Goal: Transaction & Acquisition: Purchase product/service

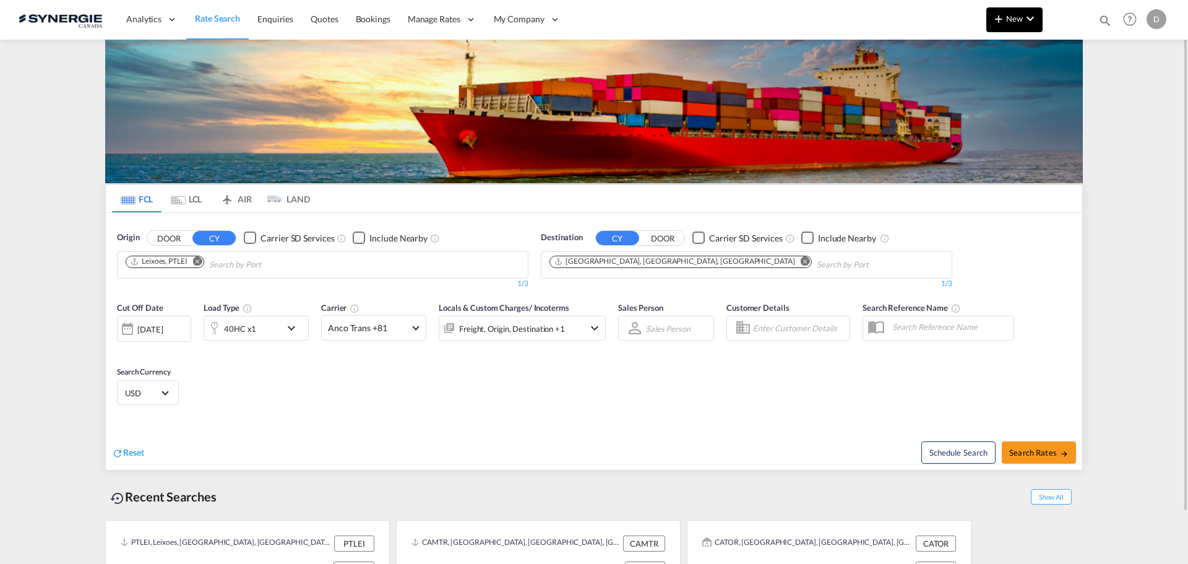
click at [1009, 25] on button "New" at bounding box center [1015, 19] width 56 height 25
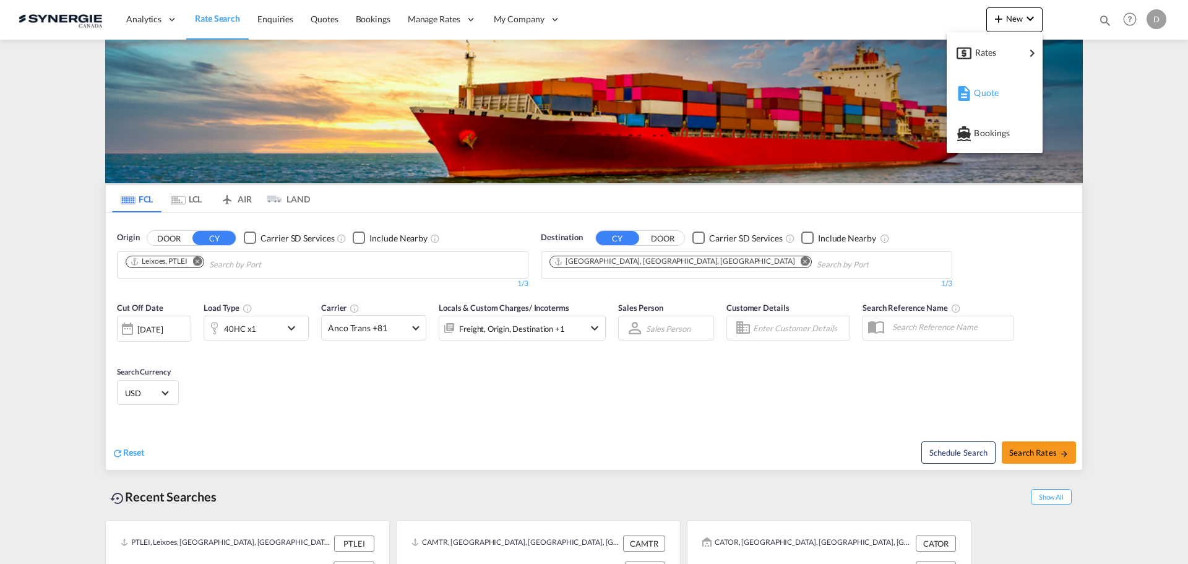
click at [982, 98] on span "Quote" at bounding box center [981, 92] width 14 height 25
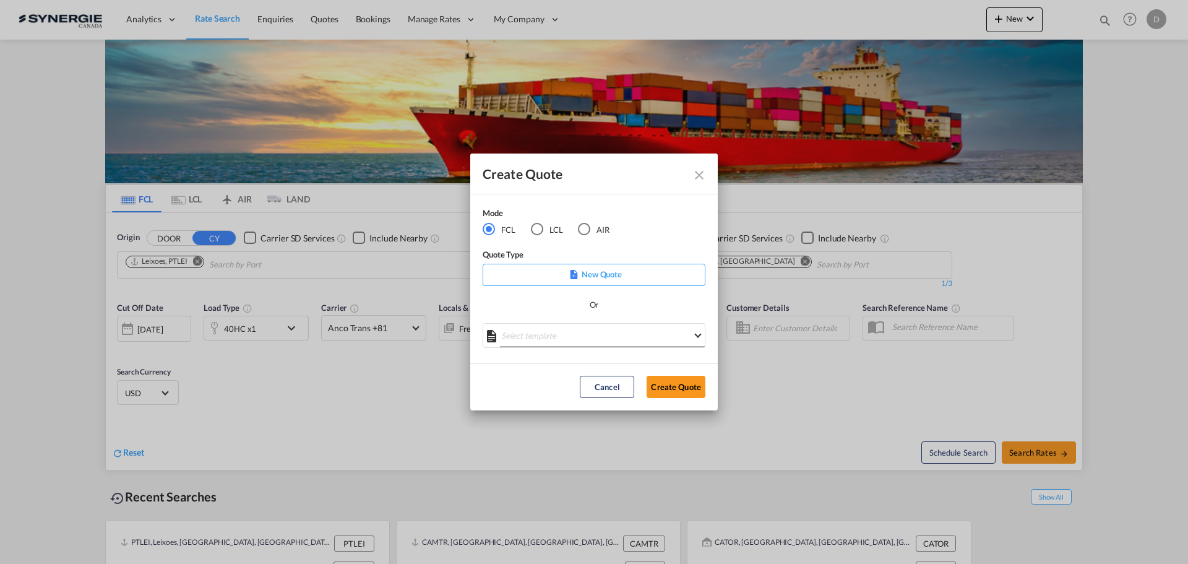
click at [561, 339] on md-select "Select template *NEW* FCL FREEHAND / DAP Pablo Gomez Saldarriaga | 10 Jul 2025 …" at bounding box center [594, 335] width 223 height 25
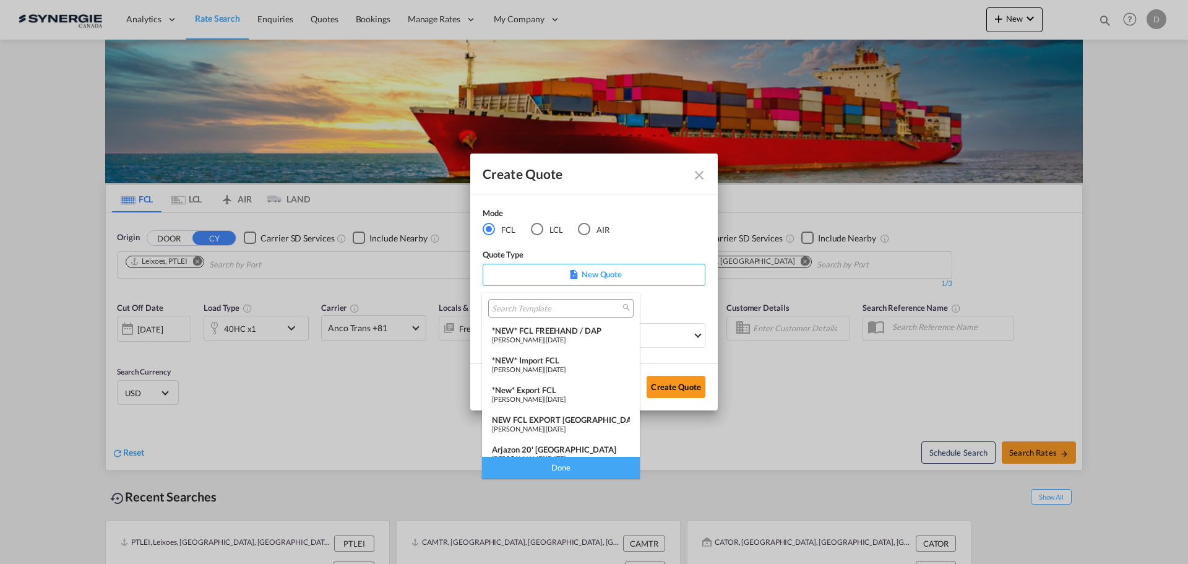
click at [553, 361] on div "*NEW* Import FCL" at bounding box center [561, 360] width 138 height 10
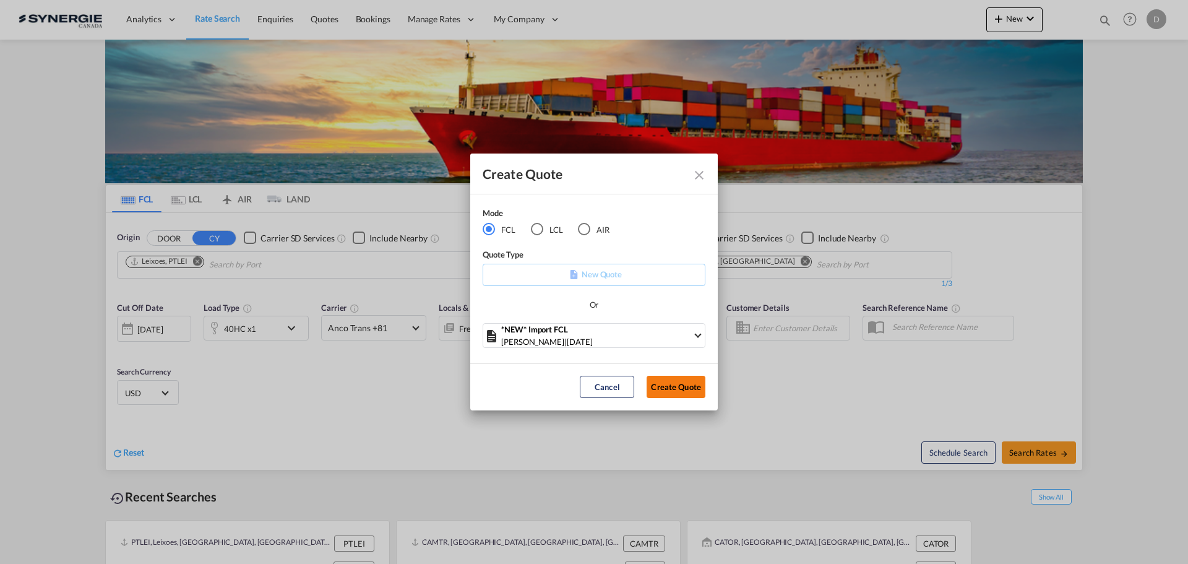
click at [658, 387] on button "Create Quote" at bounding box center [676, 387] width 59 height 22
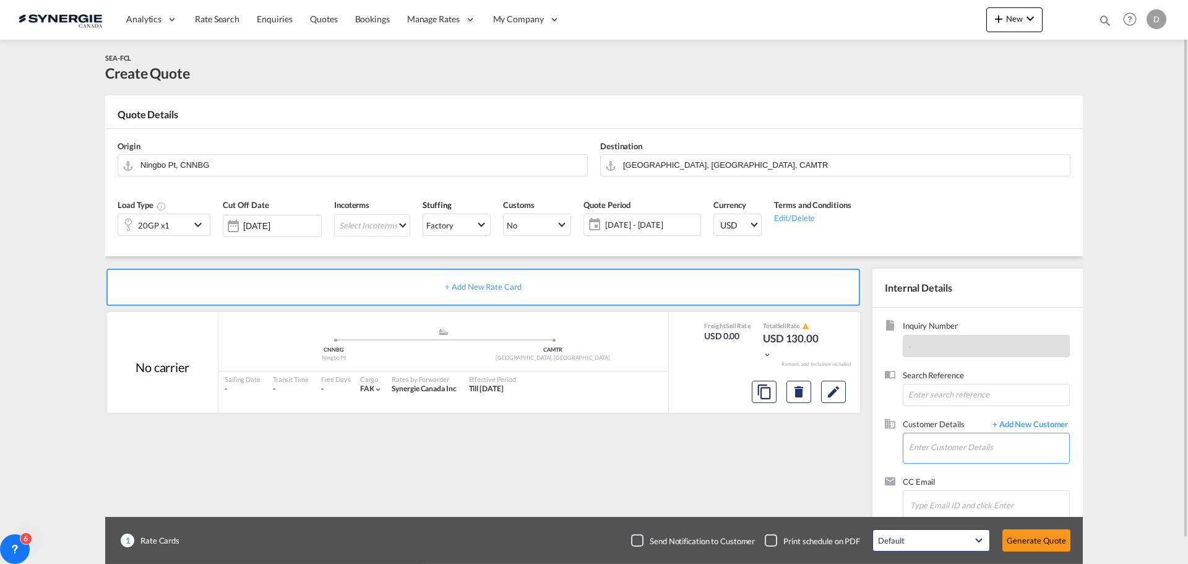
click at [976, 440] on input "Enter Customer Details" at bounding box center [989, 447] width 160 height 28
paste input "josem@paradox.com"
click at [944, 425] on div "Jose Matute josem@paradox.com | Paradox" at bounding box center [989, 416] width 161 height 33
type input "Paradox, Jose Matute, josem@paradox.com"
drag, startPoint x: 576, startPoint y: 161, endPoint x: 561, endPoint y: 160, distance: 14.9
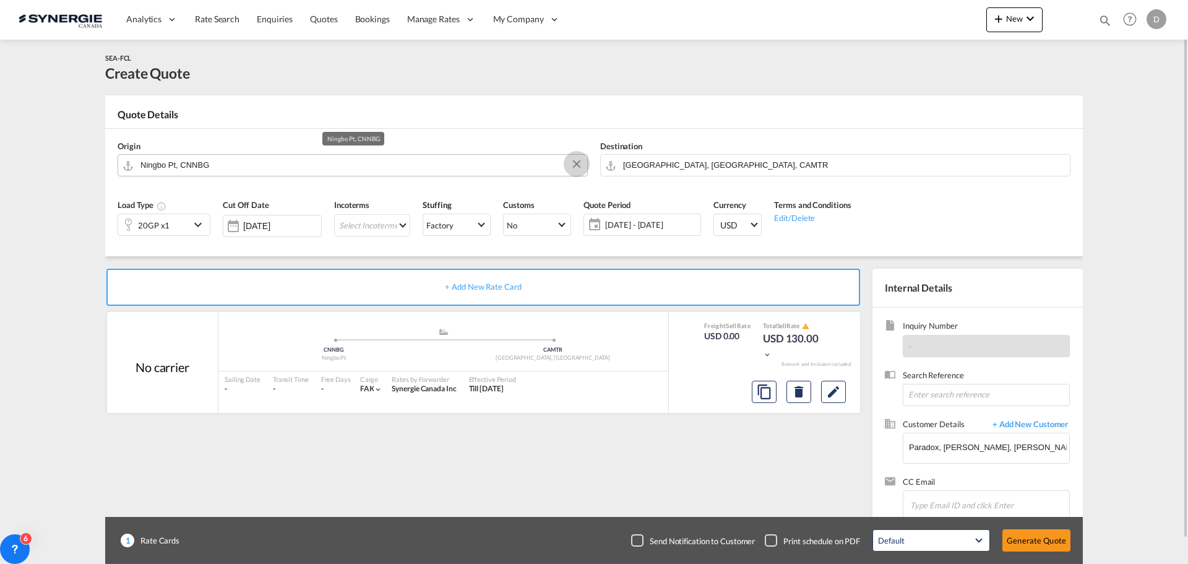
click at [576, 161] on button "Clear Input" at bounding box center [577, 164] width 19 height 19
paste input "Zhuhai"
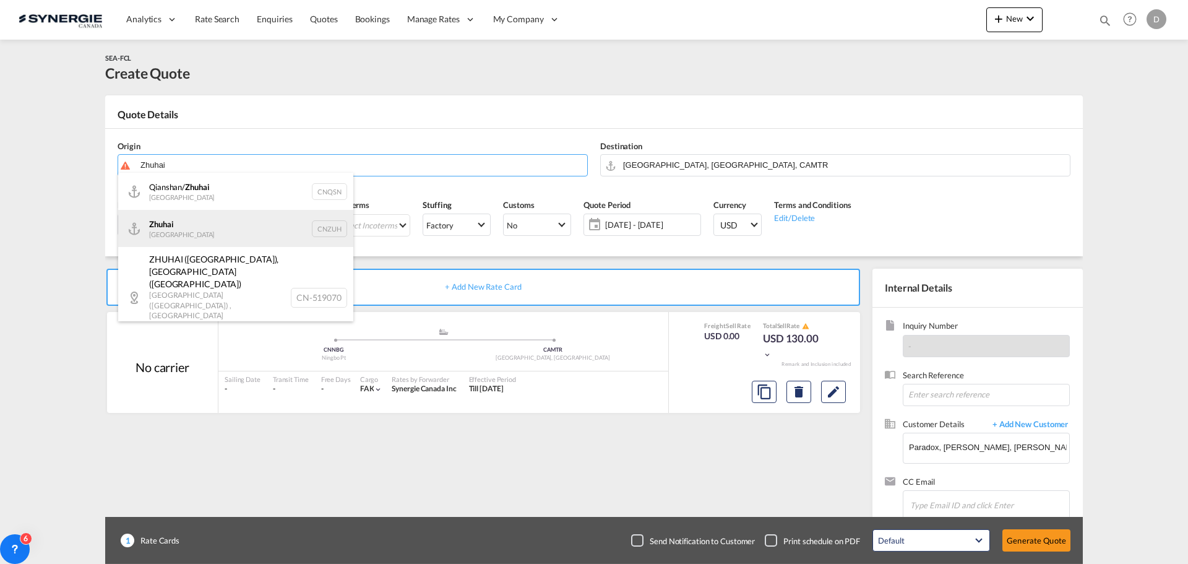
click at [180, 223] on div "Zhuhai China CNZUH" at bounding box center [235, 228] width 235 height 37
type input "Zhuhai, CNZUH"
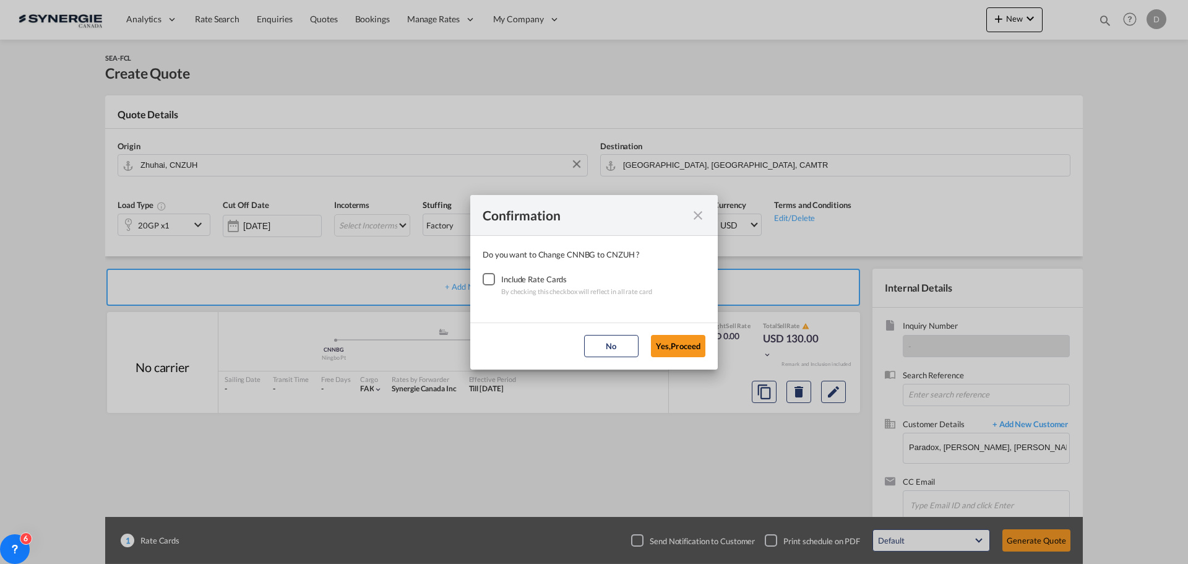
click at [483, 280] on div "Checkbox No Ink" at bounding box center [489, 279] width 12 height 12
click at [660, 342] on button "Yes,Proceed" at bounding box center [678, 346] width 54 height 22
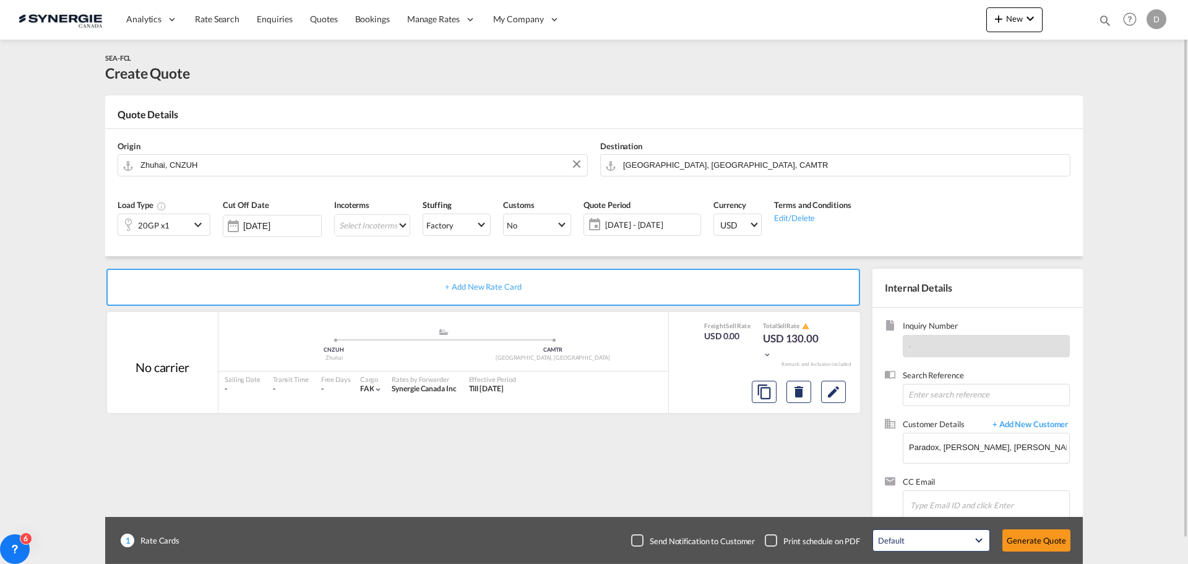
click at [200, 224] on md-icon "icon-chevron-down" at bounding box center [200, 224] width 19 height 15
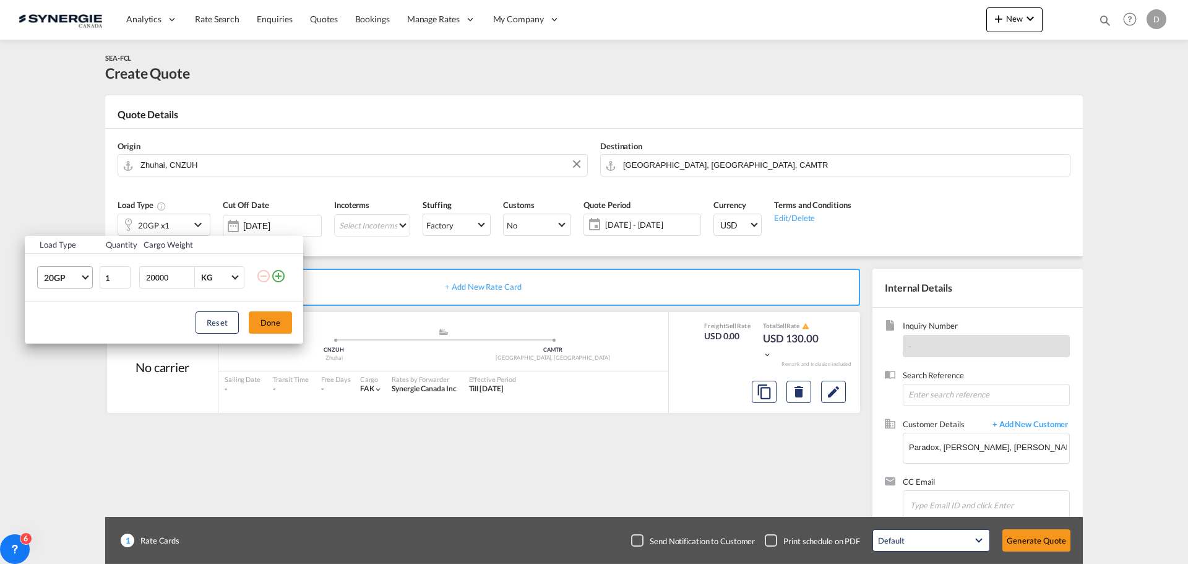
click at [79, 279] on span "20GP" at bounding box center [62, 278] width 36 height 12
click at [76, 340] on md-option "40HC" at bounding box center [76, 338] width 84 height 30
click at [158, 280] on input "20000" at bounding box center [170, 277] width 50 height 21
type input "13000"
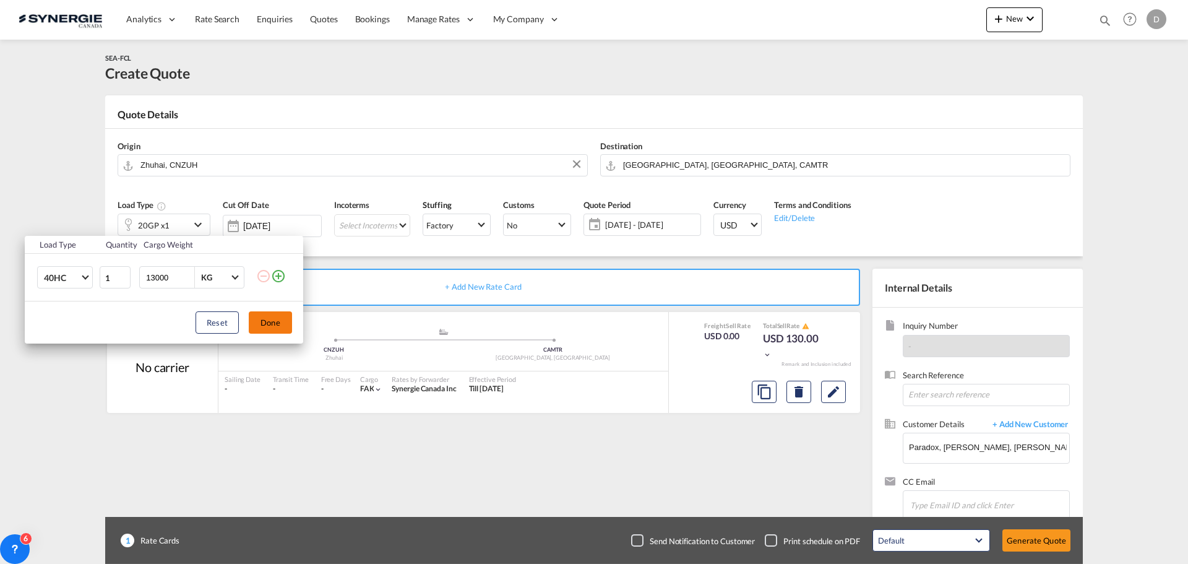
click at [270, 324] on button "Done" at bounding box center [270, 322] width 43 height 22
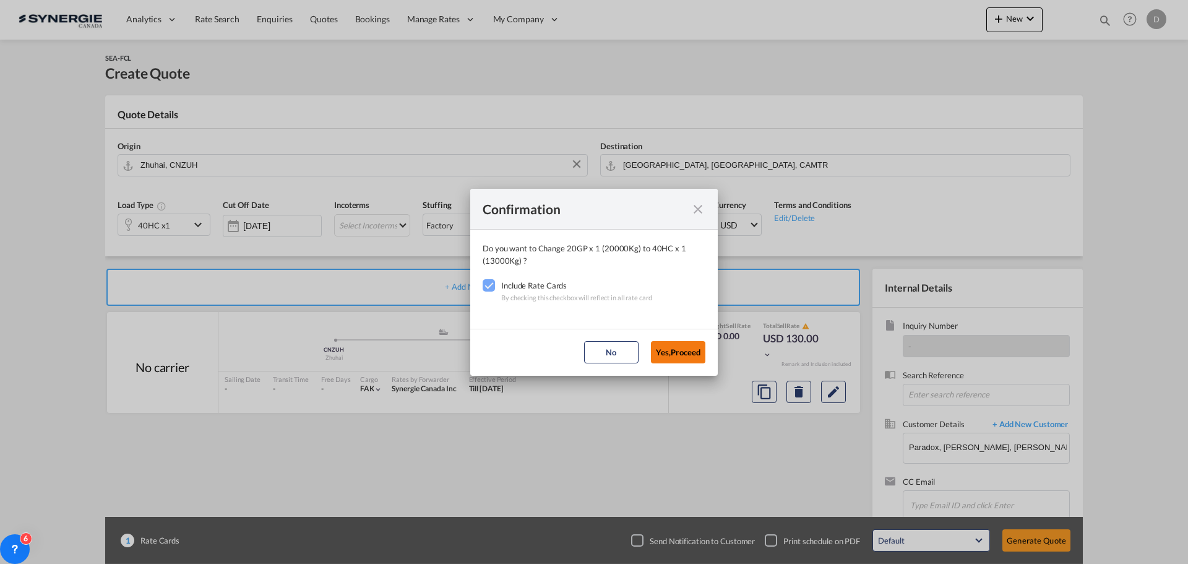
click at [690, 352] on button "Yes,Proceed" at bounding box center [678, 352] width 54 height 22
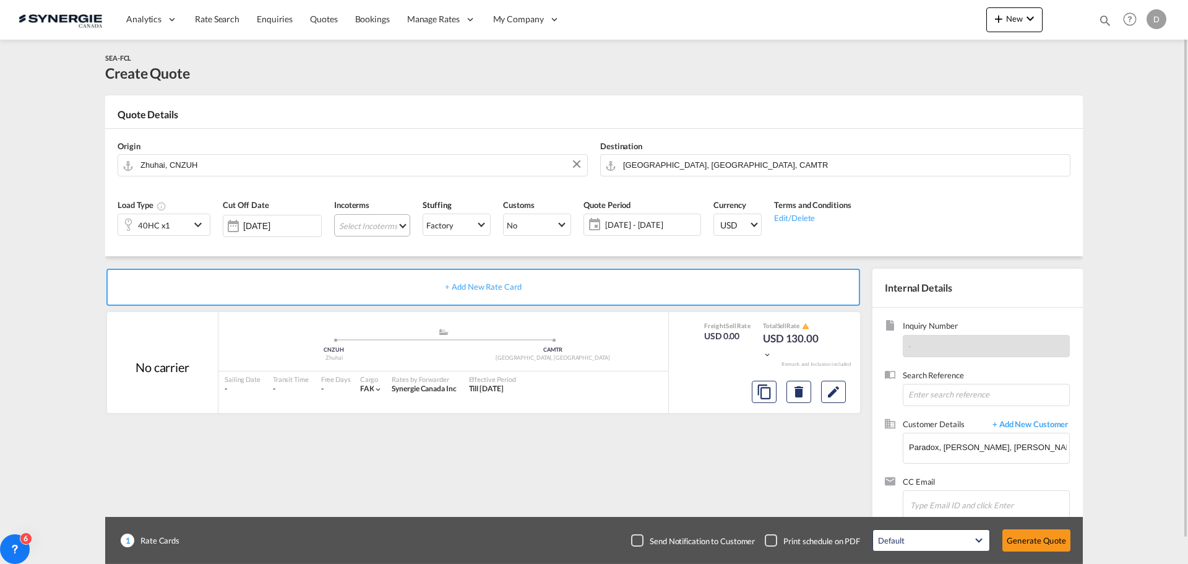
click at [404, 225] on md-select "Select Incoterms DAP - import Delivered at Place DPU - export Delivery at Place…" at bounding box center [372, 225] width 76 height 22
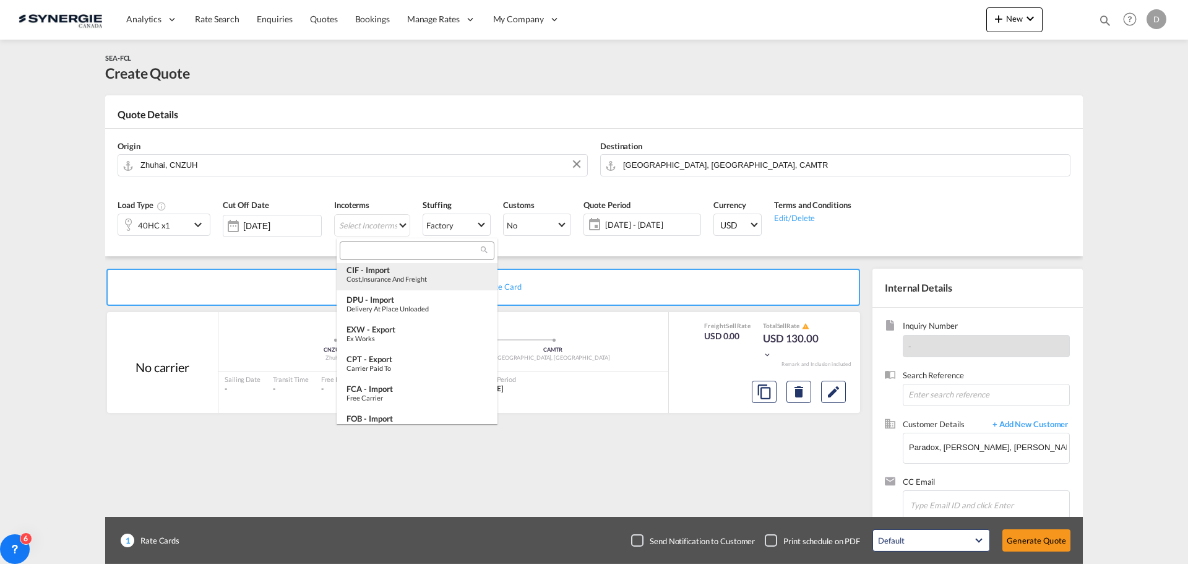
scroll to position [124, 0]
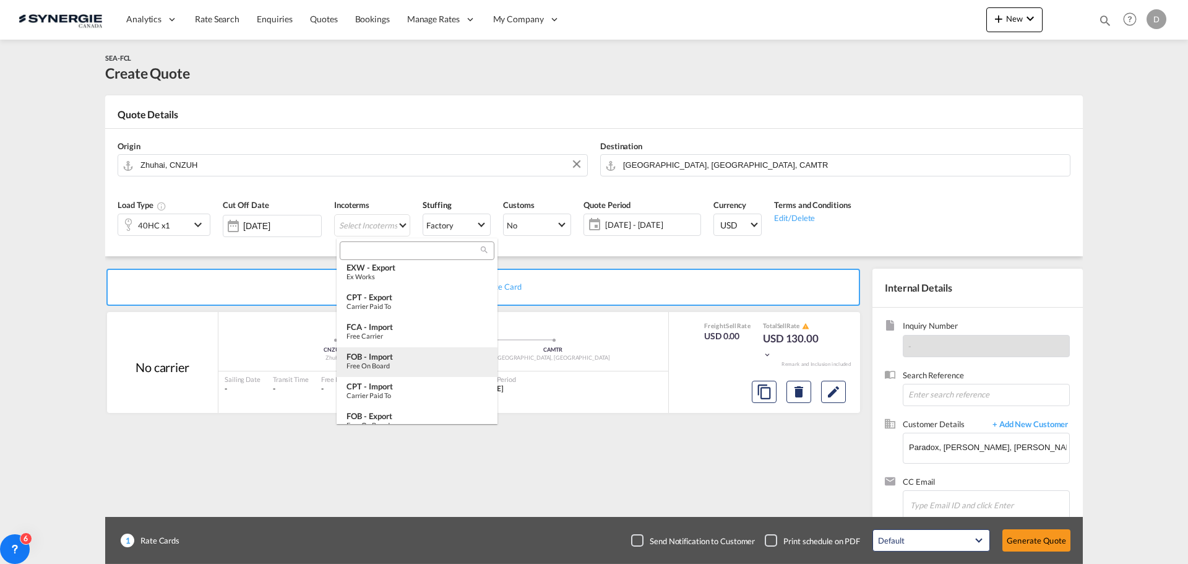
click at [384, 353] on div "FOB - import" at bounding box center [417, 357] width 141 height 10
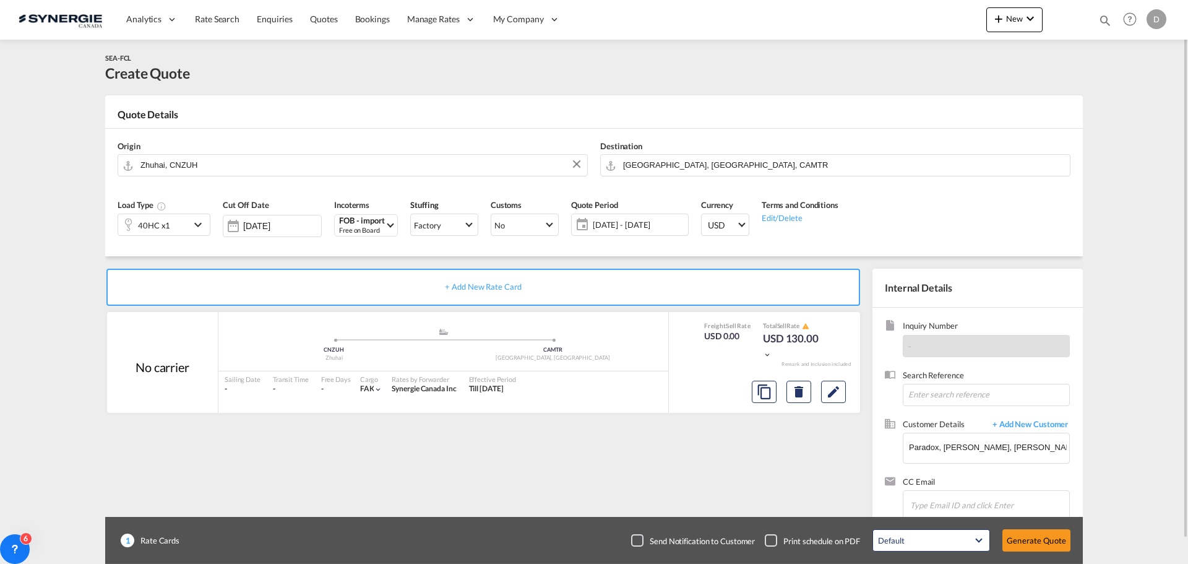
click at [634, 227] on span "09 Sep - 09 Oct 2025" at bounding box center [639, 224] width 92 height 11
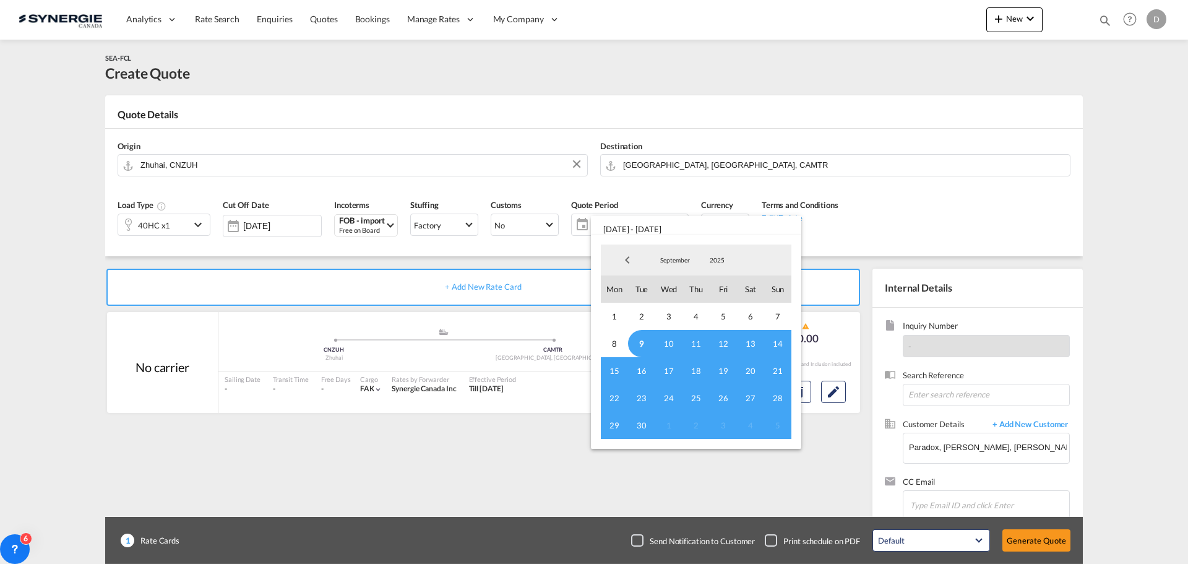
click at [635, 344] on span "9" at bounding box center [641, 343] width 27 height 27
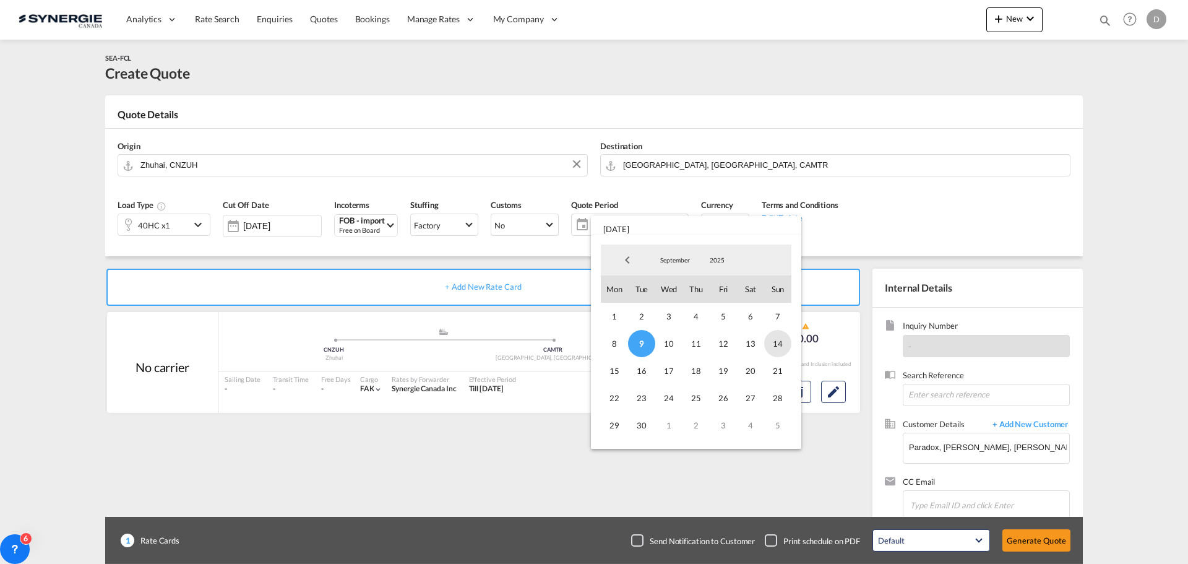
click at [775, 343] on span "14" at bounding box center [777, 343] width 27 height 27
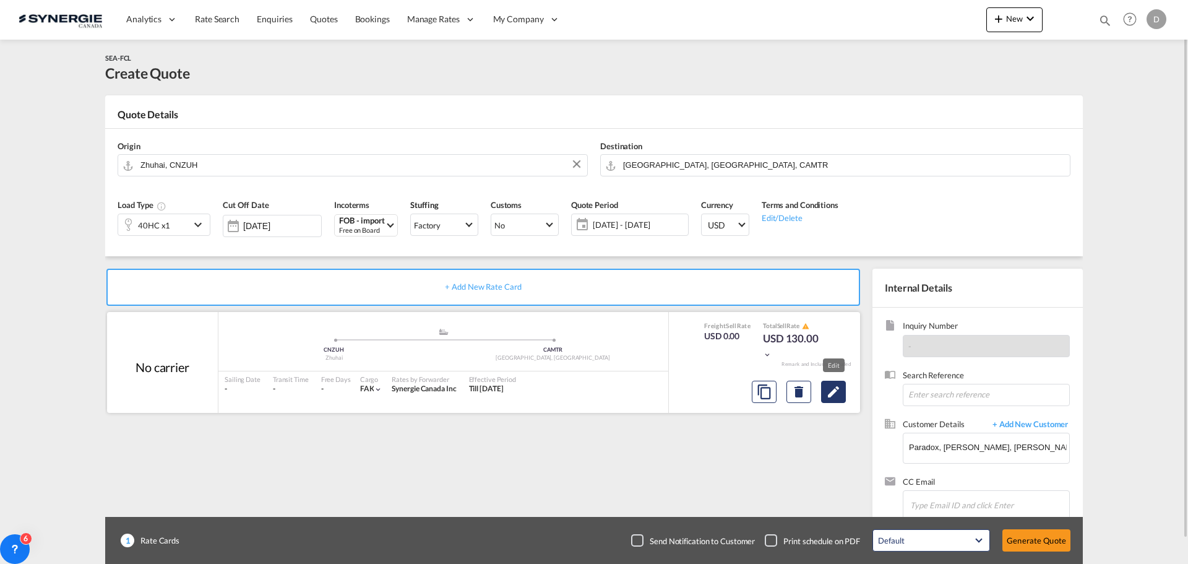
click at [840, 392] on md-icon "Edit" at bounding box center [833, 391] width 15 height 15
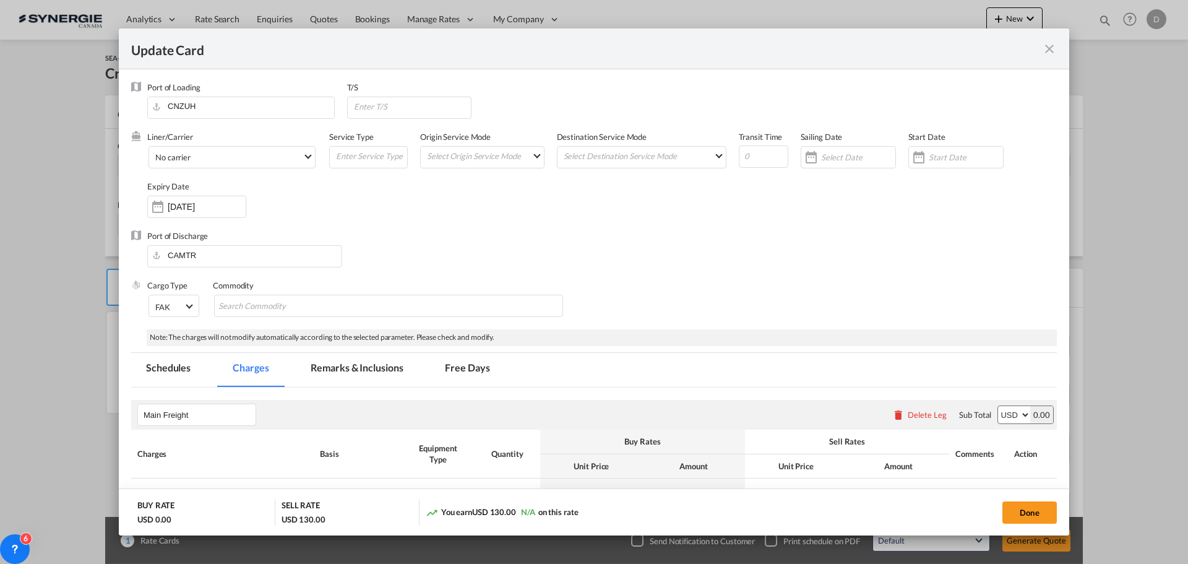
select select "per container"
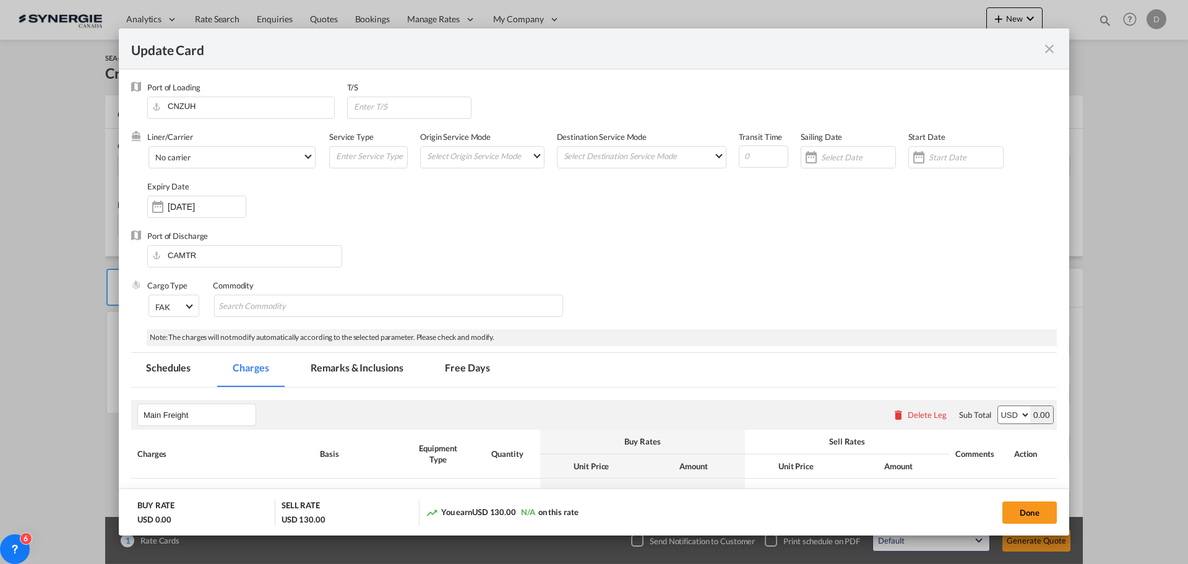
select select "per container"
select select "per B/L"
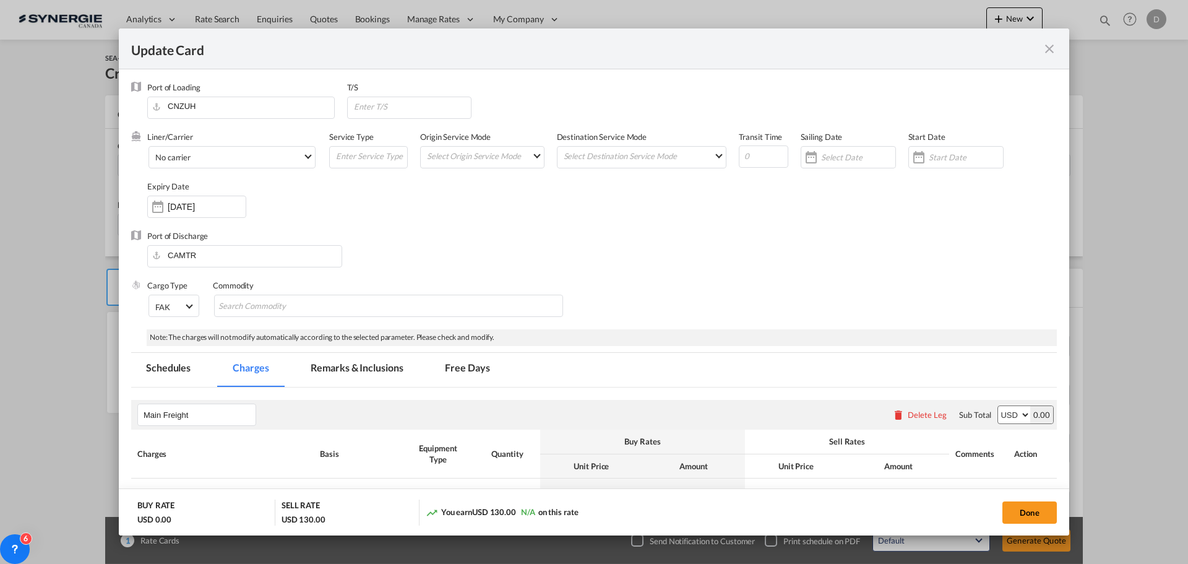
select select "per shipment"
click at [379, 110] on input "Update CardPort of ..." at bounding box center [412, 106] width 119 height 19
type input "Vancouver"
click at [526, 157] on md-select "Select Origin Service Mode SD CY" at bounding box center [485, 155] width 118 height 17
click at [451, 184] on md-option "CY" at bounding box center [482, 185] width 136 height 30
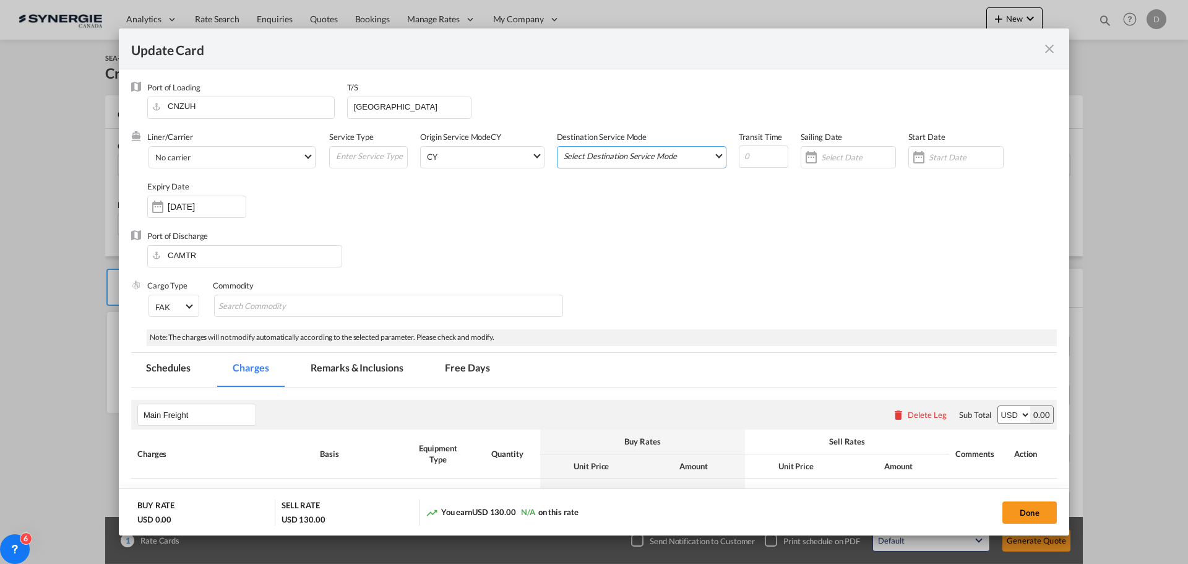
click at [623, 155] on md-select "Select Destination Service Mode SD CY" at bounding box center [644, 155] width 163 height 17
click at [624, 158] on md-option "SD" at bounding box center [639, 156] width 181 height 30
click at [741, 160] on input "Update CardPort of ..." at bounding box center [764, 156] width 50 height 22
type input "40"
click at [910, 154] on div "Update CardPort of ..." at bounding box center [919, 157] width 20 height 25
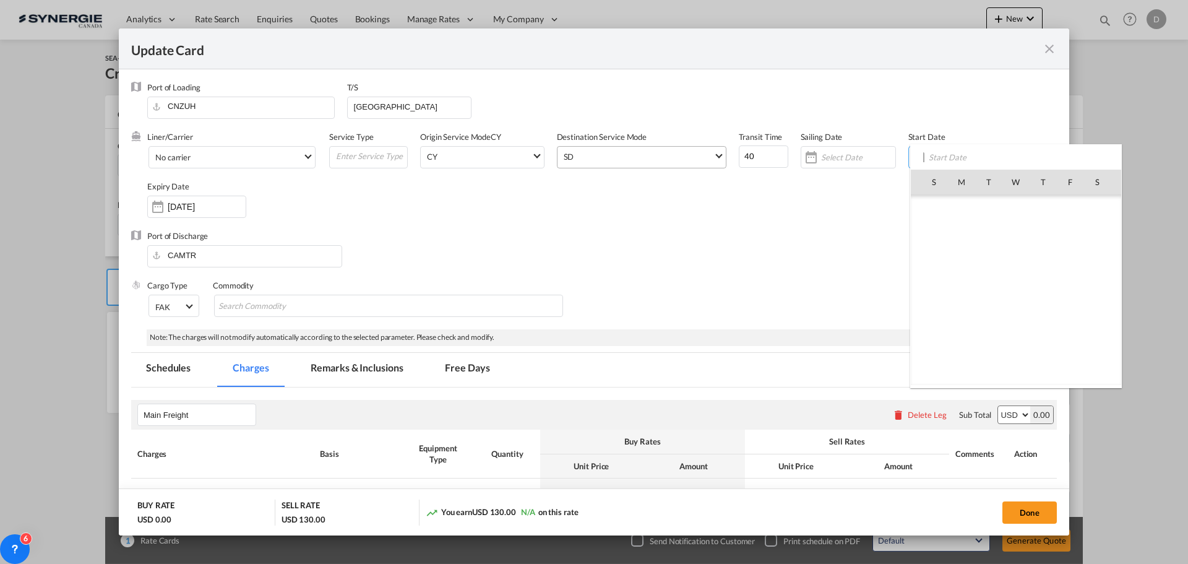
scroll to position [286736, 0]
click at [989, 264] on span "9" at bounding box center [989, 263] width 26 height 26
type input "09 Sep 2025"
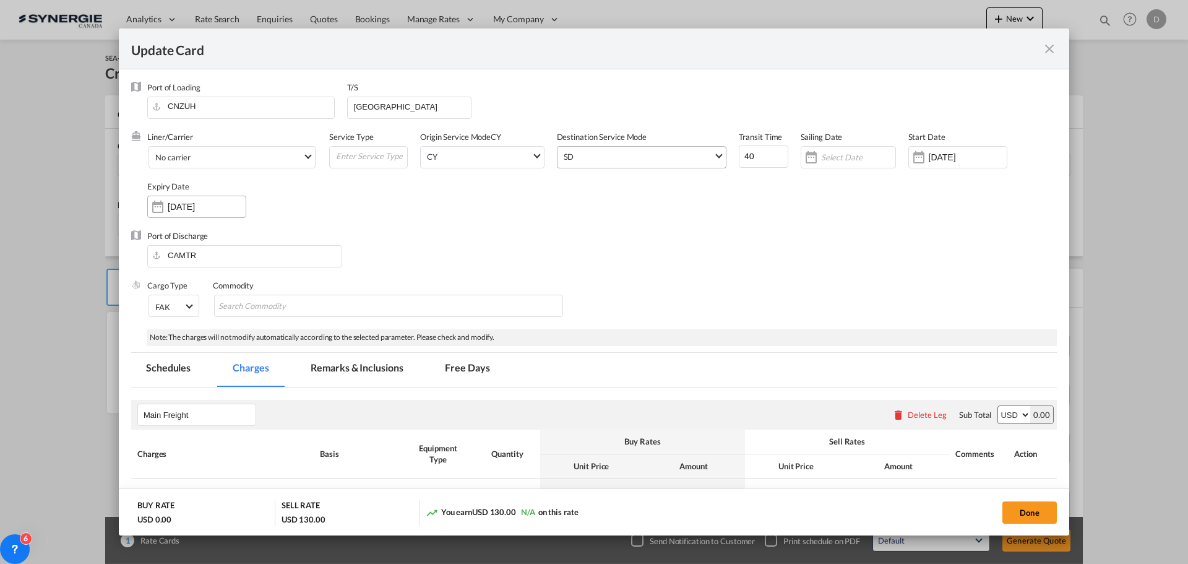
click at [162, 209] on div "Update CardPort of ..." at bounding box center [158, 206] width 20 height 25
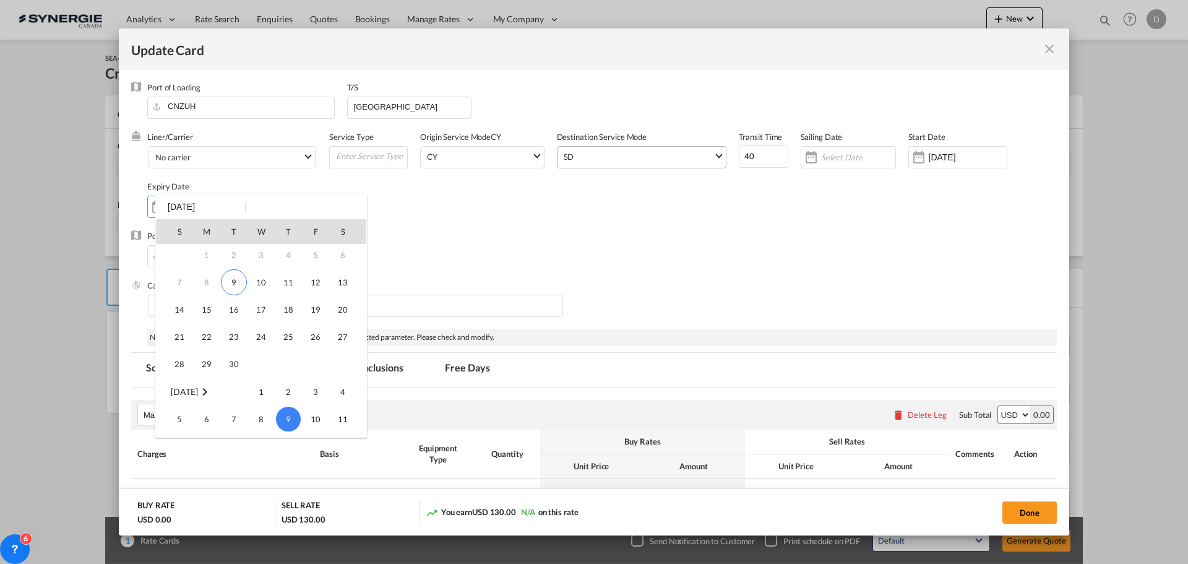
scroll to position [0, 0]
click at [179, 337] on span "14" at bounding box center [179, 339] width 25 height 25
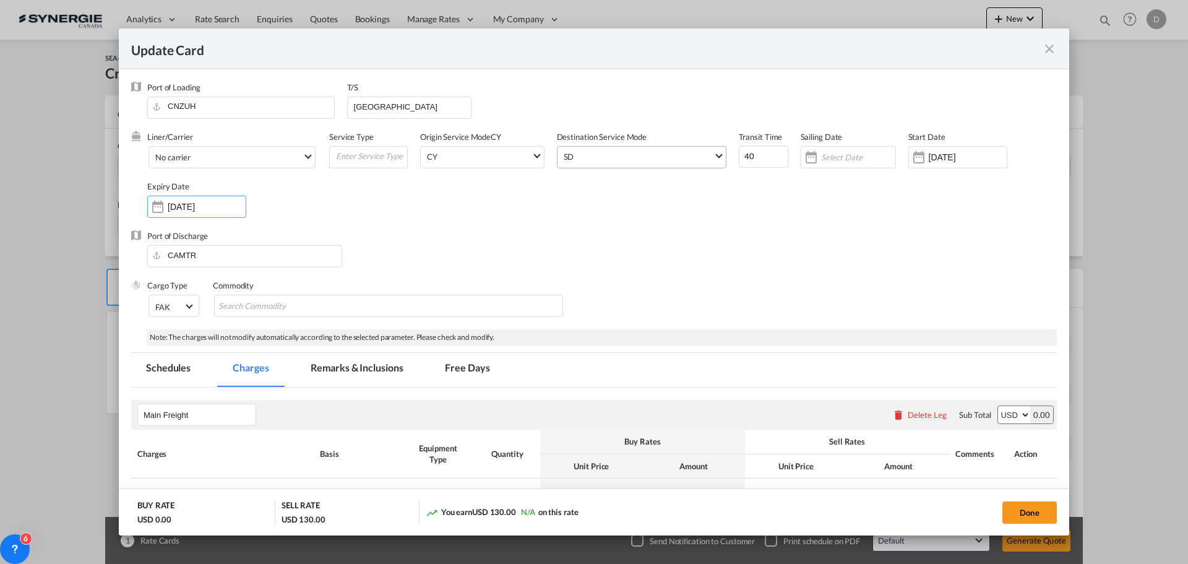
type input "14 Sep 2025"
click at [408, 233] on div "Port of Discharge CAMTR" at bounding box center [594, 255] width 926 height 50
click at [352, 300] on md-chips-wrap "Chips container with autocompletion. Enter the text area, type text to search, …" at bounding box center [388, 306] width 349 height 22
click at [224, 304] on input "Gneral Cargo" at bounding box center [275, 307] width 113 height 20
type input "General Cargo"
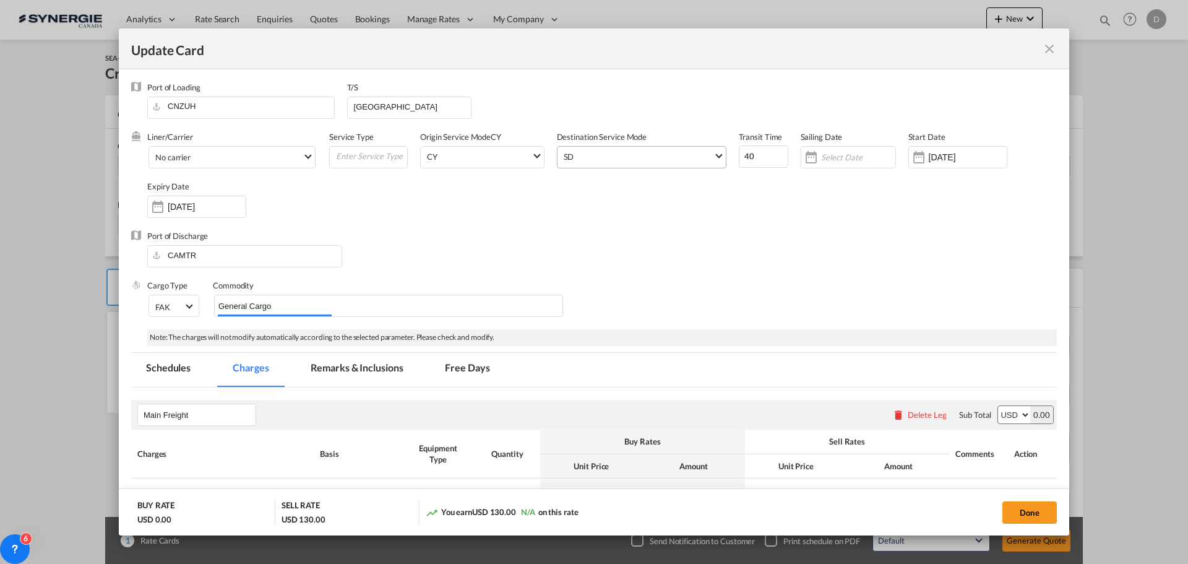
click at [571, 272] on div "Port of Discharge CAMTR" at bounding box center [594, 255] width 926 height 50
click at [587, 258] on div "Port of Discharge CAMTR" at bounding box center [594, 255] width 926 height 50
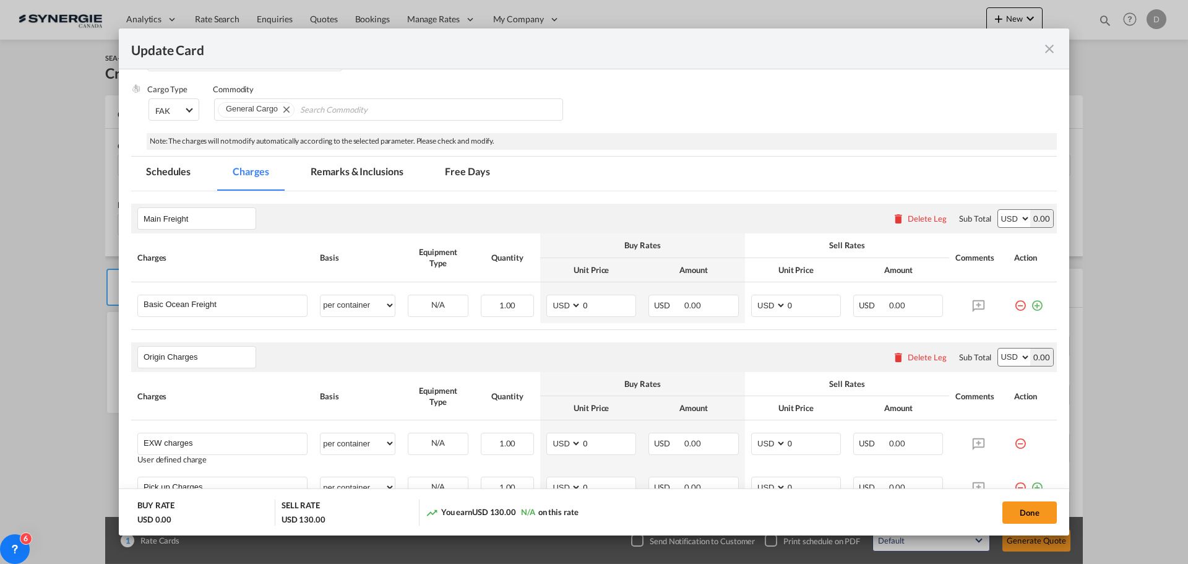
scroll to position [248, 0]
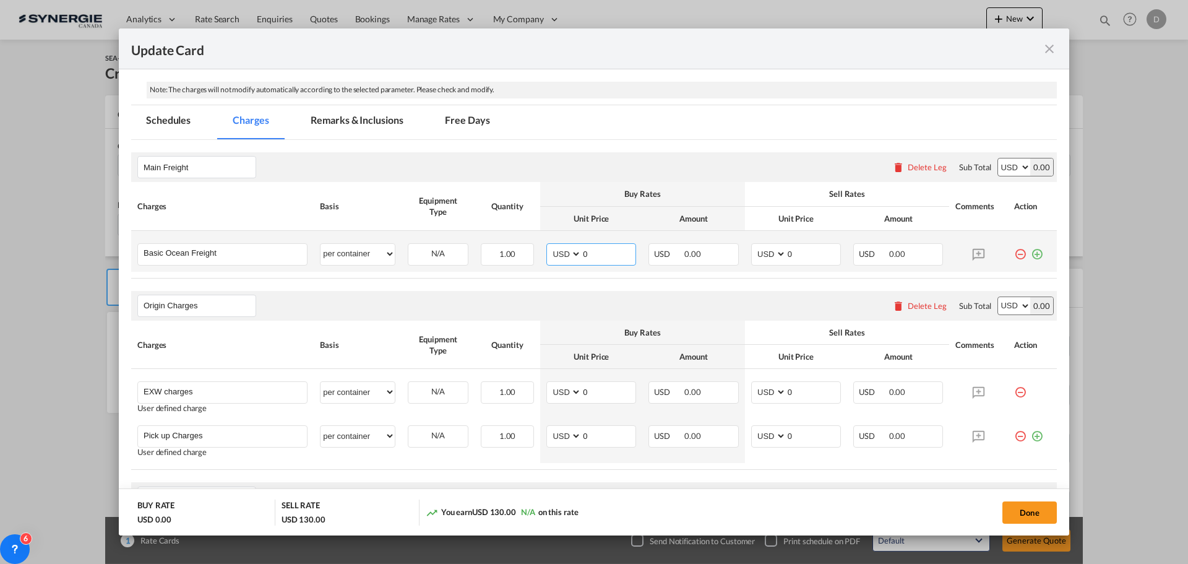
drag, startPoint x: 579, startPoint y: 253, endPoint x: 591, endPoint y: 250, distance: 12.8
click at [591, 250] on input "0" at bounding box center [609, 253] width 54 height 19
drag, startPoint x: 594, startPoint y: 249, endPoint x: 579, endPoint y: 257, distance: 17.4
click at [582, 257] on input "981" at bounding box center [609, 253] width 54 height 19
type input "3981"
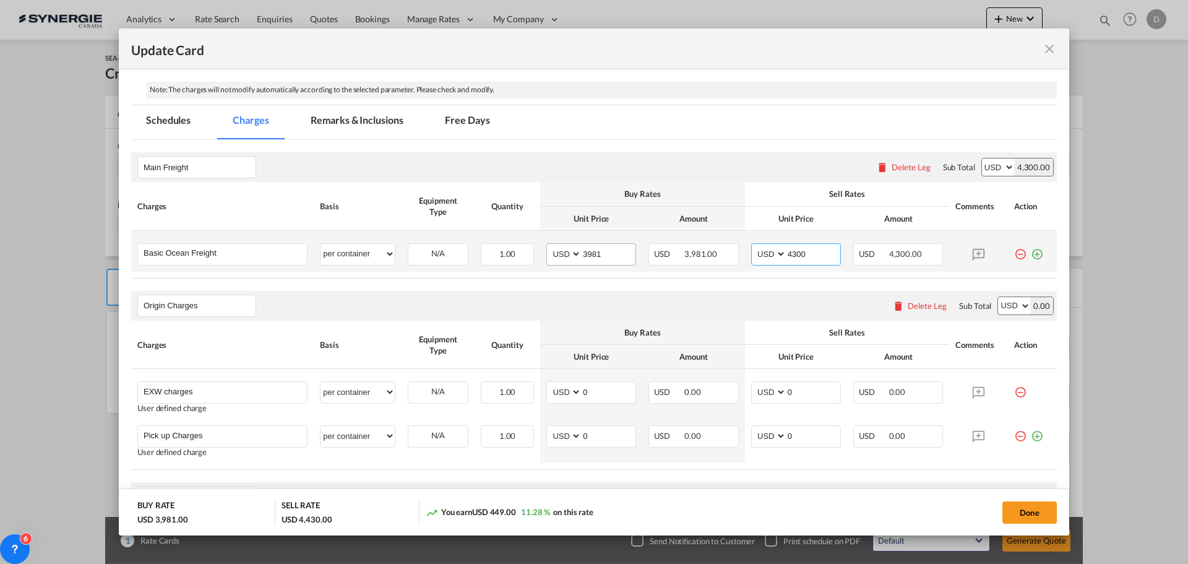
type input "4300"
select select "per container"
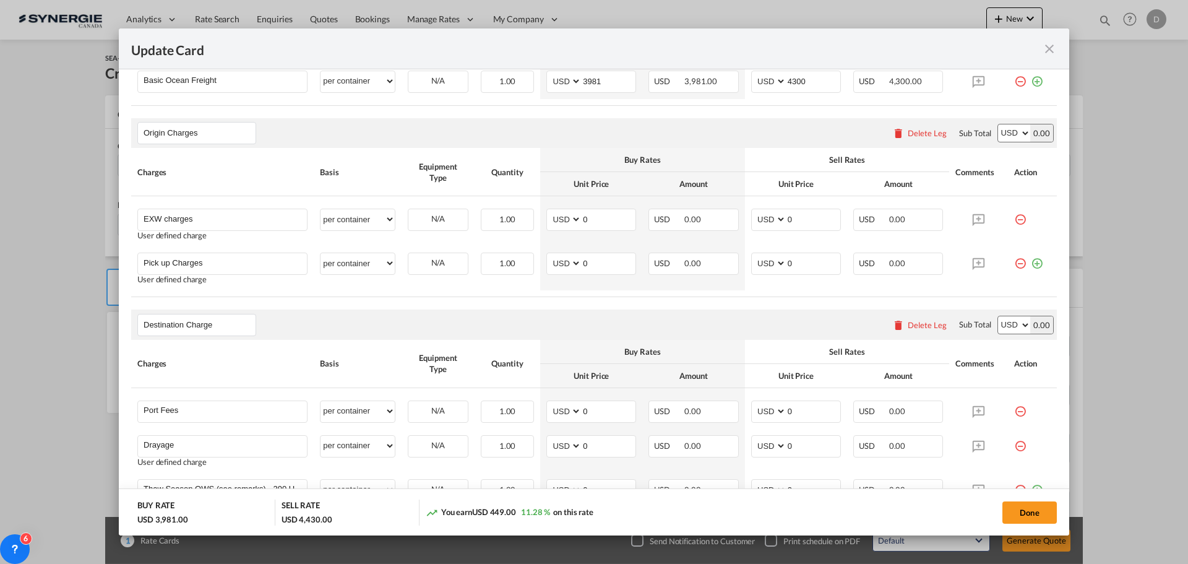
scroll to position [433, 0]
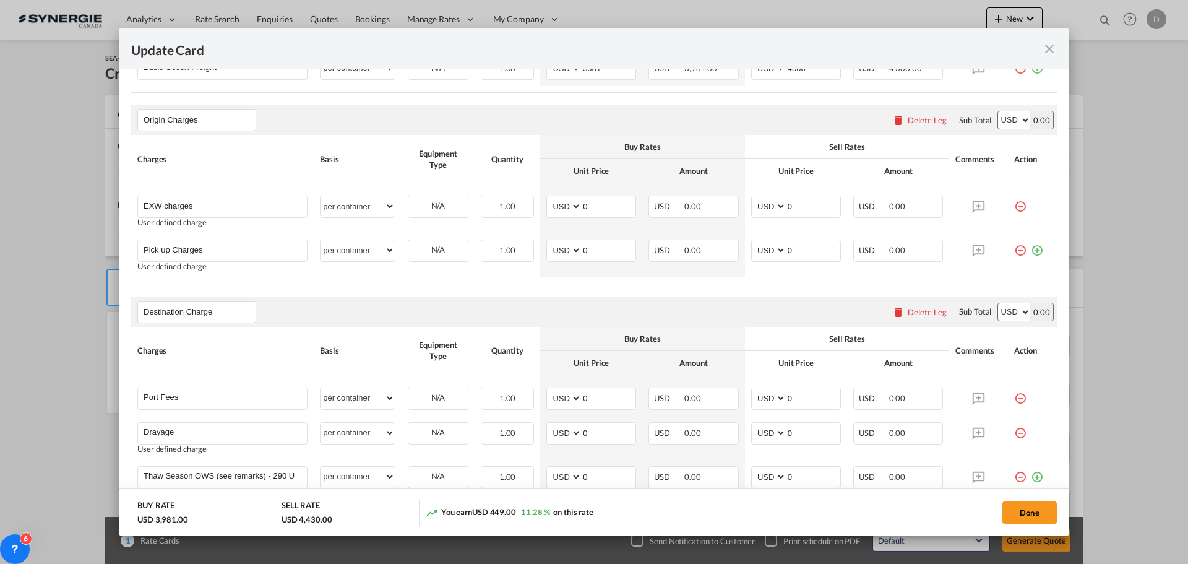
click at [914, 119] on div "Delete Leg" at bounding box center [927, 120] width 39 height 10
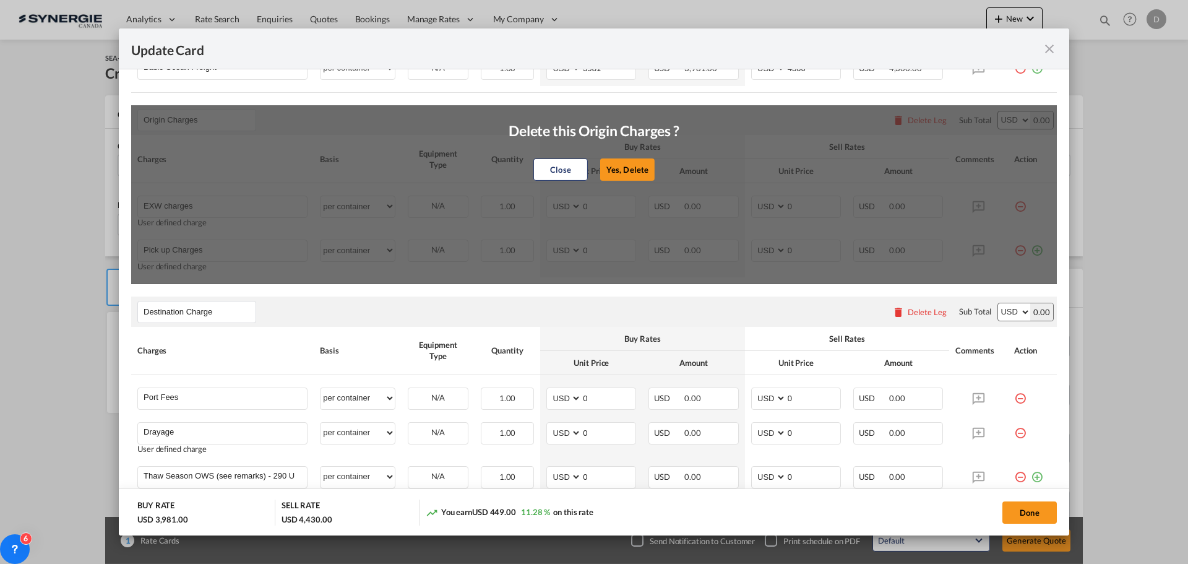
click at [614, 166] on button "Yes, Delete" at bounding box center [627, 169] width 54 height 22
type input "Destination Charge"
type input "Port Fees"
type input "Drayage"
type input "Doc and Handling fees"
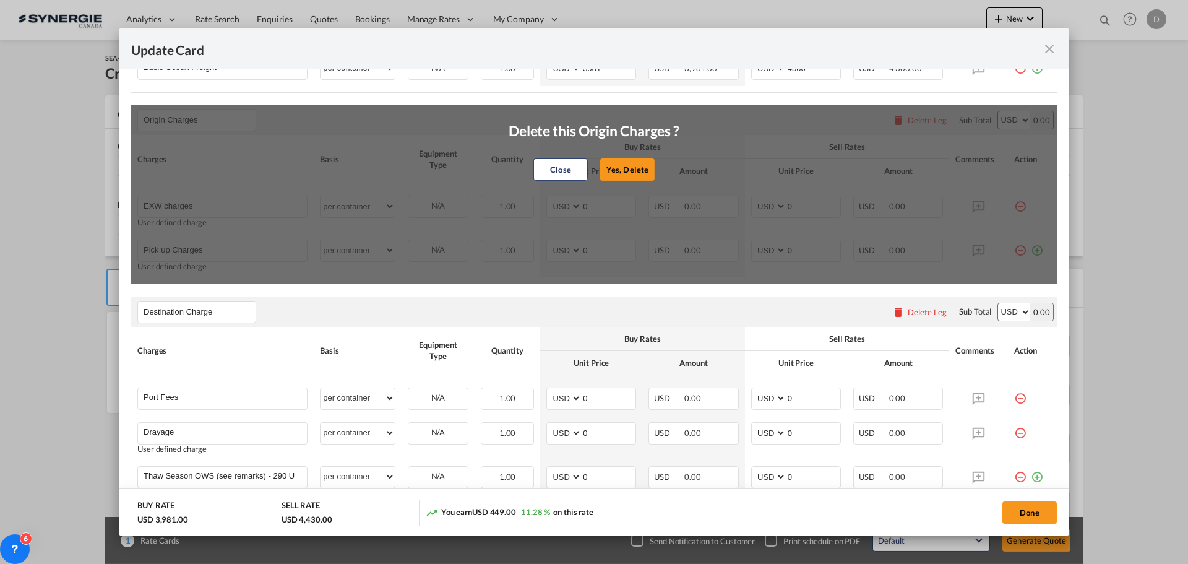
type input "E-manifest"
select select "per B/L"
type input "35"
type input "Doc fee"
select select "per B/L"
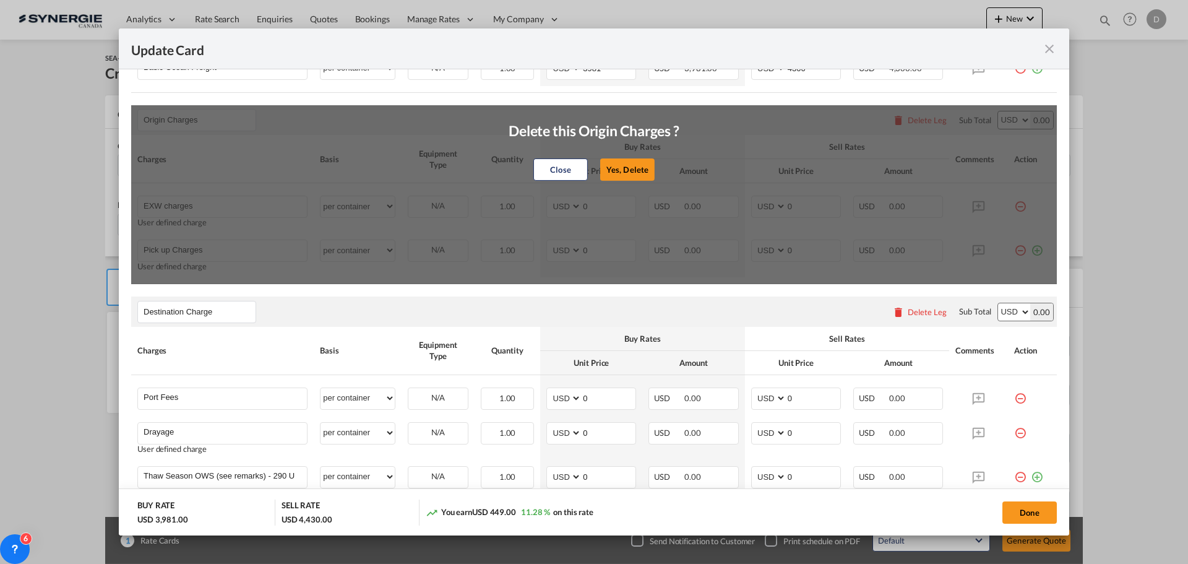
type input "30"
type input "Handling fee"
select select "per B/L"
type input "65"
type input "Cargo Coverage"
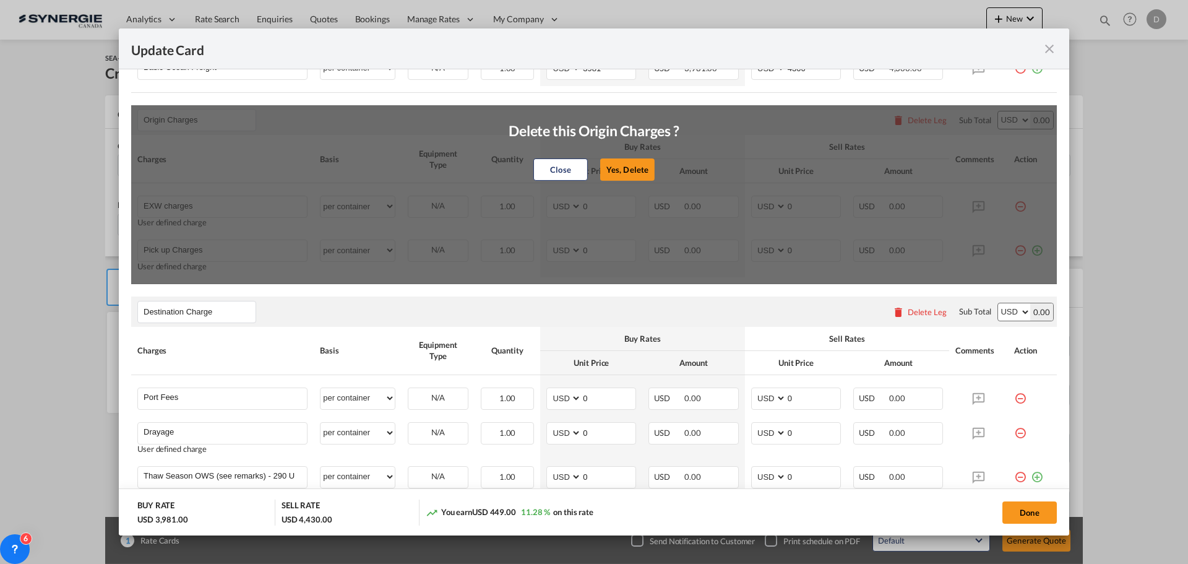
type input "Cargo Coverage - Rate to be confirmed depending on commodity and value Min 50 U…"
select select "per shipment"
type input "0"
select select "per container"
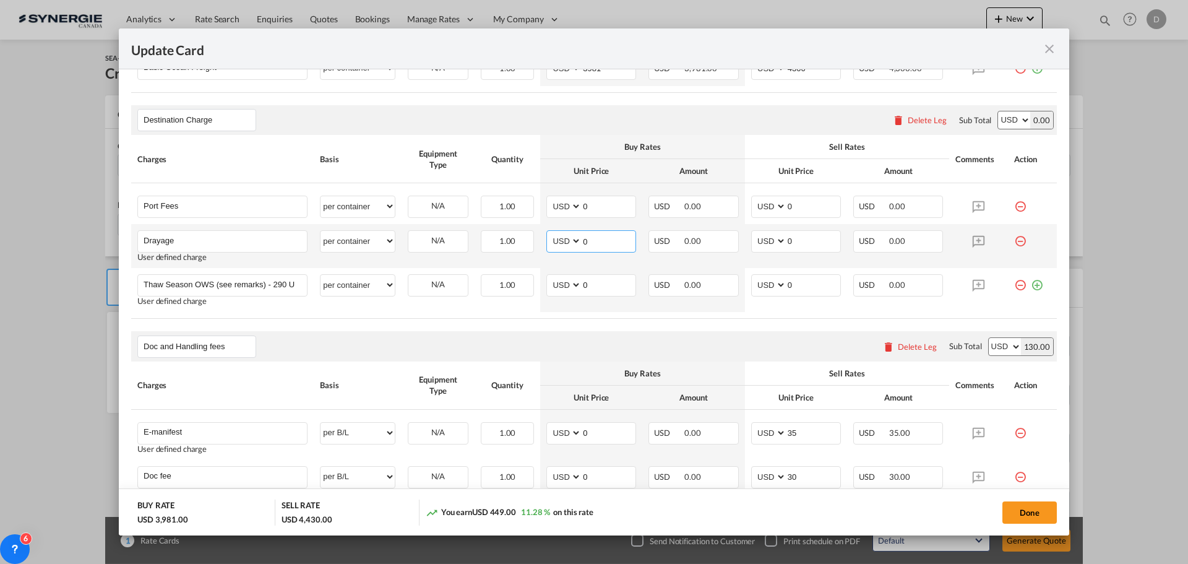
drag, startPoint x: 579, startPoint y: 243, endPoint x: 602, endPoint y: 243, distance: 22.3
click at [602, 243] on input "0" at bounding box center [609, 240] width 54 height 19
type input "302"
type input "405"
click at [604, 332] on div "Doc and Handling fees Please enter leg name Leg Name Already Exists Delete Leg …" at bounding box center [594, 346] width 926 height 30
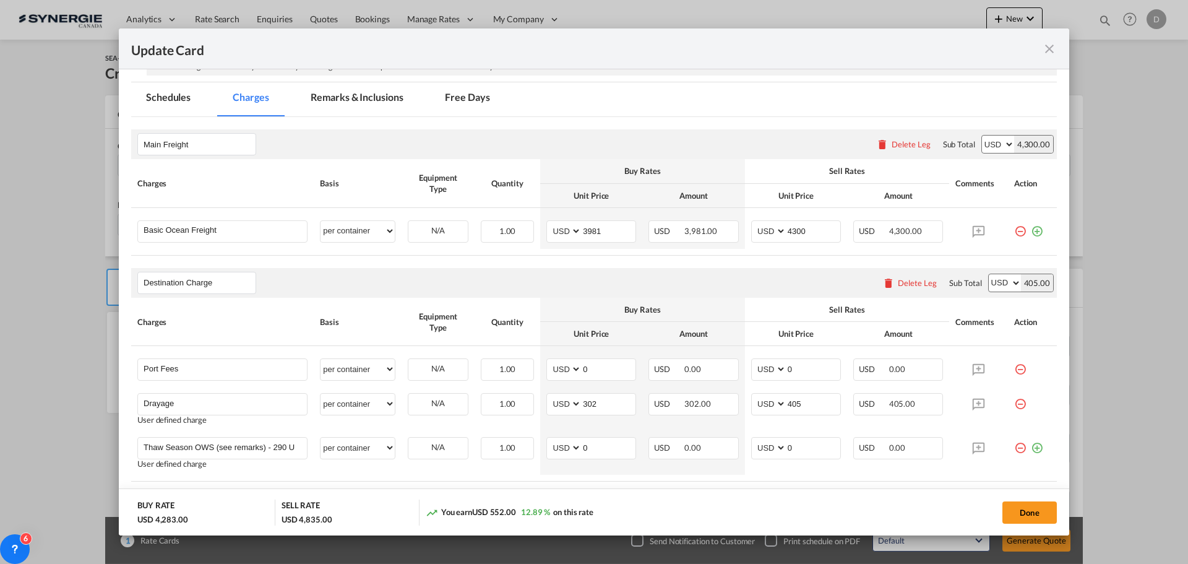
scroll to position [186, 0]
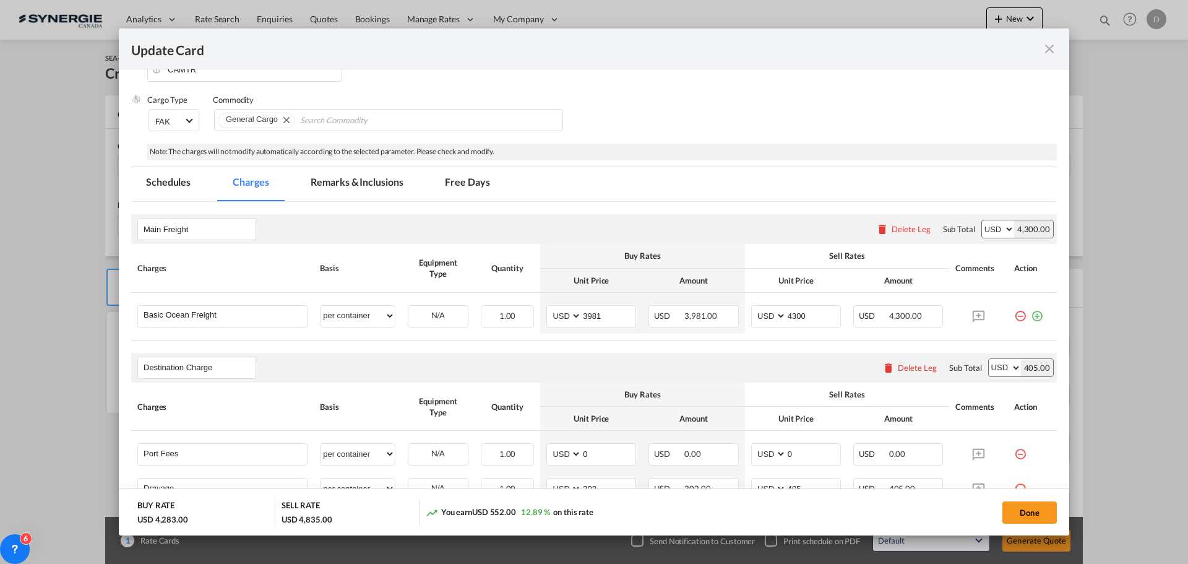
click at [373, 182] on md-tab-item "Remarks & Inclusions" at bounding box center [357, 184] width 122 height 34
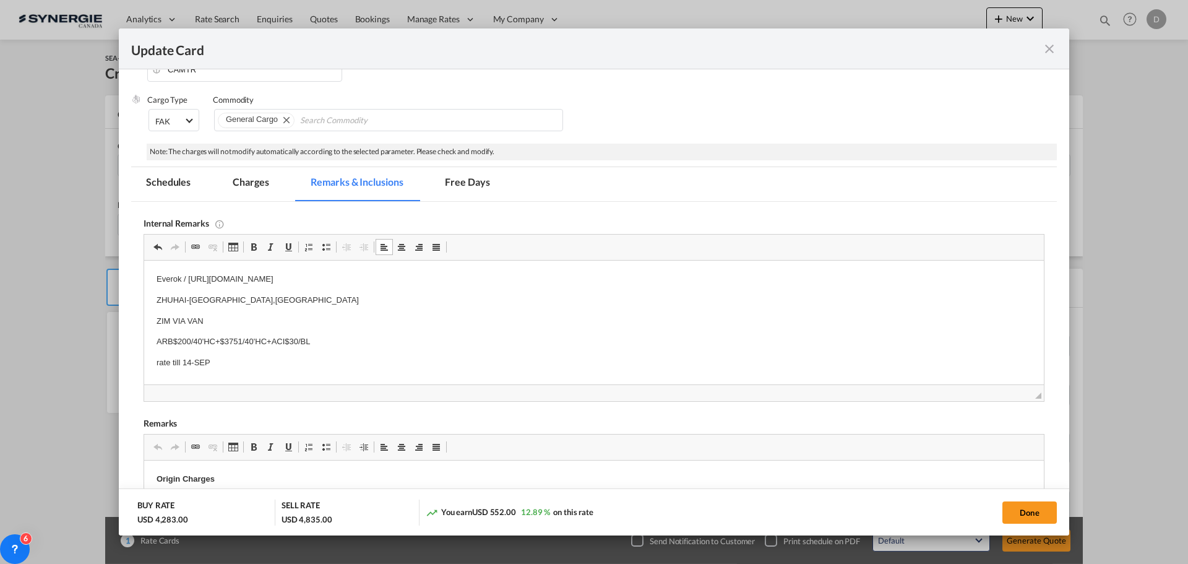
scroll to position [62, 0]
click at [186, 321] on p "Editor, editor4" at bounding box center [594, 322] width 875 height 13
click at [263, 365] on p "ETA MTR:+12DAYS ABOUT" at bounding box center [594, 365] width 875 height 13
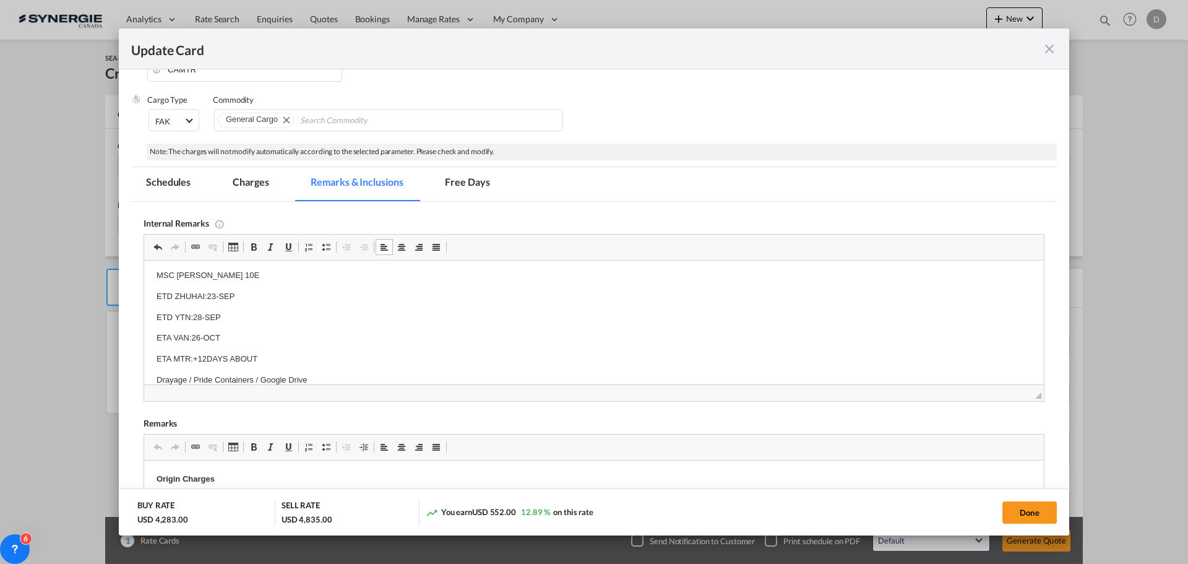
click at [525, 360] on p "ETA MTR:+12DAYS ABOUT" at bounding box center [594, 359] width 875 height 13
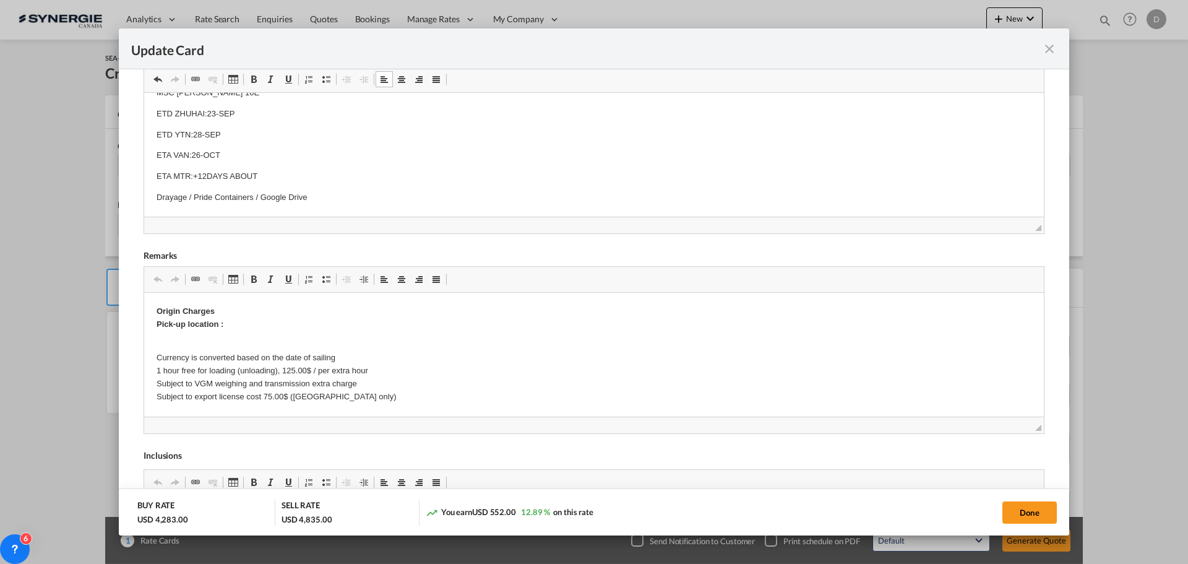
scroll to position [433, 0]
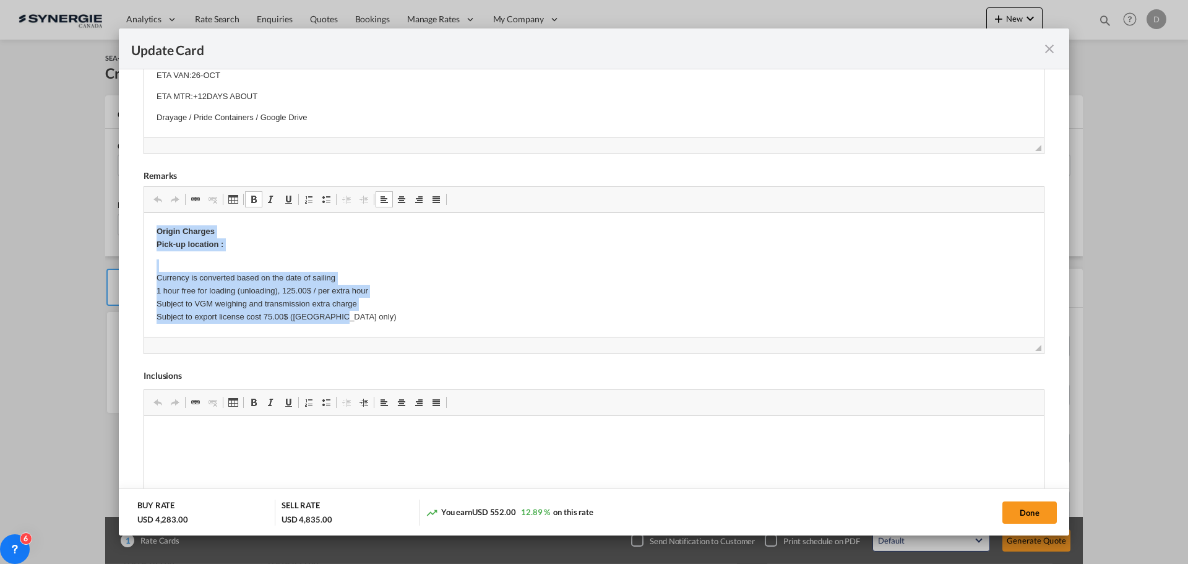
drag, startPoint x: 153, startPoint y: 230, endPoint x: 345, endPoint y: 313, distance: 209.9
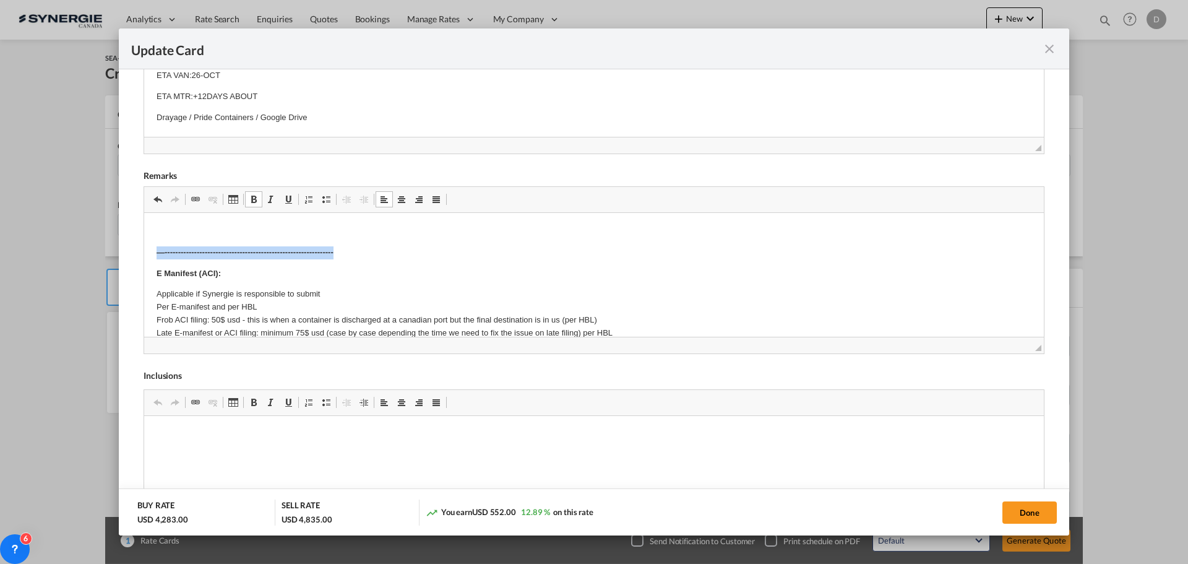
drag, startPoint x: 152, startPoint y: 250, endPoint x: 373, endPoint y: 254, distance: 221.0
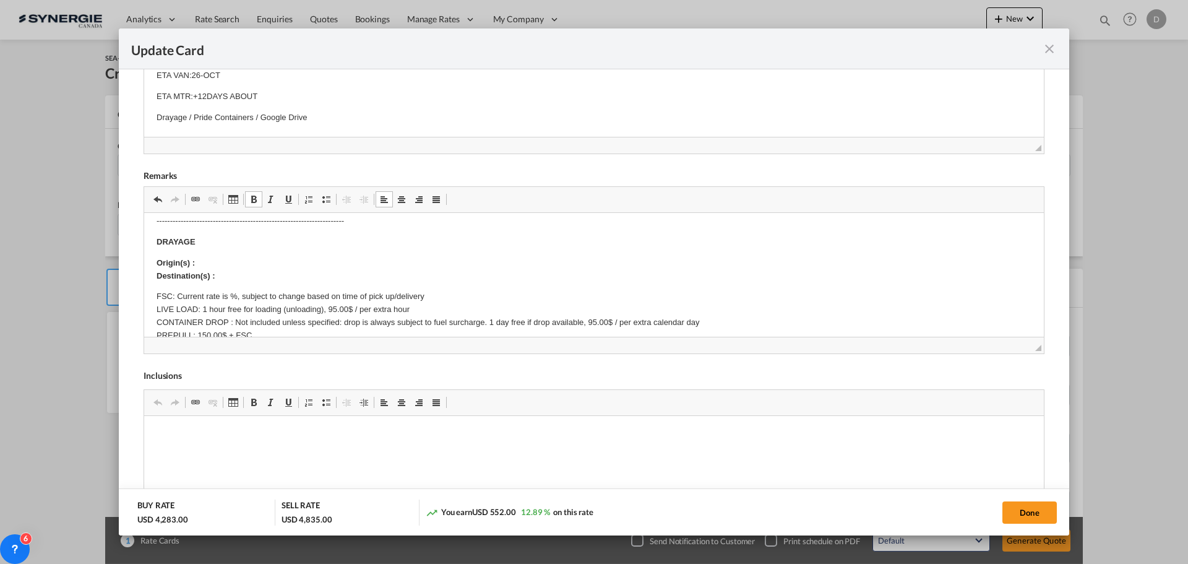
scroll to position [186, 0]
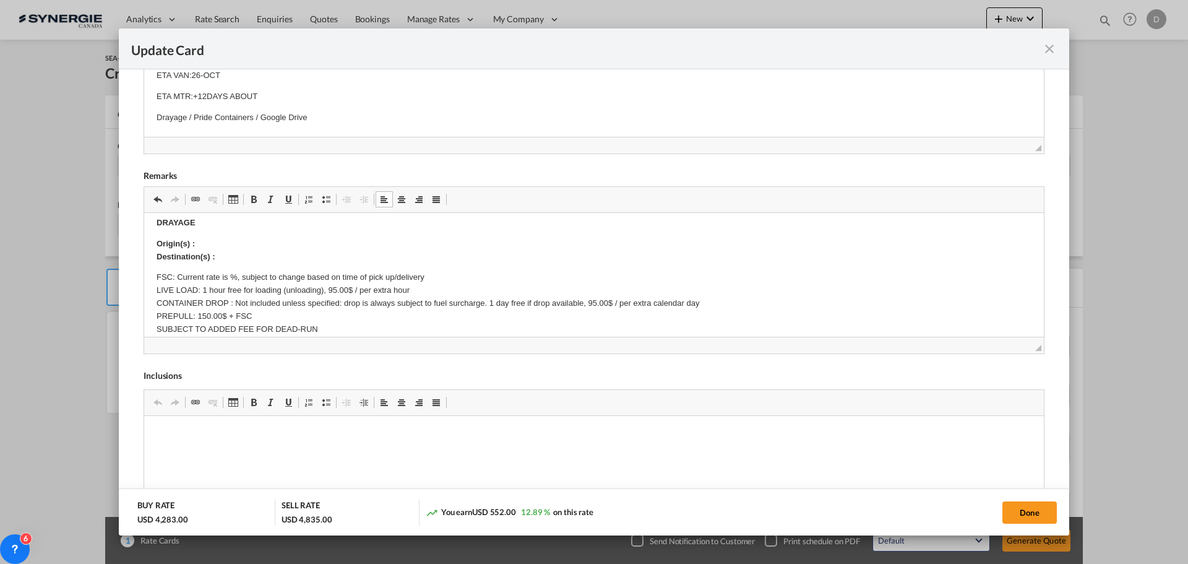
click at [225, 112] on p "Applicable if Synergie is responsible to submit Per E-manifest and per HBL Frob…" at bounding box center [594, 86] width 875 height 51
click at [236, 259] on p "Origin(s) : Destination(s) :" at bounding box center [594, 251] width 875 height 26
click at [214, 245] on p "Origin(s) : Destination(s) :" at bounding box center [594, 251] width 875 height 26
click at [223, 253] on p "Origin(s) : Montreal CY Destination(s) :" at bounding box center [594, 251] width 875 height 26
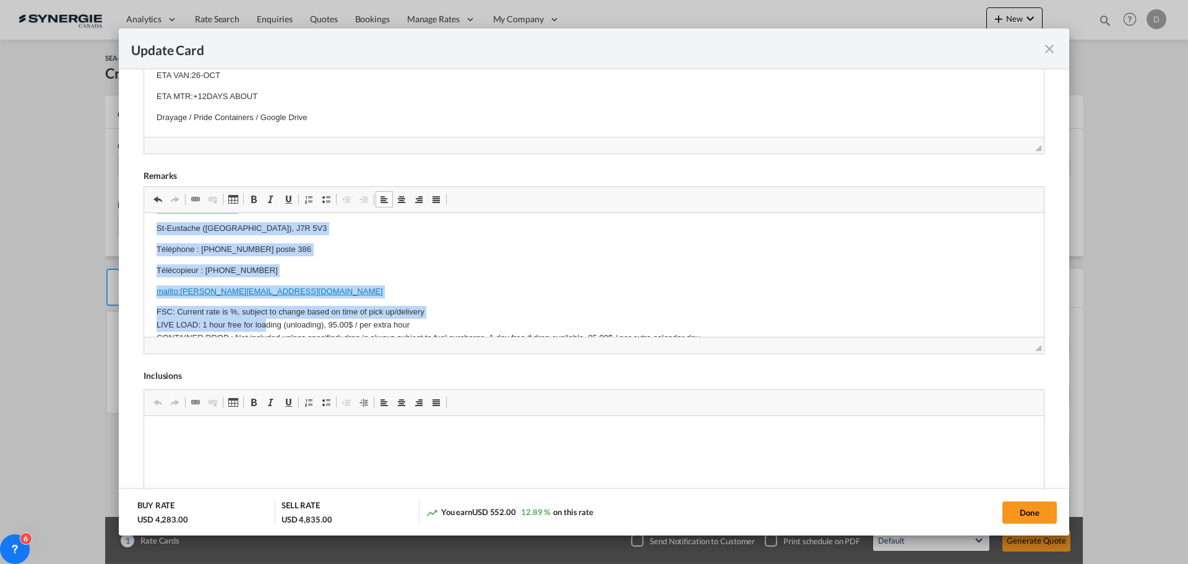
scroll to position [261, 0]
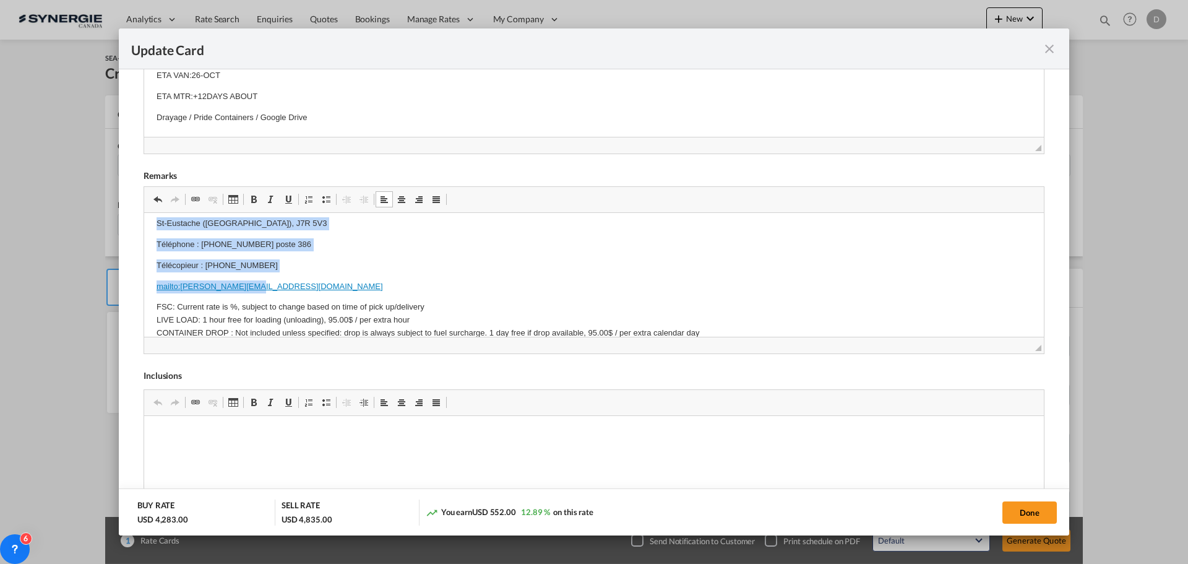
drag, startPoint x: 155, startPoint y: 247, endPoint x: 262, endPoint y: 285, distance: 113.2
click at [262, 285] on html "E Manifest (ACI): Applicable if Synergie is responsible to submit Per E-manifes…" at bounding box center [594, 392] width 900 height 881
click at [249, 202] on span "Update CardPort of ..." at bounding box center [254, 199] width 10 height 10
click at [345, 269] on p "Télécopieur : 450-491-3454" at bounding box center [594, 265] width 875 height 13
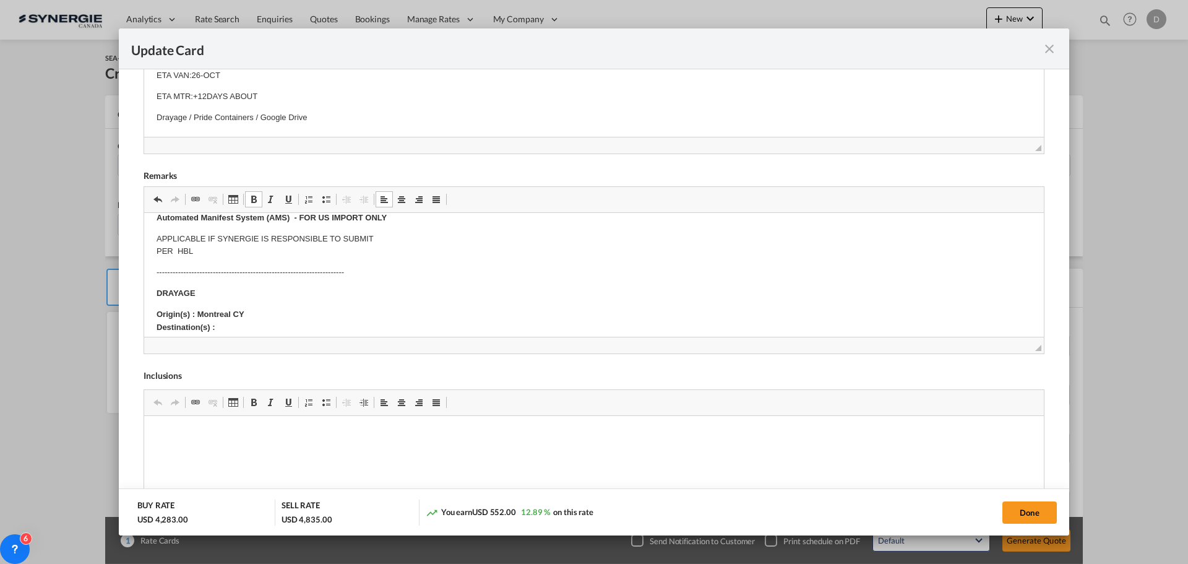
scroll to position [137, 0]
click at [234, 307] on p "Origin(s) : Montreal CY Destination(s) :" at bounding box center [594, 300] width 875 height 26
click at [694, 293] on p "Origin(s) : Montreal CY Destination(s) : Paradox" at bounding box center [594, 300] width 875 height 26
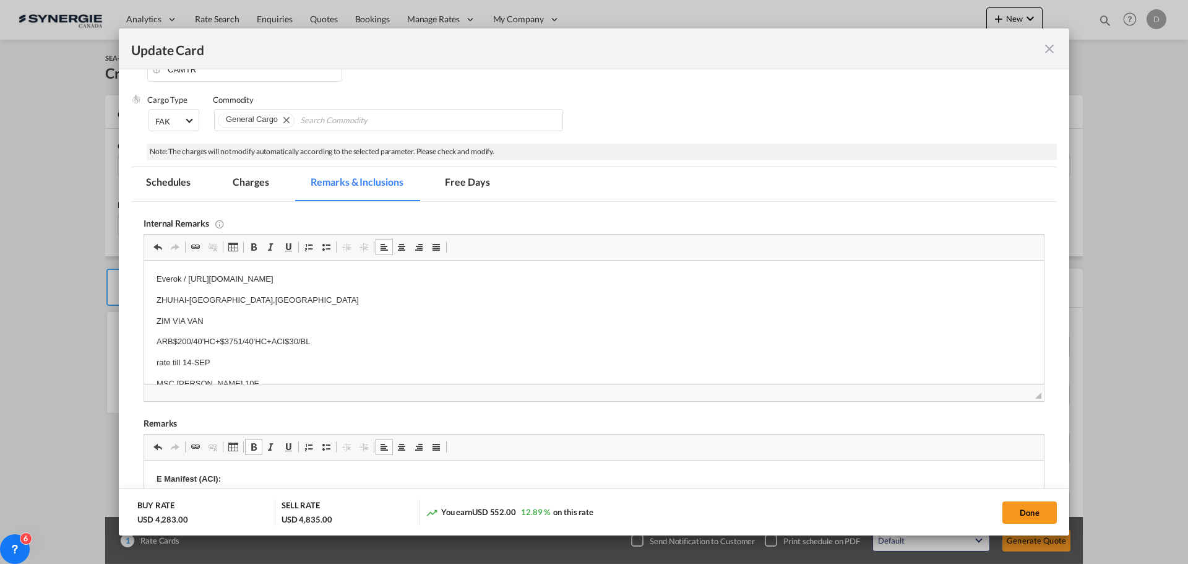
scroll to position [0, 0]
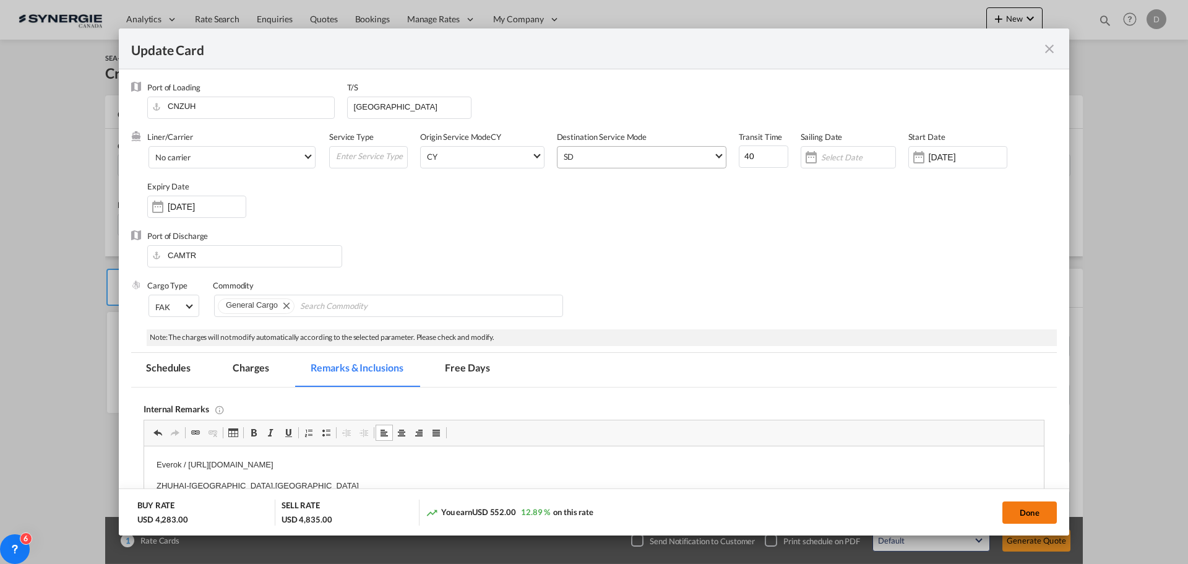
click at [1033, 516] on button "Done" at bounding box center [1030, 512] width 54 height 22
type input "08 Sep 2025"
type input "13 Sep 2025"
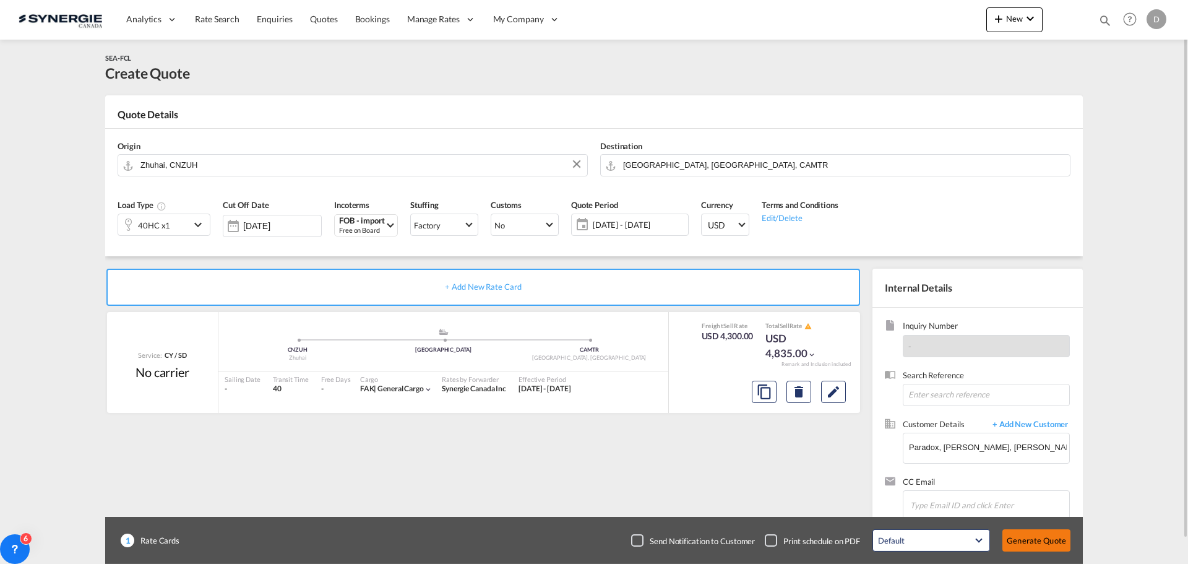
click at [1033, 540] on button "Generate Quote" at bounding box center [1037, 540] width 68 height 22
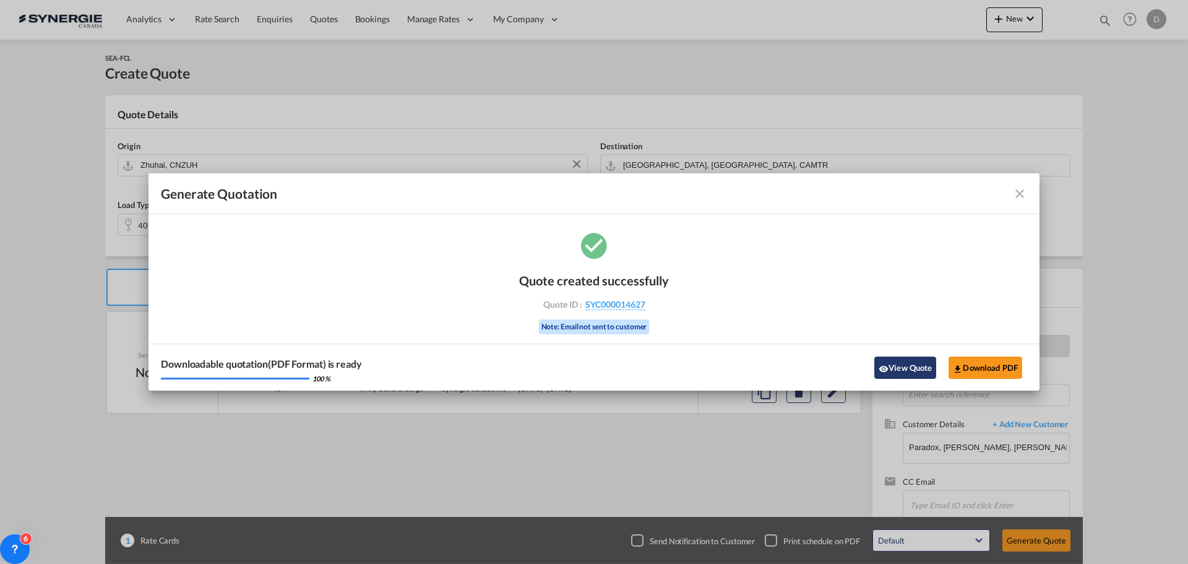
click at [890, 365] on button "View Quote" at bounding box center [906, 368] width 62 height 22
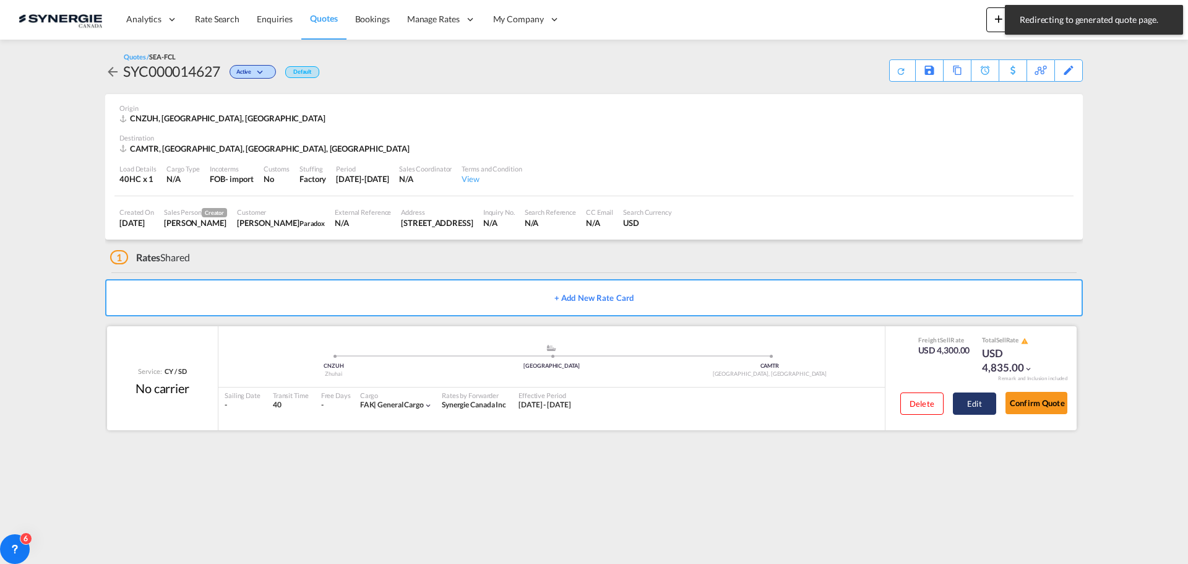
click at [968, 407] on button "Edit" at bounding box center [974, 403] width 43 height 22
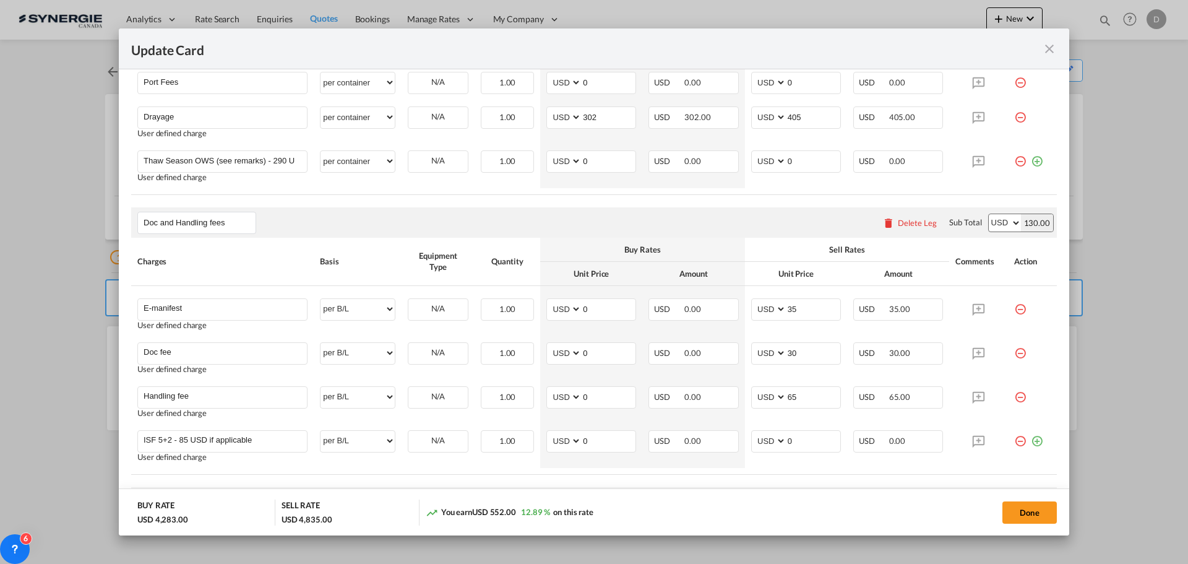
scroll to position [310, 0]
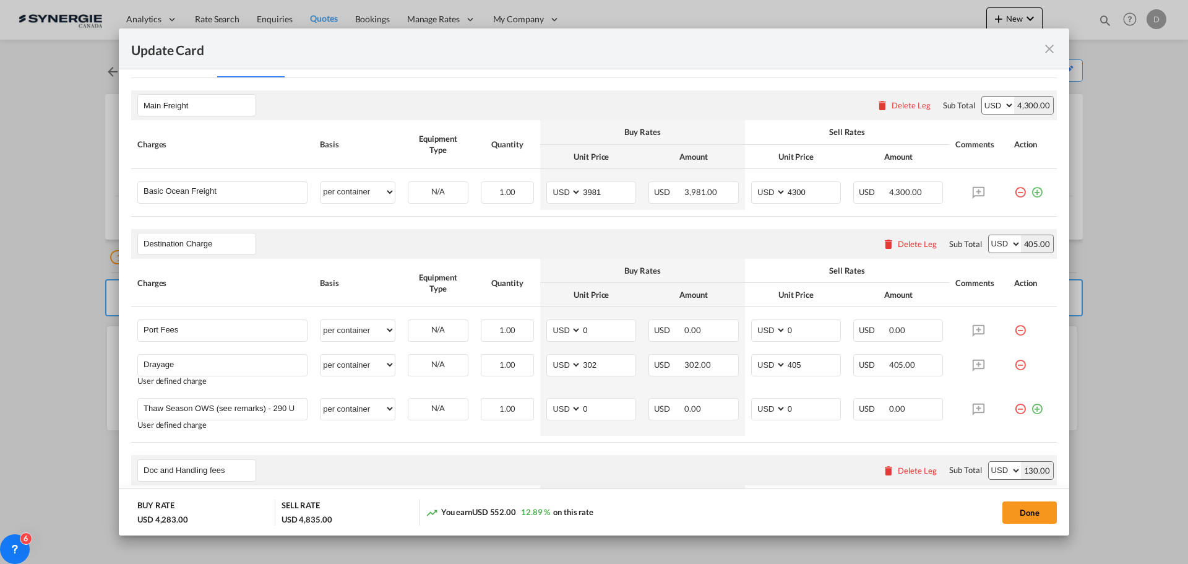
click at [1047, 49] on md-icon "icon-close fg-AAA8AD m-0 pointer" at bounding box center [1049, 48] width 15 height 15
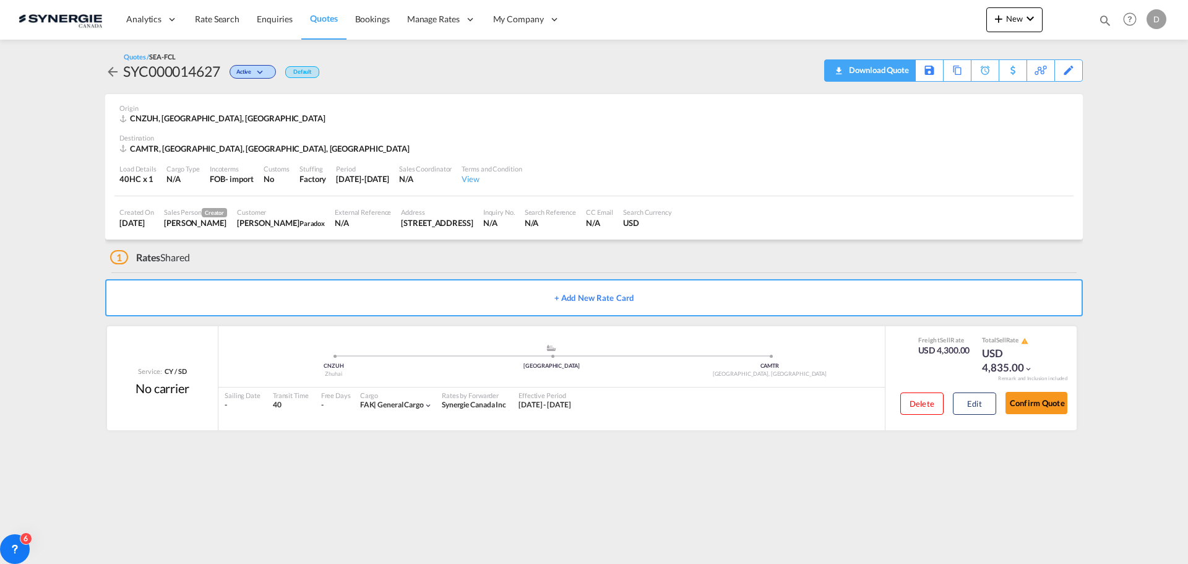
click at [899, 72] on div "Download Quote" at bounding box center [877, 70] width 63 height 20
click at [1011, 20] on span "New" at bounding box center [1015, 19] width 46 height 10
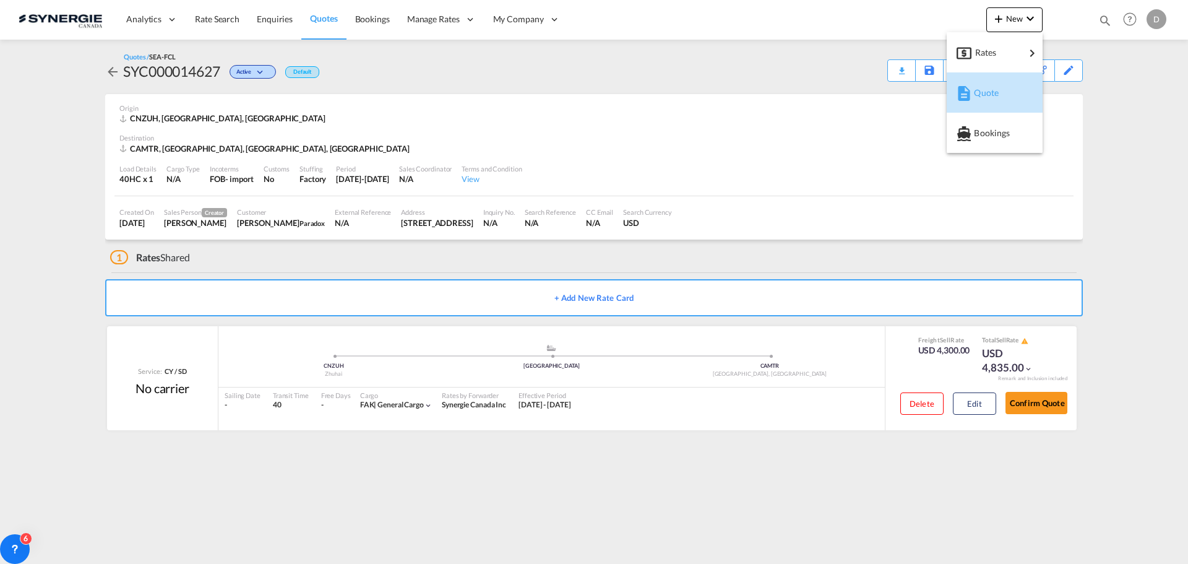
click at [988, 97] on span "Quote" at bounding box center [981, 92] width 14 height 25
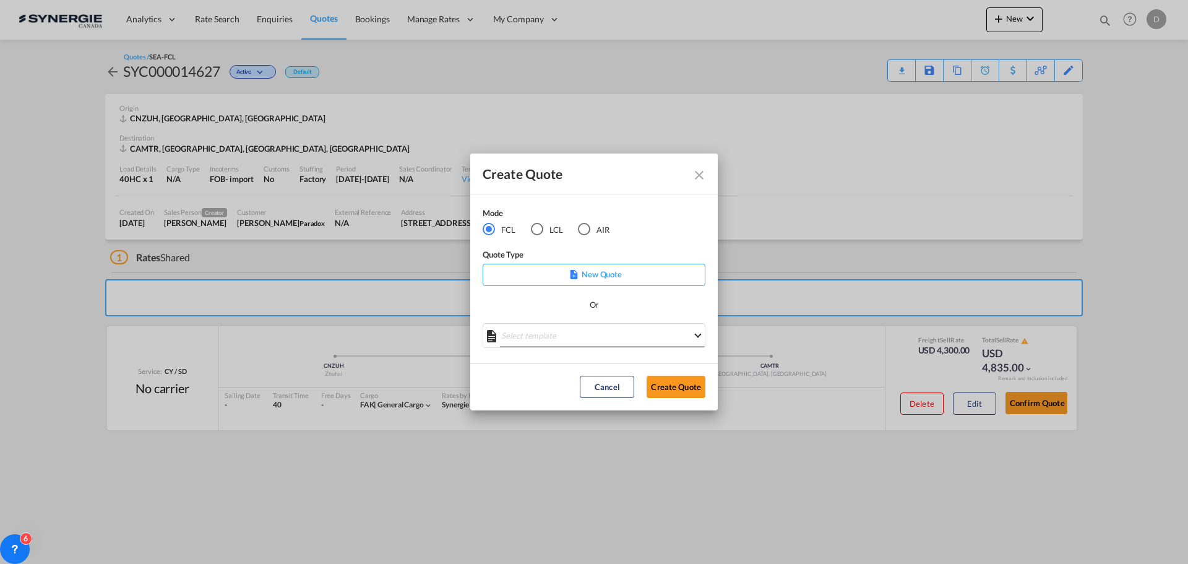
click at [594, 334] on md-select "Select template *NEW* FCL FREEHAND / DAP Pablo Gomez Saldarriaga | 10 Jul 2025 …" at bounding box center [594, 335] width 223 height 25
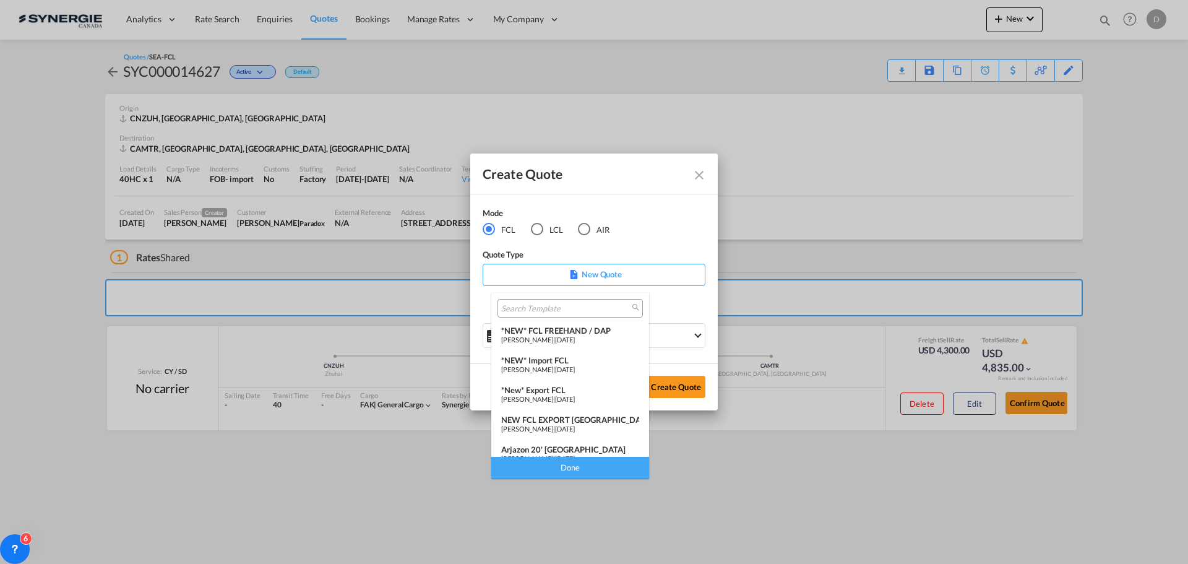
click at [575, 365] on span "24 Mar 2025" at bounding box center [565, 369] width 20 height 8
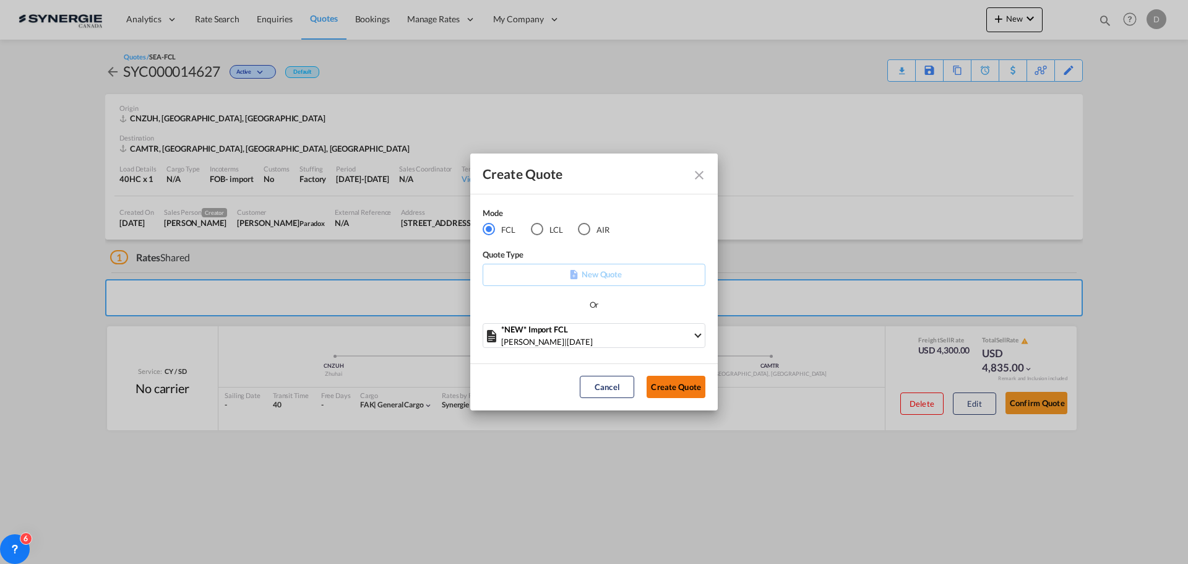
click at [680, 390] on button "Create Quote" at bounding box center [676, 387] width 59 height 22
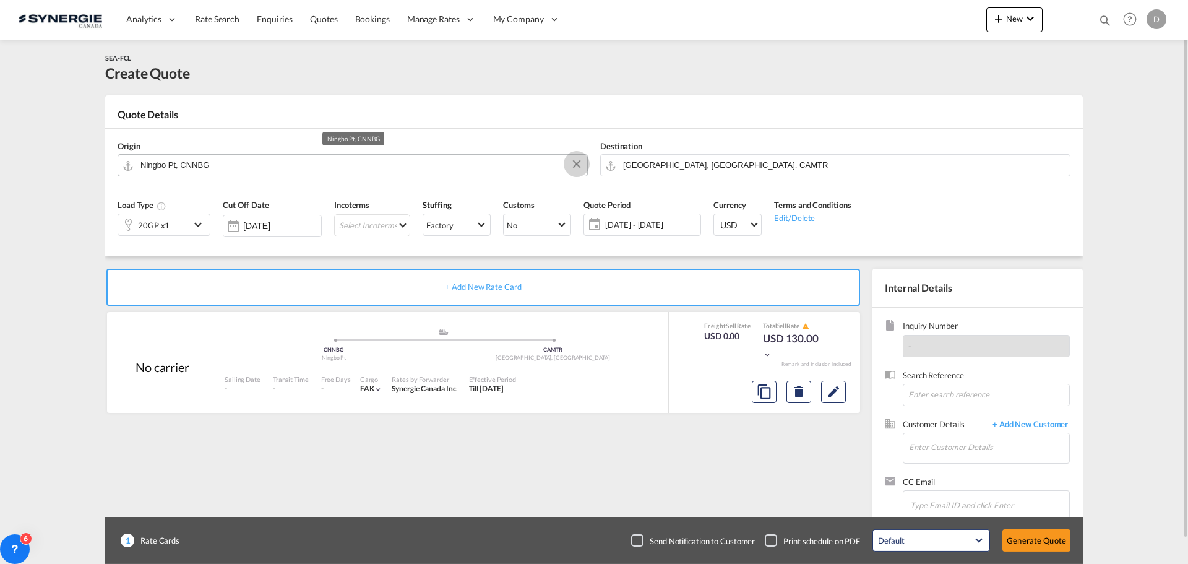
click at [575, 162] on md-icon "Clear Input" at bounding box center [577, 165] width 14 height 14
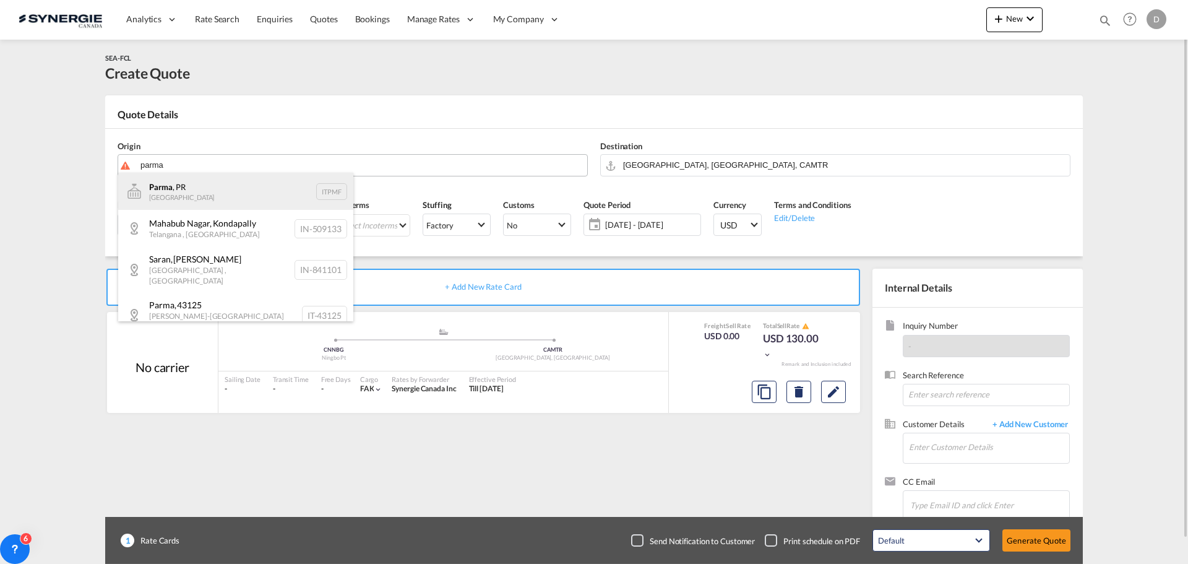
click at [194, 183] on div "Parma , PR Italy ITPMF" at bounding box center [235, 191] width 235 height 37
type input "Parma, PR, ITPMF"
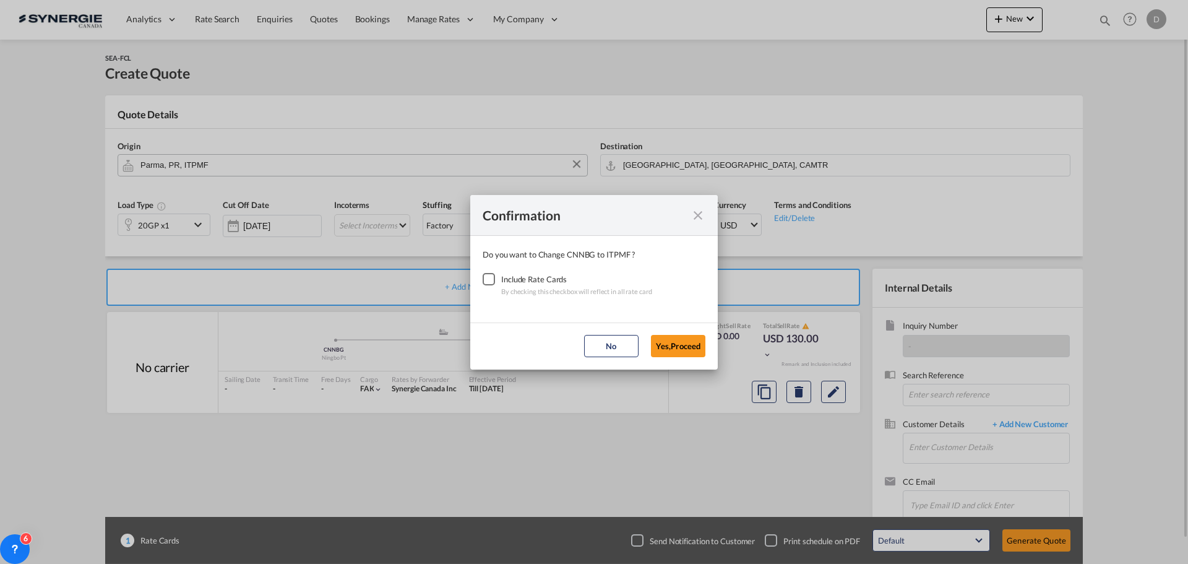
click at [490, 277] on div "Checkbox No Ink" at bounding box center [489, 279] width 12 height 12
click at [688, 339] on button "Yes,Proceed" at bounding box center [678, 346] width 54 height 22
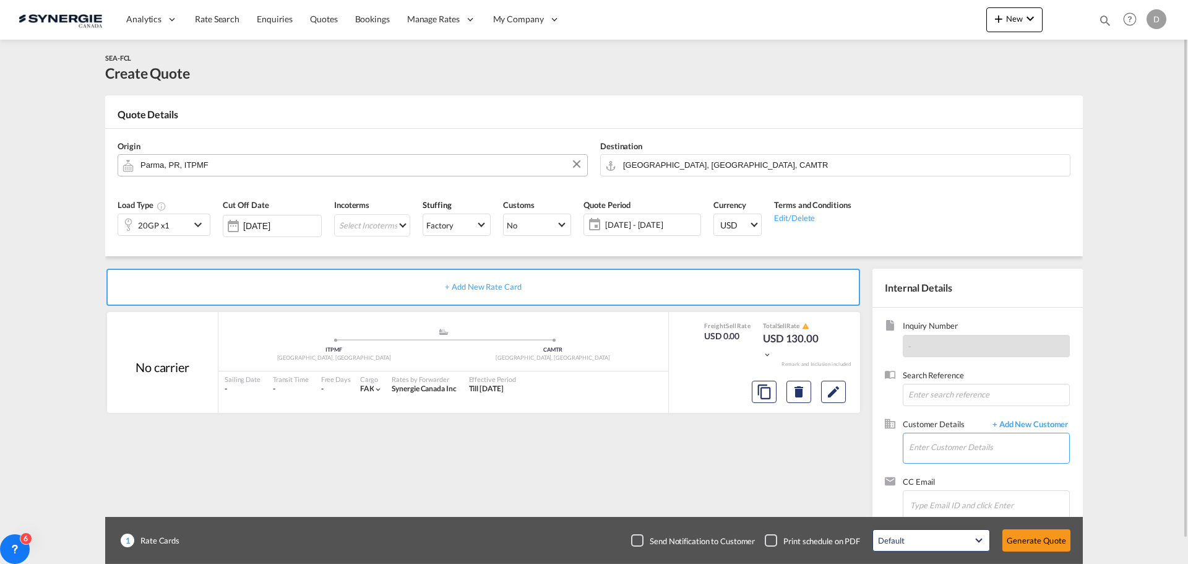
click at [925, 448] on input "Enter Customer Details" at bounding box center [989, 447] width 160 height 28
paste input "tifani@ecsalesinc.com"
click at [969, 422] on div "TIFANI ROCKEL tifani@ecsalesinc.com | EC SALES INC" at bounding box center [1026, 416] width 235 height 33
type input "EC SALES INC, TIFANI ROCKEL, tifani@ecsalesinc.com"
click at [1060, 163] on button "Clear Input" at bounding box center [1059, 164] width 19 height 19
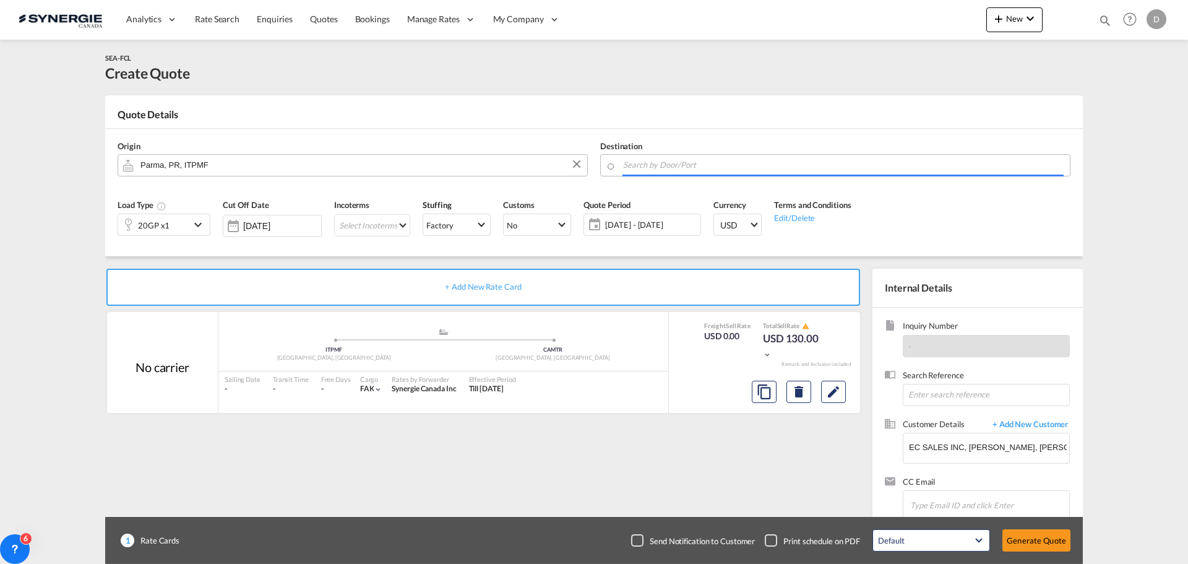
paste input "BAIE D'URFE"
type input "B"
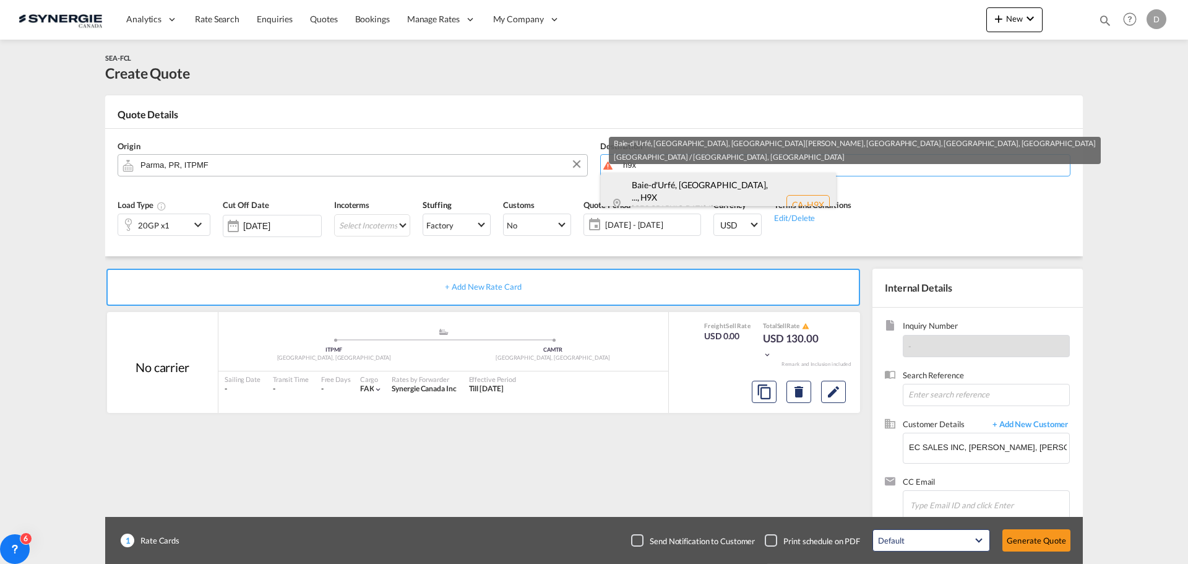
click at [671, 187] on div "Baie-d'Urfé, QC, ... , H9X Quebec / Québec Canada CA-H9X" at bounding box center [718, 205] width 235 height 64
type input "CA-H9X, Baie-d'Urfé, QC, Sainte-Anne-de-Bellevue, Senneville, QC, Quebec / Québ…"
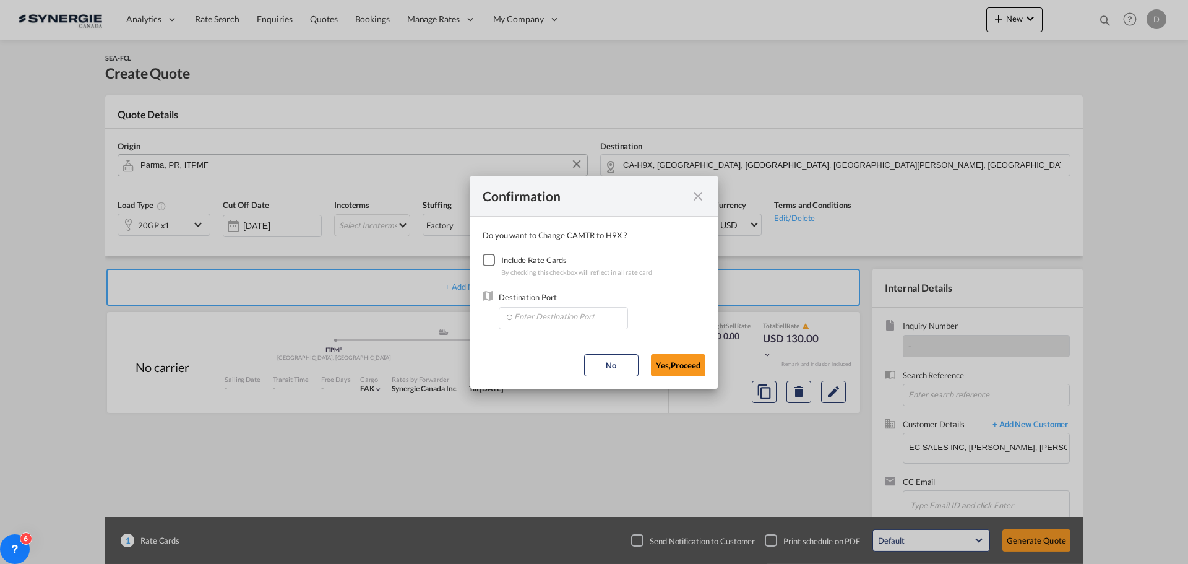
click at [494, 261] on div "Checkbox No Ink" at bounding box center [489, 260] width 12 height 12
click at [584, 327] on md-autocomplete-wrap "Confirmation Do you ..." at bounding box center [565, 319] width 123 height 22
click at [581, 321] on input "Enter Destination Port" at bounding box center [566, 317] width 123 height 19
click at [573, 374] on span "CAMTR, Montreal, QC, Canada, North America, Americas" at bounding box center [757, 374] width 486 height 11
type input "CAMTR, Montreal, QC, Canada, North America, Americas"
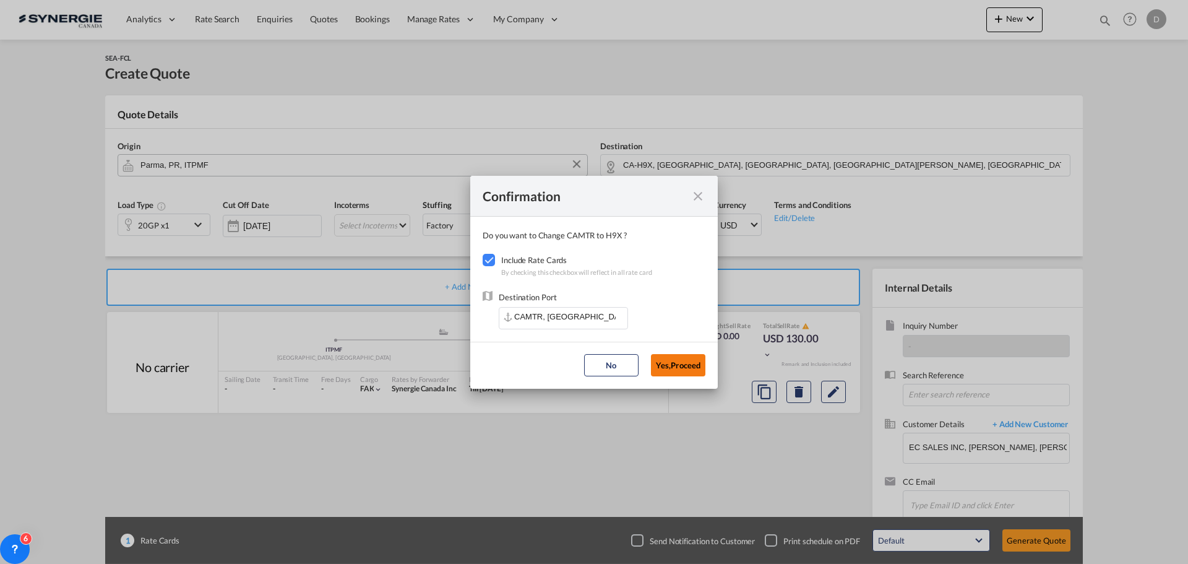
click at [684, 366] on button "Yes,Proceed" at bounding box center [678, 365] width 54 height 22
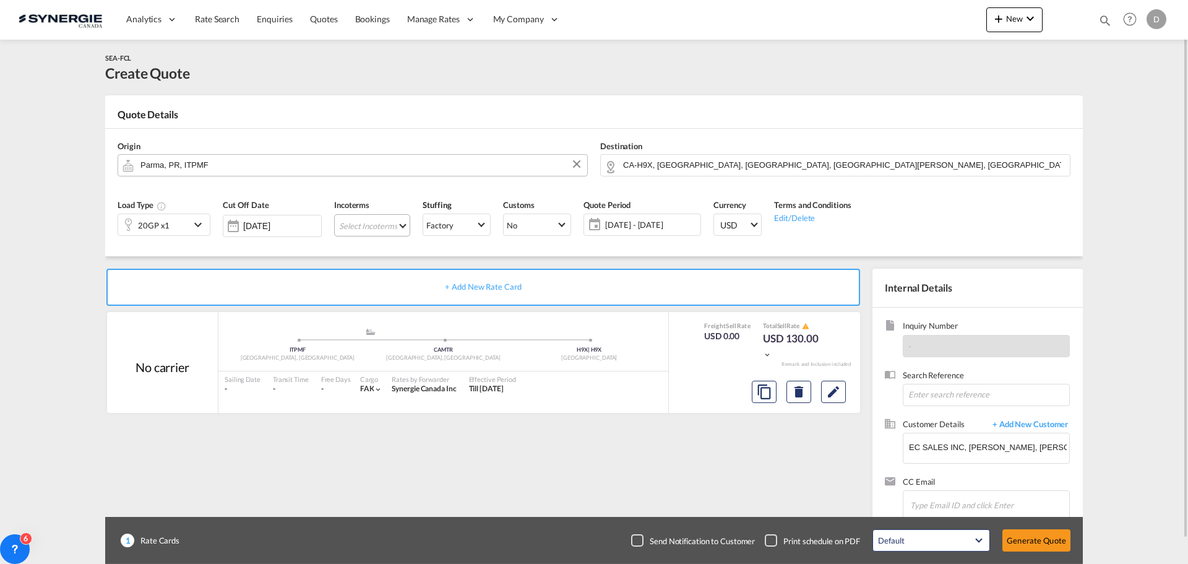
click at [396, 220] on md-select "Select Incoterms DAP - import Delivered at Place DPU - export Delivery at Place…" at bounding box center [372, 225] width 76 height 22
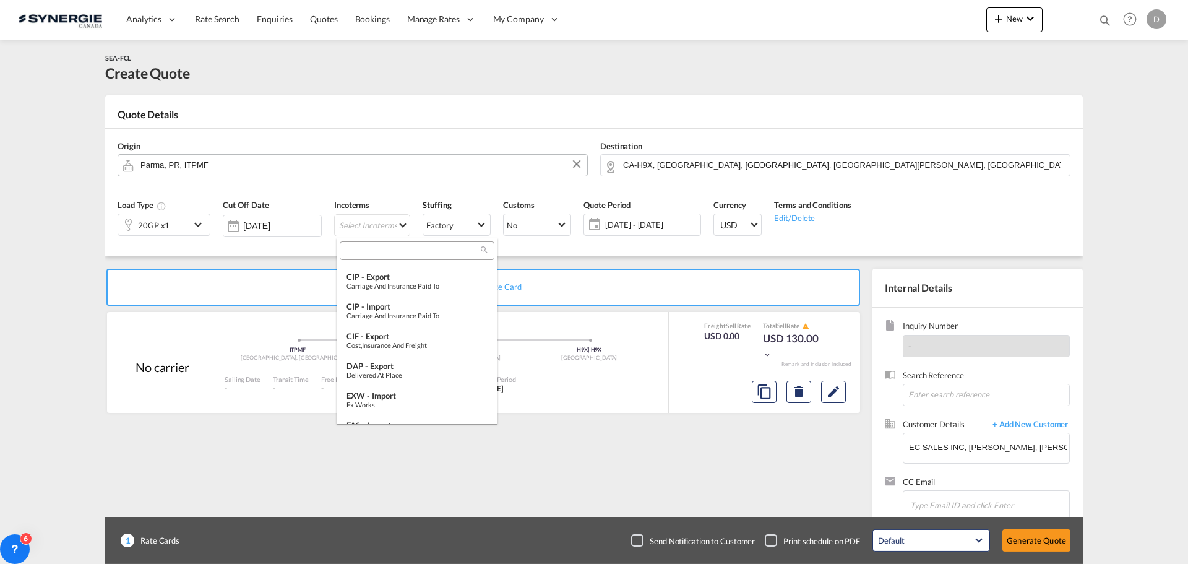
scroll to position [310, 0]
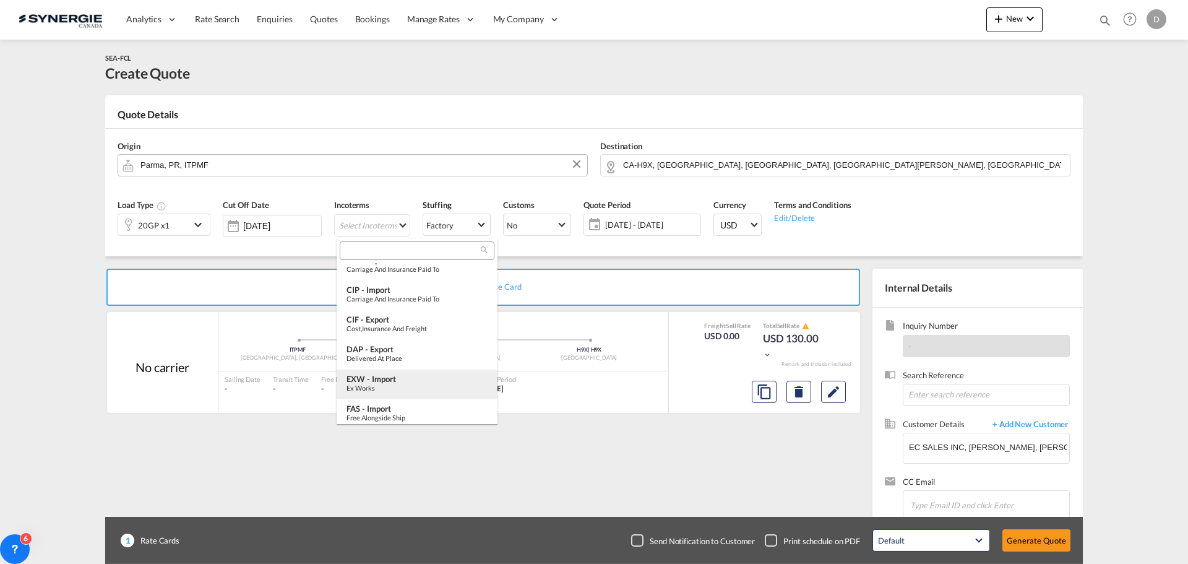
click at [405, 378] on div "EXW - import" at bounding box center [417, 379] width 141 height 10
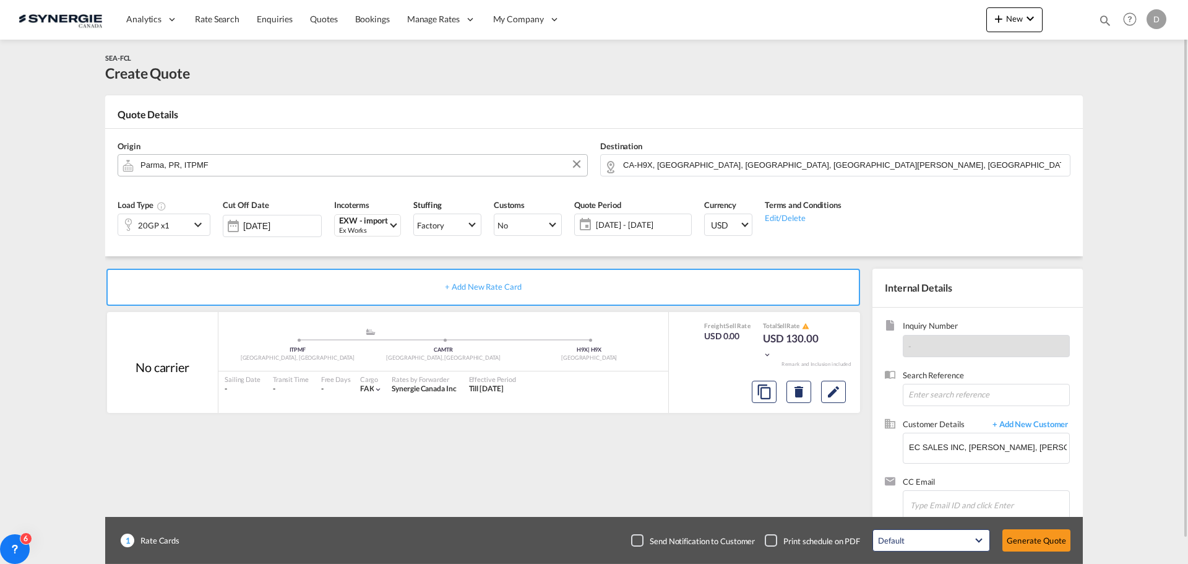
click at [643, 230] on span "09 Sep - 09 Oct 2025" at bounding box center [642, 224] width 92 height 11
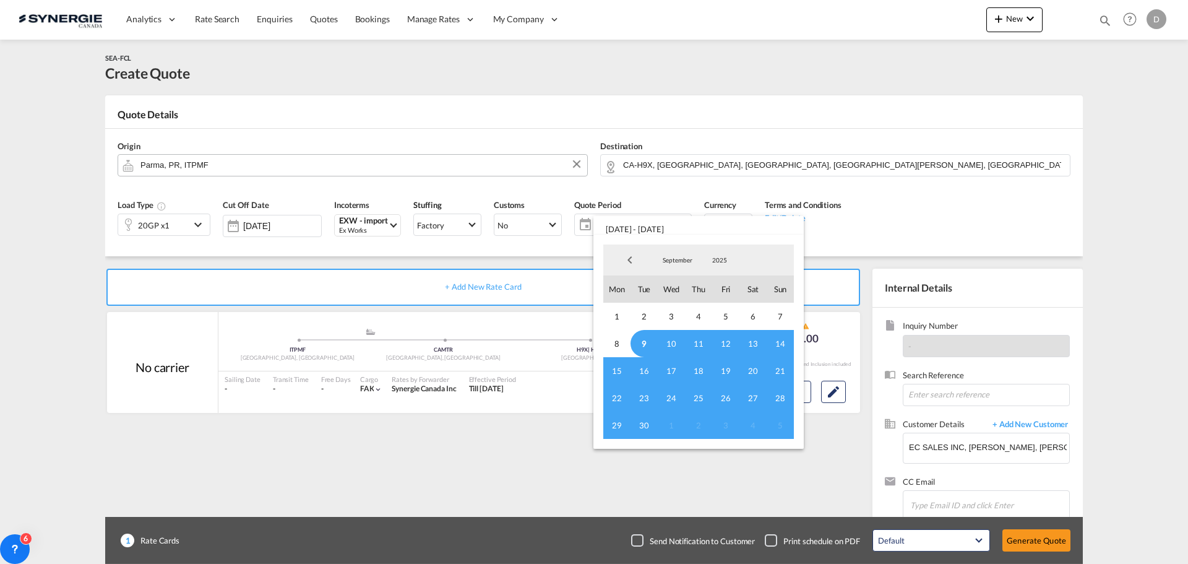
click at [636, 342] on span "9" at bounding box center [644, 343] width 27 height 27
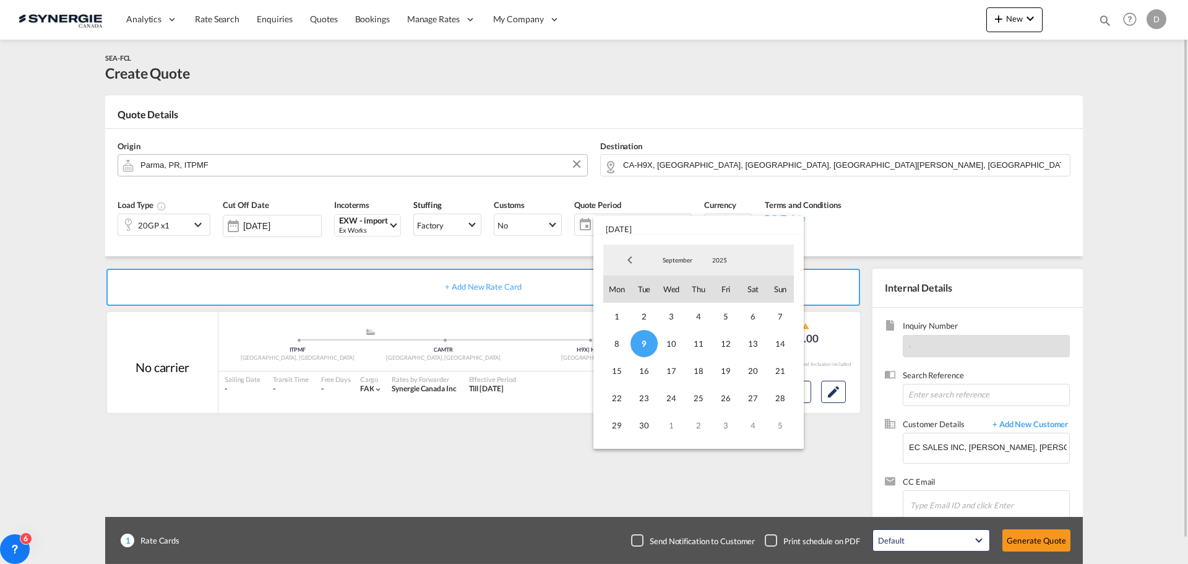
click at [639, 429] on span "30" at bounding box center [644, 425] width 27 height 27
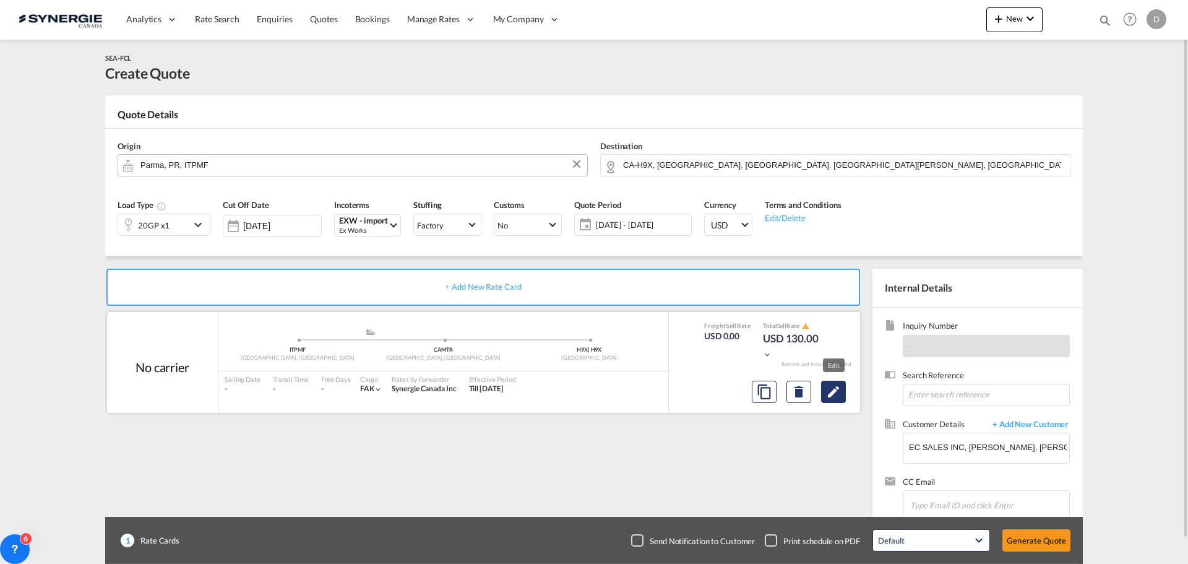
click at [834, 397] on md-icon "Edit" at bounding box center [833, 391] width 15 height 15
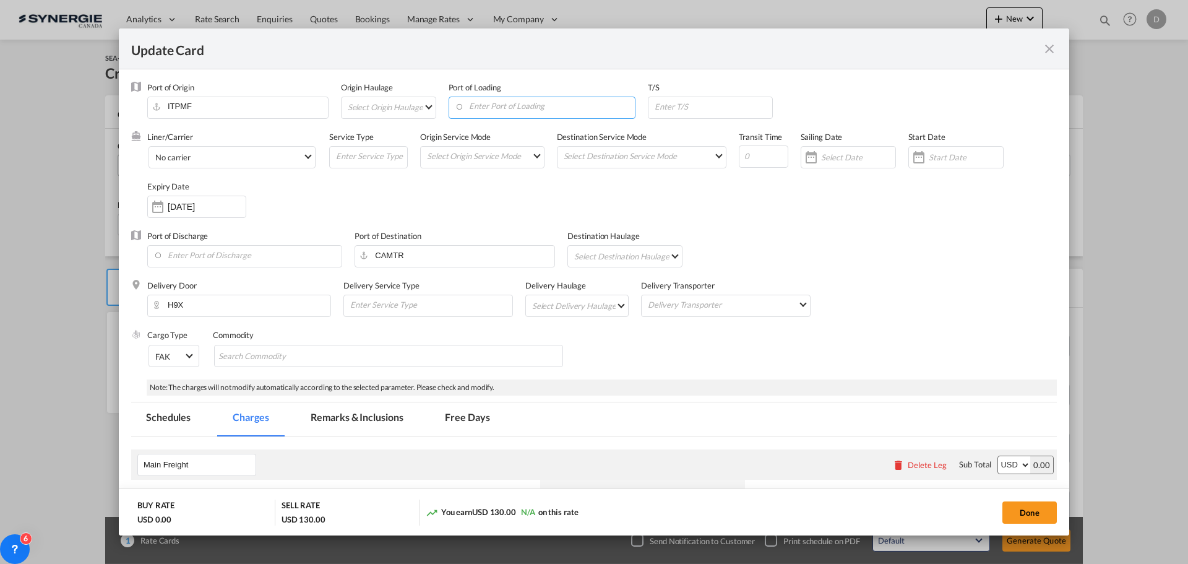
click at [514, 107] on input "Enter Port of Loading" at bounding box center [545, 106] width 181 height 19
click at [506, 134] on div "Italy" at bounding box center [568, 138] width 218 height 9
type input "Genova (Genoa), ITGOA"
click at [424, 103] on md-select "Select Origin Haulage rail road barge truck unspecified not available" at bounding box center [391, 107] width 89 height 20
click at [374, 137] on md-option "road" at bounding box center [392, 137] width 108 height 30
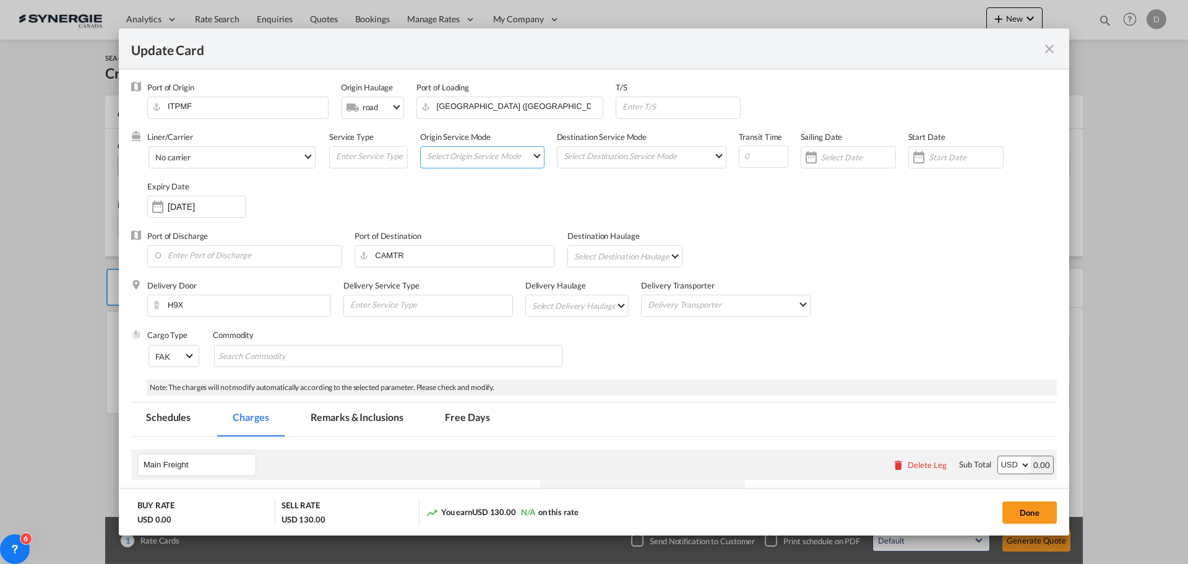
click at [529, 159] on md-select "Select Origin Service Mode SD CY" at bounding box center [485, 155] width 118 height 17
click at [503, 162] on md-option "SD" at bounding box center [482, 156] width 136 height 30
click at [632, 156] on md-select "Select Destination Service Mode SD CY" at bounding box center [644, 155] width 163 height 17
click at [630, 156] on md-option "SD" at bounding box center [639, 156] width 181 height 30
click at [776, 214] on div "Liner/Carrier No carrier 2HM LOGISTICS D.O.O AAXL GLOBAL SHIPPING LINES LLC ABD…" at bounding box center [602, 180] width 910 height 99
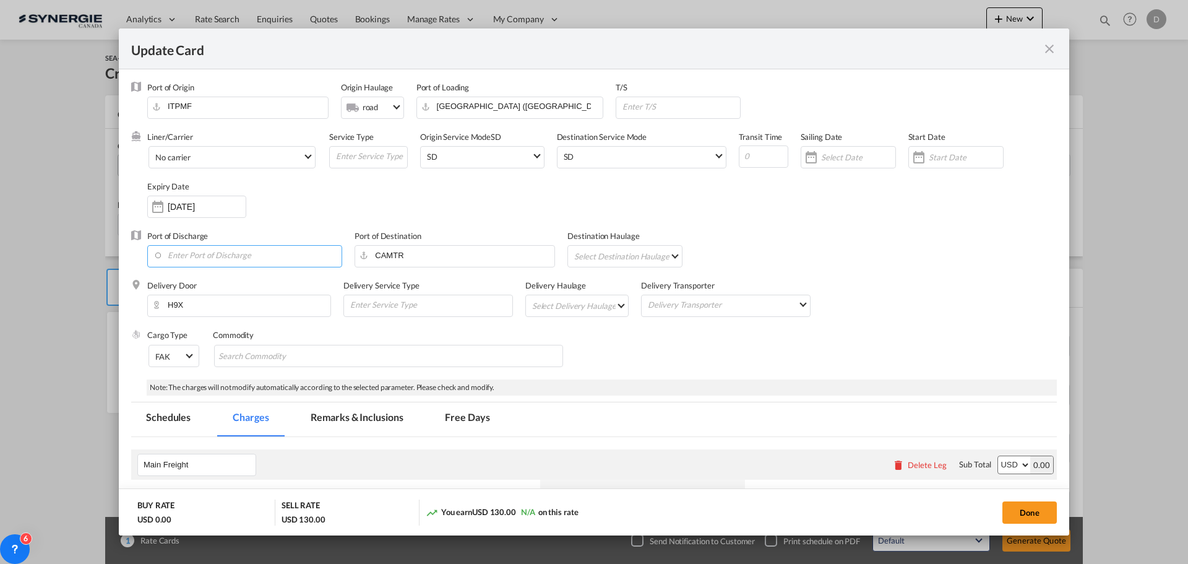
click at [212, 253] on input "Enter Port of Discharge" at bounding box center [248, 255] width 188 height 19
click at [189, 307] on div "Montreal, QC" at bounding box center [267, 306] width 218 height 11
type input "Montreal, QC, CAMTR"
click at [613, 304] on md-select "Select Delivery Haulage rail road barge truck unspecified not available" at bounding box center [580, 305] width 98 height 20
click at [560, 343] on md-option "road" at bounding box center [578, 336] width 116 height 30
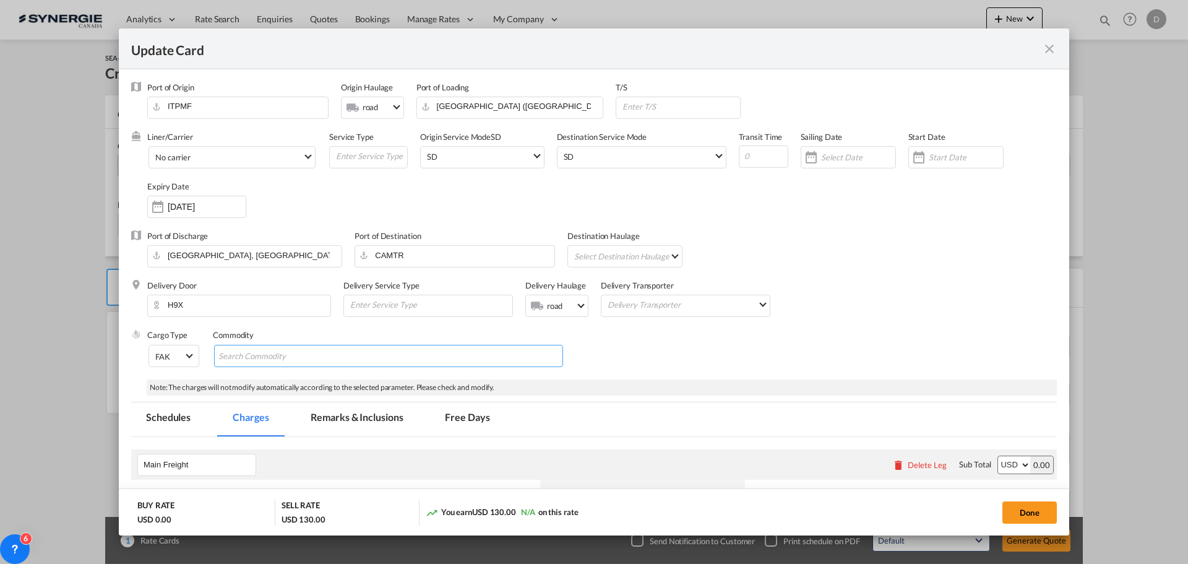
click at [296, 356] on input "Search Commodity" at bounding box center [275, 357] width 113 height 20
type input "General Cargo"
click at [872, 225] on div "Liner/Carrier No carrier 2HM LOGISTICS D.O.O AAXL GLOBAL SHIPPING LINES LLC ABD…" at bounding box center [602, 180] width 910 height 99
click at [909, 160] on div "Update Card Port ..." at bounding box center [919, 157] width 20 height 25
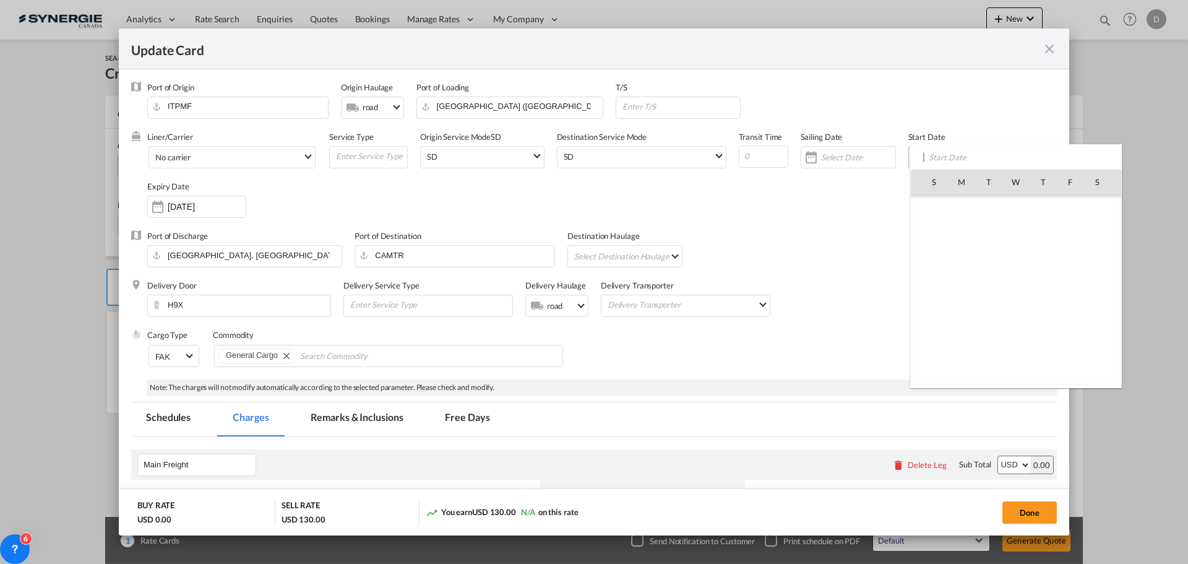
scroll to position [286736, 0]
click at [993, 264] on span "9" at bounding box center [989, 263] width 26 height 26
type input "09 Sep 2025"
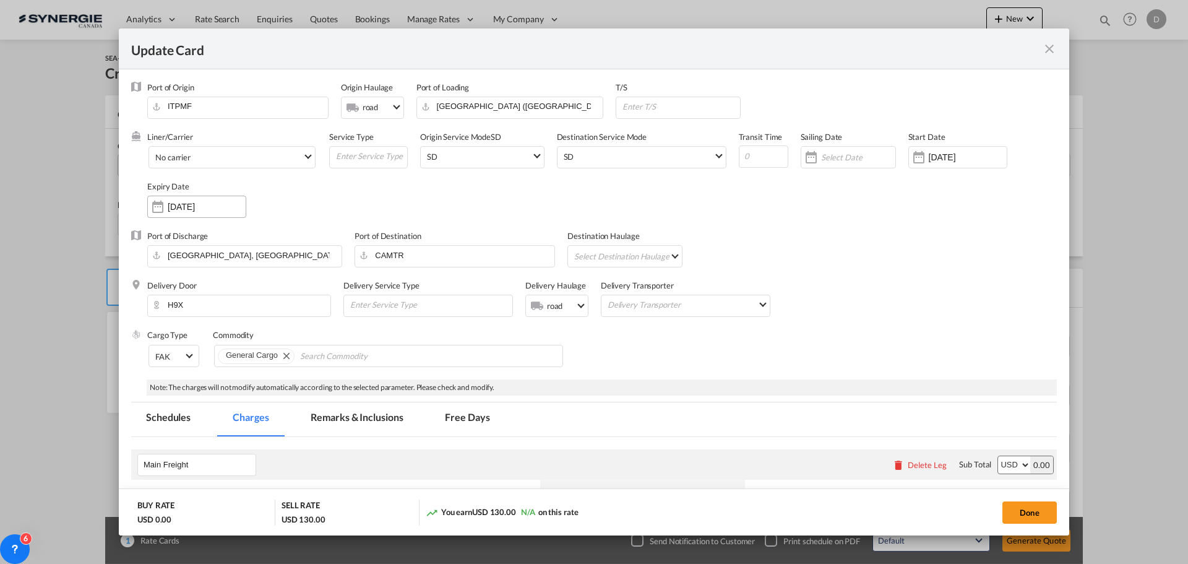
click at [157, 211] on div "Update Card Port ..." at bounding box center [158, 206] width 20 height 25
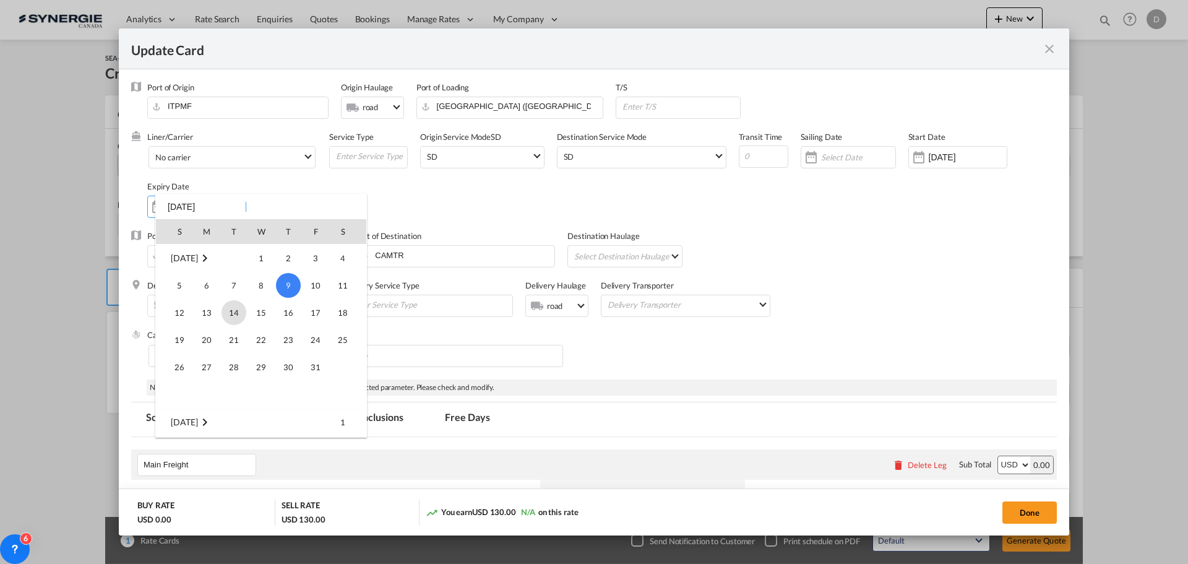
scroll to position [40, 0]
click at [234, 350] on span "30" at bounding box center [234, 354] width 25 height 25
type input "30 Sep 2025"
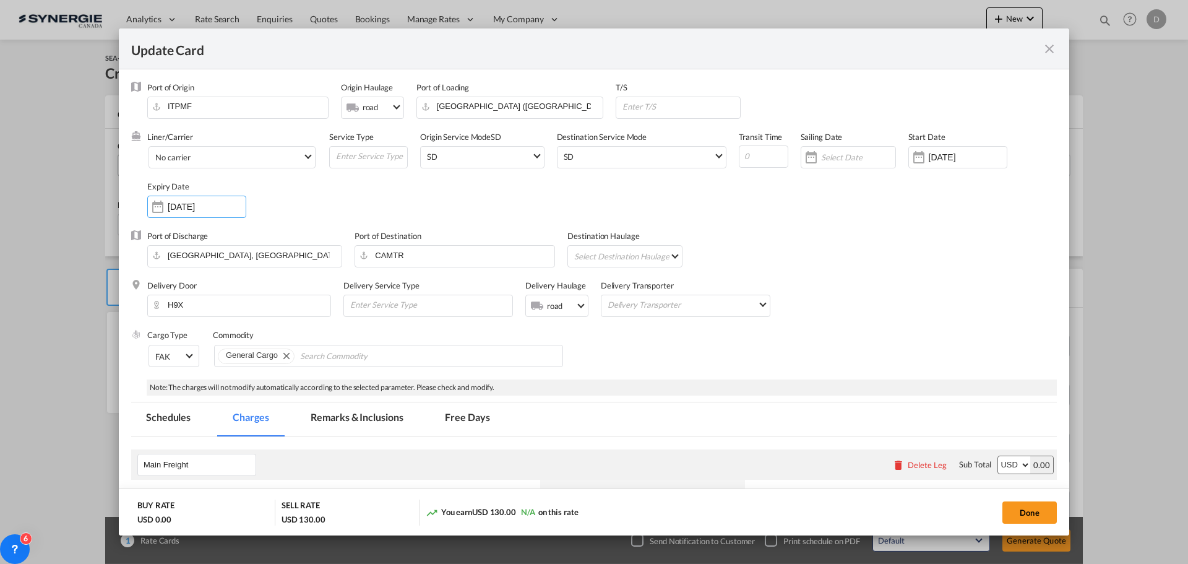
click at [725, 207] on div "Liner/Carrier No carrier 2HM LOGISTICS D.O.O AAXL GLOBAL SHIPPING LINES LLC ABD…" at bounding box center [602, 180] width 910 height 99
click at [303, 155] on md-select-value "No carrier" at bounding box center [234, 157] width 161 height 20
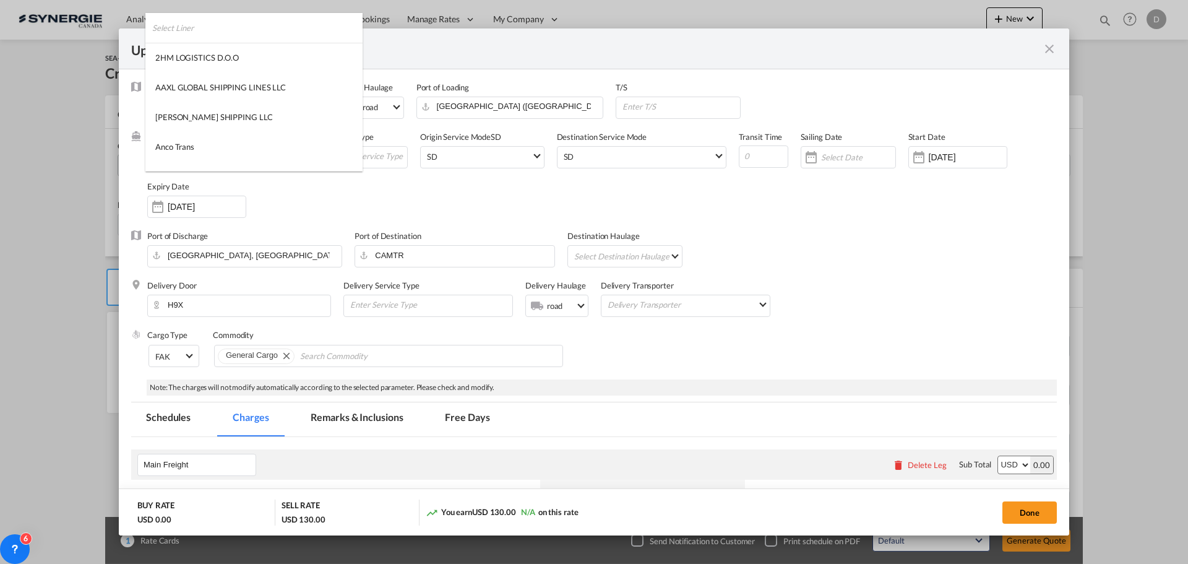
scroll to position [1684, 0]
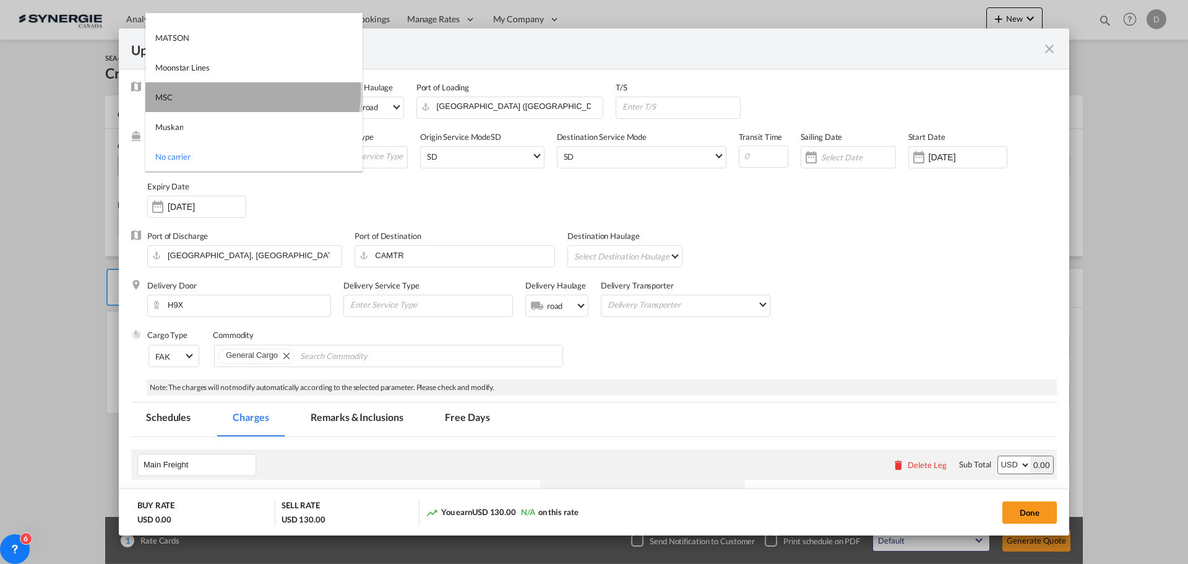
click at [227, 90] on md-option "MSC" at bounding box center [253, 97] width 217 height 30
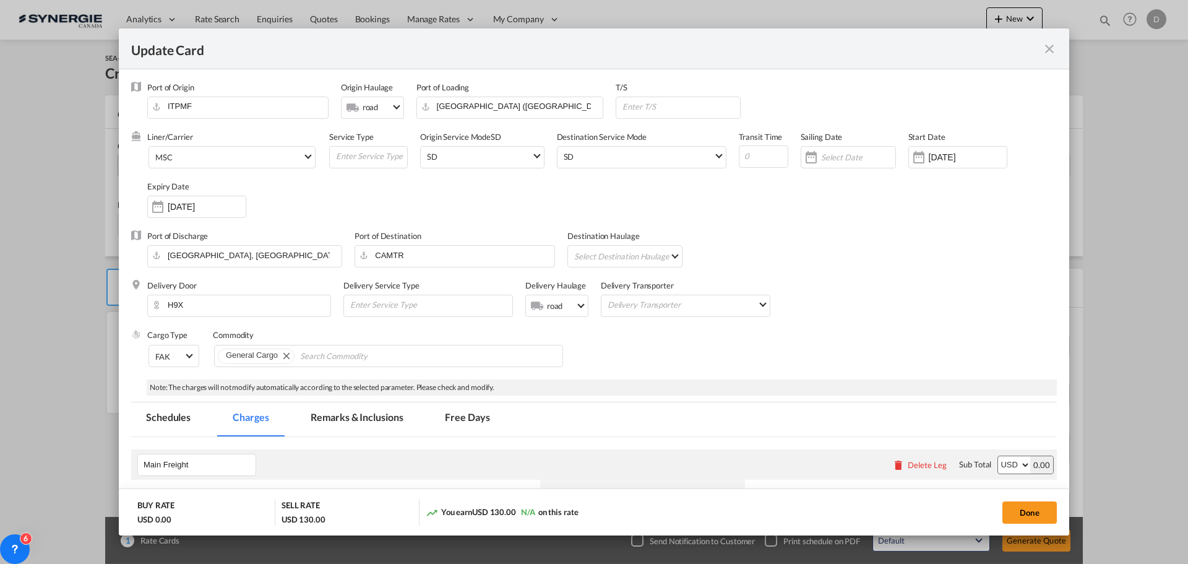
click at [813, 240] on div "Port of Discharge Montreal, QC, CAMTR Port of Destination CAMTR Destination Hau…" at bounding box center [594, 255] width 926 height 50
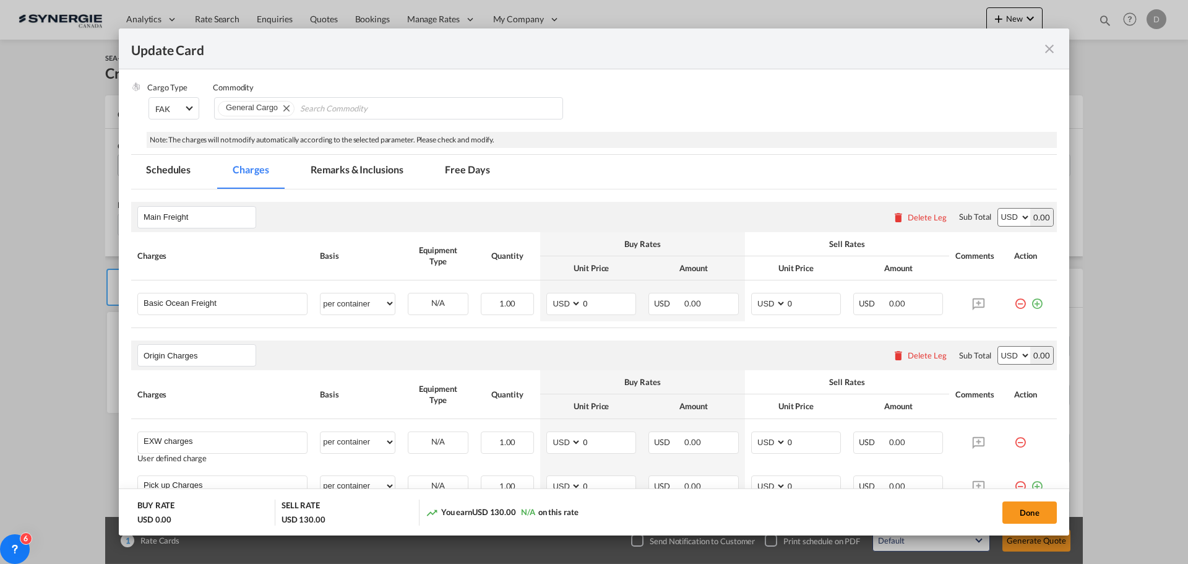
scroll to position [310, 0]
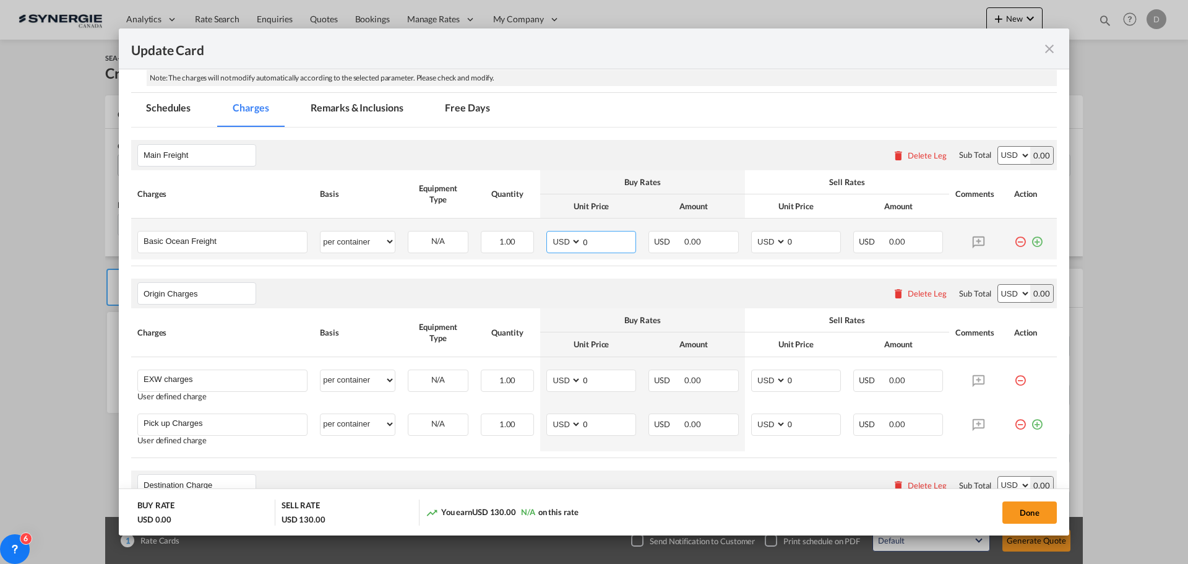
drag, startPoint x: 580, startPoint y: 243, endPoint x: 595, endPoint y: 243, distance: 15.5
click at [595, 243] on input "0" at bounding box center [609, 241] width 54 height 19
type input "3840"
drag, startPoint x: 783, startPoint y: 241, endPoint x: 791, endPoint y: 241, distance: 8.0
click at [791, 241] on input "0" at bounding box center [814, 241] width 54 height 19
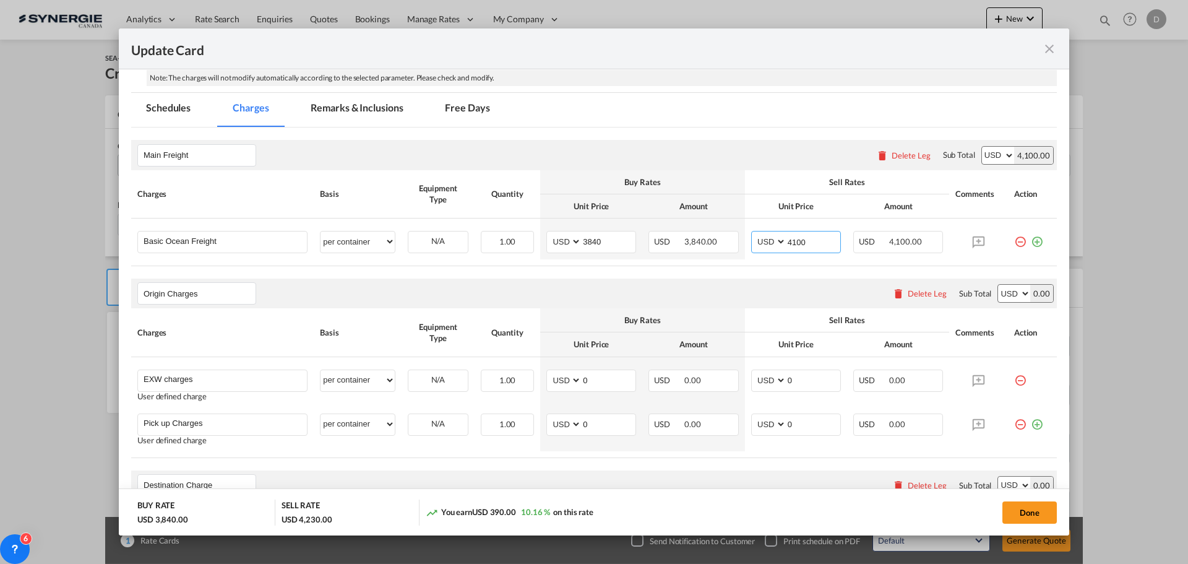
type input "4100"
drag, startPoint x: 580, startPoint y: 378, endPoint x: 595, endPoint y: 379, distance: 15.5
click at [595, 379] on input "0" at bounding box center [609, 379] width 54 height 19
type input "967"
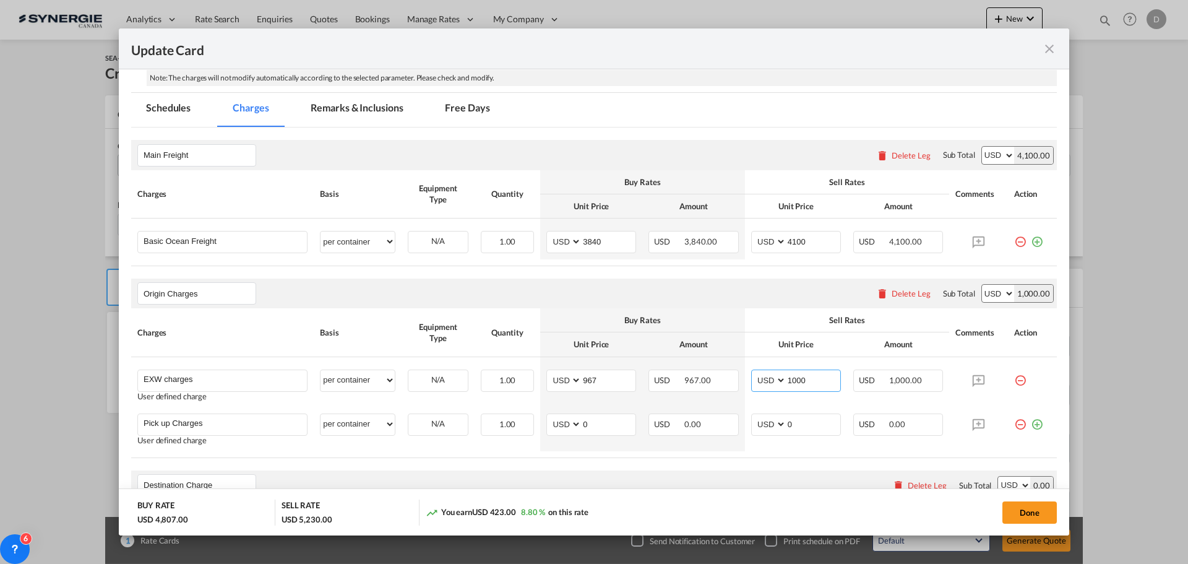
type input "1000"
drag, startPoint x: 579, startPoint y: 425, endPoint x: 596, endPoint y: 423, distance: 17.4
click at [596, 423] on input "0" at bounding box center [609, 423] width 54 height 19
type input "884"
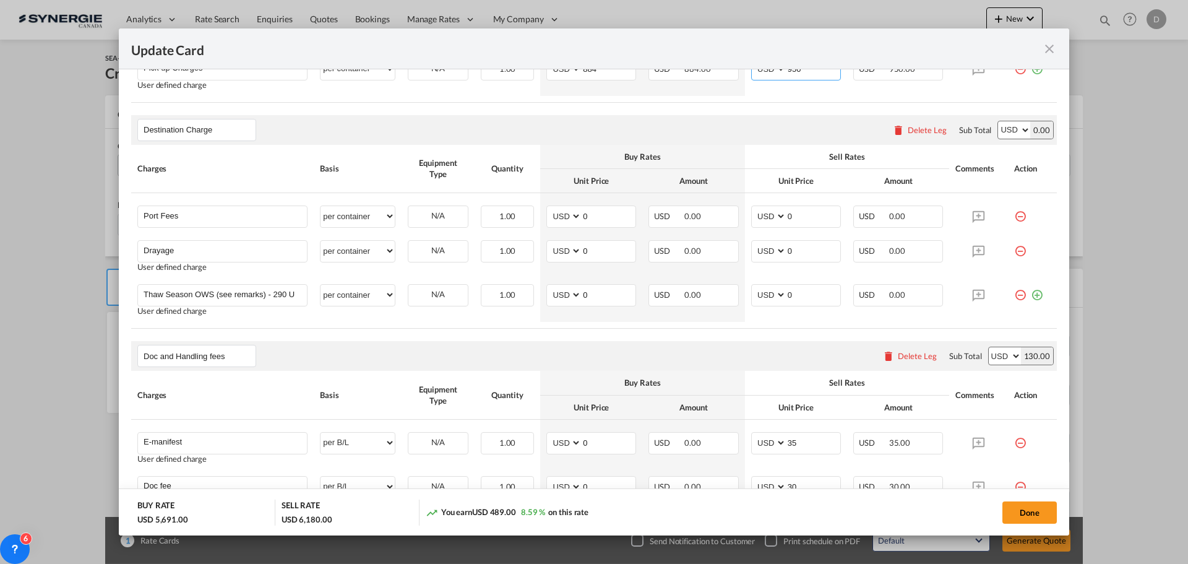
scroll to position [681, 0]
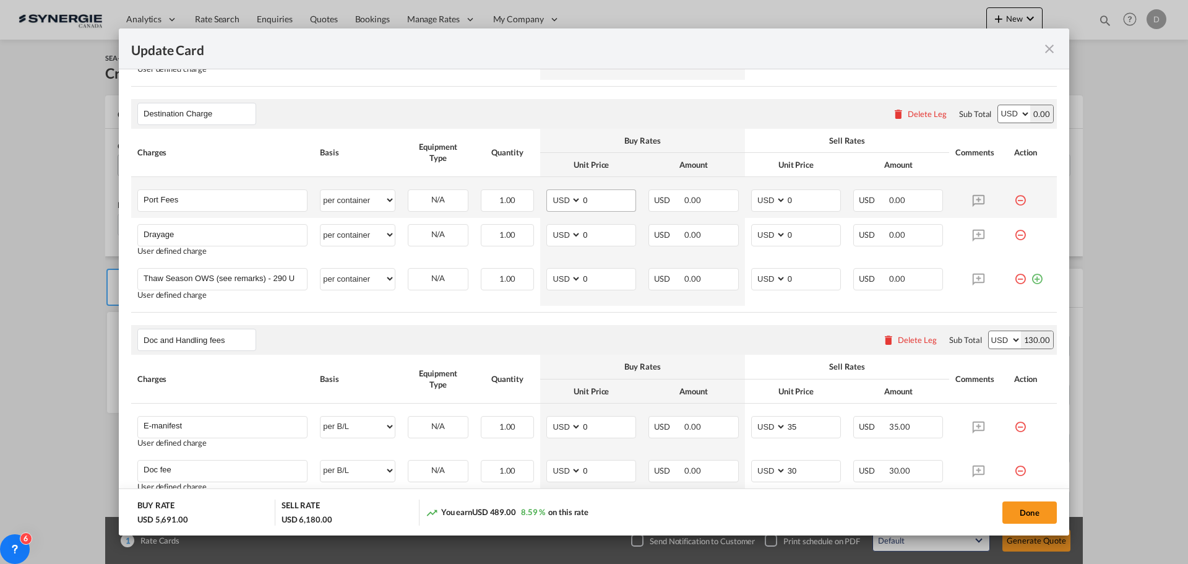
type input "950"
drag, startPoint x: 580, startPoint y: 201, endPoint x: 591, endPoint y: 199, distance: 11.3
click at [591, 199] on input "0" at bounding box center [609, 199] width 54 height 19
type input "50"
type input "65"
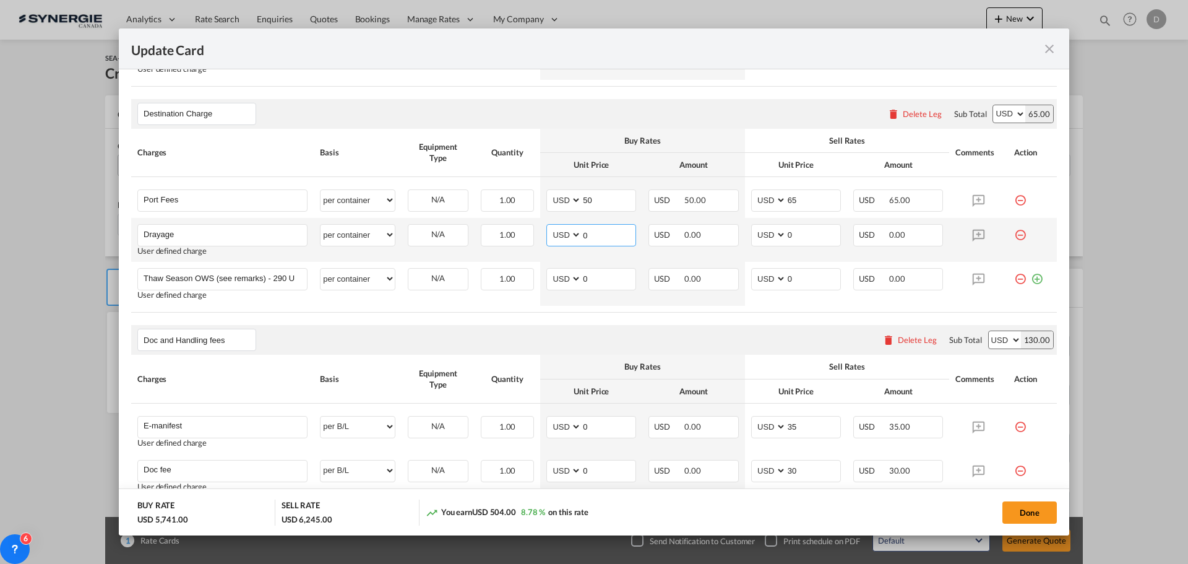
click at [585, 235] on input "0" at bounding box center [609, 234] width 54 height 19
type input "354"
click at [787, 236] on input "0" at bounding box center [814, 234] width 54 height 19
type input "400"
click at [715, 314] on rate-modification "Main Freight Please enter leg name Leg Name Already Exists Delete Leg Sub Total…" at bounding box center [594, 265] width 926 height 1018
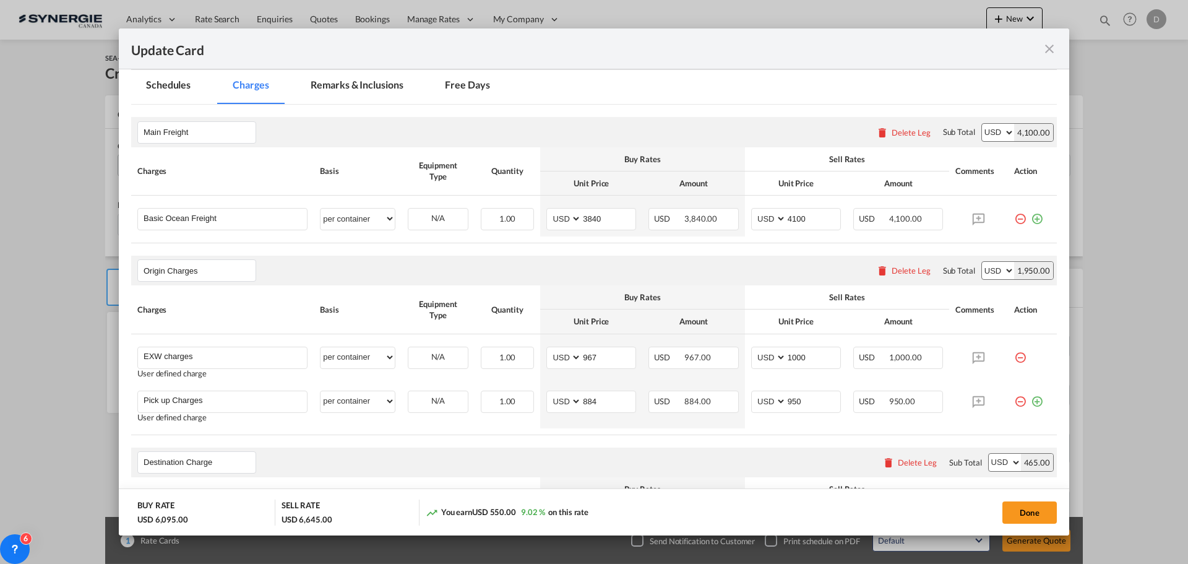
scroll to position [310, 0]
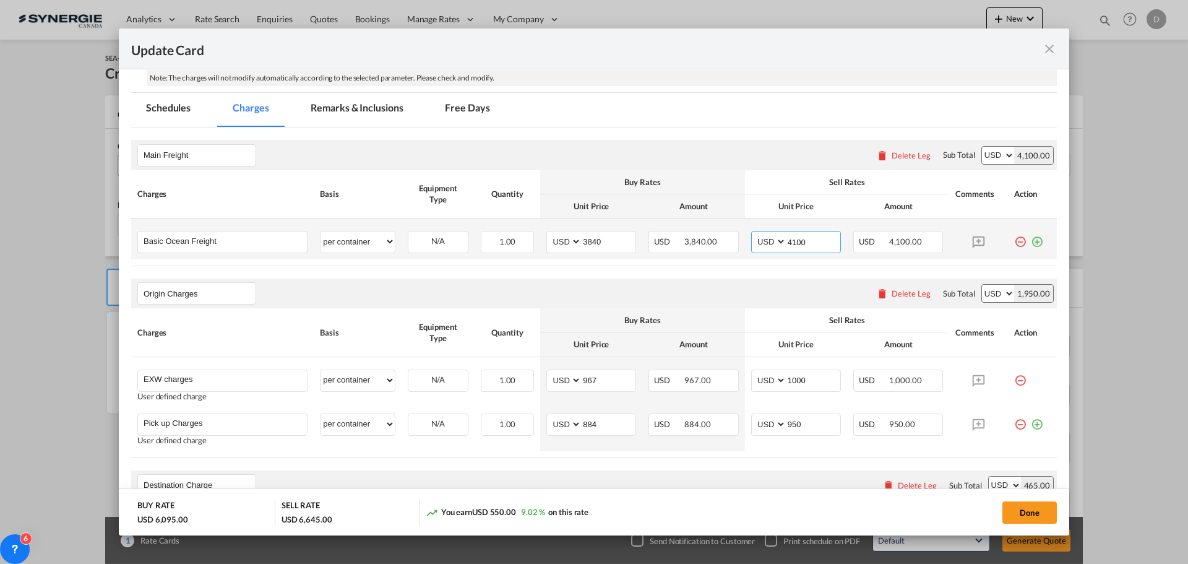
click at [790, 240] on input "4100" at bounding box center [814, 241] width 54 height 19
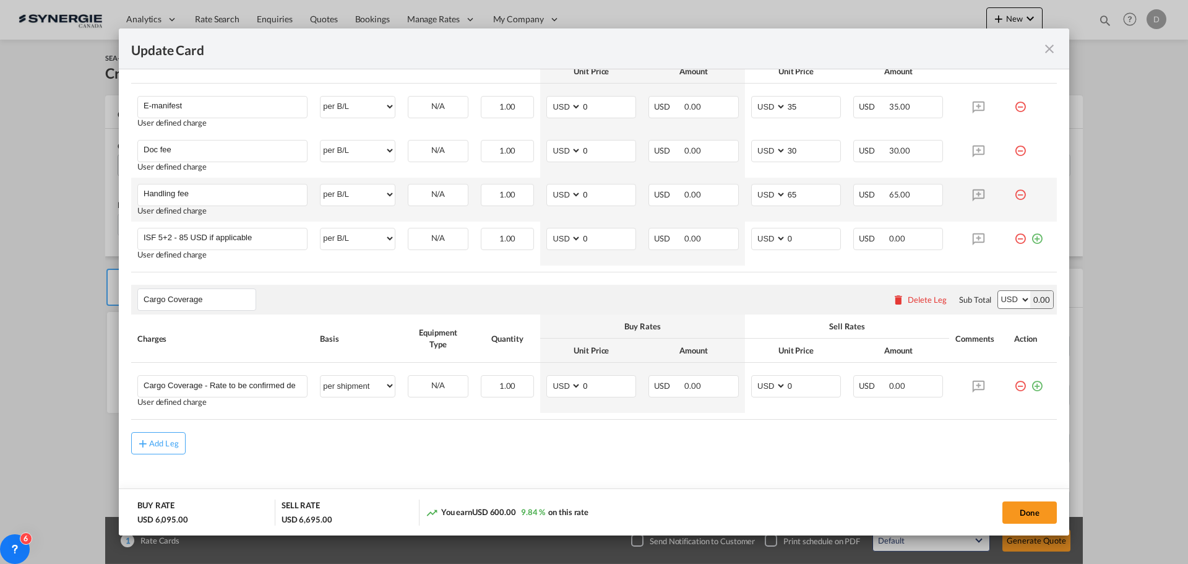
scroll to position [1015, 0]
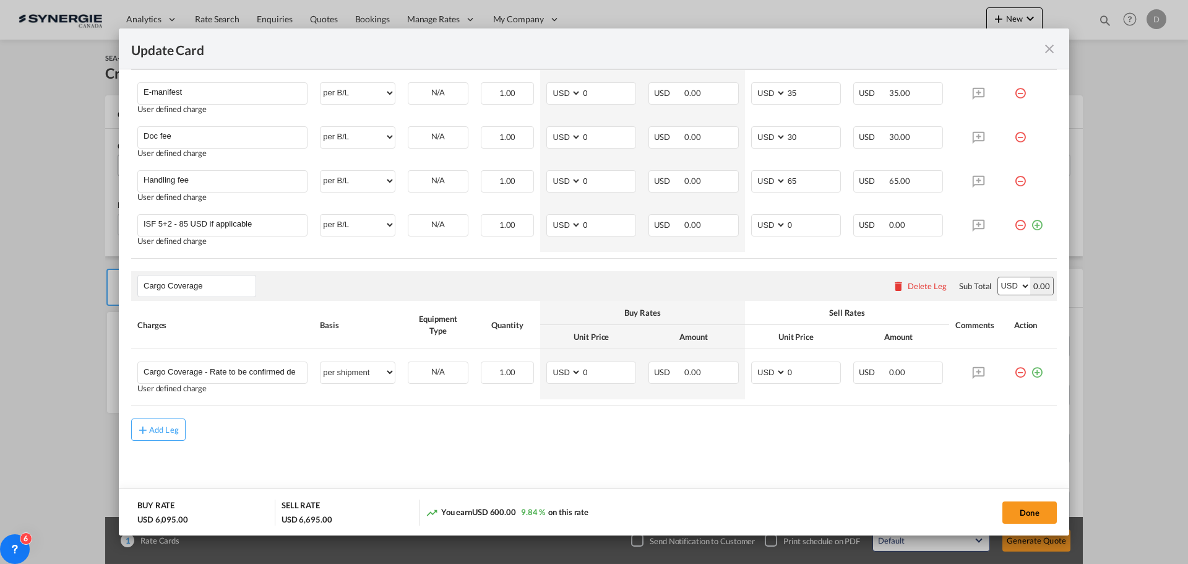
type input "4150"
click at [1033, 514] on button "Done" at bounding box center [1030, 512] width 54 height 22
type input "08 Sep 2025"
type input "29 Sep 2025"
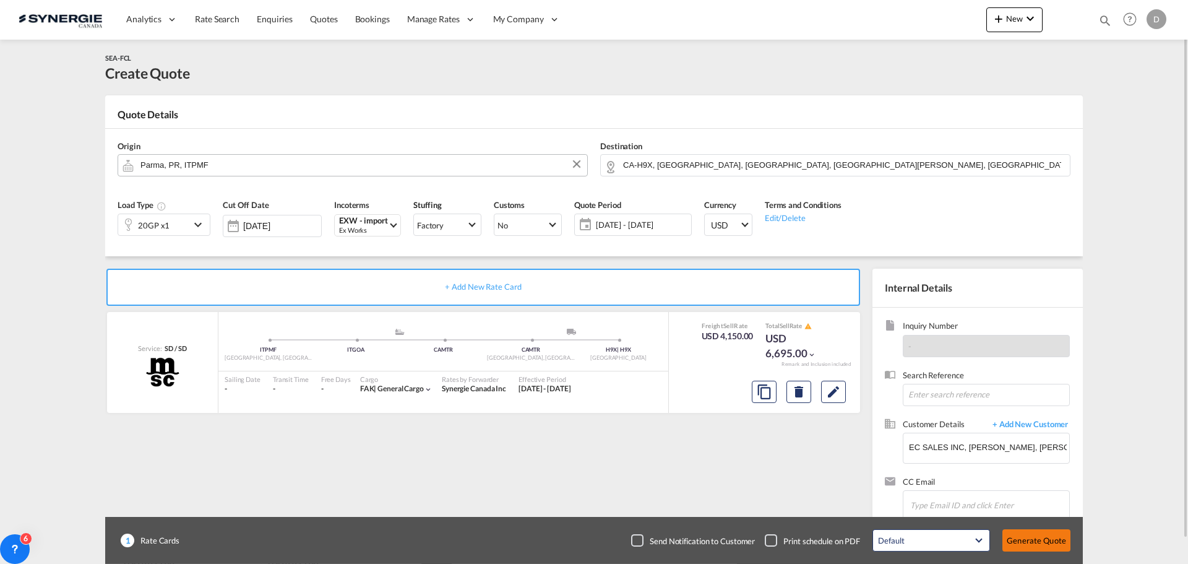
click at [1036, 545] on button "Generate Quote" at bounding box center [1037, 540] width 68 height 22
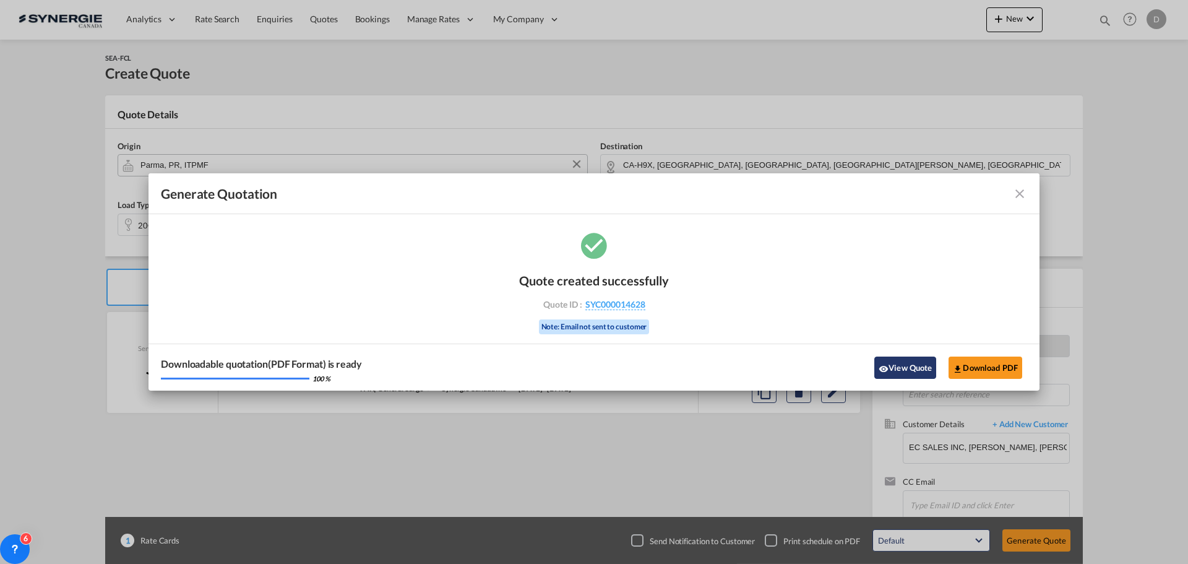
click at [898, 366] on button "View Quote" at bounding box center [906, 368] width 62 height 22
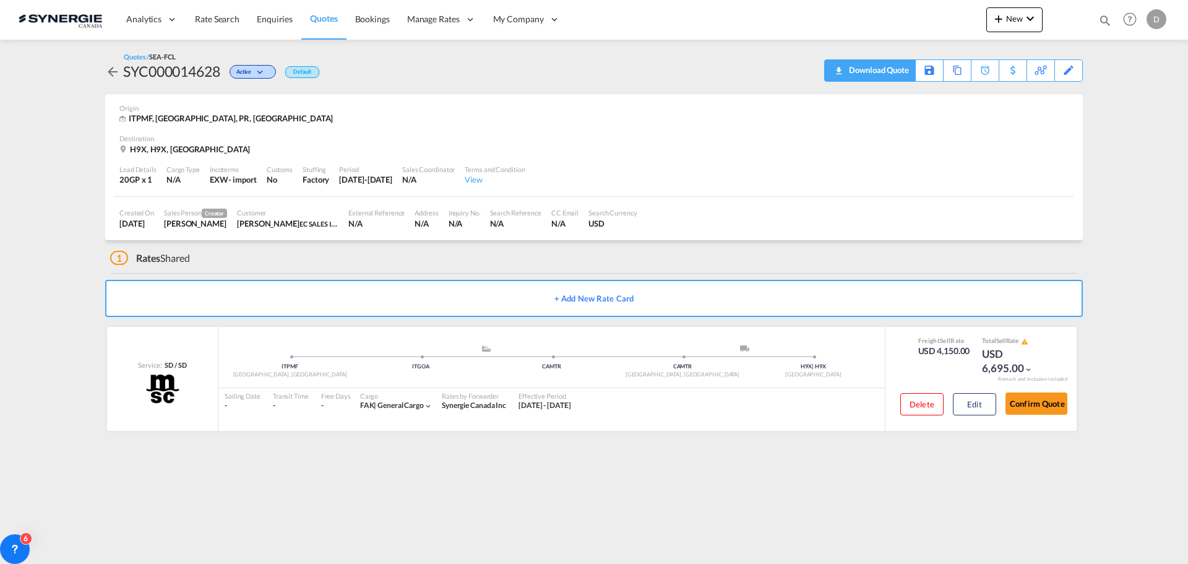
click at [896, 73] on div "Download Quote" at bounding box center [877, 70] width 63 height 20
click at [971, 405] on button "Edit" at bounding box center [974, 404] width 43 height 22
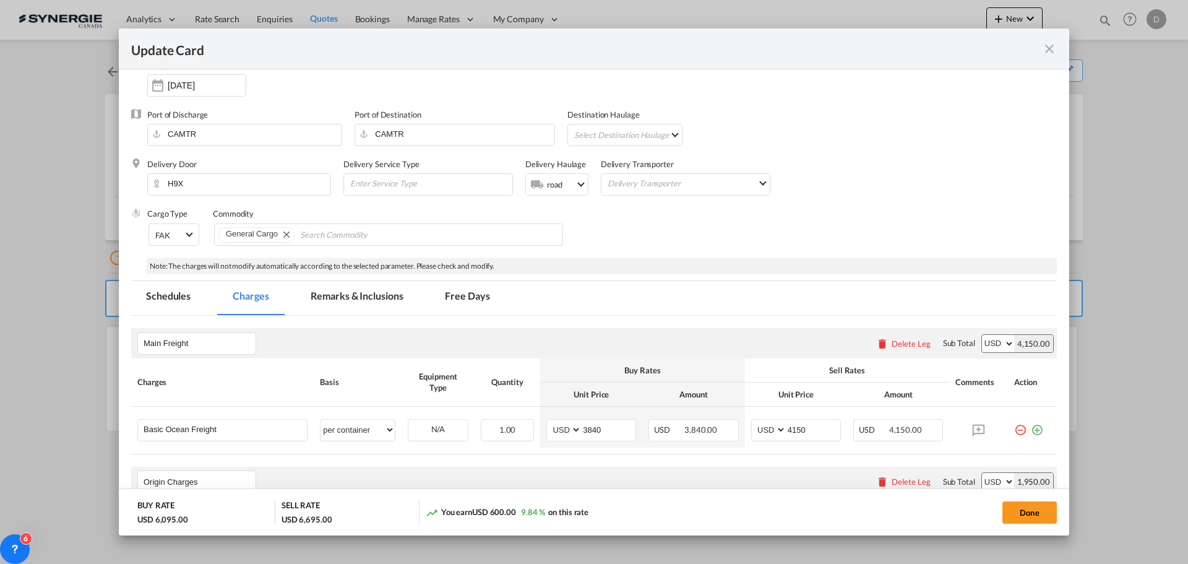
scroll to position [248, 0]
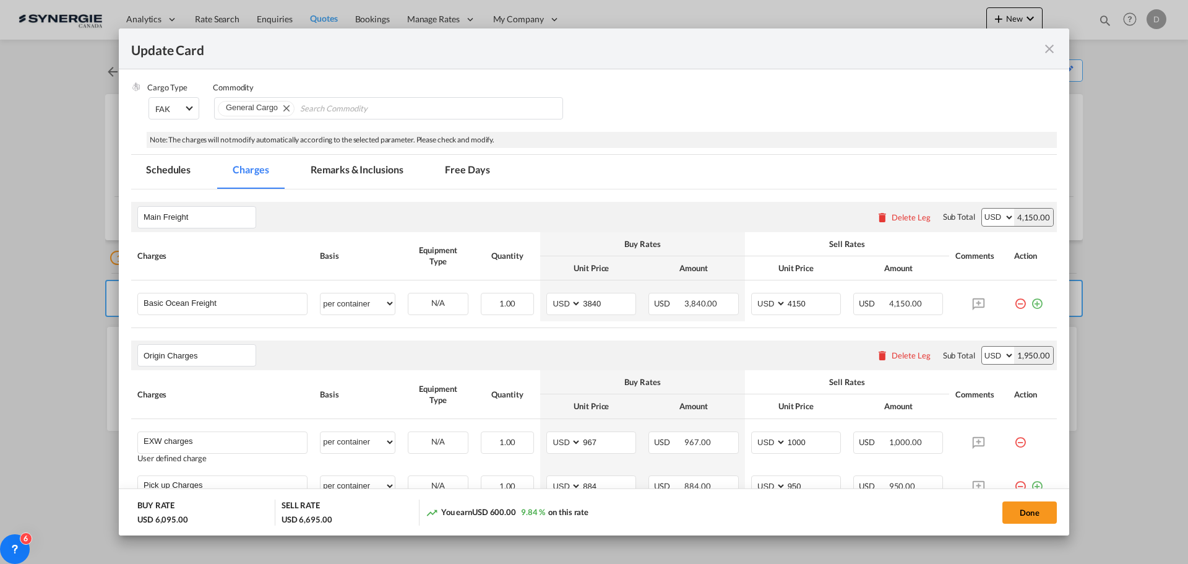
click at [376, 169] on md-tab-item "Remarks & Inclusions" at bounding box center [357, 172] width 122 height 34
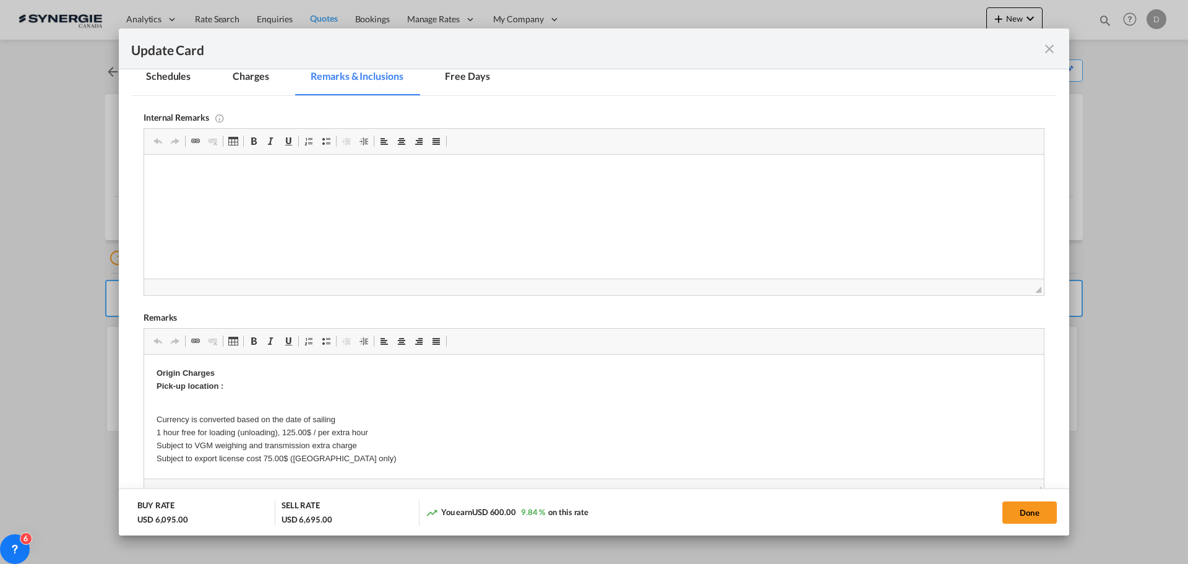
scroll to position [371, 0]
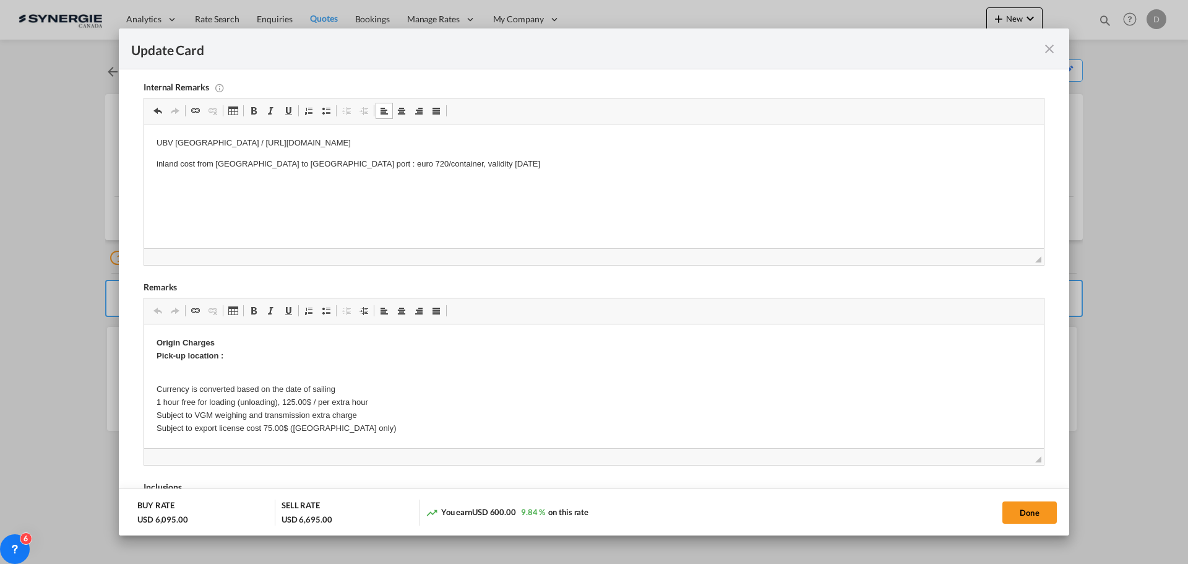
click at [196, 144] on p "UBV Italy / https://app.frontapp.com/open/msg_1hij7tvz?key=xrq_Ac4133KD32u4MqWc…" at bounding box center [594, 143] width 875 height 13
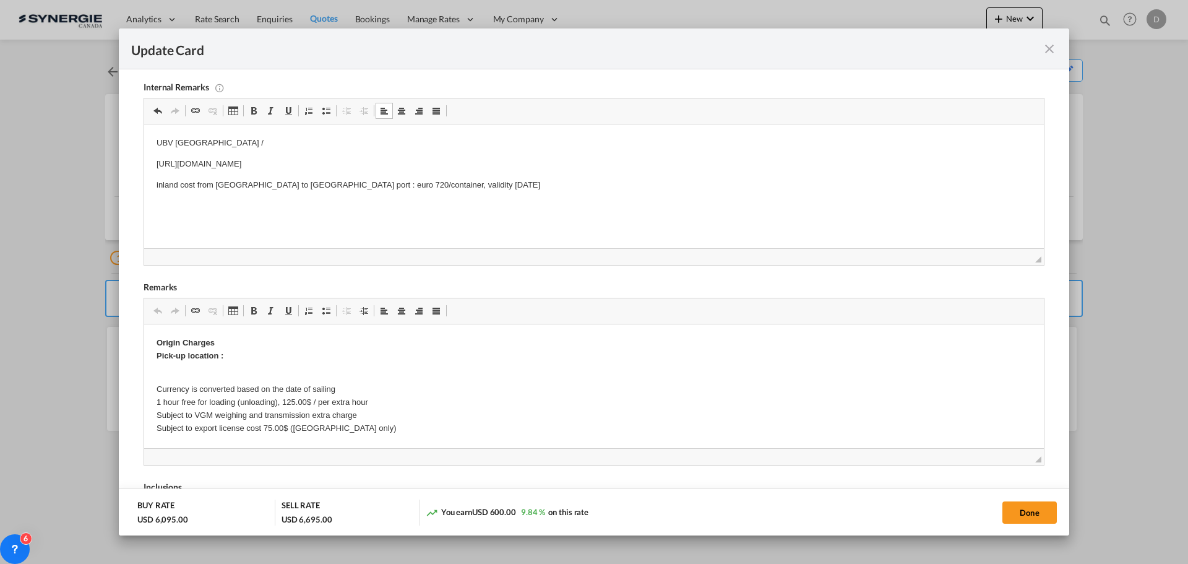
click at [193, 140] on p "UBV Italy /" at bounding box center [594, 143] width 875 height 13
click at [207, 139] on p "UBV Italy /" at bounding box center [594, 143] width 875 height 13
click at [243, 204] on html "UBV Italy / ocean freight contract https://app.frontapp.com/open/msg_1hij7tvz?k…" at bounding box center [594, 163] width 900 height 79
click at [452, 185] on p "inland cost from Parma to Genova port : euro 720/container, validity 30/09/2025" at bounding box center [594, 185] width 875 height 13
click at [294, 220] on html "UBV Italy / ocean freight contract https://app.frontapp.com/open/msg_1hij7tvz?k…" at bounding box center [594, 174] width 900 height 100
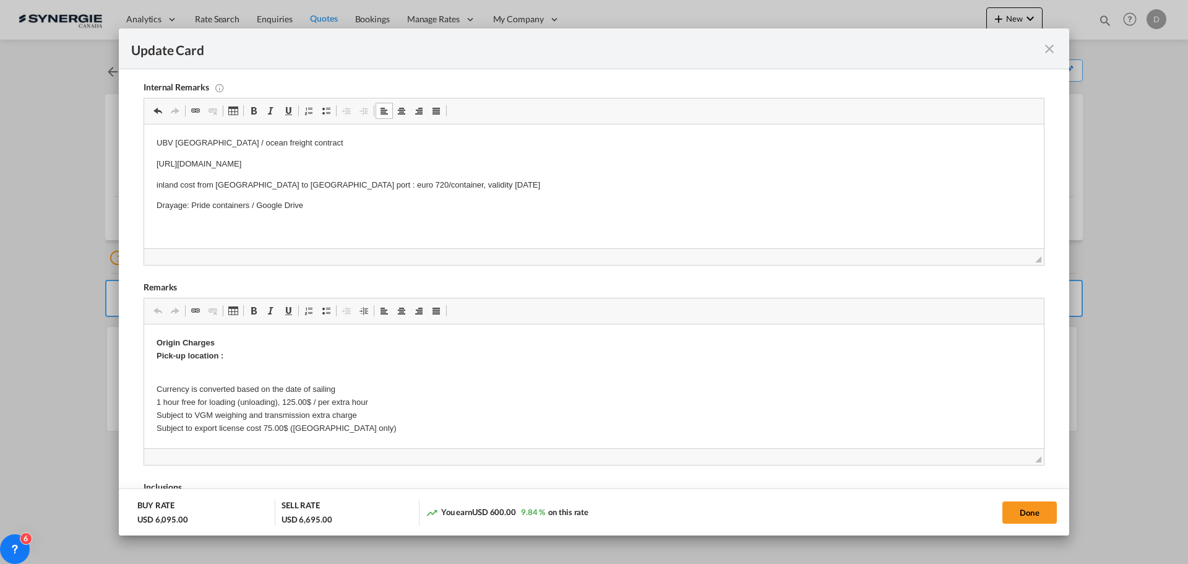
click at [313, 208] on p "Drayage: Pride containers / Google Drive" at bounding box center [594, 205] width 875 height 13
click at [313, 208] on p "Drayage: Pride containers / Google Drive / 456CAD / FSC Included" at bounding box center [594, 205] width 875 height 13
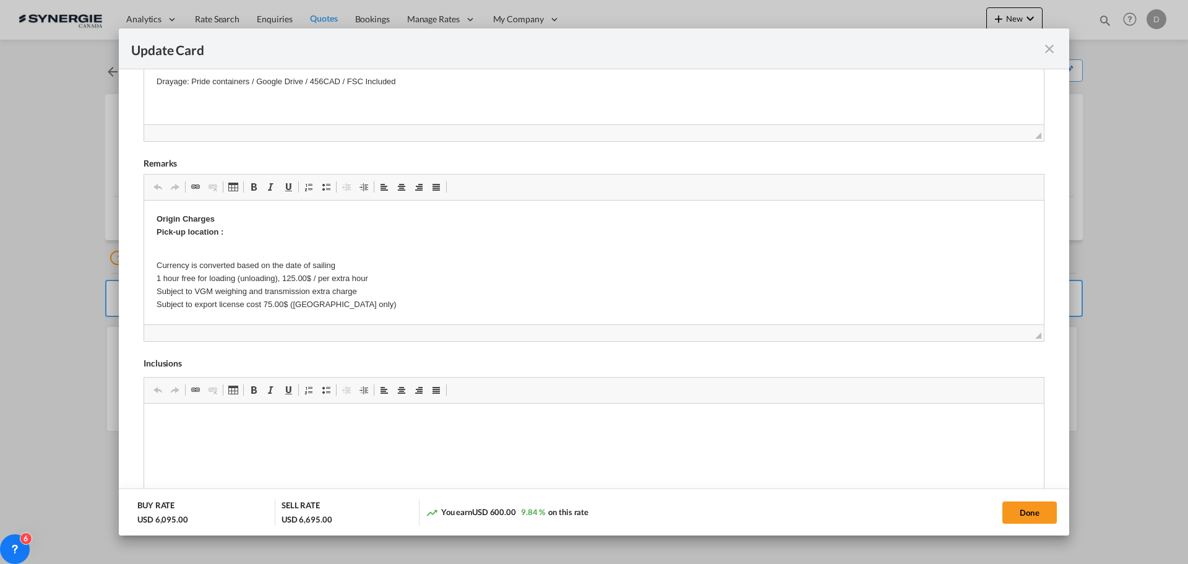
scroll to position [212, 0]
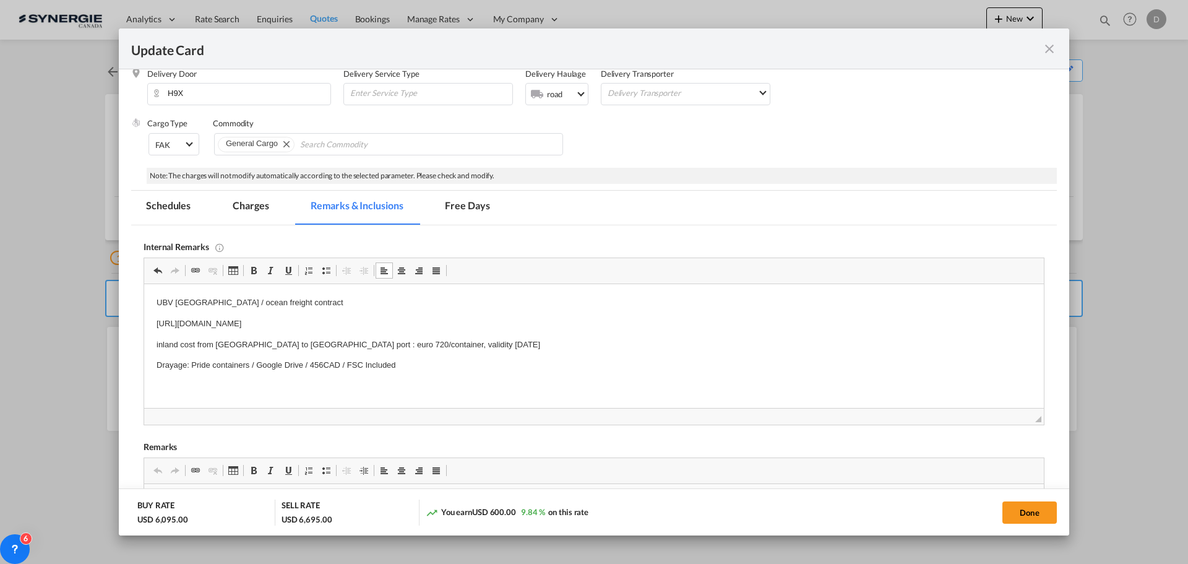
drag, startPoint x: 50, startPoint y: 43, endPoint x: 194, endPoint y: 245, distance: 247.5
click at [194, 245] on div "Internal Remarks" at bounding box center [594, 246] width 901 height 11
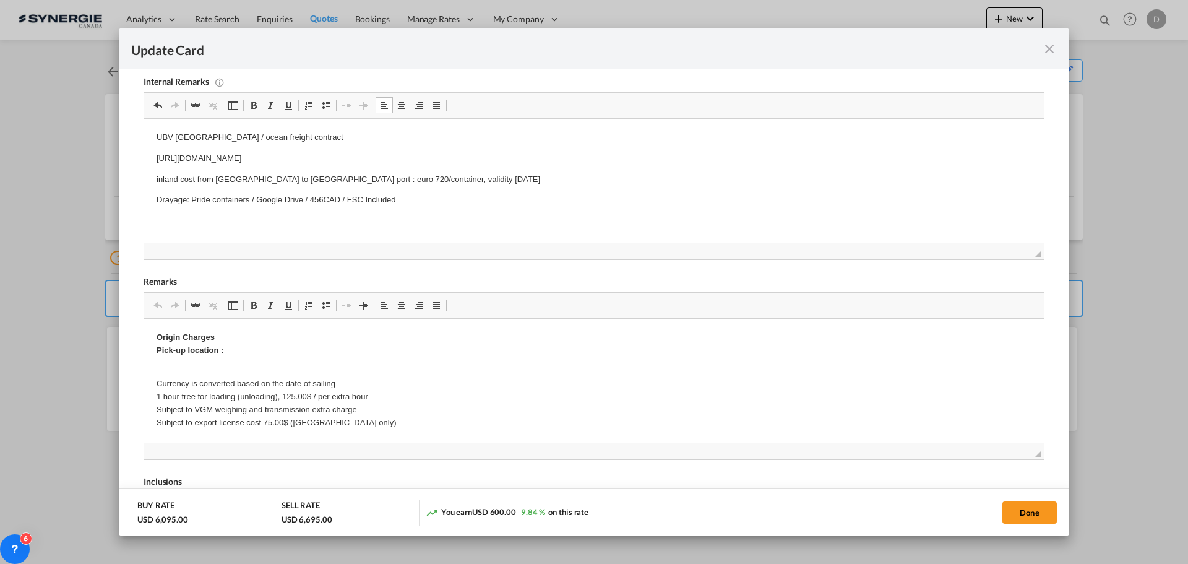
scroll to position [397, 0]
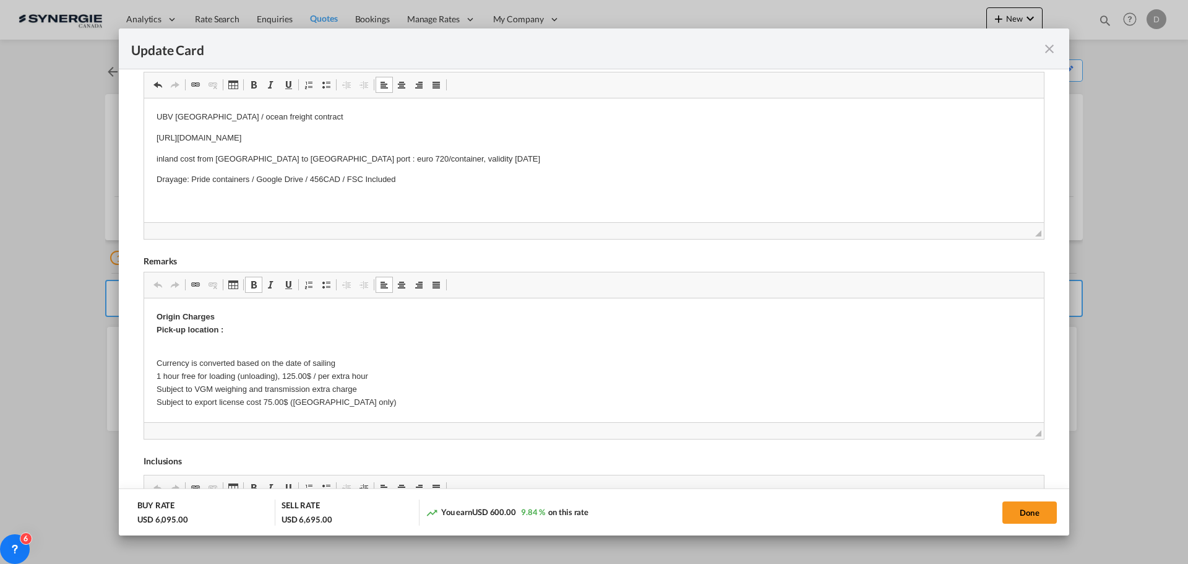
click at [173, 346] on p "Currency is converted based on the date of sailing 1 hour free for loading (unl…" at bounding box center [594, 377] width 875 height 64
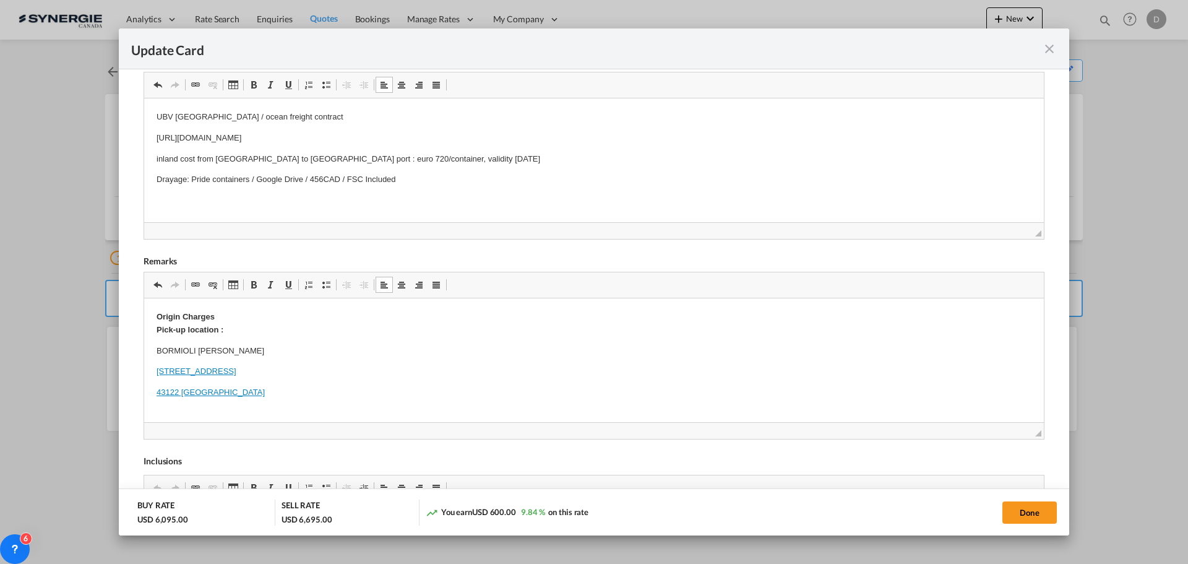
scroll to position [62, 0]
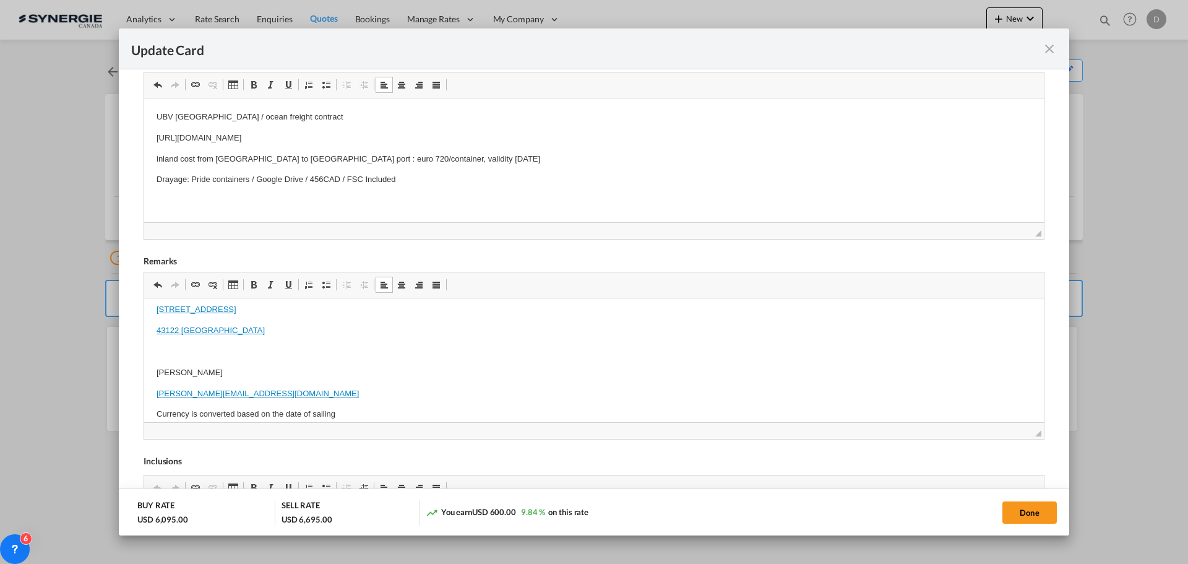
click at [167, 353] on p "Editor, editor11" at bounding box center [594, 351] width 875 height 13
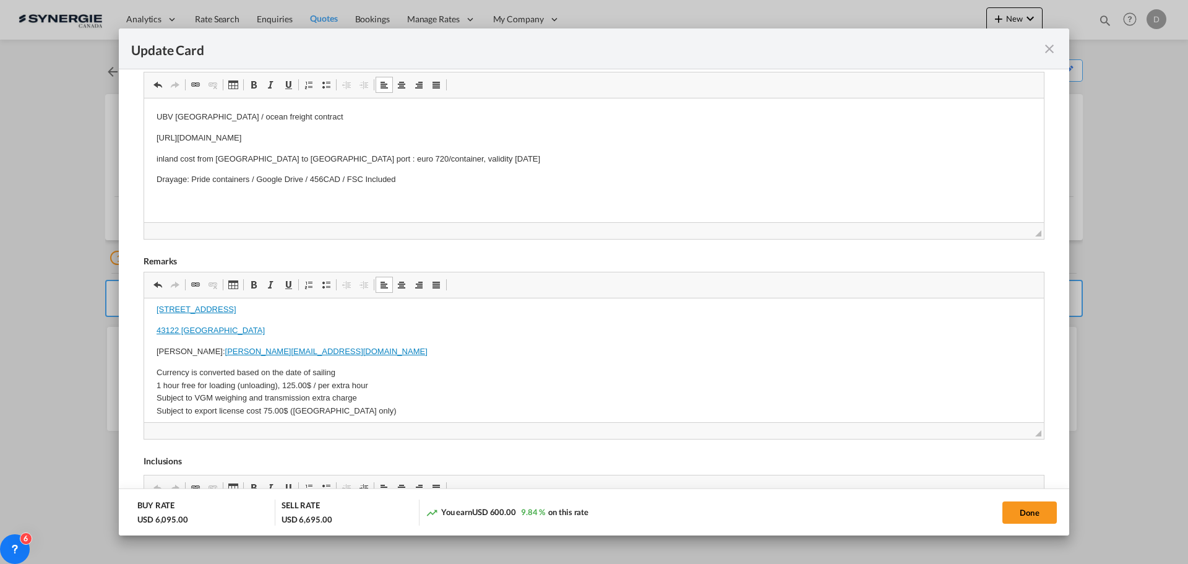
click at [505, 345] on p "Davide Bonazzi: davide.bonazzi@bormioliluigi.com" at bounding box center [594, 351] width 875 height 13
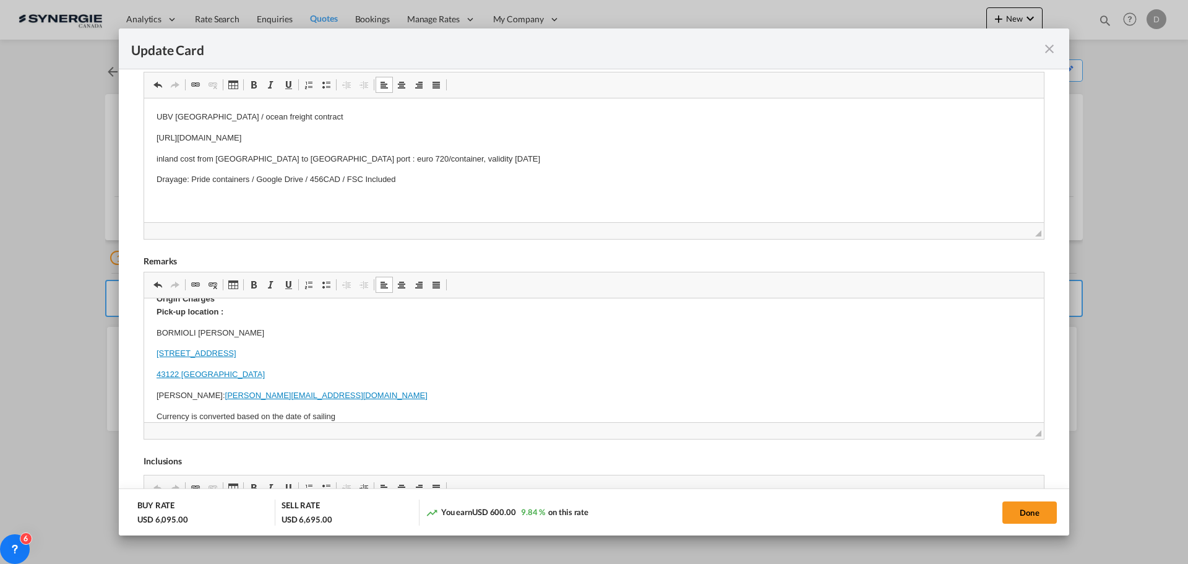
scroll to position [0, 0]
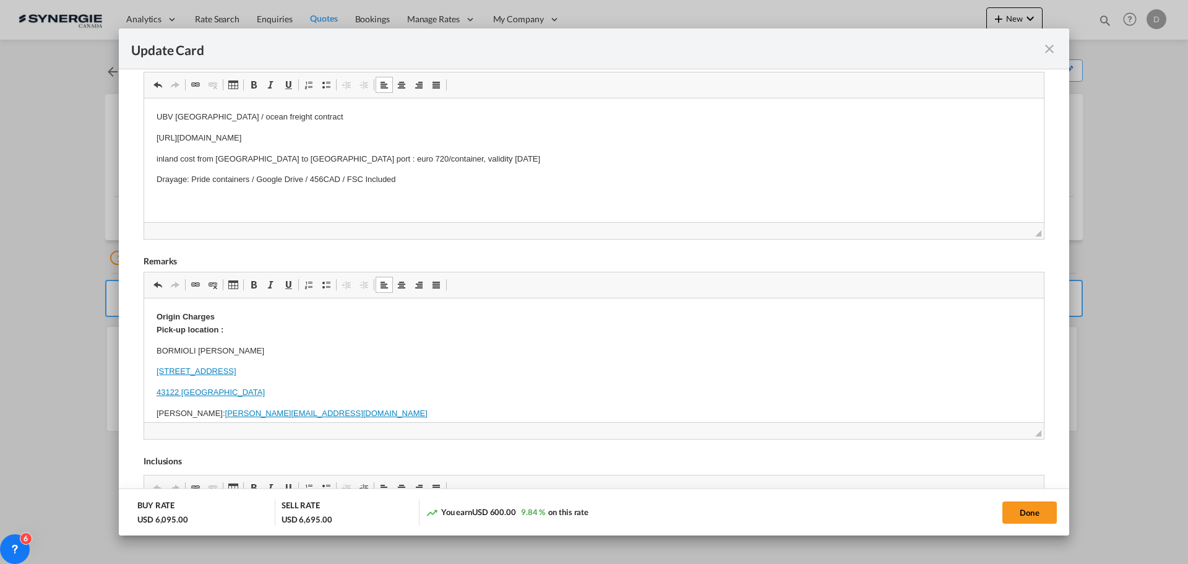
click at [157, 392] on link "43122 PARMA" at bounding box center [211, 391] width 108 height 9
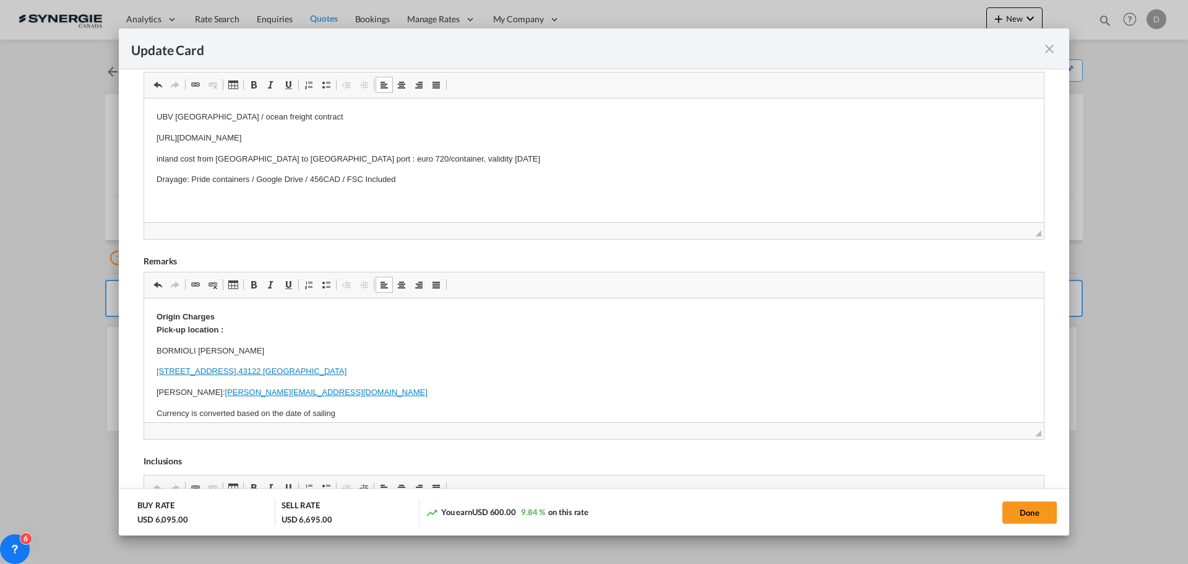
click at [410, 369] on p "VIALE EUROPA 72/A, 43122 PARMA" at bounding box center [594, 371] width 875 height 13
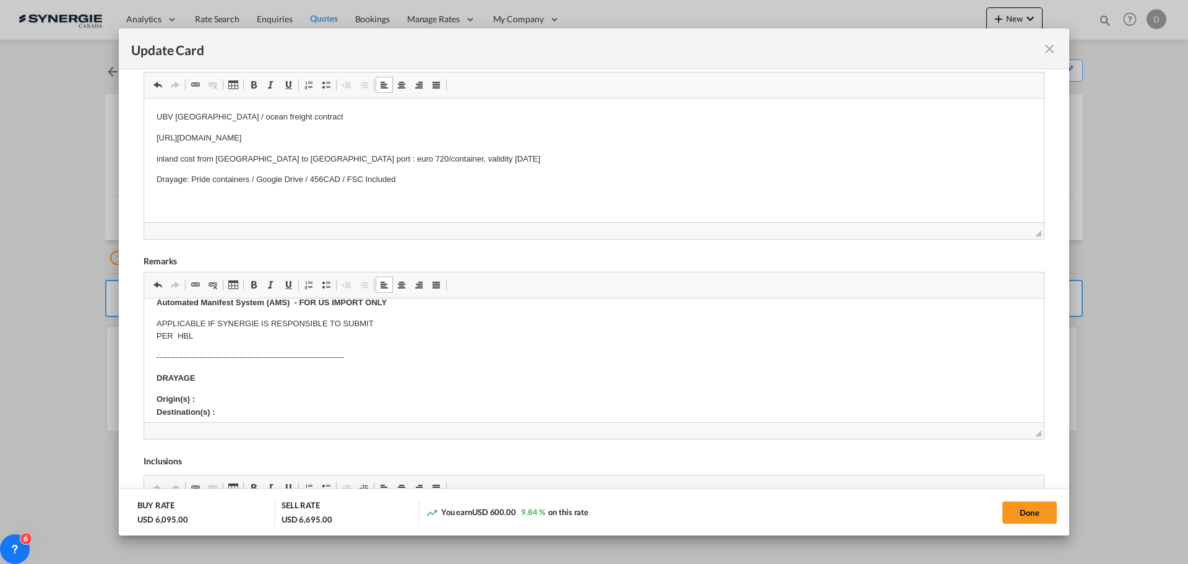
scroll to position [371, 0]
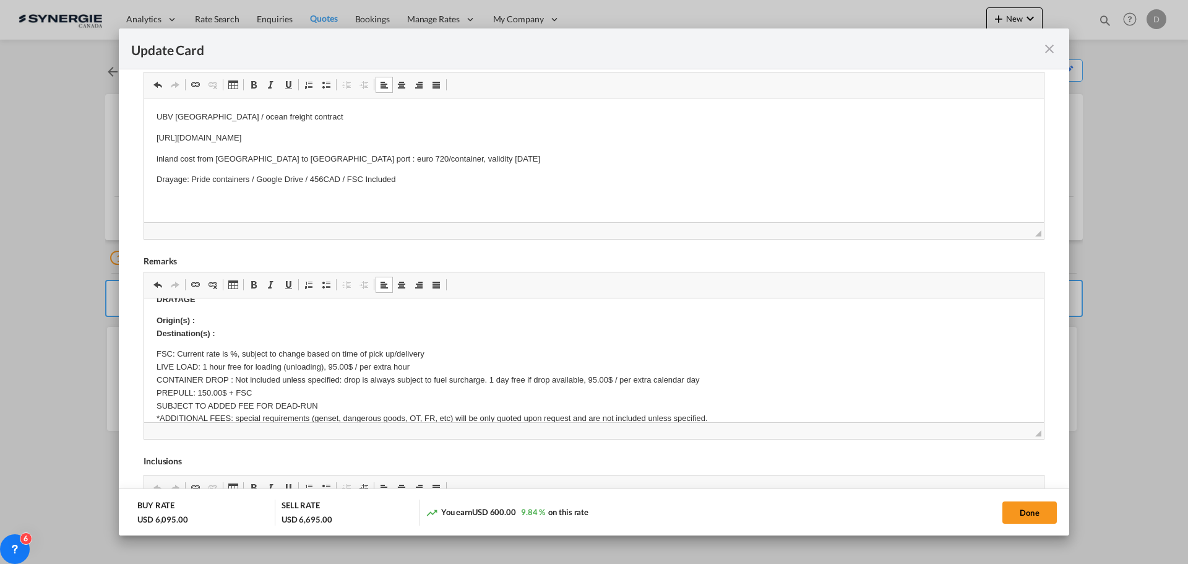
click at [230, 318] on p "Origin(s) : Destination(s) :" at bounding box center [594, 327] width 875 height 26
click at [233, 336] on p "Origin(s) : Montreal CY Destination(s) :" at bounding box center [594, 327] width 875 height 26
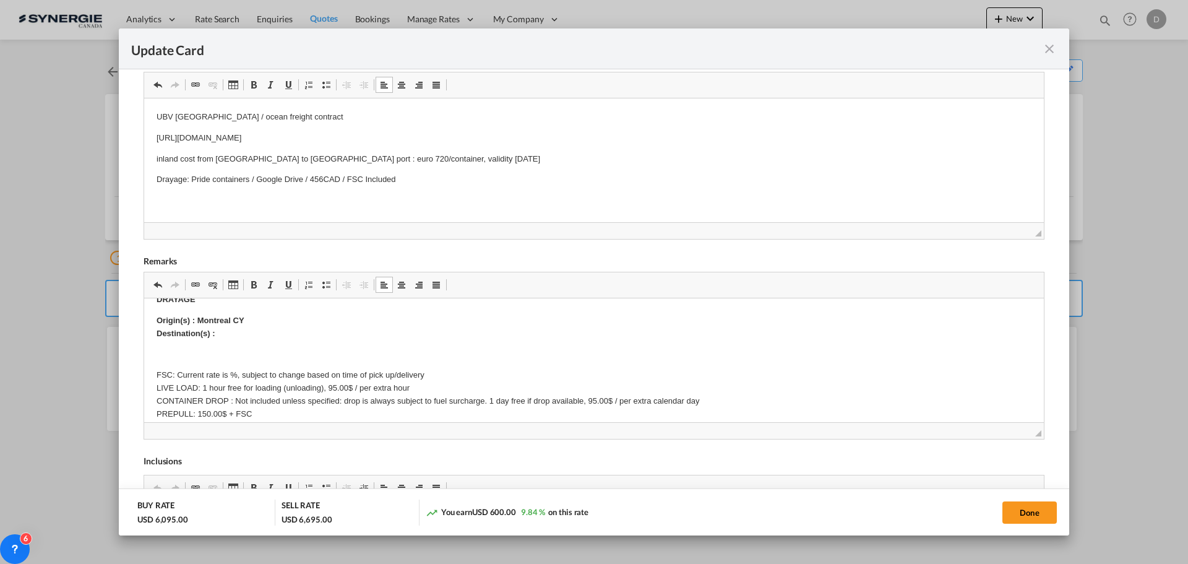
scroll to position [409, 0]
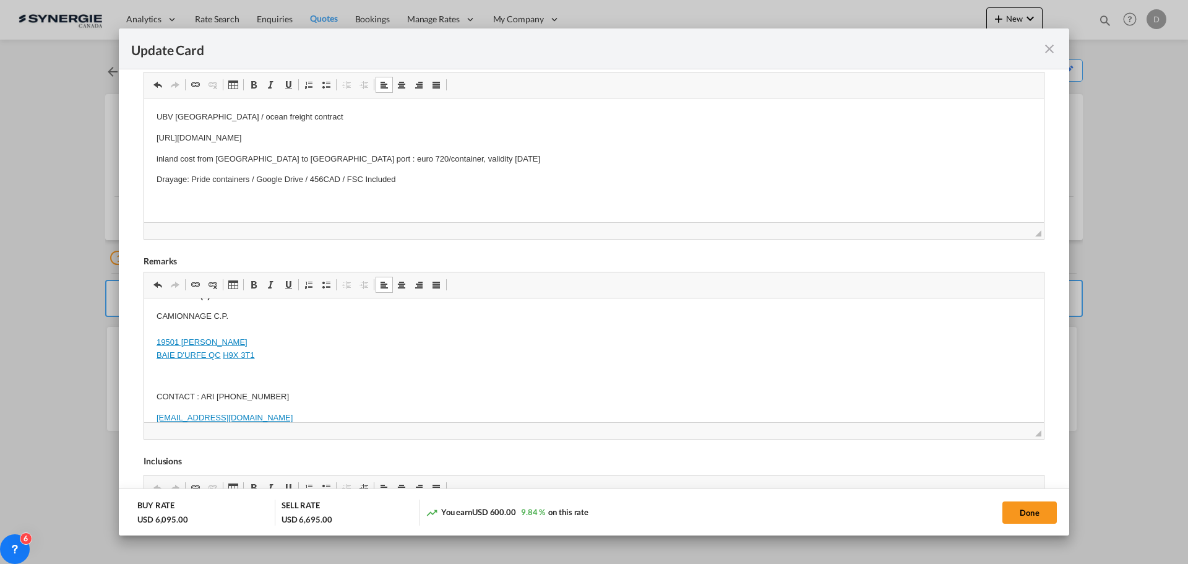
click at [164, 371] on p "Editor, editor11" at bounding box center [594, 376] width 875 height 13
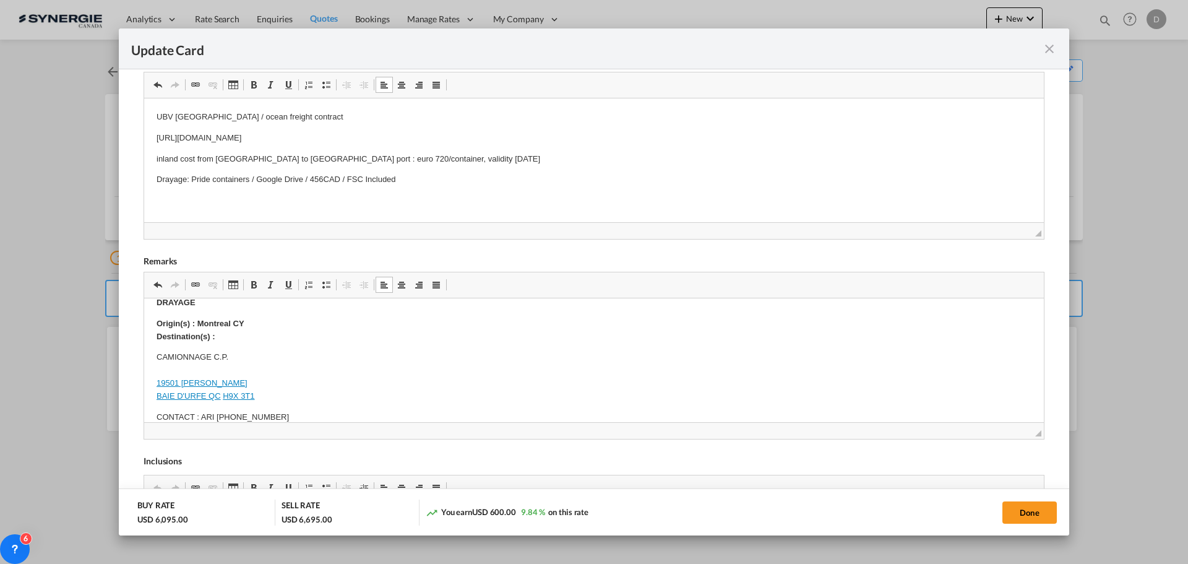
scroll to position [347, 0]
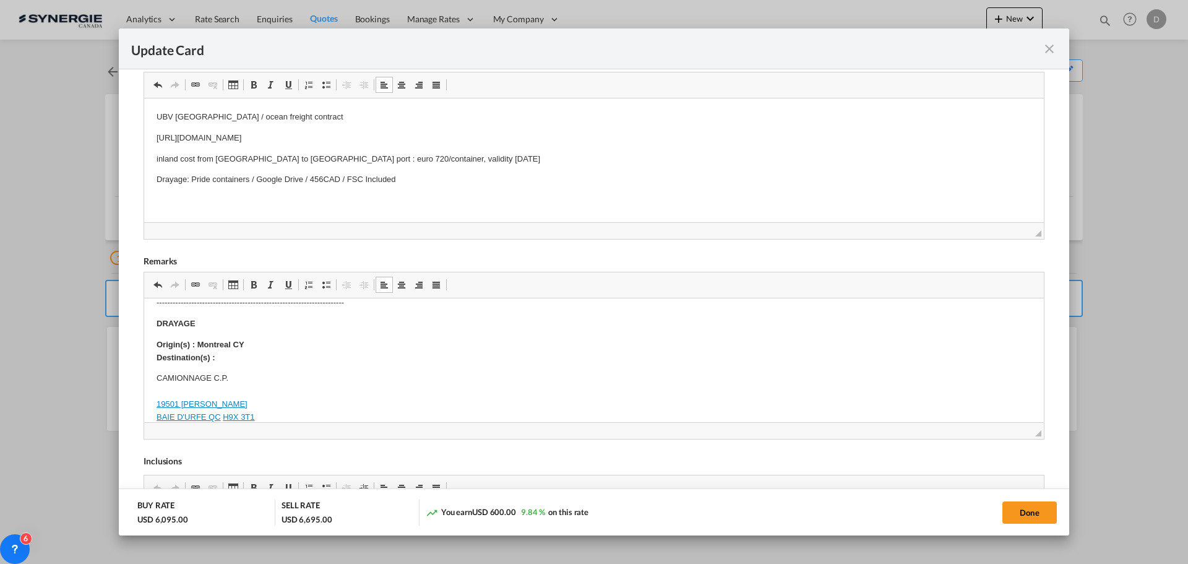
click at [163, 388] on p "CAMIONNAGE C.P. 19501 CLARK GRAHAM BAIE D'URFE QC H9X 3T1 ​​​​​​​" at bounding box center [594, 397] width 875 height 51
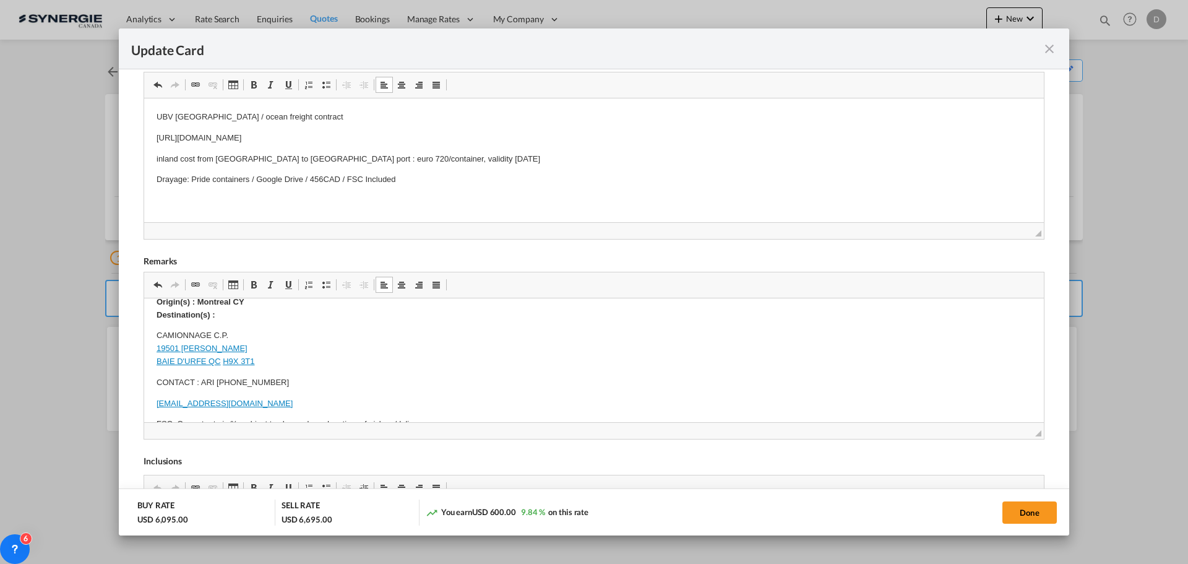
scroll to position [409, 0]
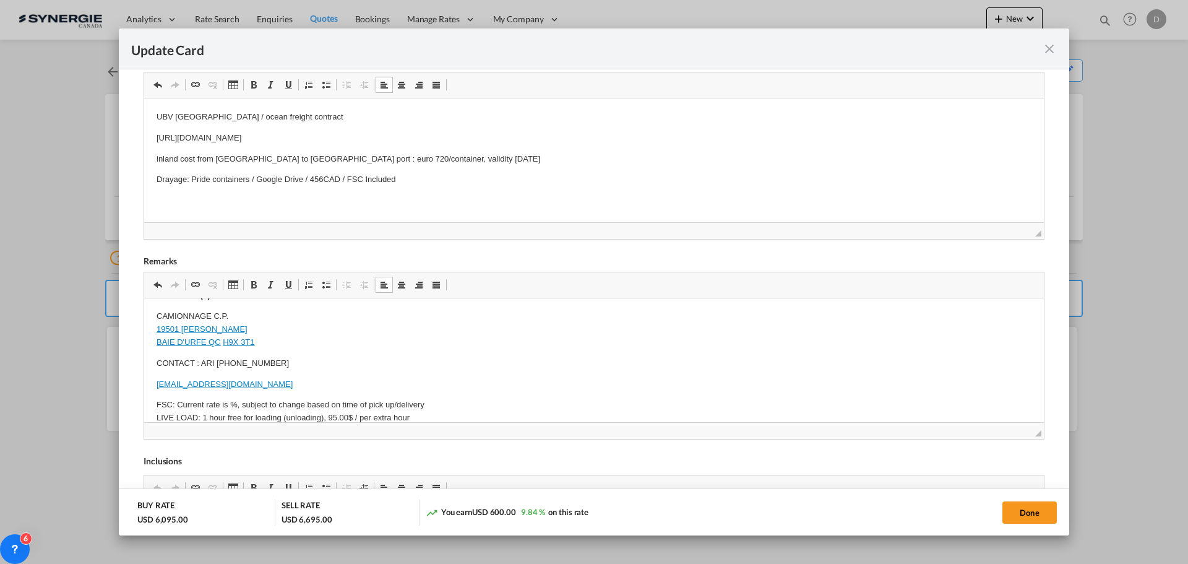
click at [170, 372] on body "Origin Charges Pick-up location : BORMIOLI LUIGI S.P.A. VIALE EUROPA 72/A, 4312…" at bounding box center [594, 410] width 875 height 1017
click at [149, 382] on html "Origin Charges Pick-up location : BORMIOLI LUIGI S.P.A. VIALE EUROPA 72/A, 4312…" at bounding box center [594, 410] width 900 height 1042
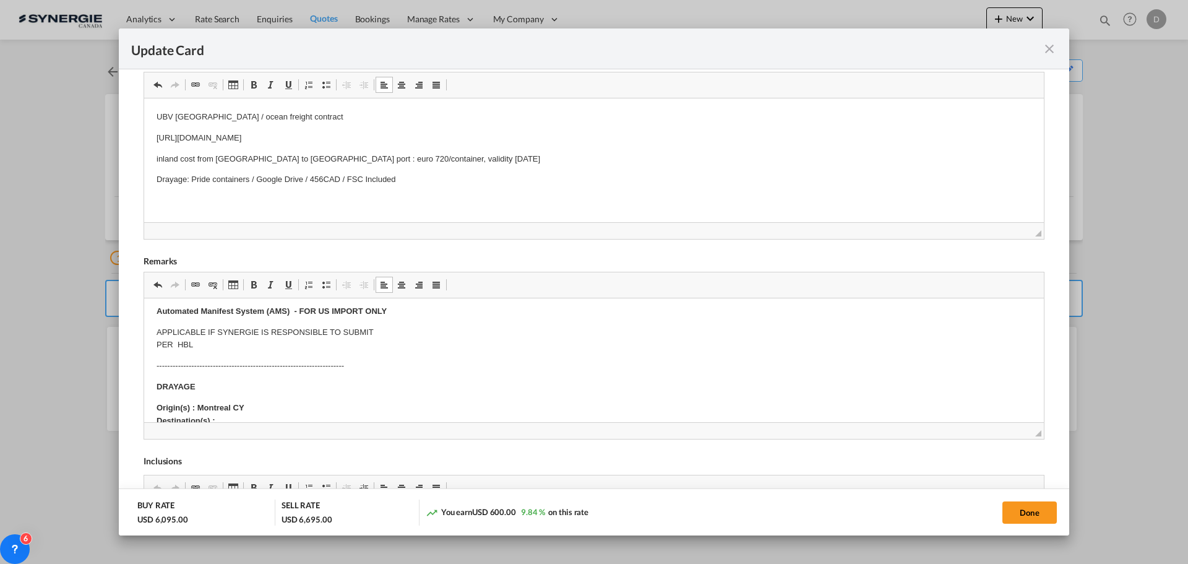
scroll to position [162, 0]
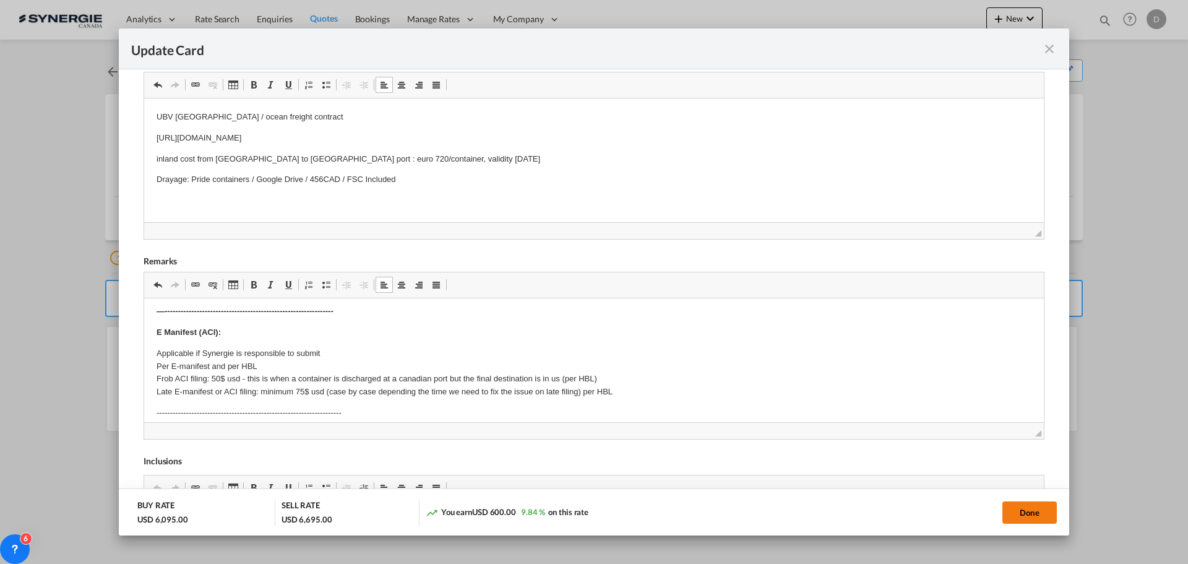
click at [1010, 517] on button "Done" at bounding box center [1030, 512] width 54 height 22
type input "08 Sep 2025"
type input "29 Sep 2025"
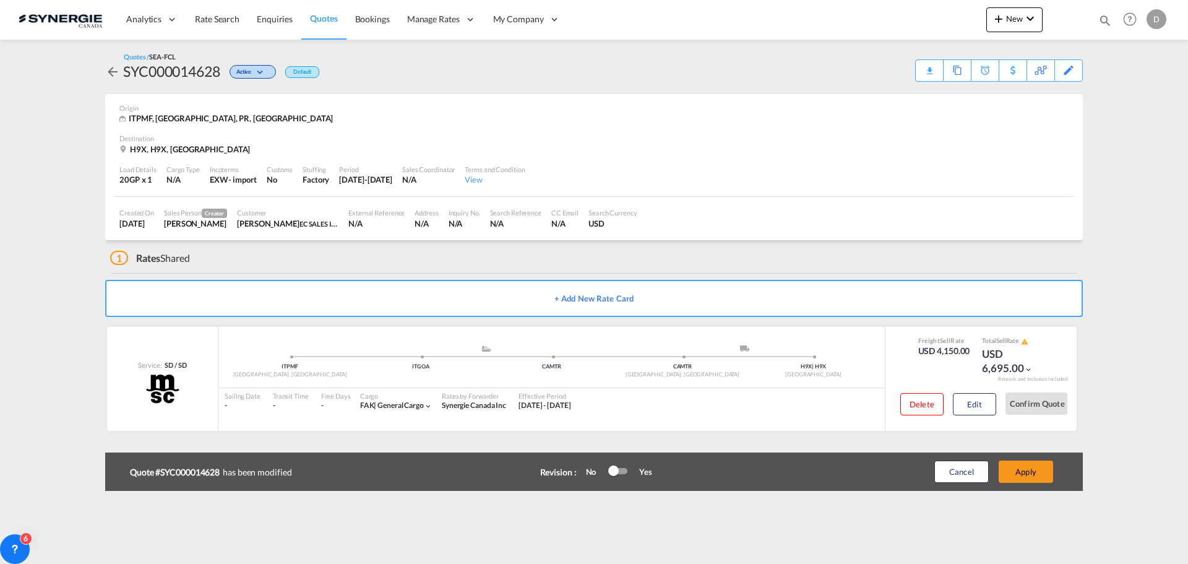
scroll to position [189, 0]
click at [1030, 477] on button "Apply" at bounding box center [1026, 472] width 54 height 22
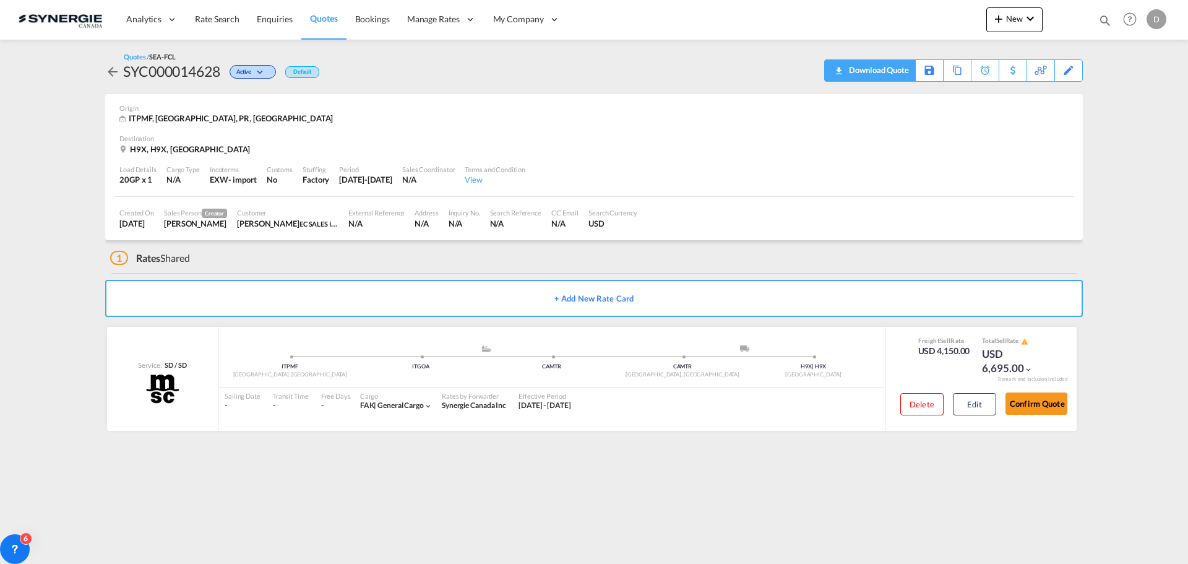
click at [898, 69] on div "Download Quote" at bounding box center [877, 70] width 63 height 20
click at [1002, 21] on md-icon "icon-plus 400-fg" at bounding box center [999, 18] width 15 height 15
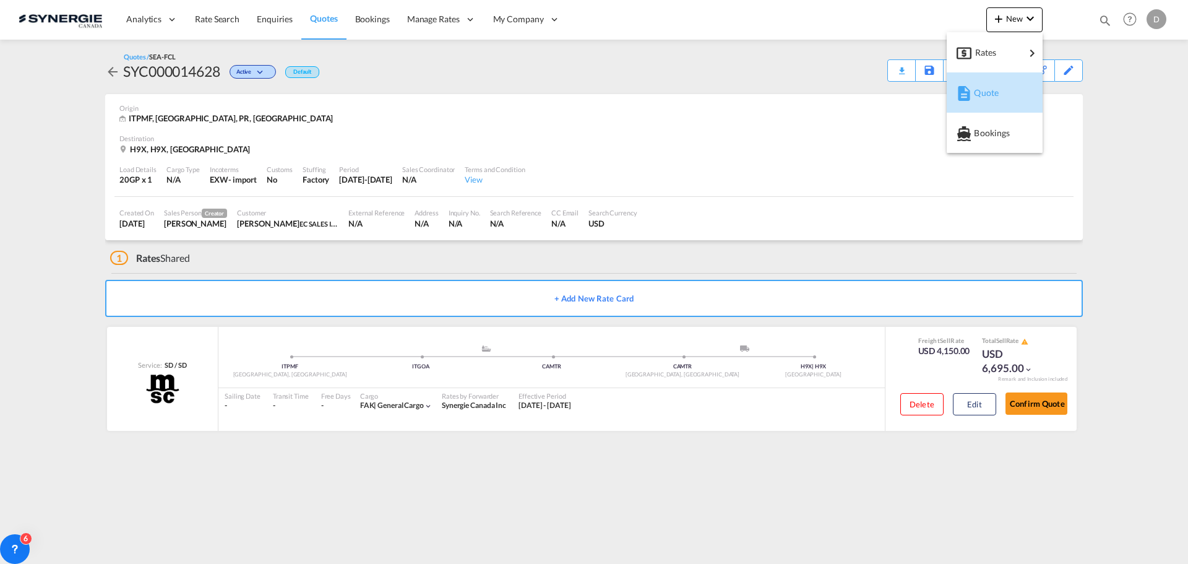
click at [969, 92] on md-icon "button" at bounding box center [964, 93] width 15 height 15
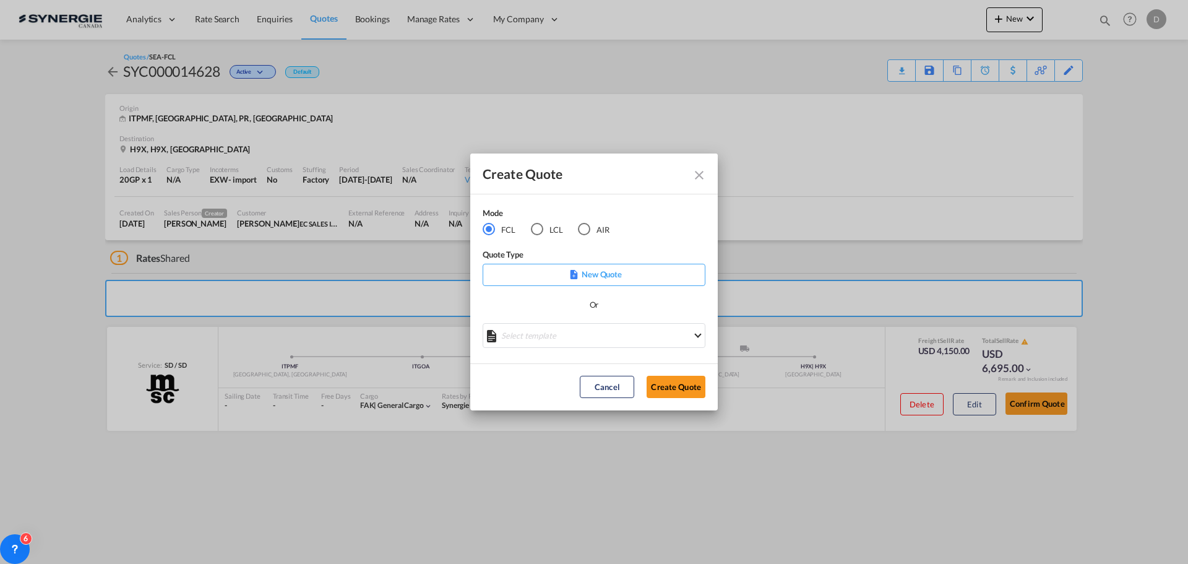
click at [534, 231] on div "LCL" at bounding box center [537, 229] width 12 height 12
click at [593, 334] on md-select "Select template New DAP Import LCL Karen Mercier | 09 Jul 2025 BRAZIL LCL EXPOR…" at bounding box center [594, 335] width 223 height 25
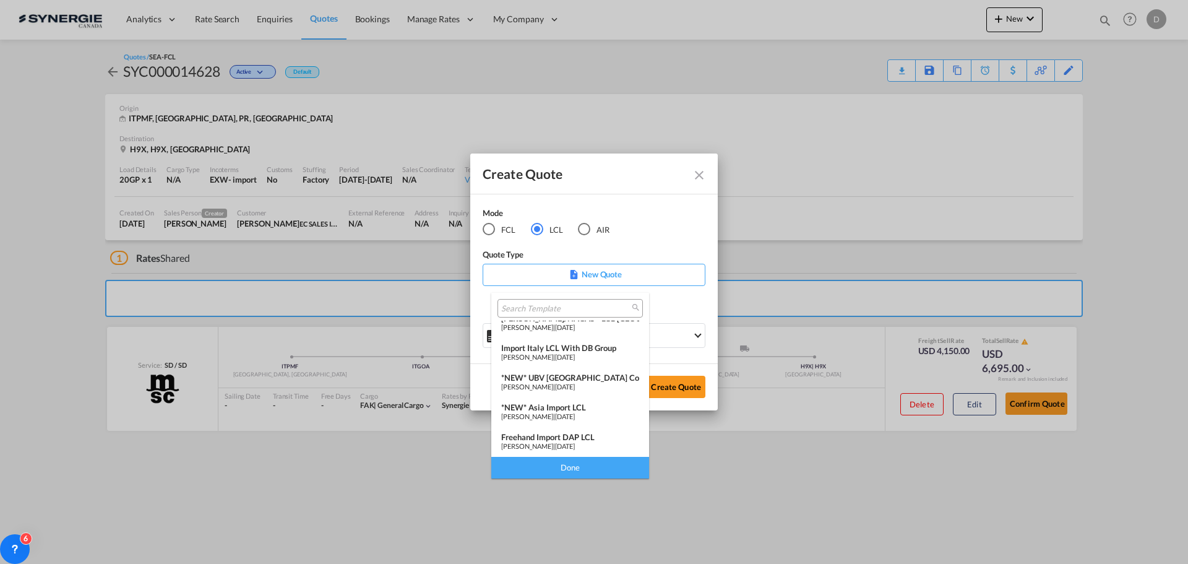
scroll to position [124, 0]
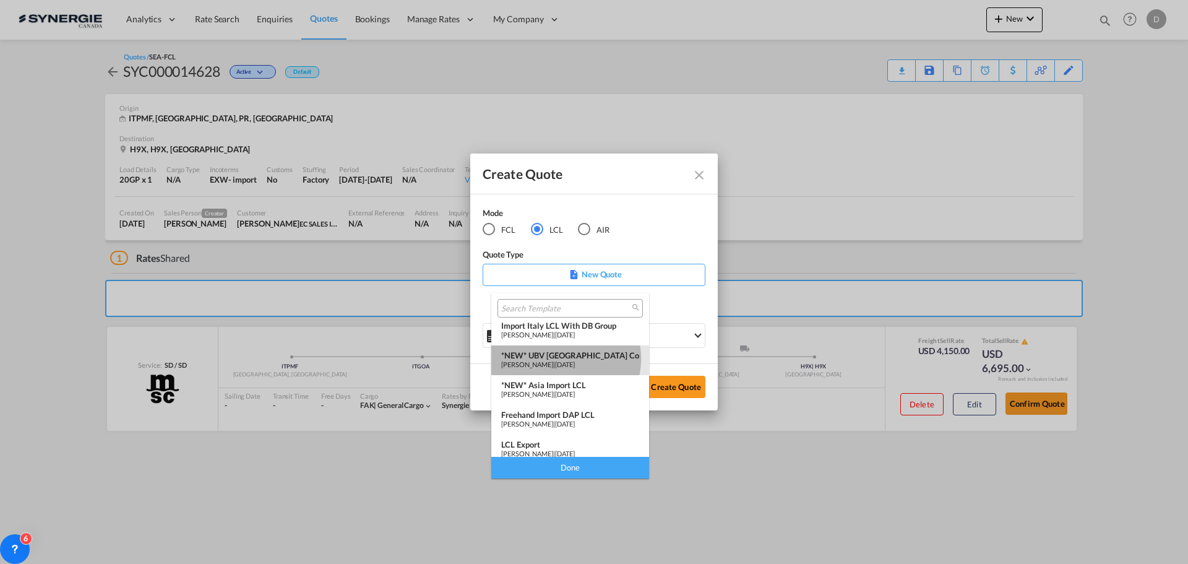
click at [563, 359] on div "*NEW* UBV Italy consol LCL" at bounding box center [570, 355] width 138 height 10
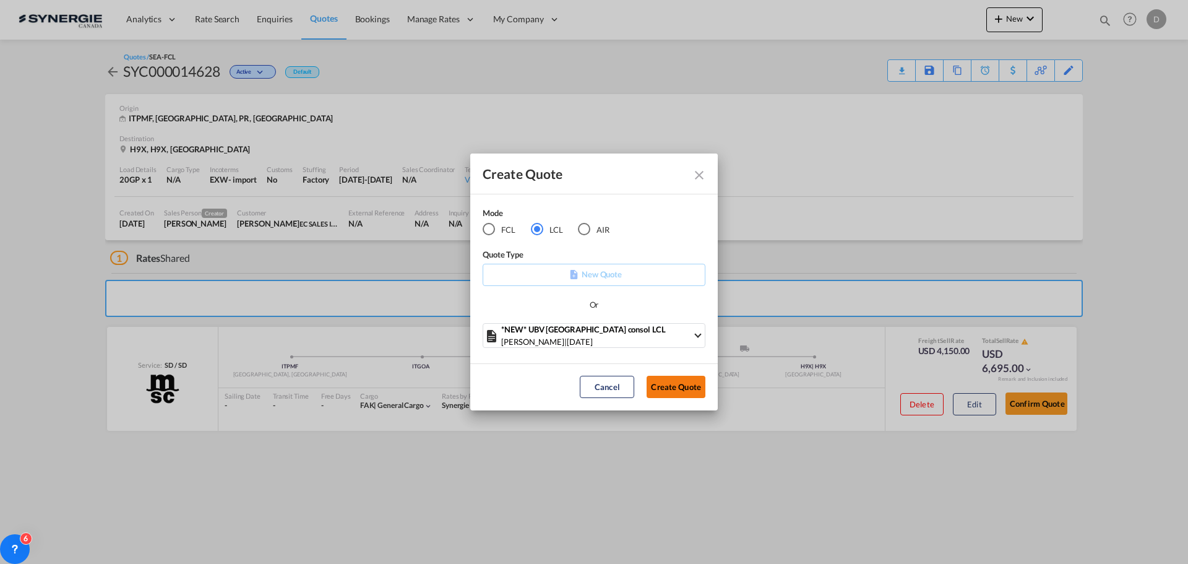
click at [678, 384] on button "Create Quote" at bounding box center [676, 387] width 59 height 22
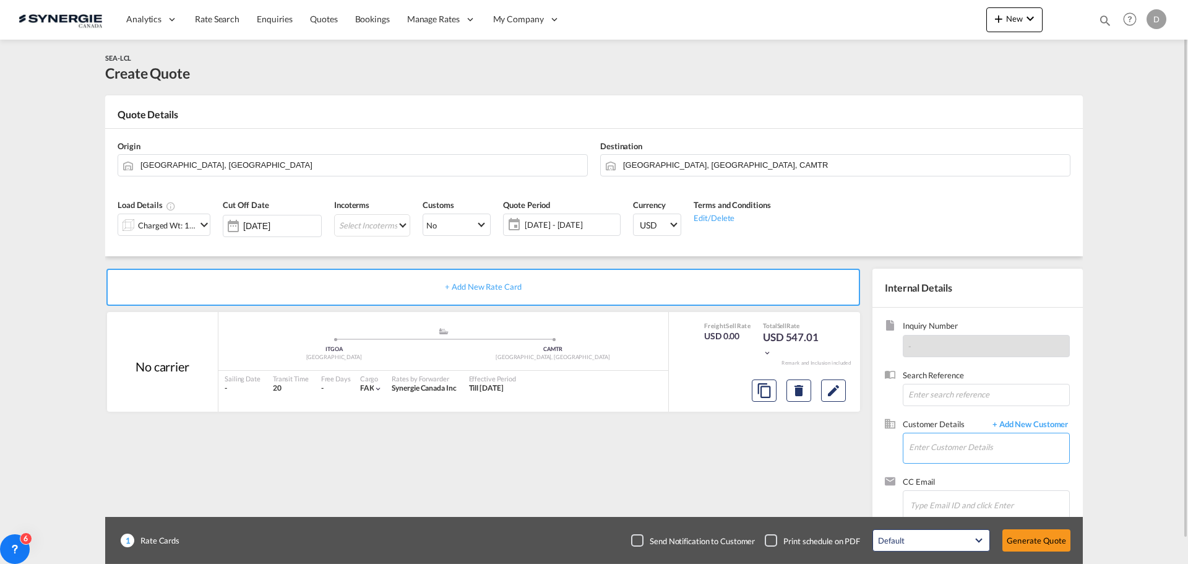
click at [962, 441] on input "Enter Customer Details" at bounding box center [989, 447] width 160 height 28
paste input "tifani@ecsalesinc.com"
click at [961, 418] on div "TIFANI ROCKEL tifani@ecsalesinc.com | EC SALES INC" at bounding box center [989, 416] width 161 height 33
type input "EC SALES INC, TIFANI ROCKEL, tifani@ecsalesinc.com"
click at [577, 163] on button "Clear Input" at bounding box center [577, 164] width 19 height 19
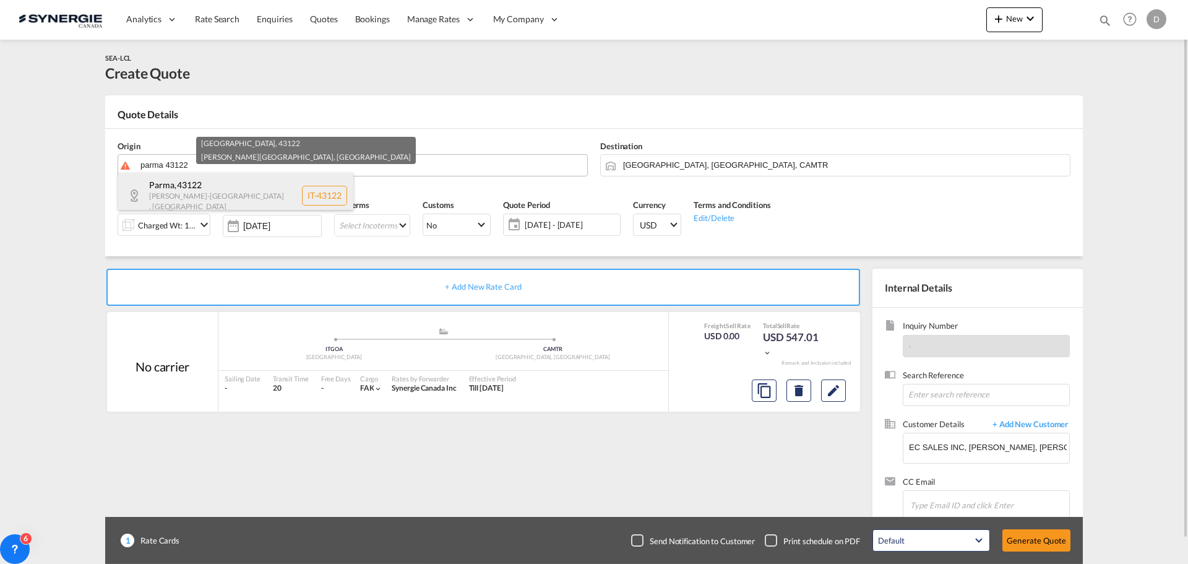
click at [207, 191] on div "Parma , 43122 Emilia-Romagna , Italy IT-43122" at bounding box center [235, 195] width 235 height 45
type input "IT-43122, Parma, Emilia-Romagna"
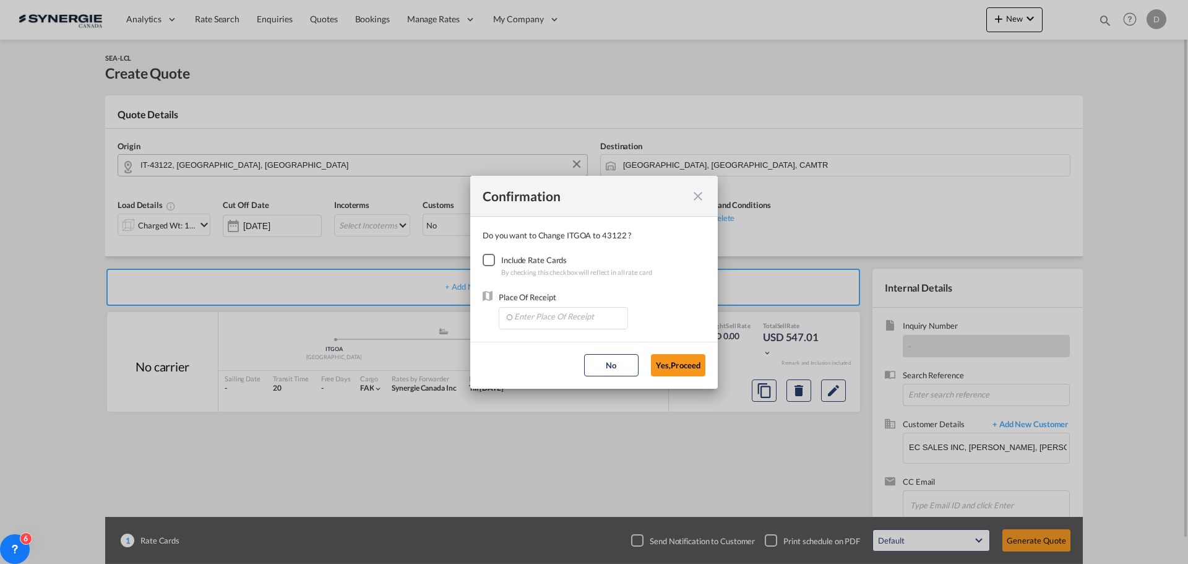
click at [493, 259] on div "Checkbox No Ink" at bounding box center [489, 260] width 12 height 12
click at [545, 317] on input "Enter Place Of Receipt" at bounding box center [566, 317] width 123 height 19
click at [565, 349] on span "ITGOA, Genova, Italy, Southern Europe, Europe" at bounding box center [740, 344] width 452 height 11
type input "ITGOA, Genova, Italy, Southern Europe, Europe"
click at [674, 368] on button "Yes,Proceed" at bounding box center [678, 365] width 54 height 22
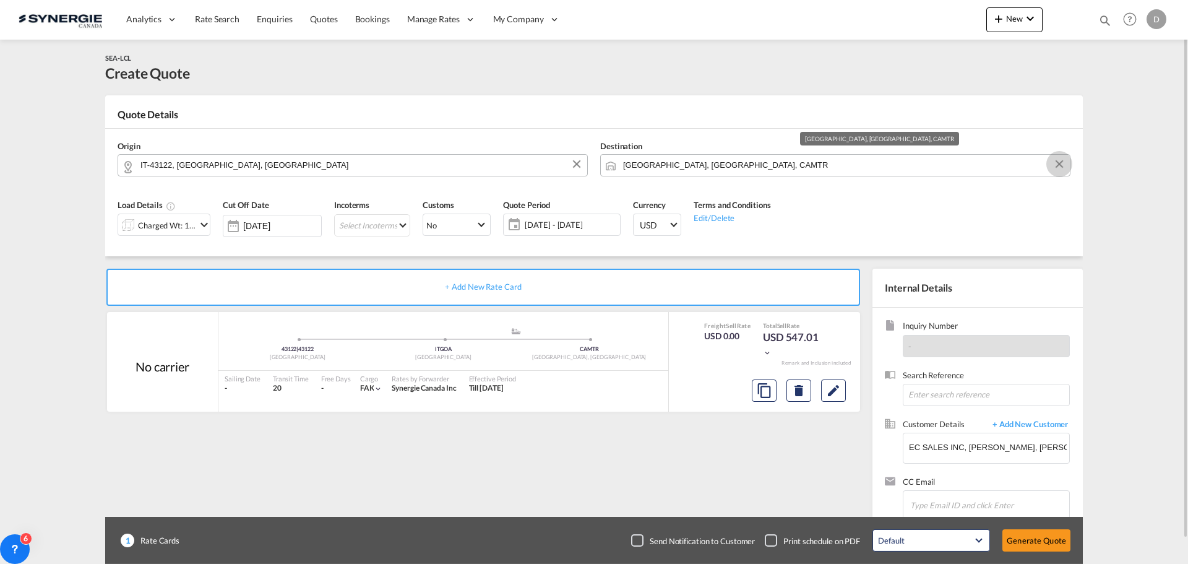
click at [1061, 164] on button "Clear Input" at bounding box center [1059, 164] width 19 height 19
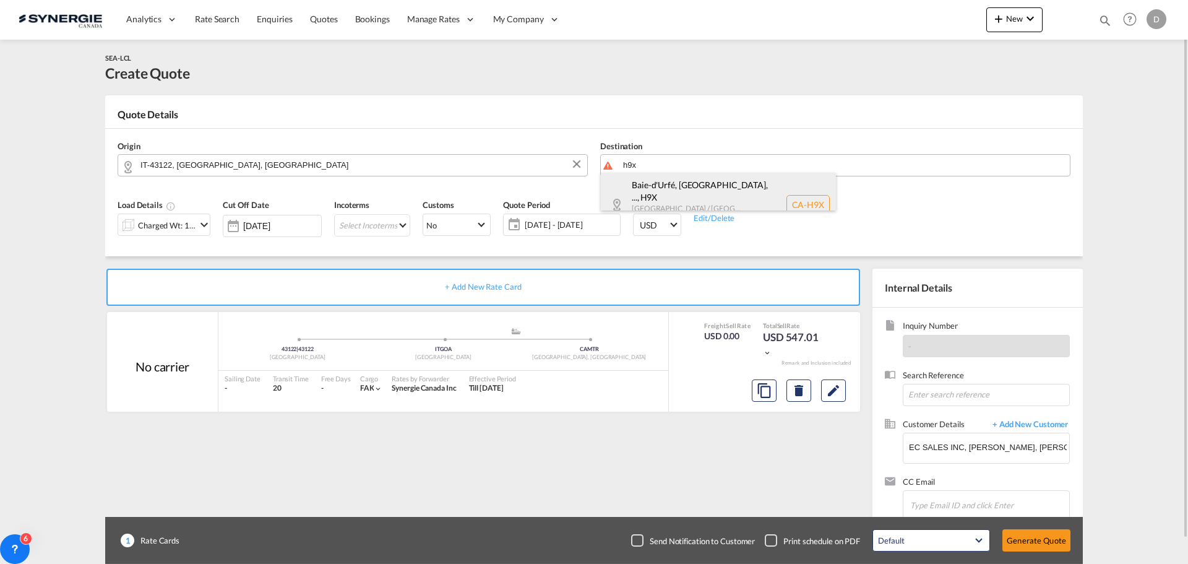
click at [725, 184] on div "Baie-d'Urfé, QC, ... , H9X Quebec / Québec Canada CA-H9X" at bounding box center [718, 205] width 235 height 64
type input "CA-H9X, Baie-d'Urfé, QC, Sainte-Anne-de-Bellevue, Senneville, QC, Quebec / Québ…"
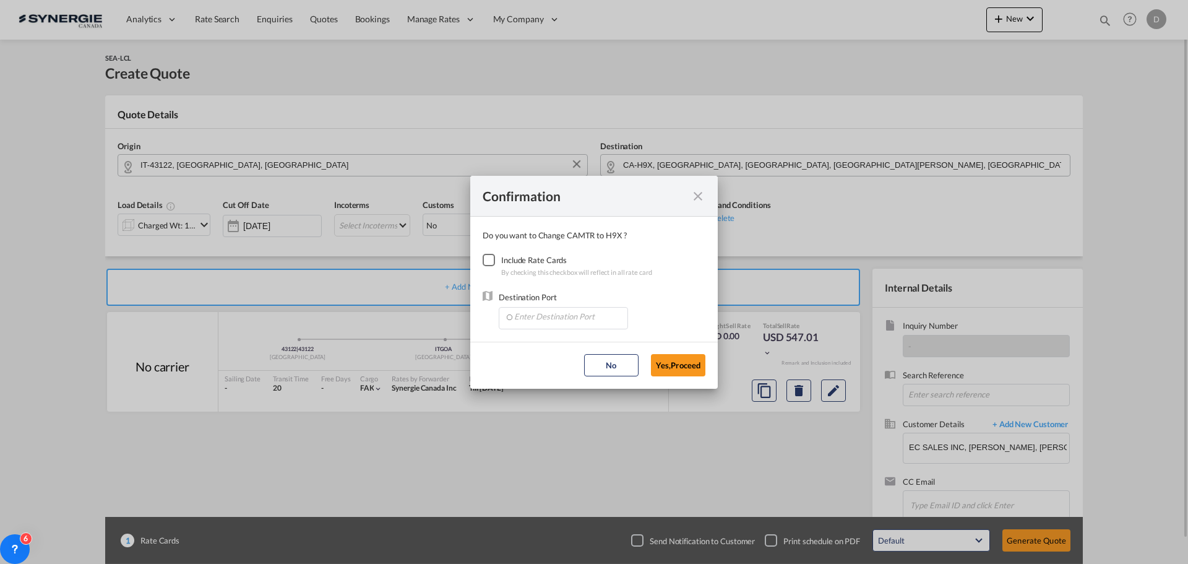
click at [495, 261] on div "Checkbox No Ink" at bounding box center [489, 260] width 12 height 12
click at [585, 323] on input "Enter Destination Port" at bounding box center [566, 317] width 123 height 19
click at [582, 344] on span "CAMTR, Montreal, QC, Canada, North America, Americas" at bounding box center [757, 344] width 486 height 11
type input "CAMTR, Montreal, QC, Canada, North America, Americas"
click at [692, 367] on button "Yes,Proceed" at bounding box center [678, 365] width 54 height 22
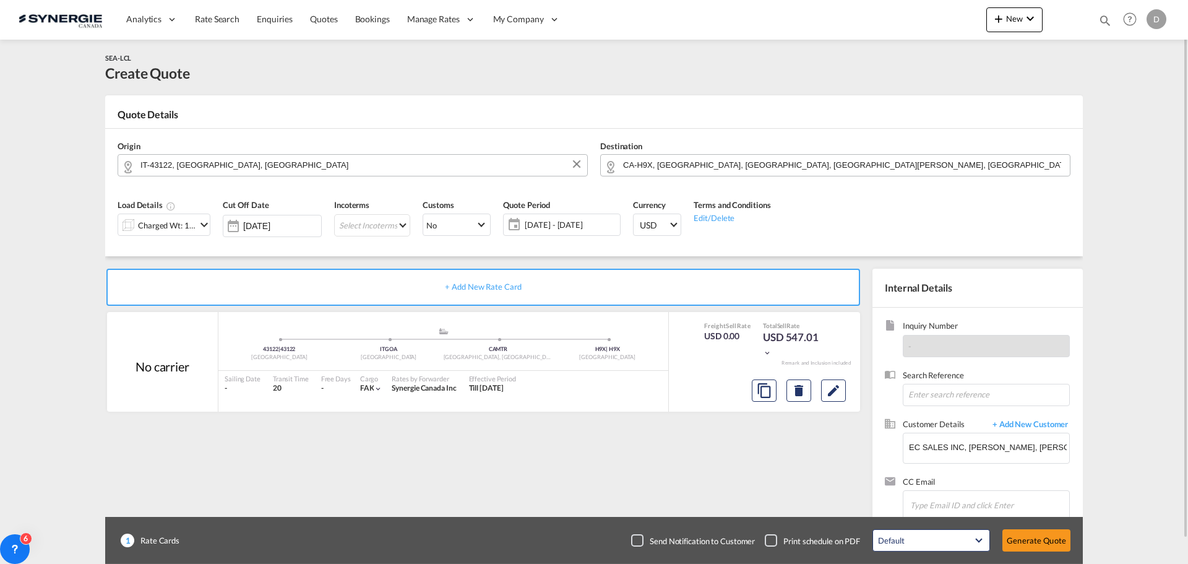
click at [202, 220] on md-icon "icon-chevron-down" at bounding box center [204, 224] width 15 height 15
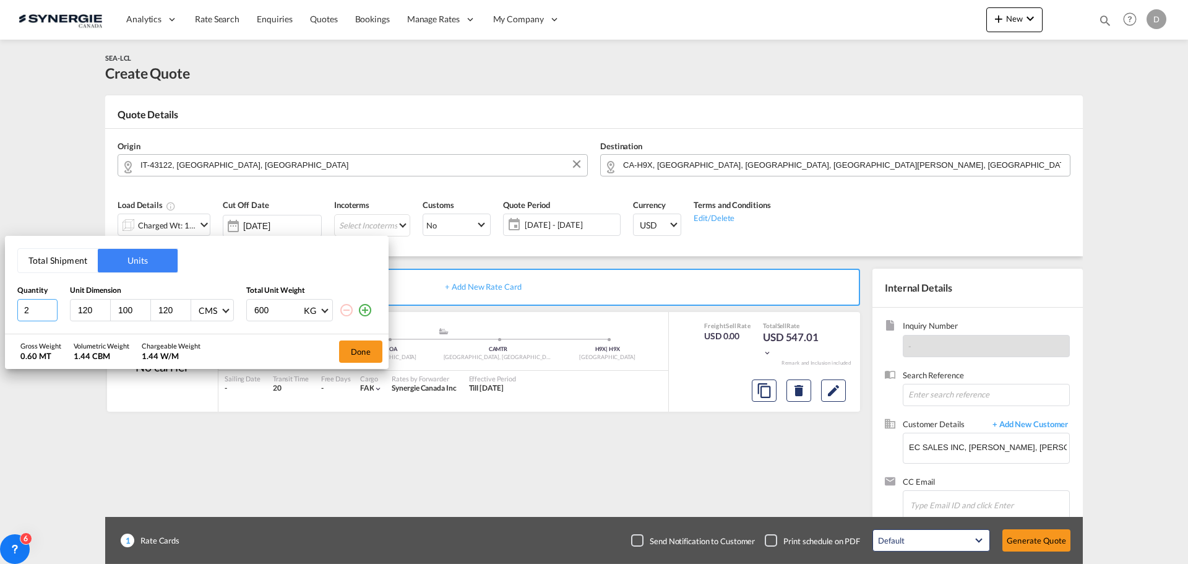
click at [50, 307] on input "2" at bounding box center [37, 310] width 40 height 22
click at [50, 307] on input "3" at bounding box center [37, 310] width 40 height 22
click at [50, 307] on input "4" at bounding box center [37, 310] width 40 height 22
type input "5"
click at [50, 307] on input "5" at bounding box center [37, 310] width 40 height 22
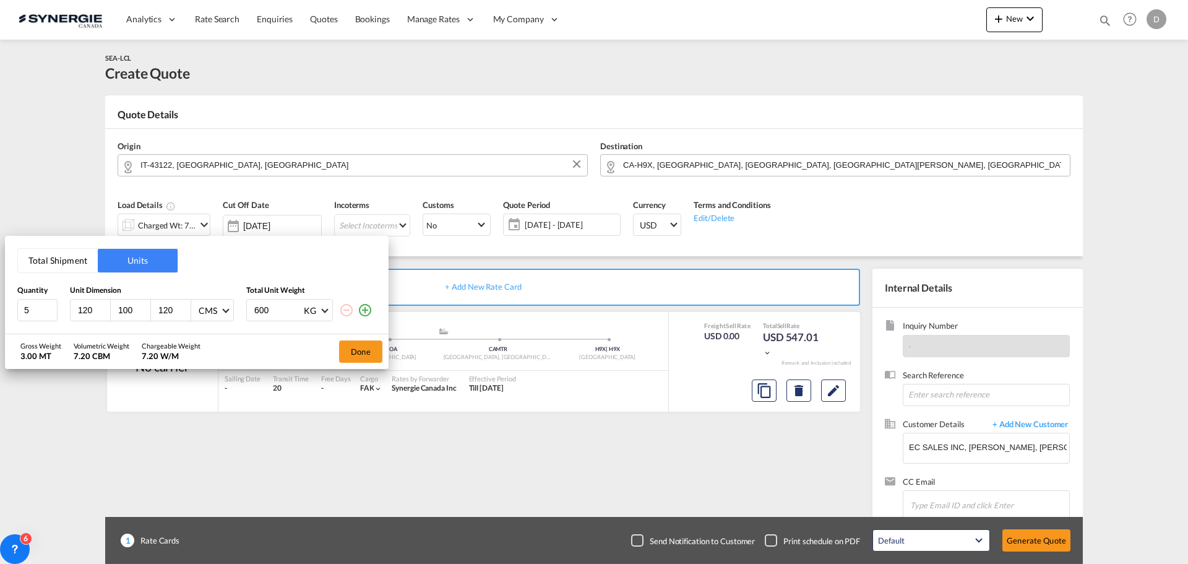
click at [126, 313] on input "100" at bounding box center [133, 310] width 33 height 11
type input "80"
click at [170, 310] on input "120" at bounding box center [173, 310] width 33 height 11
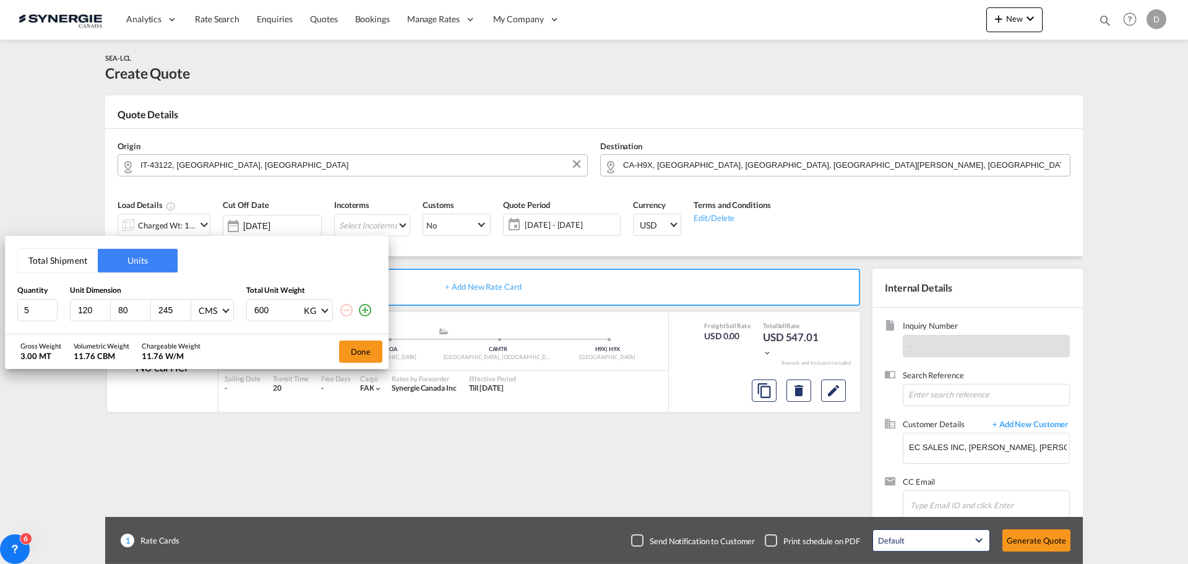
type input "245"
click at [267, 308] on input "600" at bounding box center [278, 310] width 50 height 21
drag, startPoint x: 254, startPoint y: 311, endPoint x: 329, endPoint y: 314, distance: 75.6
click at [329, 314] on div "600159 KG KG LB" at bounding box center [289, 310] width 87 height 22
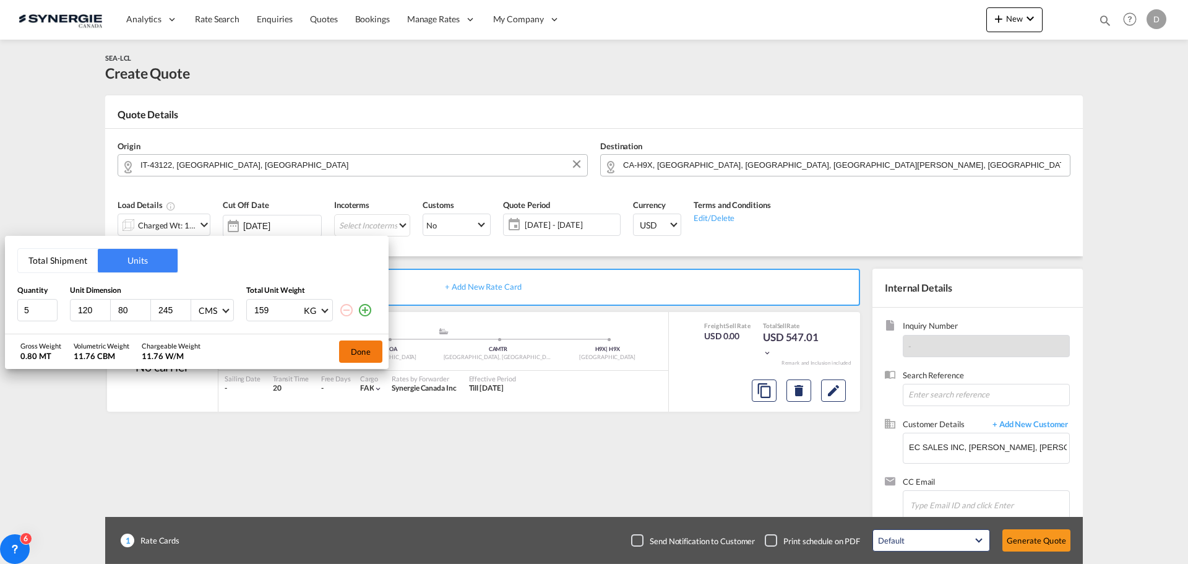
type input "159"
click at [349, 353] on button "Done" at bounding box center [360, 351] width 43 height 22
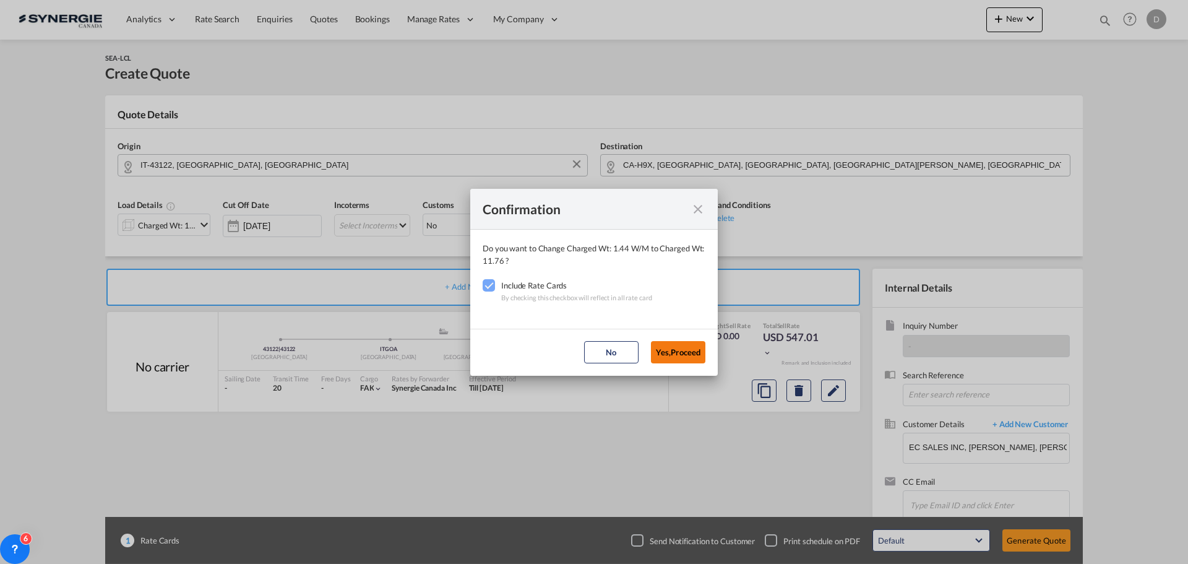
click at [674, 353] on button "Yes,Proceed" at bounding box center [678, 352] width 54 height 22
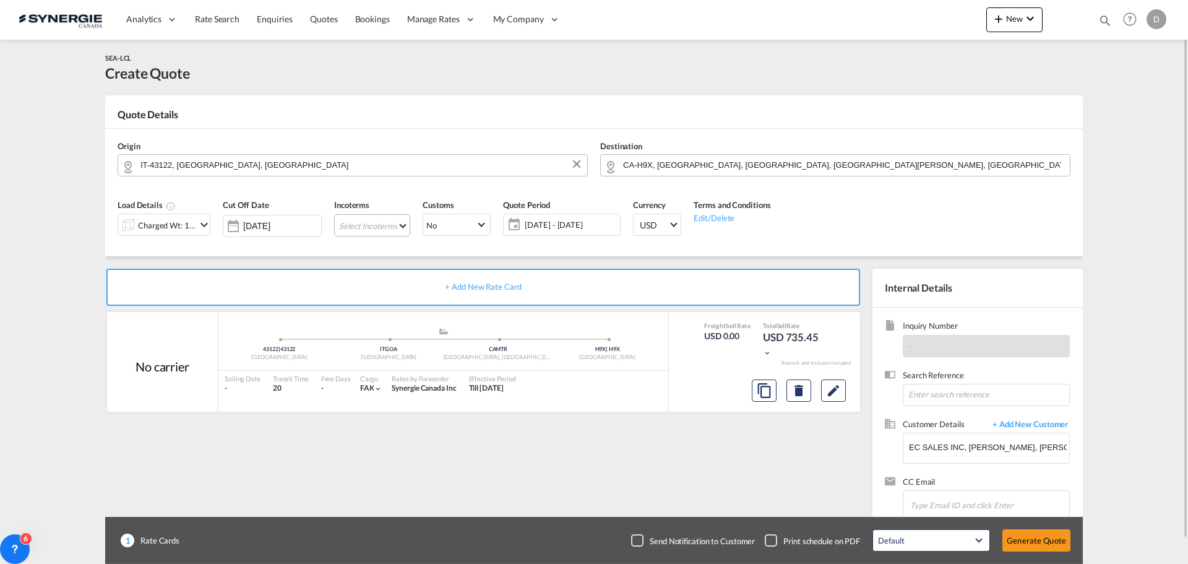
click at [402, 225] on md-select "Select Incoterms DAP - import Delivered at Place DPU - export Delivery at Place…" at bounding box center [372, 225] width 76 height 22
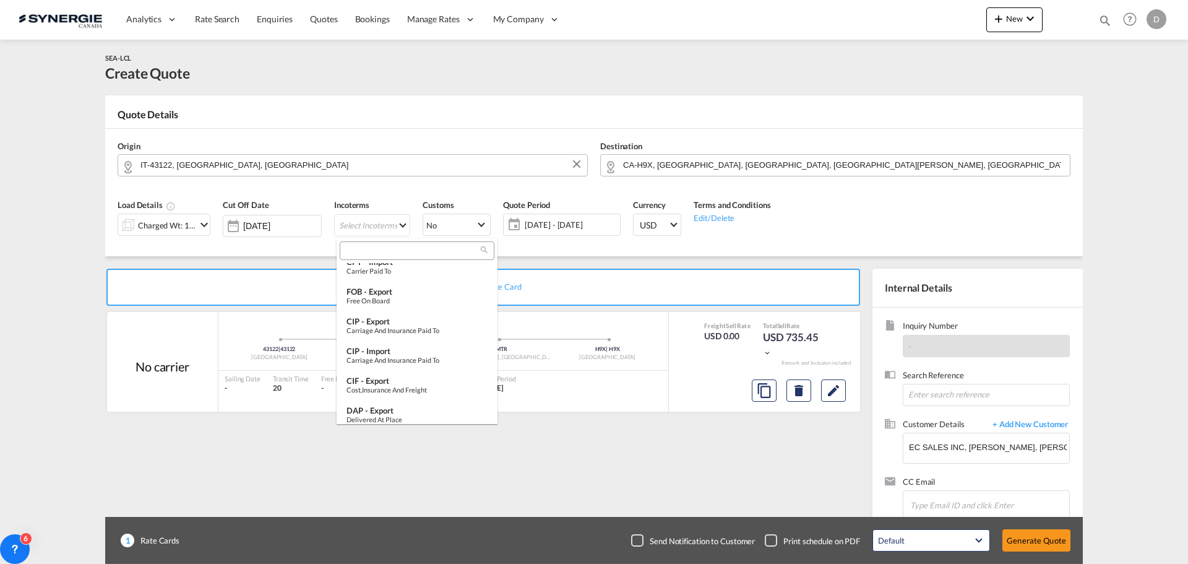
scroll to position [310, 0]
click at [391, 377] on div "EXW - import" at bounding box center [417, 379] width 141 height 10
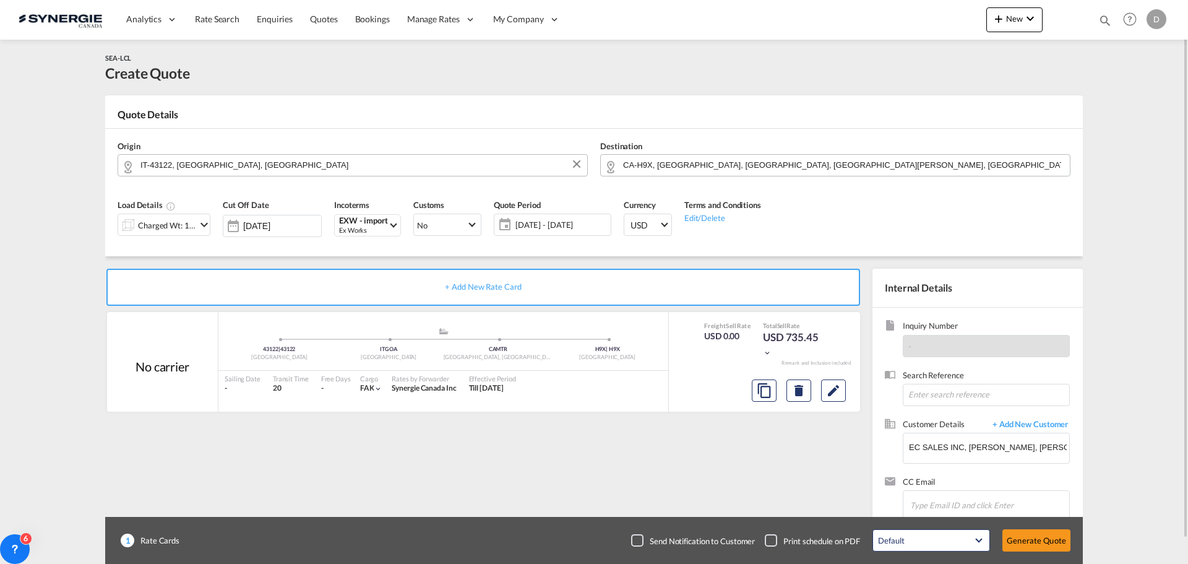
click at [553, 219] on span "09 Sep - 09 Oct 2025" at bounding box center [562, 224] width 92 height 11
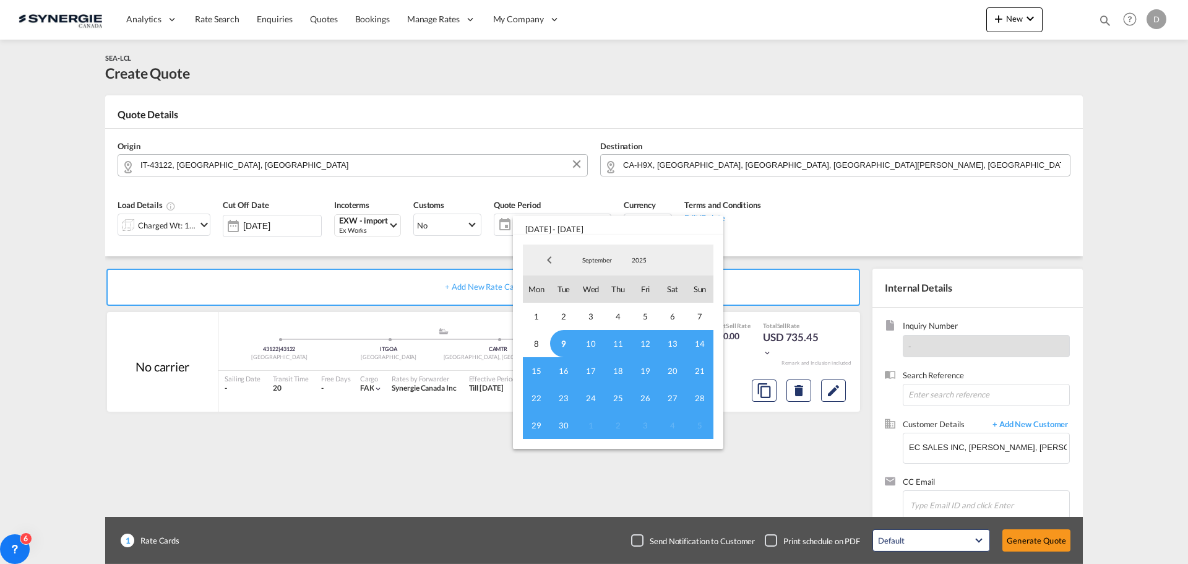
click at [566, 342] on span "9" at bounding box center [563, 343] width 27 height 27
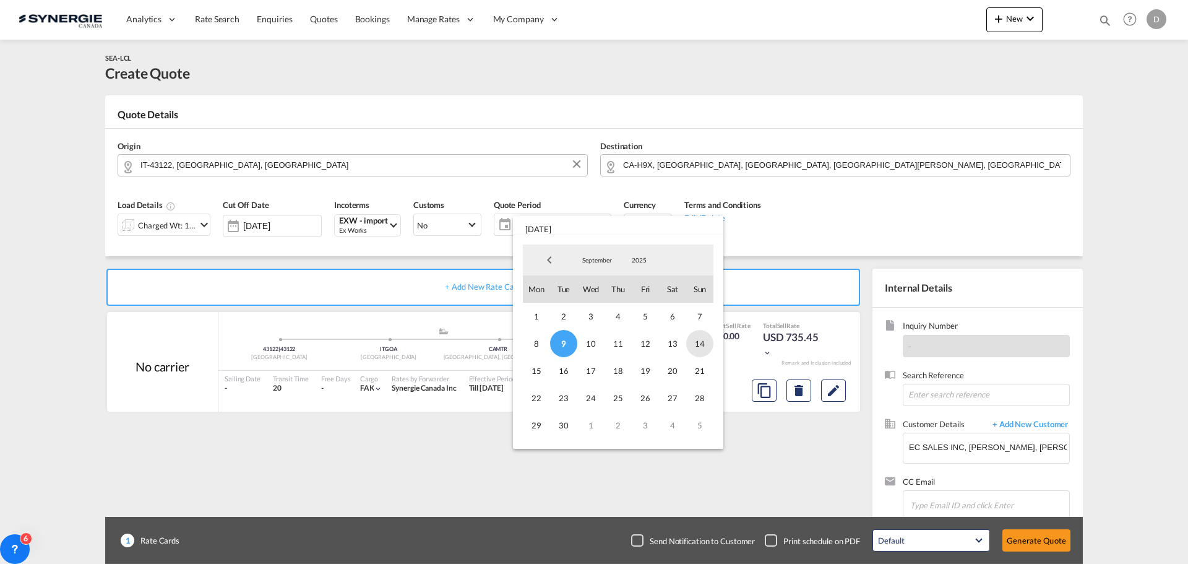
click at [705, 343] on span "14" at bounding box center [699, 343] width 27 height 27
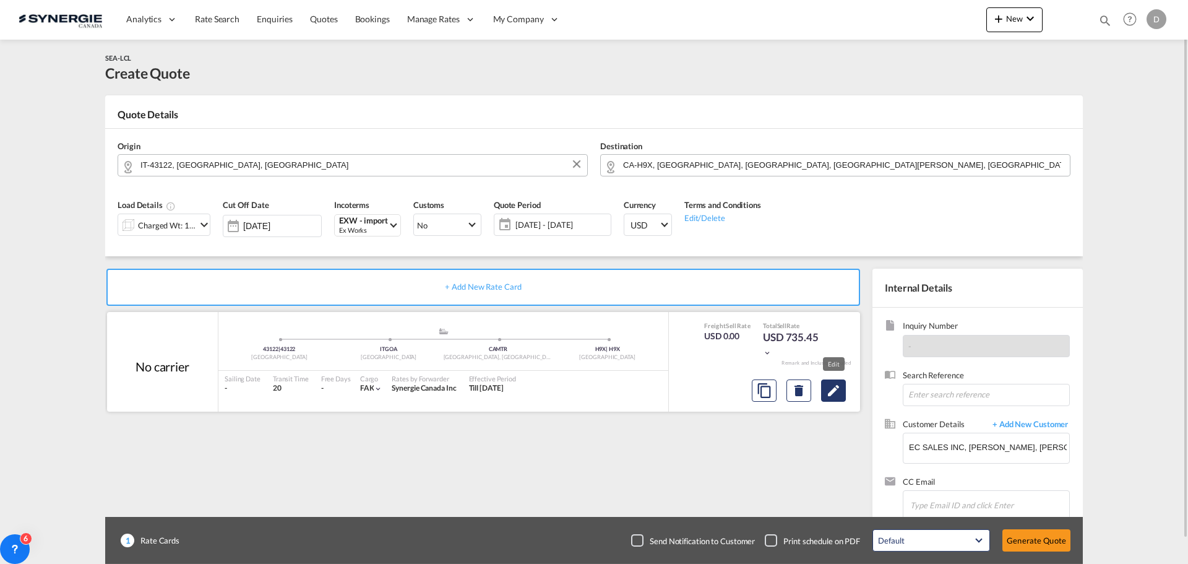
click at [841, 390] on md-icon "Edit" at bounding box center [833, 390] width 15 height 15
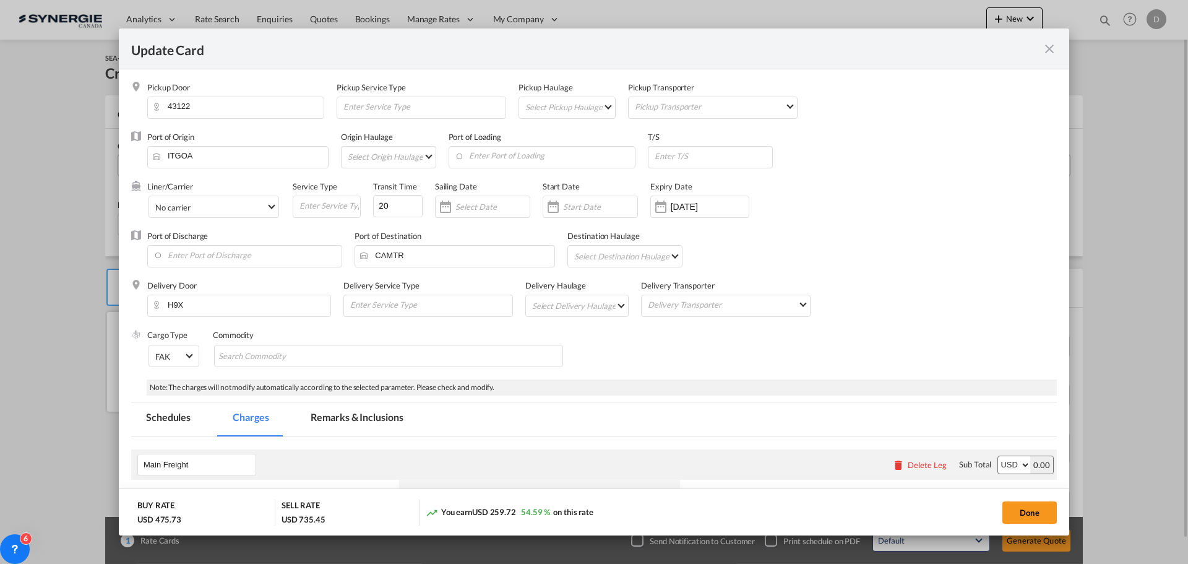
select select "per_w/m"
select select "per_bl"
select select "per_quintal"
select select "per_cbm"
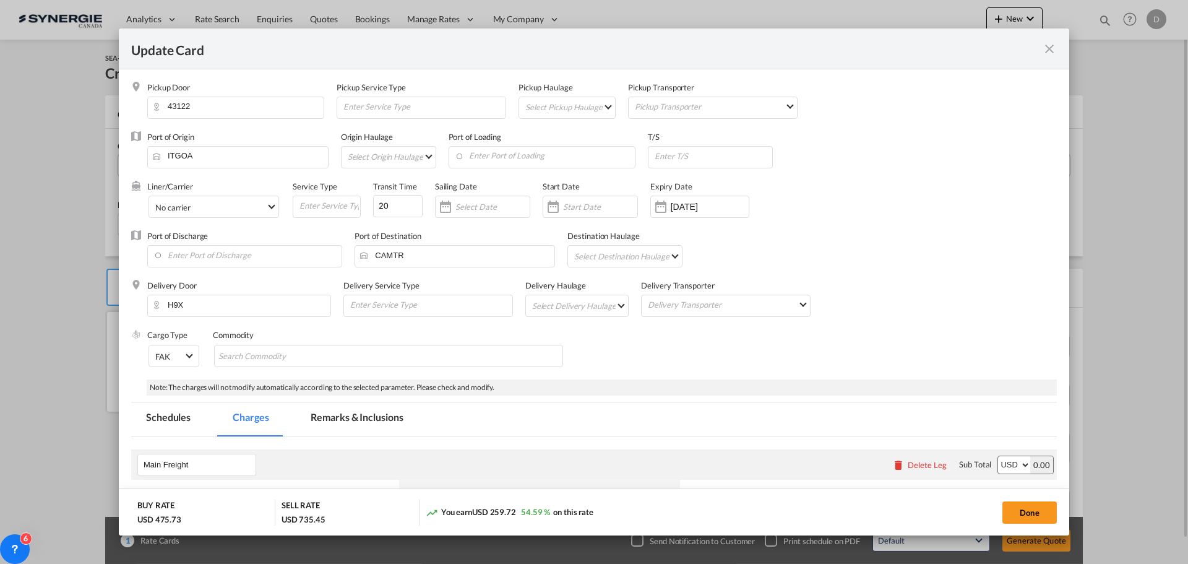
select select "flat"
select select "per_hbl"
select select "flat"
select select "per_bl"
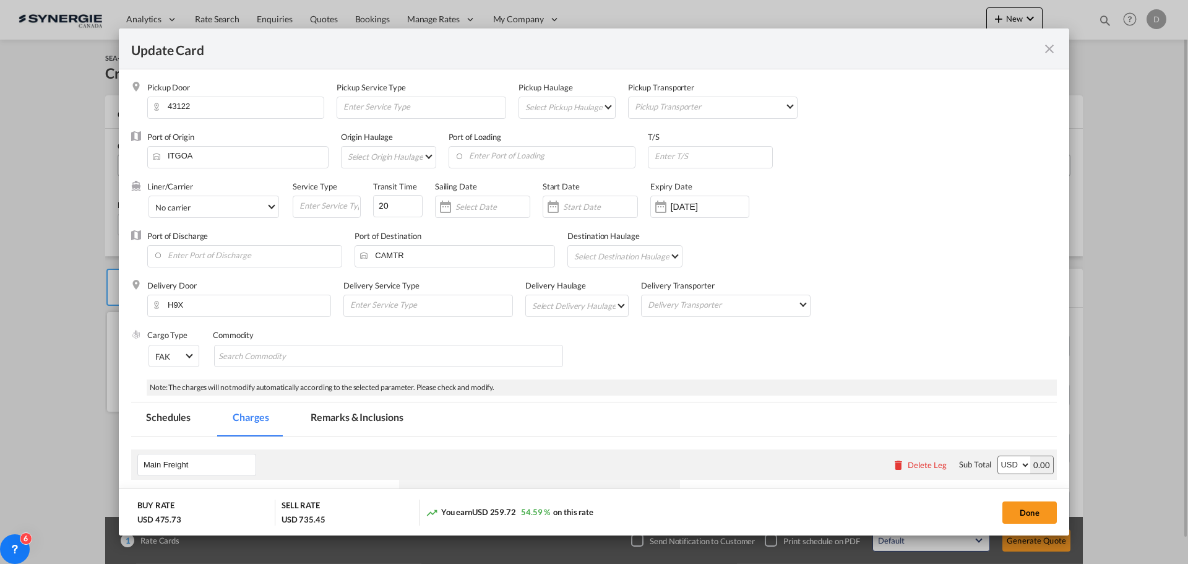
select select "per_bl"
select select "per_shipment"
click at [1052, 51] on md-icon "icon-close fg-AAA8AD m-0 pointer" at bounding box center [1049, 48] width 15 height 15
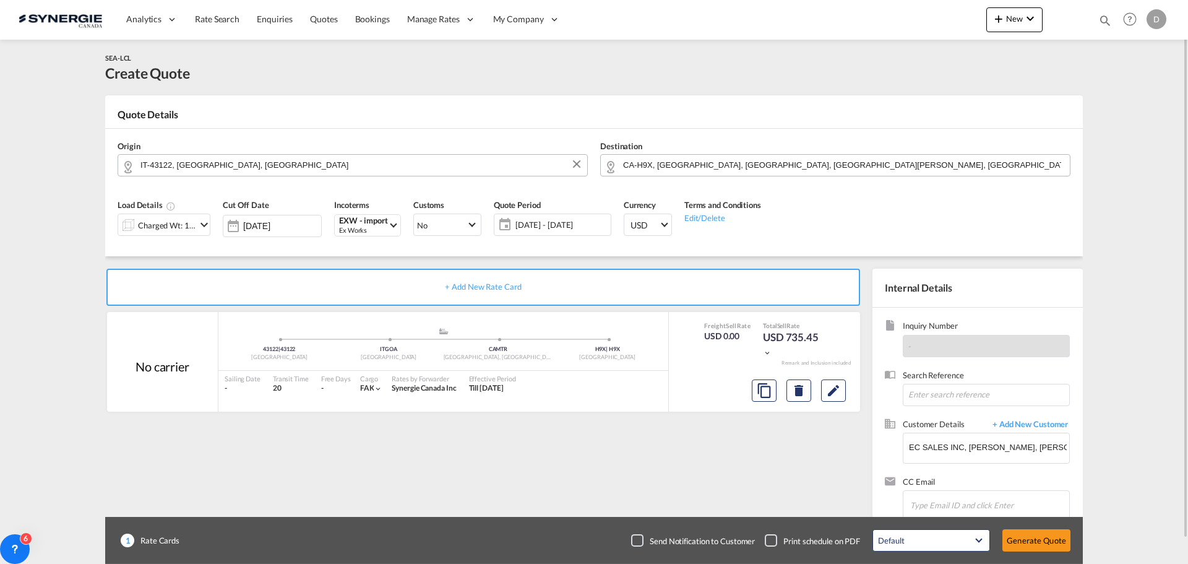
click at [202, 223] on md-icon "icon-chevron-down" at bounding box center [204, 224] width 15 height 15
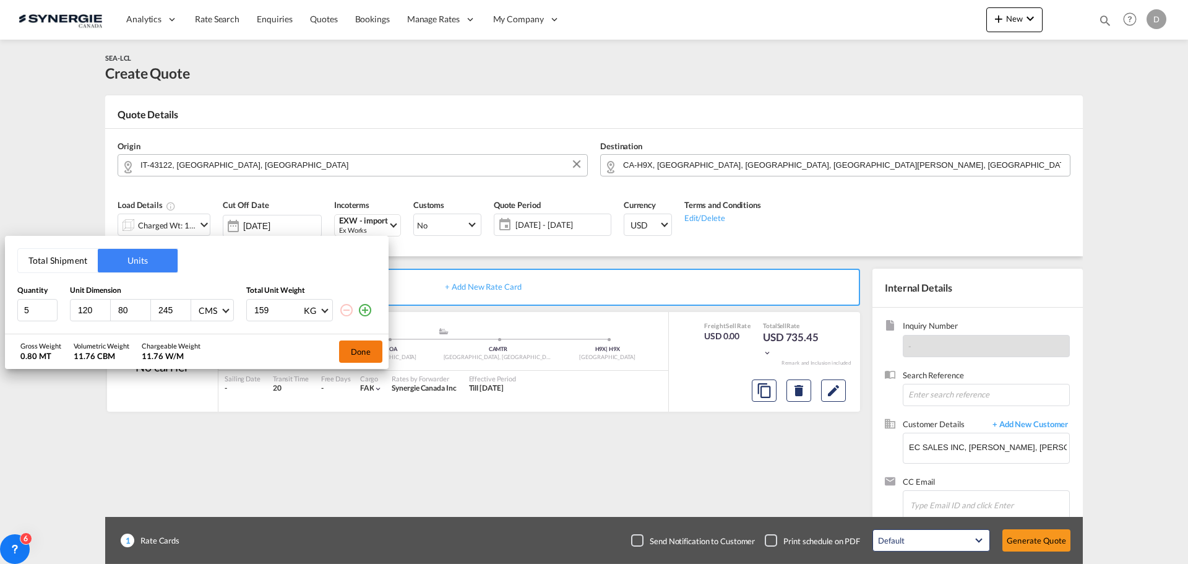
click at [351, 352] on button "Done" at bounding box center [360, 351] width 43 height 22
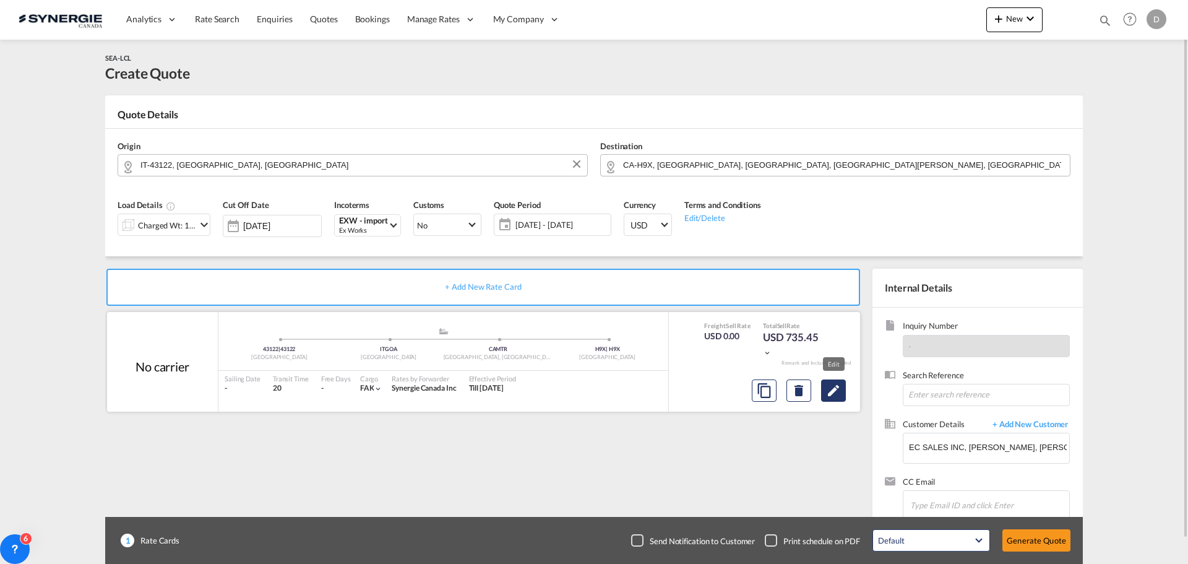
click at [837, 390] on md-icon "Edit" at bounding box center [833, 390] width 15 height 15
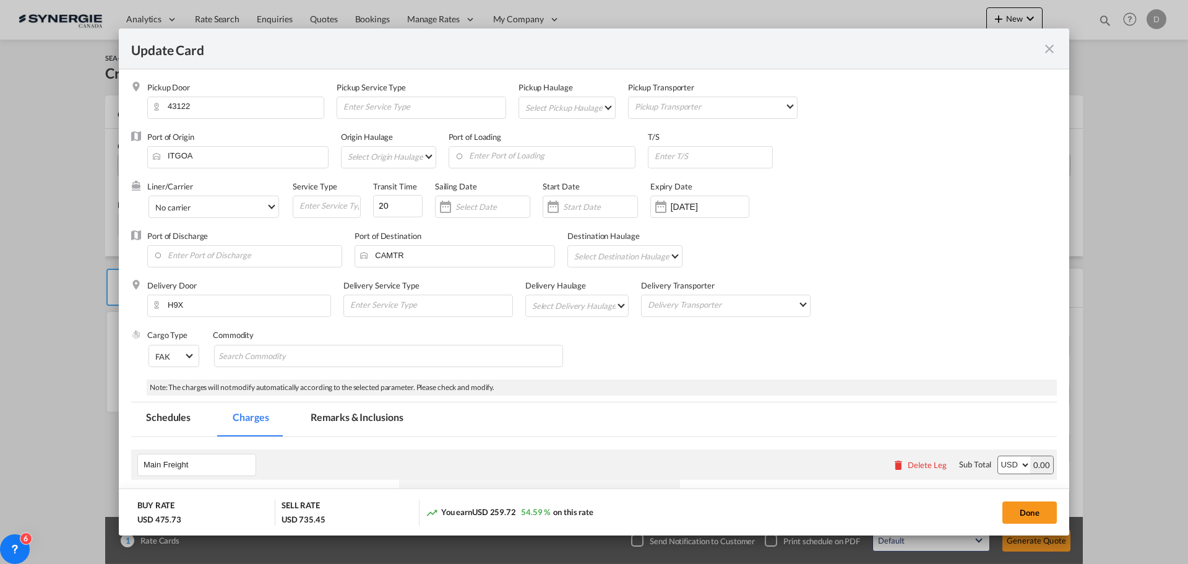
click at [605, 106] on md-select "Select Pickup Haulage rail road barge truck unspecified not available" at bounding box center [569, 107] width 91 height 20
click at [569, 137] on md-option "road" at bounding box center [569, 137] width 110 height 30
click at [512, 160] on input "Enter Port of Loading" at bounding box center [545, 156] width 181 height 19
click at [505, 183] on div "Genova" at bounding box center [568, 177] width 218 height 11
type input "Genova, ITGOA"
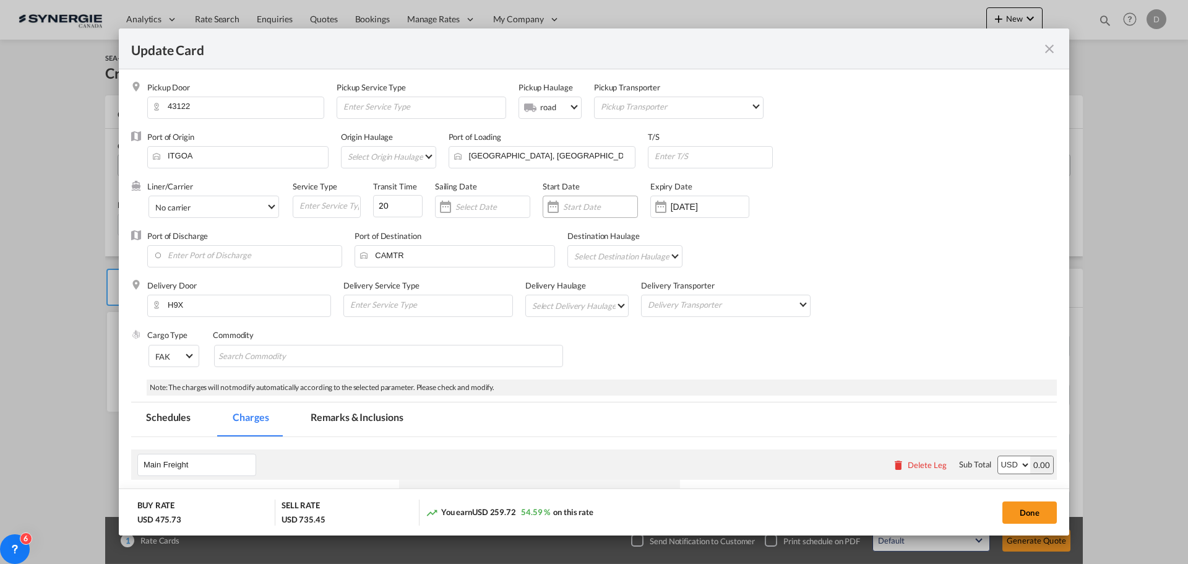
click at [555, 207] on div "Update Card Pickup ..." at bounding box center [553, 206] width 20 height 25
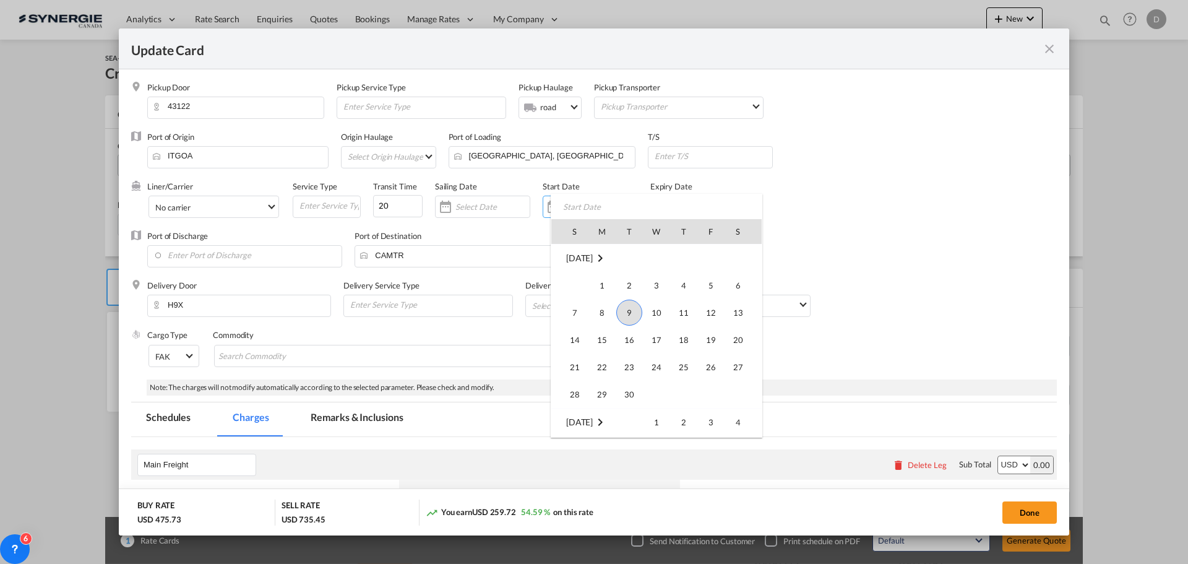
click at [630, 312] on span "9" at bounding box center [630, 313] width 26 height 26
type input "09 Sep 2025"
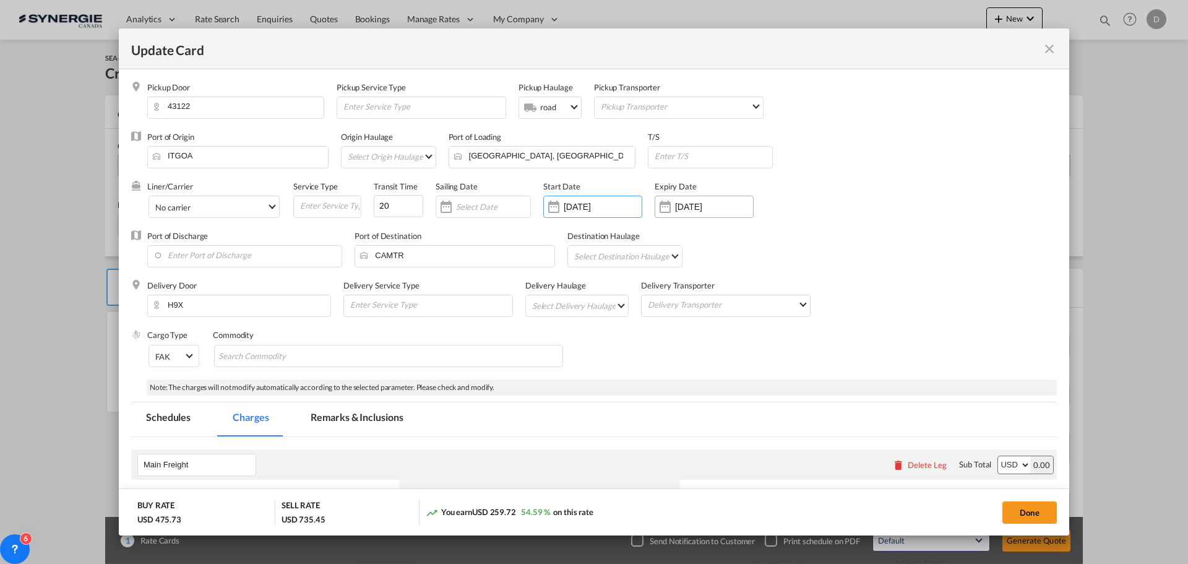
click at [661, 207] on div "Update Card Pickup ..." at bounding box center [666, 206] width 20 height 25
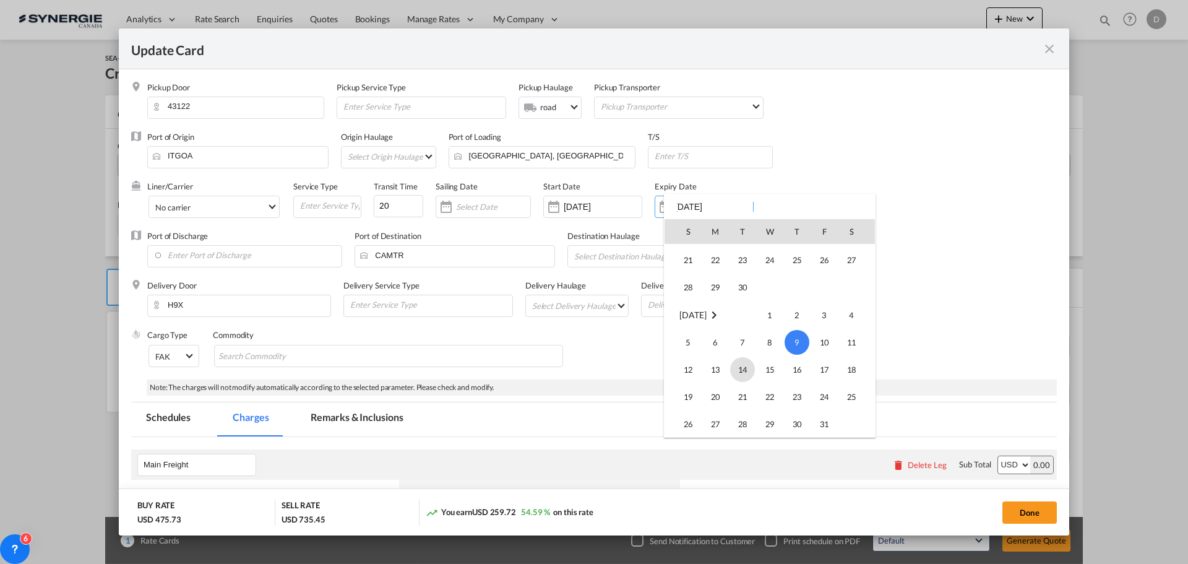
scroll to position [40, 0]
click at [740, 350] on span "30" at bounding box center [742, 354] width 25 height 25
type input "30 Sep 2025"
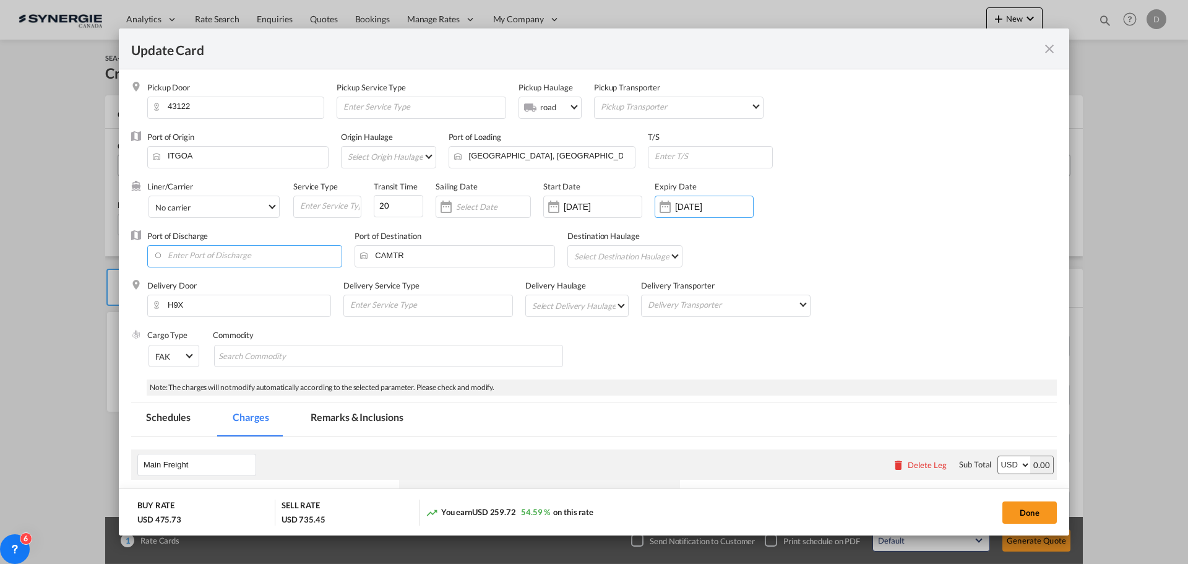
click at [240, 261] on input "Enter Port of Discharge" at bounding box center [248, 255] width 188 height 19
click at [217, 279] on div "Montreal, QC" at bounding box center [267, 276] width 218 height 11
type input "Montreal, QC, CAMTR"
click at [604, 304] on md-select "Select Delivery Haulage rail road barge truck unspecified not available" at bounding box center [580, 305] width 98 height 20
click at [564, 339] on md-option "road" at bounding box center [578, 336] width 116 height 30
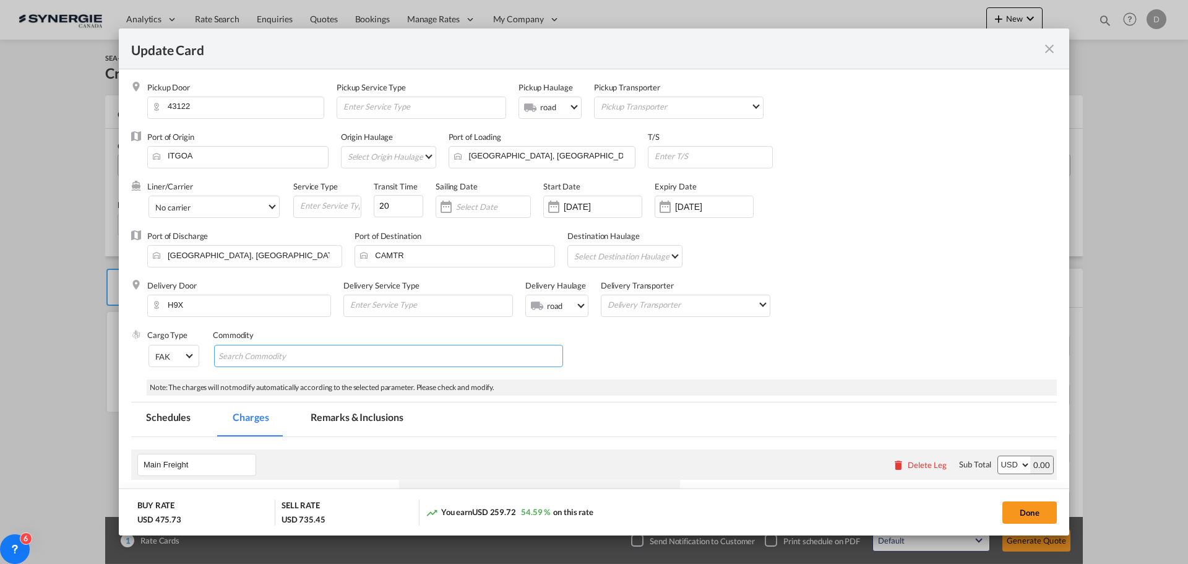
click at [318, 353] on input "Chips input." at bounding box center [275, 357] width 113 height 20
type input "General Cargo"
click at [659, 347] on div "Cargo Type FAK FAK GCR GDSM General Cargo Hazardous Cargo Ambient Foodstuff Chi…" at bounding box center [602, 354] width 910 height 50
click at [1031, 511] on button "Done" at bounding box center [1030, 512] width 54 height 22
type input "08 Sep 2025"
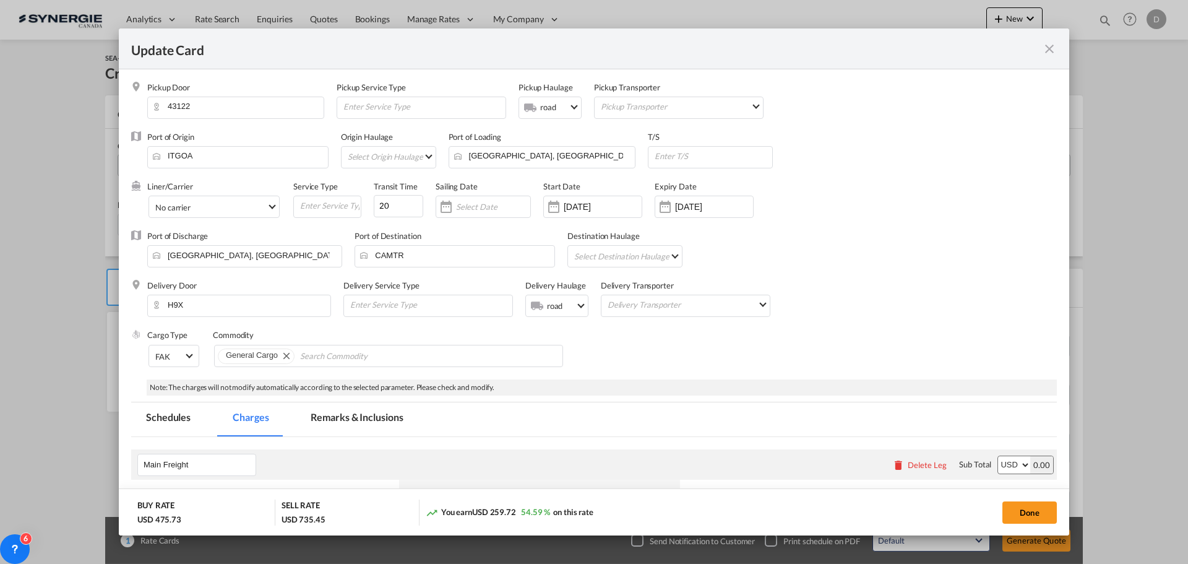
type input "29 Sep 2025"
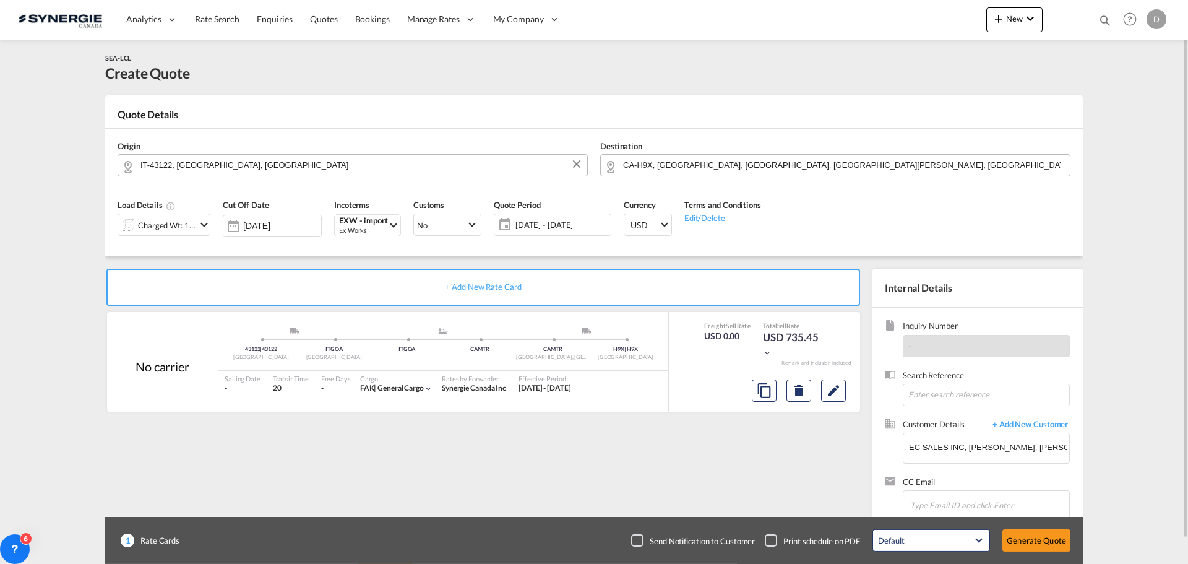
click at [558, 216] on span "09 - 14 Sep 2025" at bounding box center [562, 224] width 98 height 17
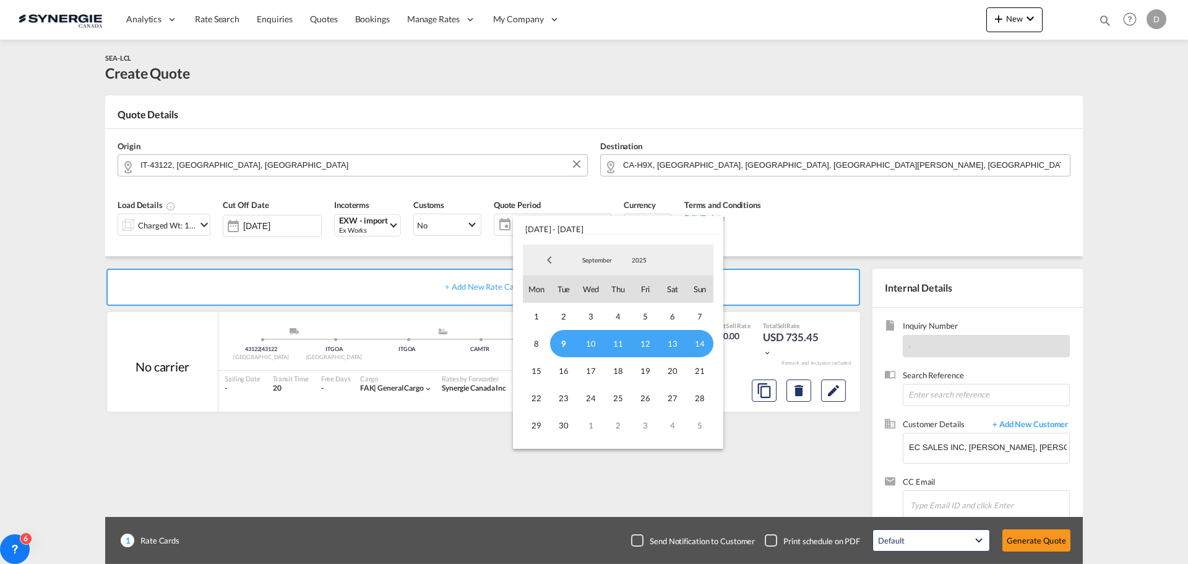
click at [566, 343] on span "9" at bounding box center [563, 343] width 27 height 27
click at [568, 419] on span "30" at bounding box center [563, 425] width 27 height 27
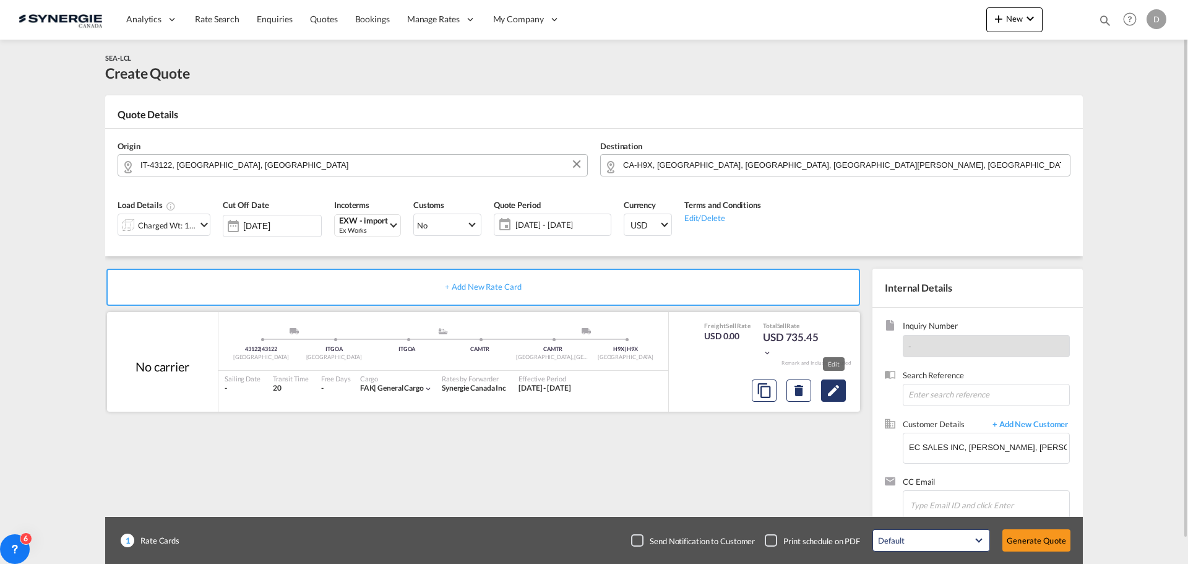
click at [836, 390] on md-icon "Edit" at bounding box center [833, 390] width 15 height 15
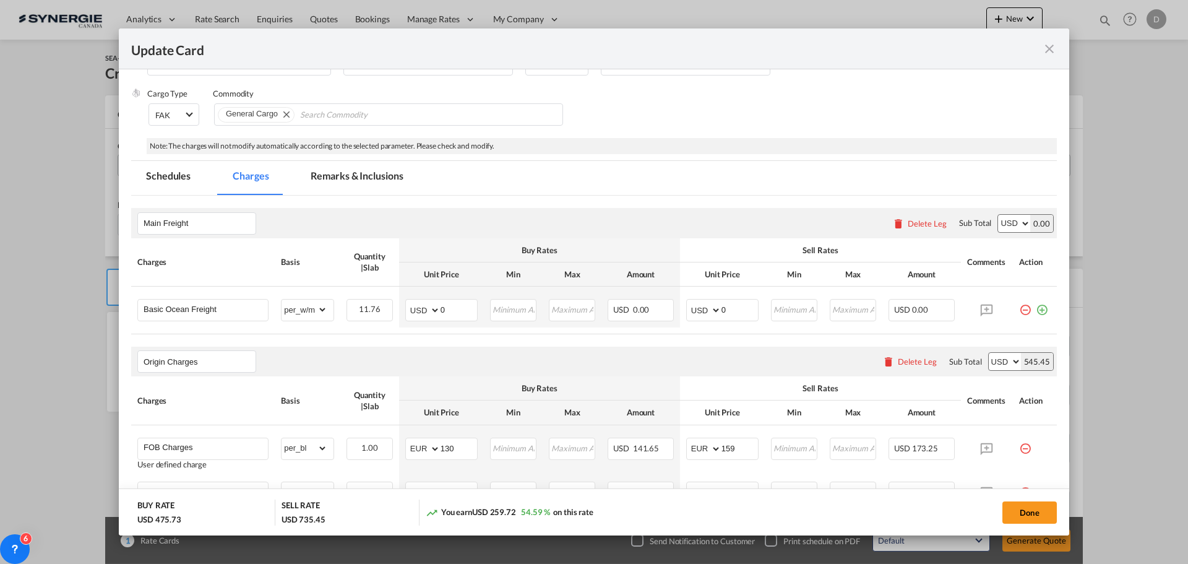
scroll to position [310, 0]
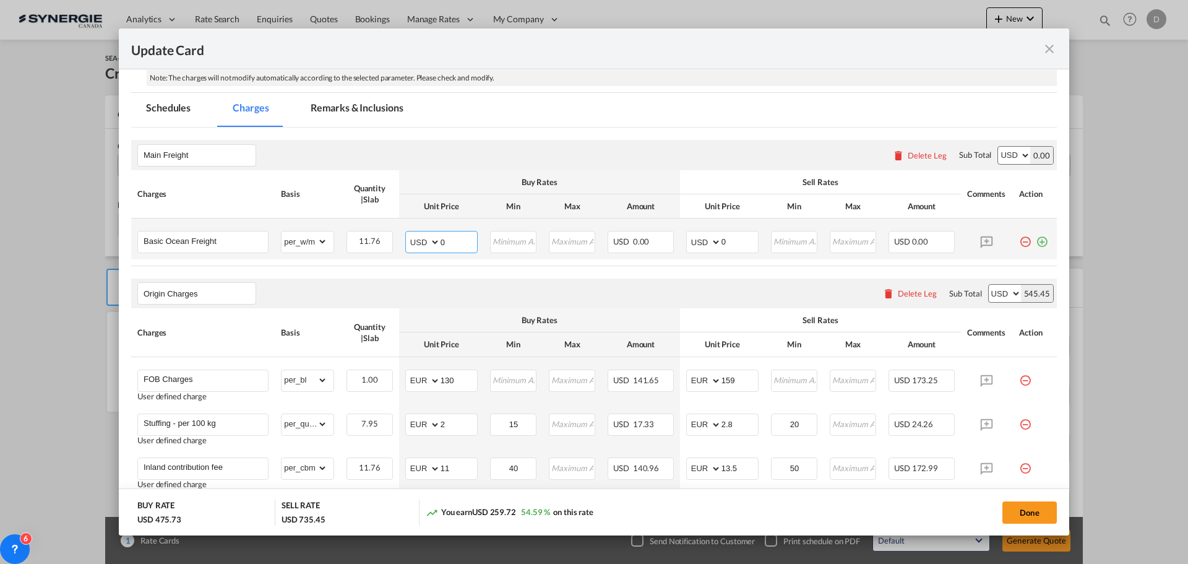
drag, startPoint x: 439, startPoint y: 241, endPoint x: 456, endPoint y: 239, distance: 16.2
click at [456, 239] on input "0" at bounding box center [459, 241] width 37 height 19
type input "88"
type input "103"
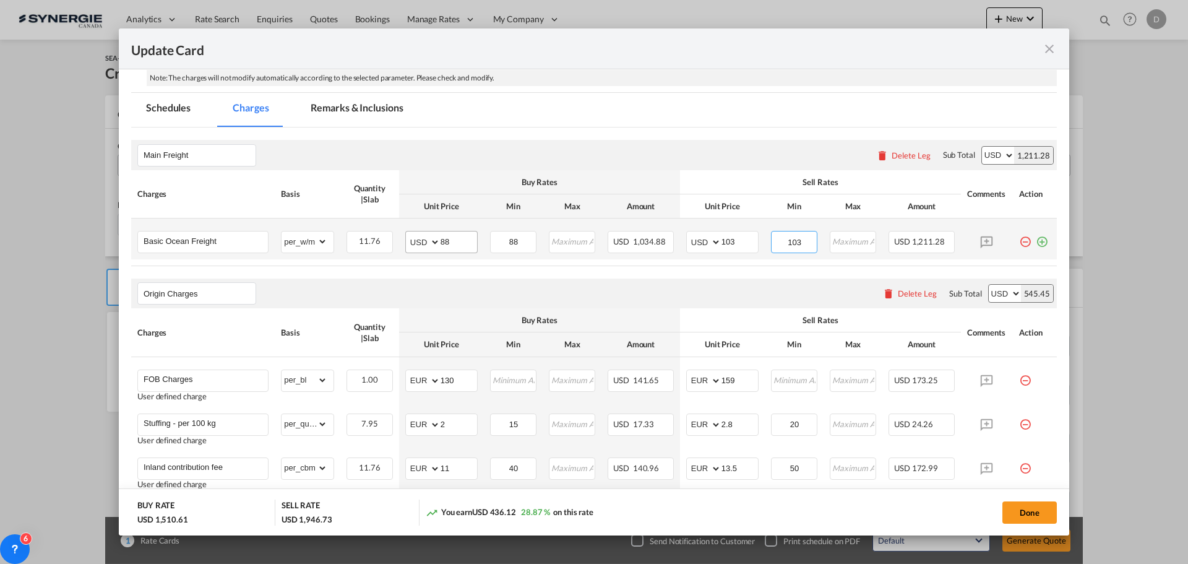
type input "103"
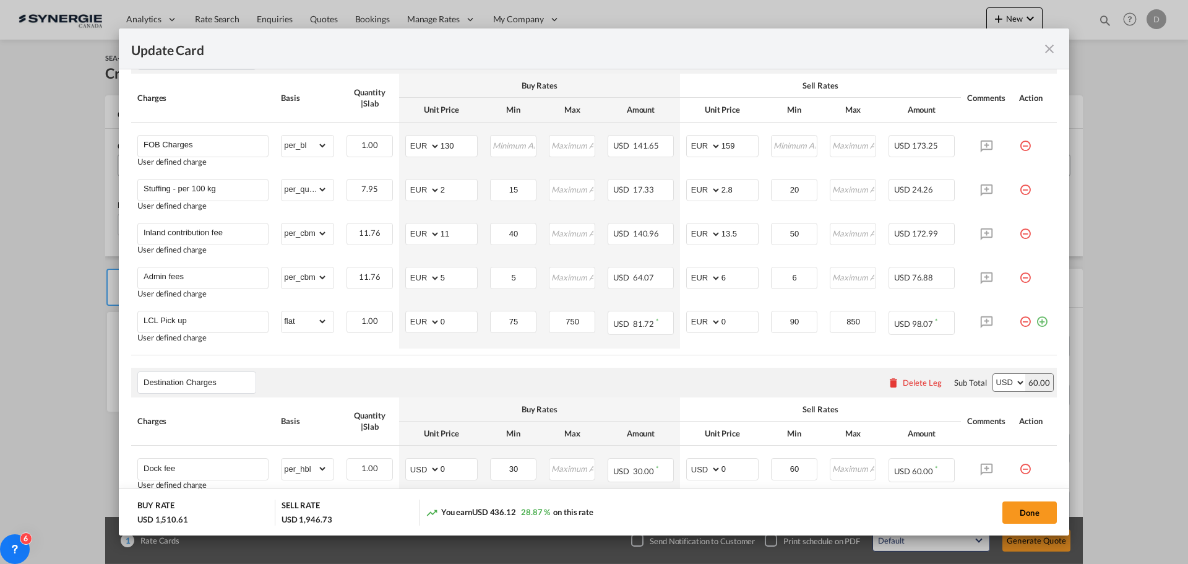
scroll to position [557, 0]
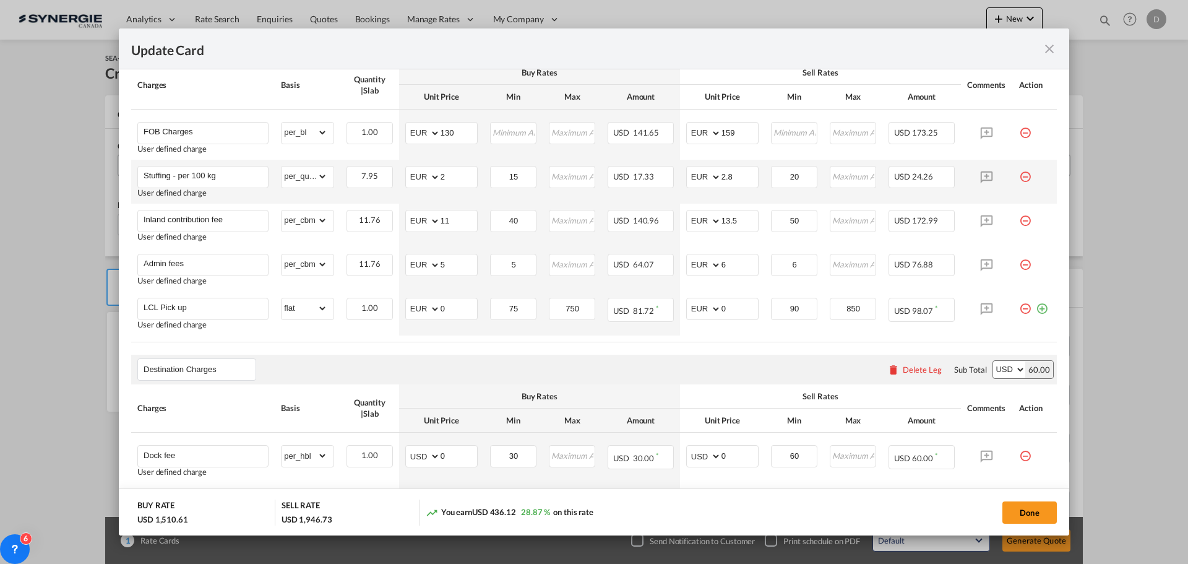
click at [1020, 178] on md-icon "icon-minus-circle-outline red-400-fg pt-7" at bounding box center [1026, 172] width 12 height 12
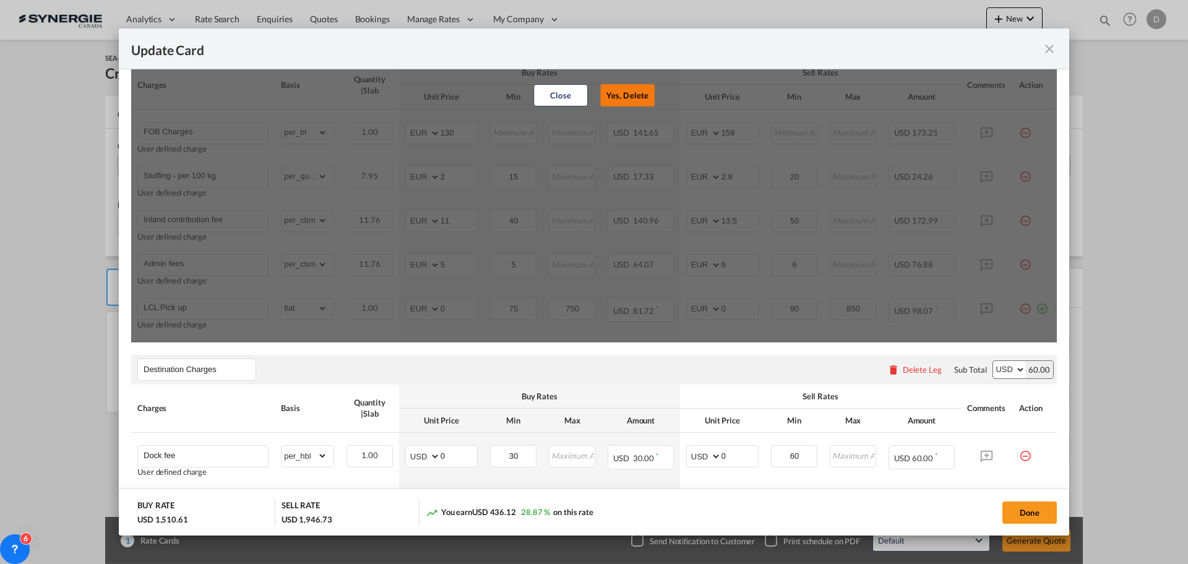
click at [615, 94] on button "Yes, Delete" at bounding box center [627, 95] width 54 height 22
type input "Inland contribution fee"
select select "per_cbm"
type input "11"
type input "40"
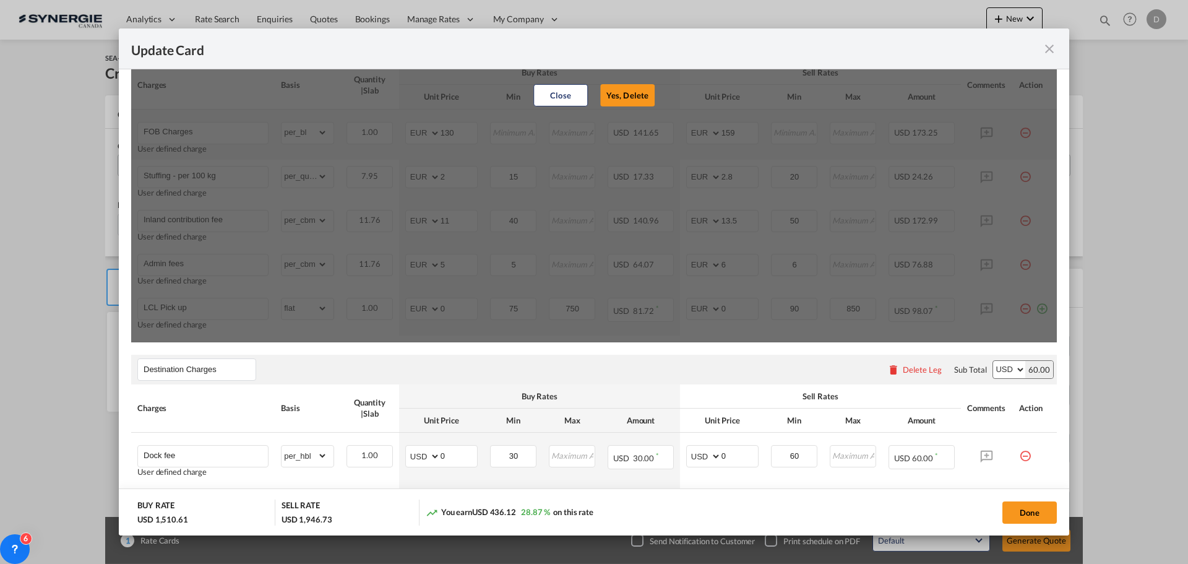
type input "13.5"
type input "50"
type input "Admin fees"
type input "5"
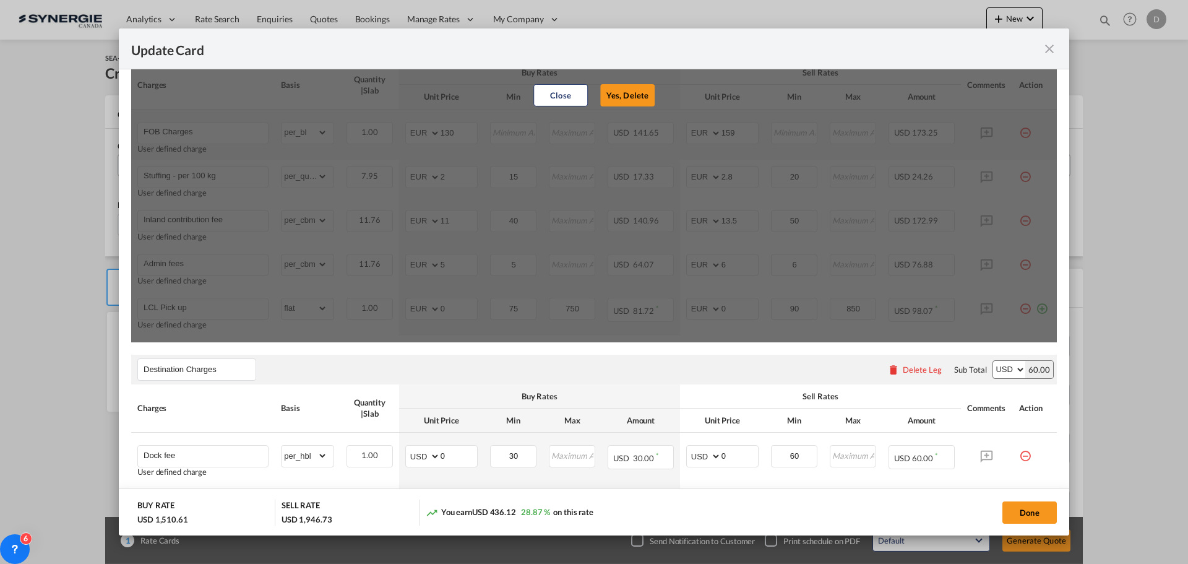
type input "6"
type input "LCL Pick up"
select select "flat"
type input "0"
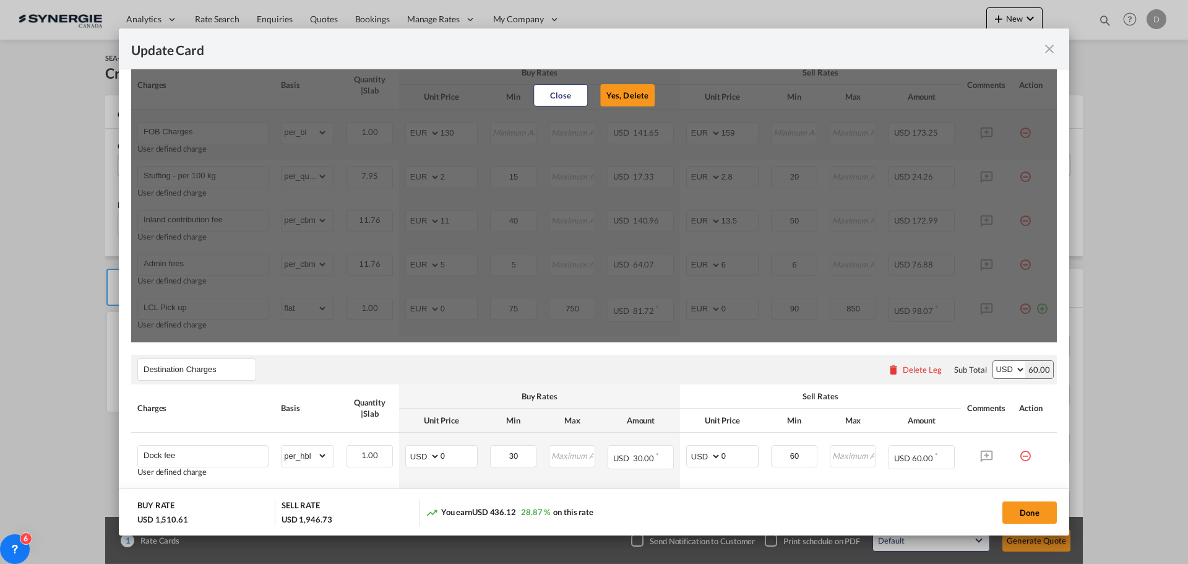
type input "75"
type input "750"
type input "0"
type input "90"
type input "850"
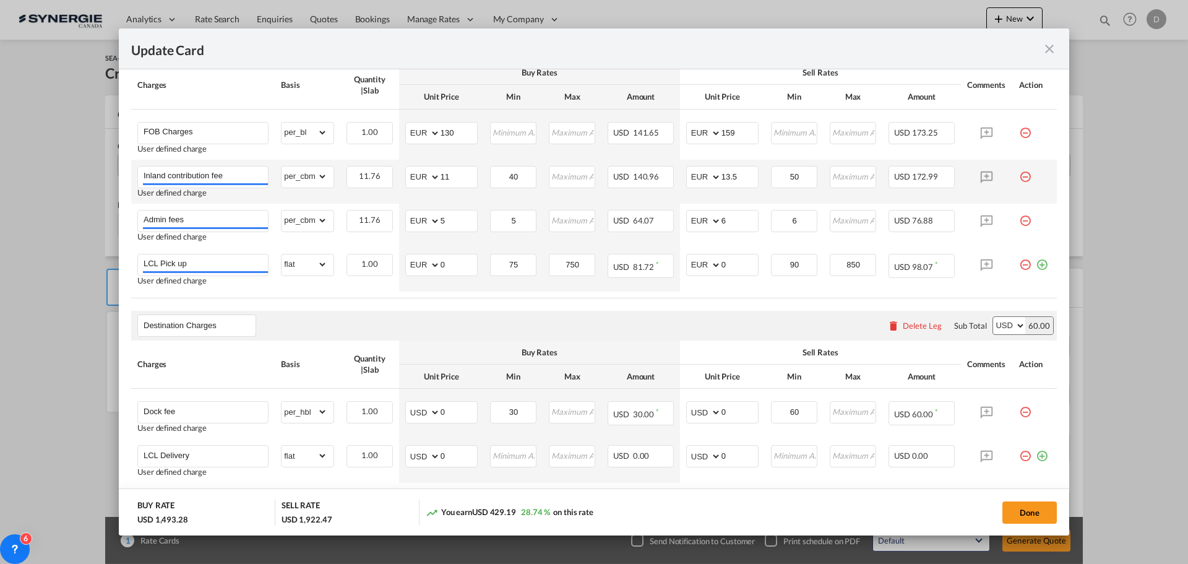
click at [1020, 177] on md-icon "icon-minus-circle-outline red-400-fg pt-7" at bounding box center [1026, 172] width 12 height 12
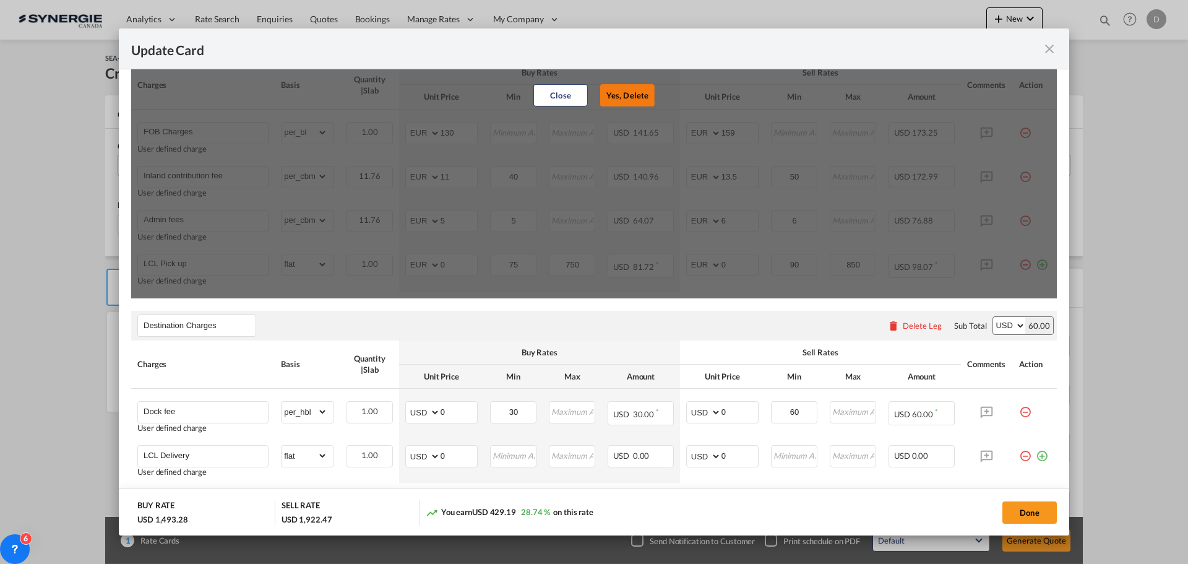
click at [628, 95] on button "Yes, Delete" at bounding box center [627, 95] width 54 height 22
type input "Admin fees"
type input "5"
type input "6"
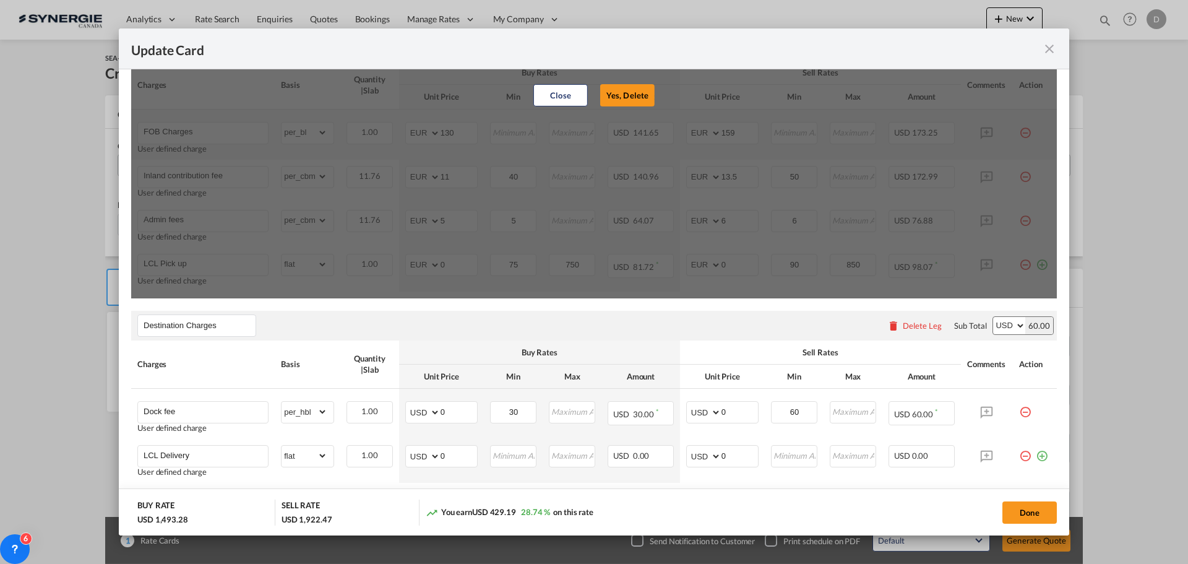
type input "6"
type input "LCL Pick up"
select select "flat"
type input "0"
type input "75"
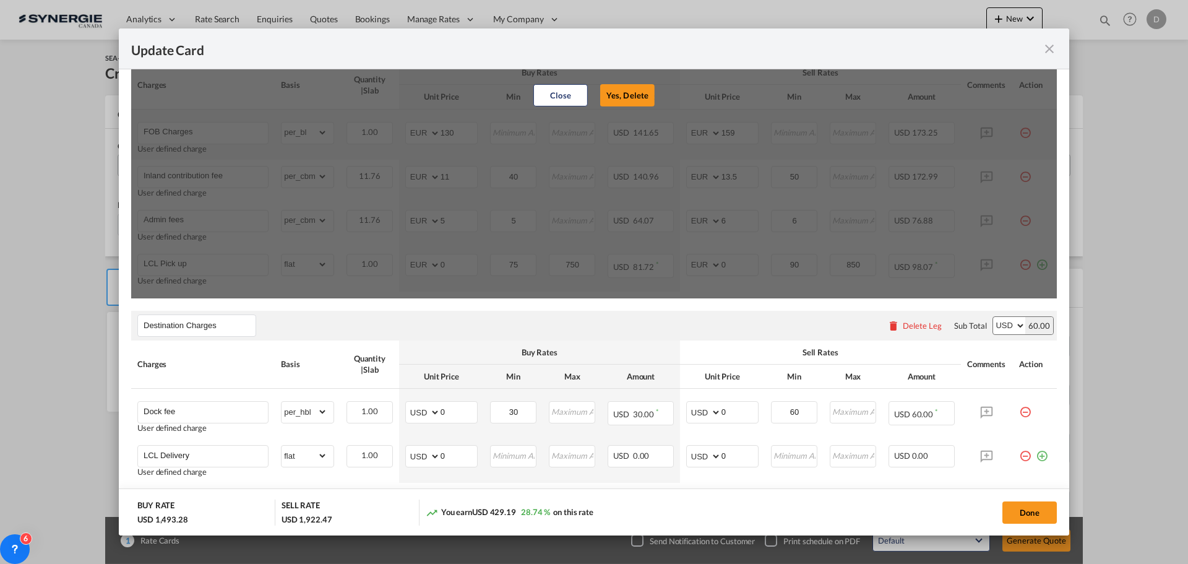
type input "750"
type input "0"
type input "90"
type input "850"
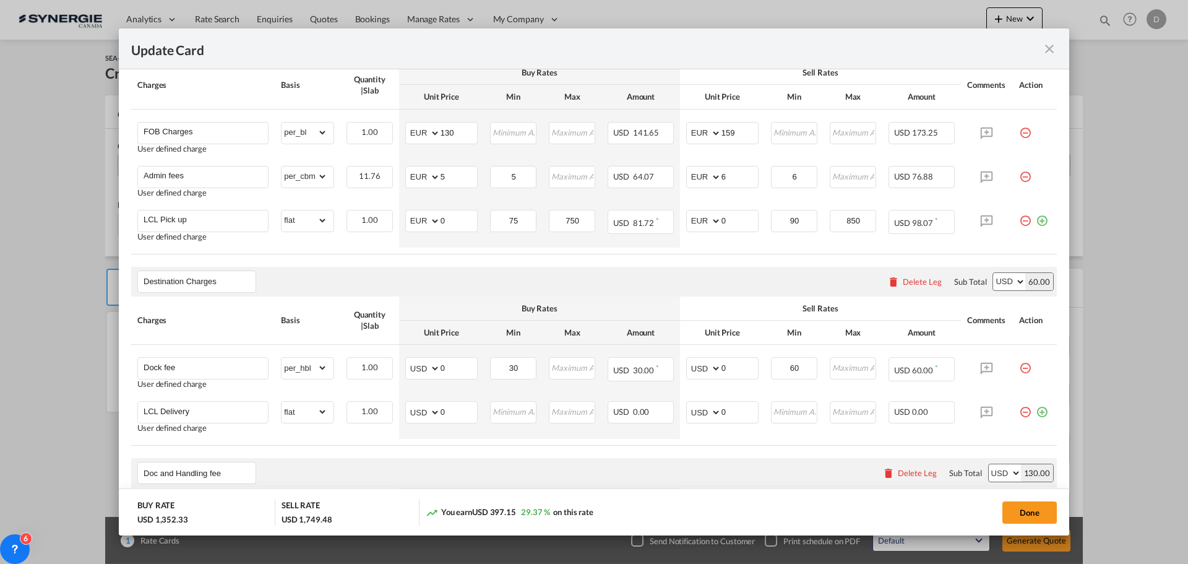
click at [1020, 178] on md-icon "icon-minus-circle-outline red-400-fg pt-7" at bounding box center [1026, 172] width 12 height 12
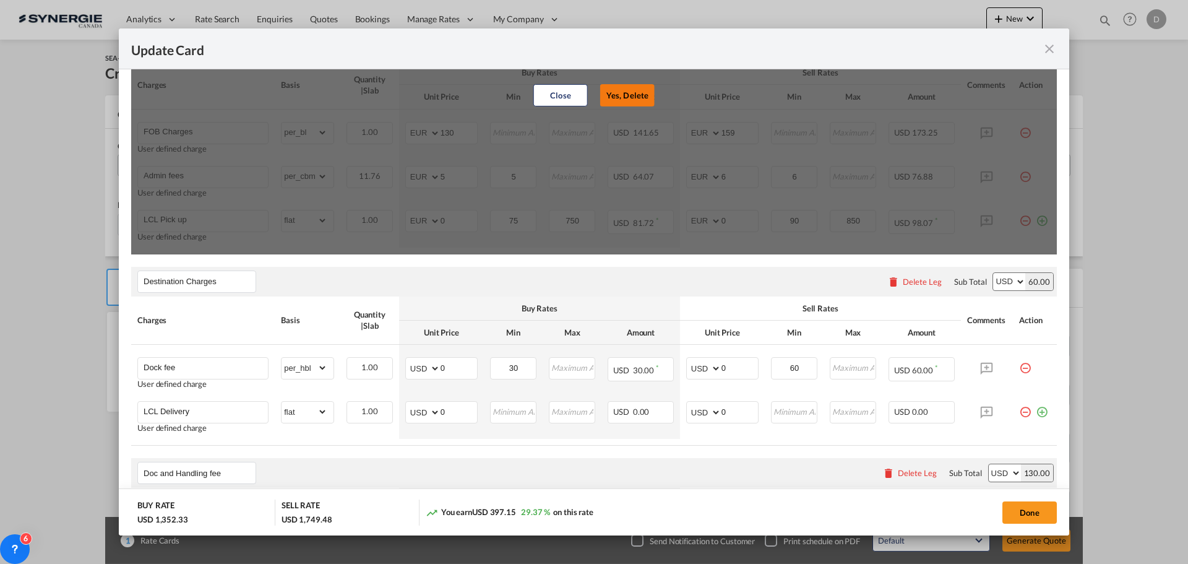
click at [626, 94] on button "Yes, Delete" at bounding box center [627, 95] width 54 height 22
type input "LCL Pick up"
select select "flat"
type input "0"
type input "75"
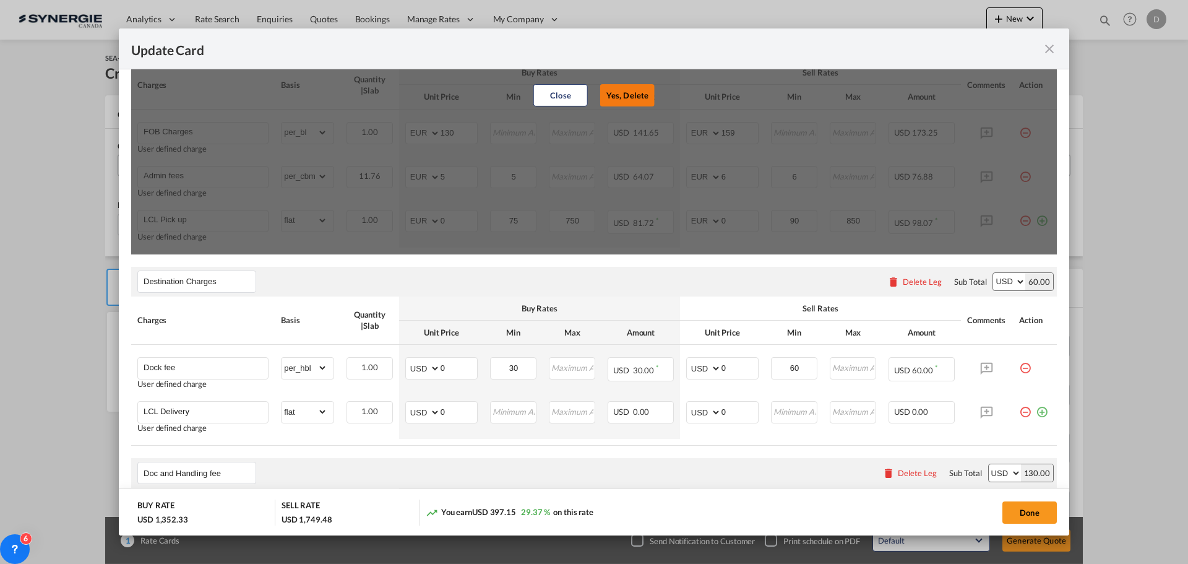
type input "750"
type input "0"
type input "90"
type input "850"
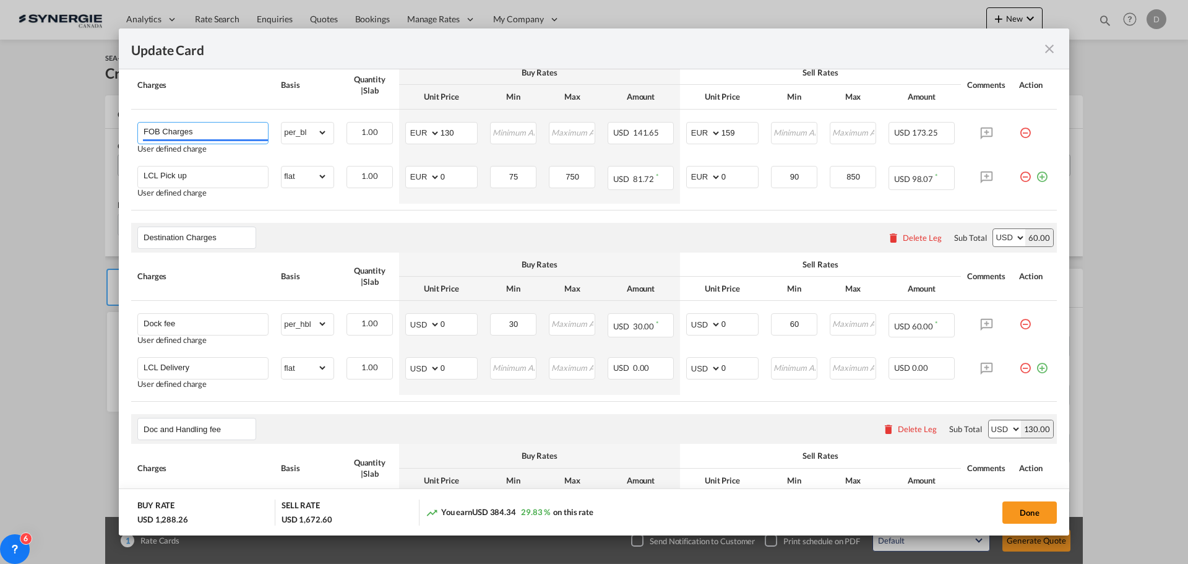
drag, startPoint x: 159, startPoint y: 131, endPoint x: 106, endPoint y: 124, distance: 53.6
click at [106, 124] on div "Update Card Pickup Door 43122 Pickup Service Type Pickup Haulage .a{fill:#aaa8a…" at bounding box center [594, 282] width 1188 height 564
type input "EXW Charges"
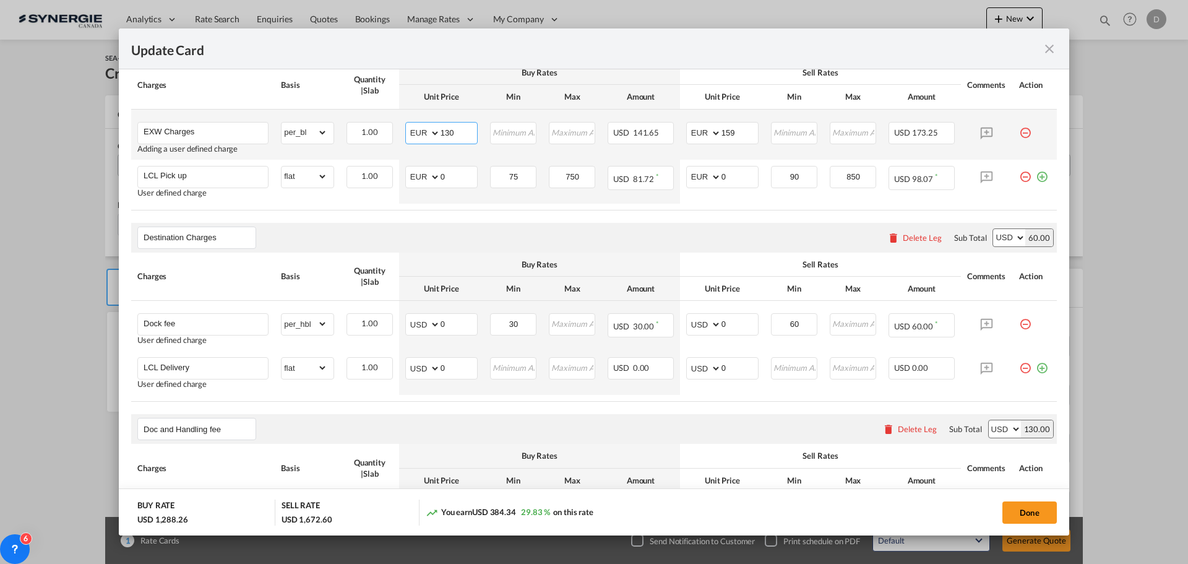
click at [430, 134] on select "AED AFN ALL AMD ANG AOA ARS AUD AWG AZN BAM BBD BDT BGN BHD BIF BMD BND BOB BRL…" at bounding box center [424, 132] width 32 height 17
click at [444, 132] on input "130" at bounding box center [459, 132] width 37 height 19
type input "853"
click at [722, 130] on input "159" at bounding box center [740, 132] width 37 height 19
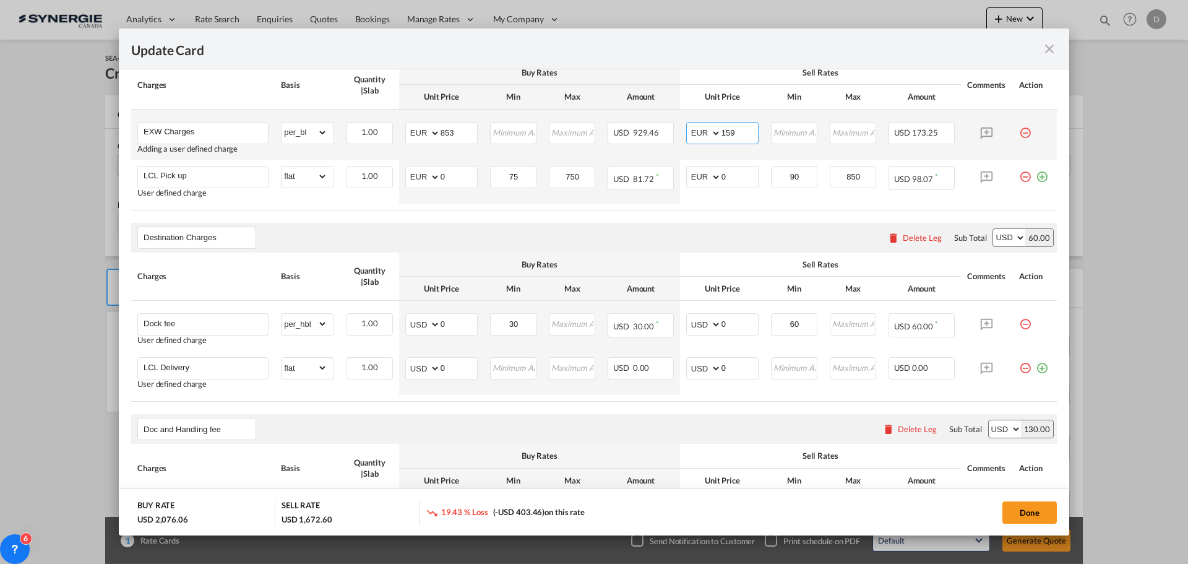
click at [722, 130] on input "159" at bounding box center [740, 132] width 37 height 19
type input "903"
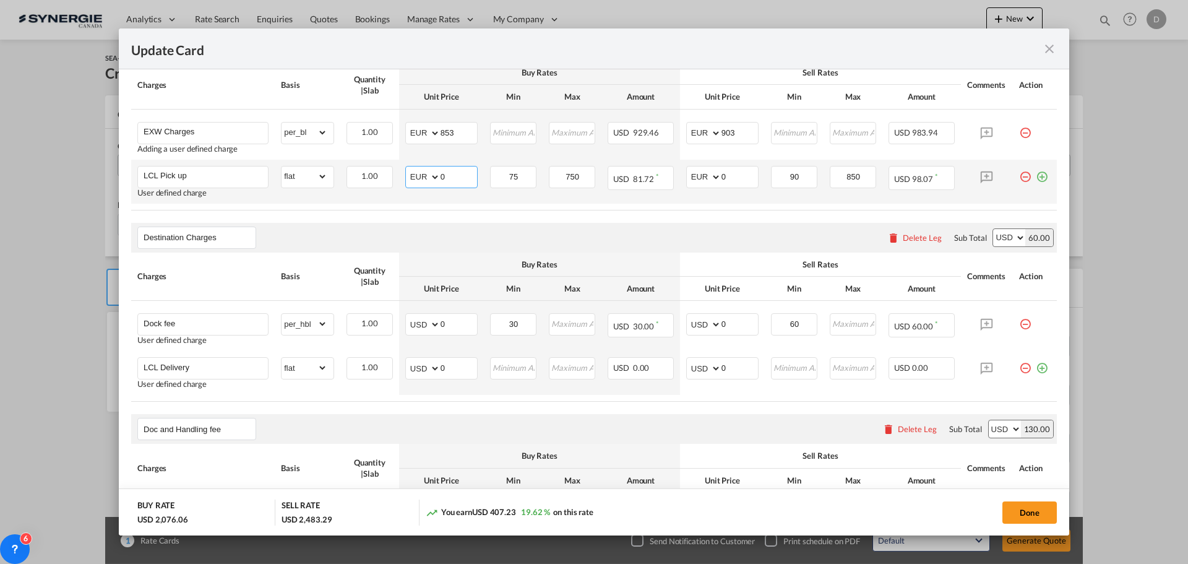
drag, startPoint x: 439, startPoint y: 175, endPoint x: 448, endPoint y: 174, distance: 9.4
click at [448, 174] on input "0" at bounding box center [459, 176] width 37 height 19
type input "518"
type input "570"
click at [448, 204] on table "Charges Basis Quantity | Slab Buy Rates Sell Rates Comments Action Unit Price M…" at bounding box center [594, 135] width 926 height 149
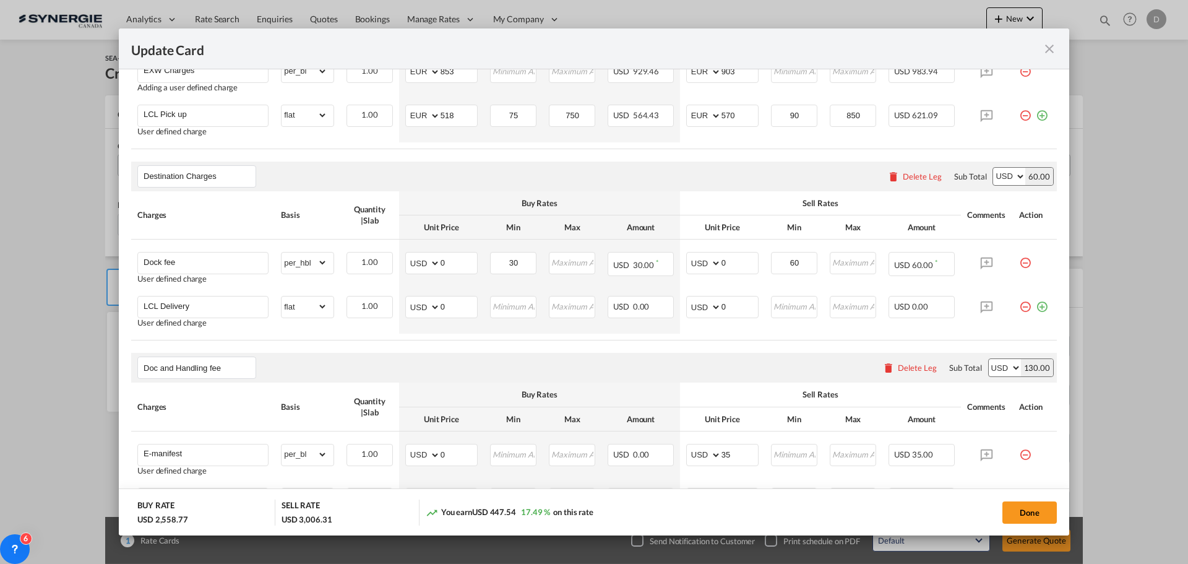
scroll to position [619, 0]
drag, startPoint x: 438, startPoint y: 263, endPoint x: 475, endPoint y: 255, distance: 38.0
click at [475, 255] on td "AED AFN ALL AMD ANG AOA ARS AUD AWG AZN BAM BBD BDT BGN BHD BIF BMD BND BOB BRL…" at bounding box center [441, 264] width 85 height 50
type input "50"
click at [509, 262] on input "30" at bounding box center [513, 261] width 45 height 19
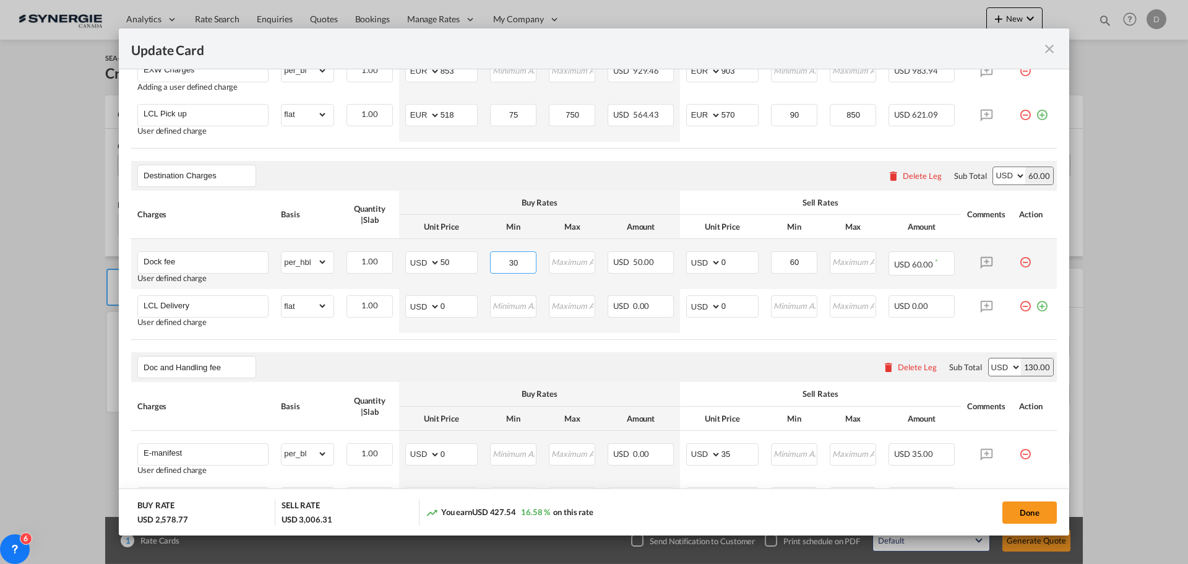
click at [509, 262] on input "30" at bounding box center [513, 261] width 45 height 19
type input "50"
type input "65"
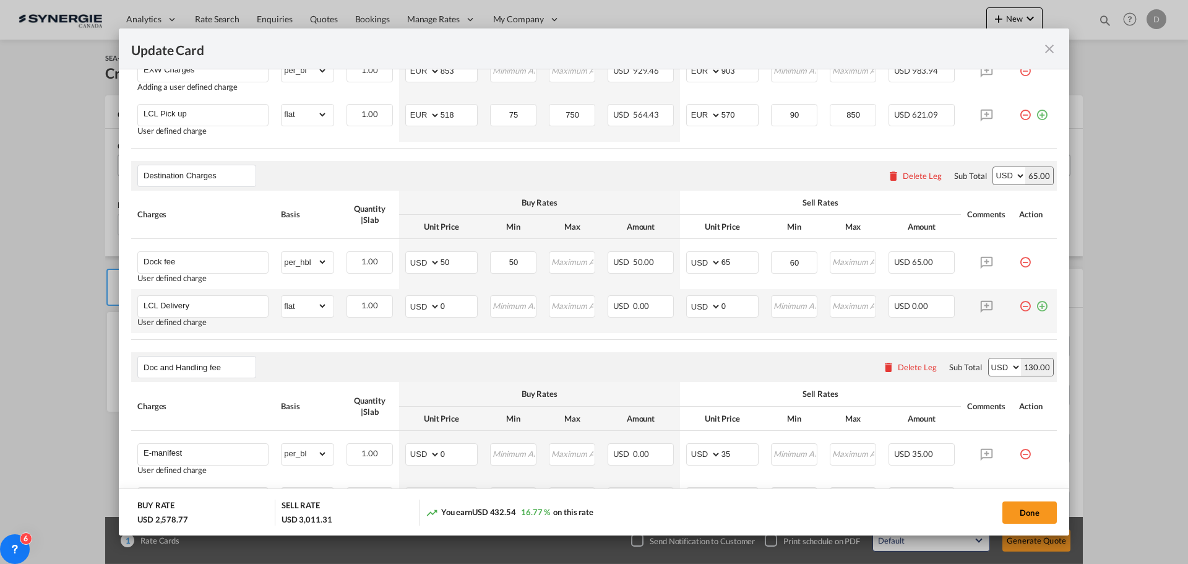
click at [436, 331] on td "AED AFN ALL AMD ANG AOA ARS AUD AWG AZN BAM BBD BDT BGN BHD BIF BMD BND BOB BRL…" at bounding box center [441, 311] width 85 height 44
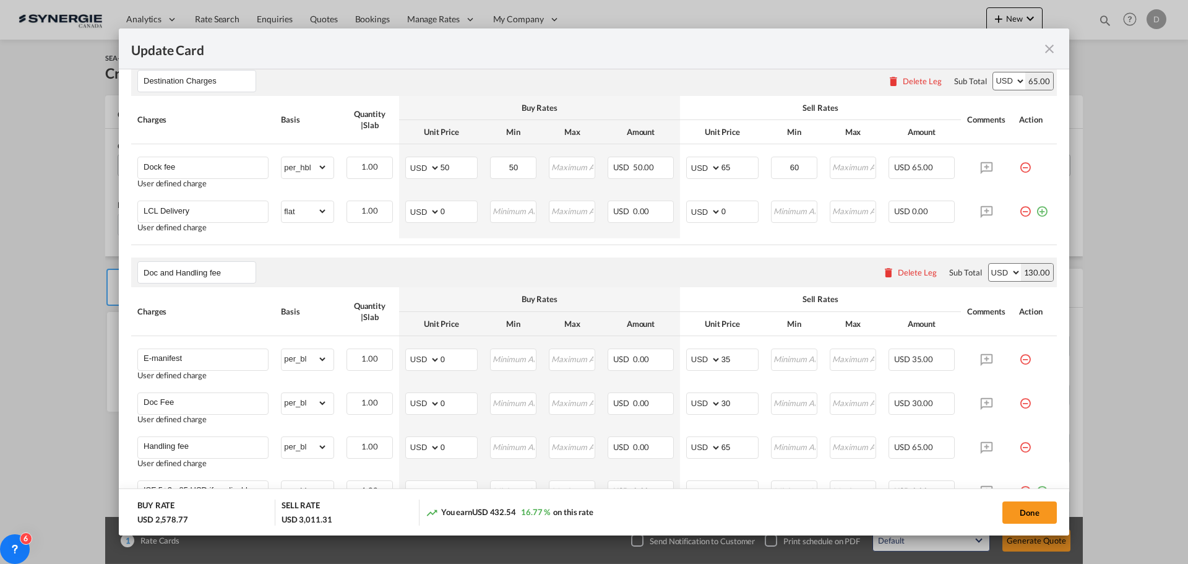
scroll to position [743, 0]
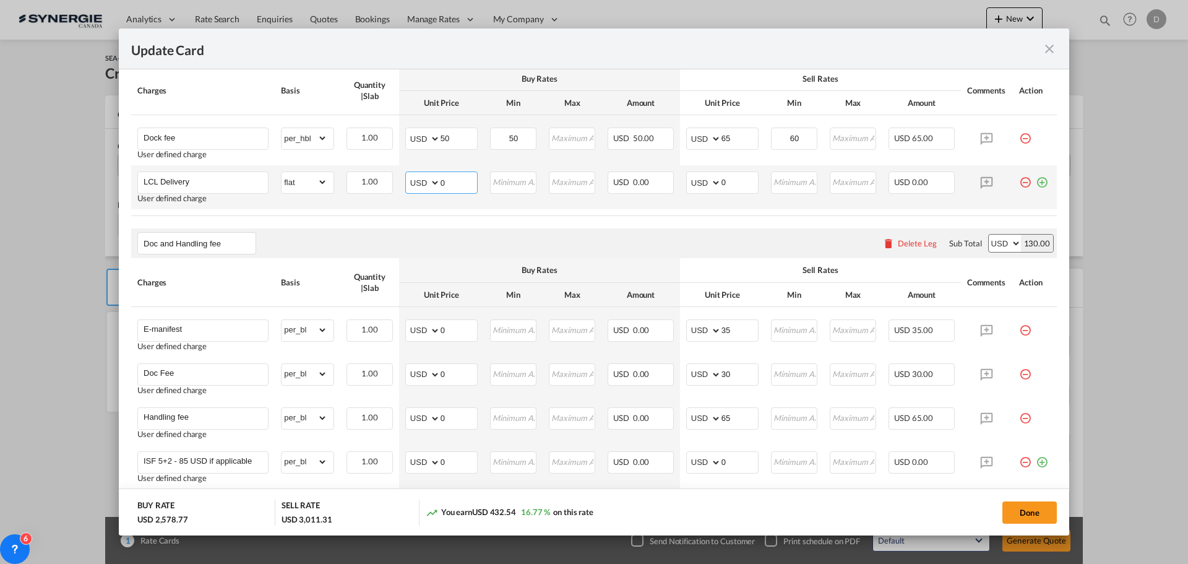
click at [444, 181] on input "0" at bounding box center [459, 181] width 37 height 19
type input "135"
type input "175"
click at [437, 210] on table "Charges Basis Quantity | Slab Buy Rates Sell Rates Comments Action Unit Price M…" at bounding box center [594, 141] width 926 height 149
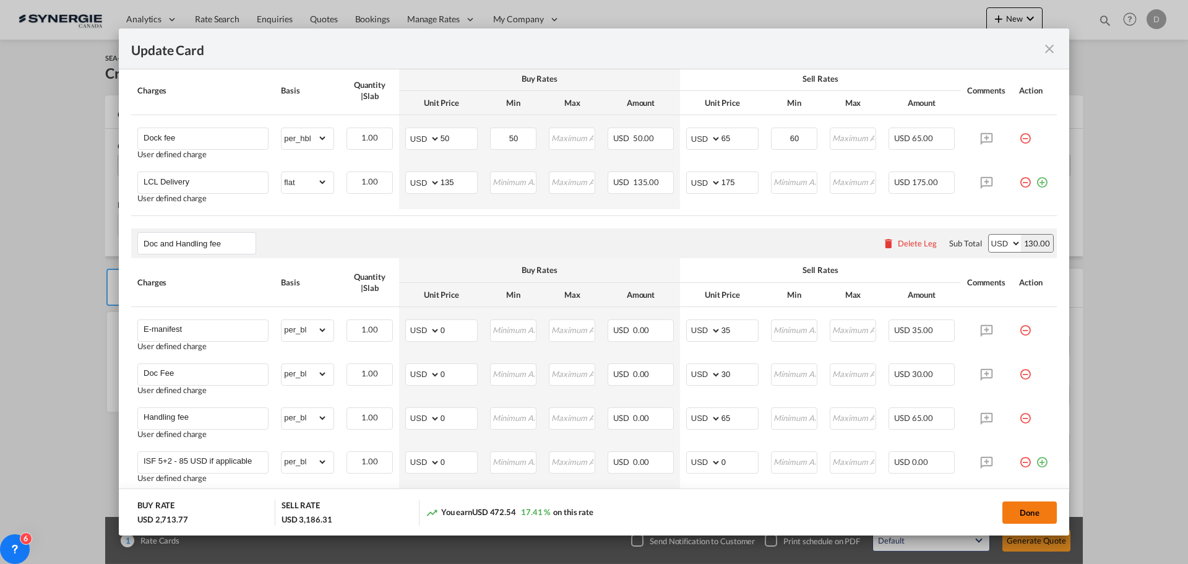
click at [1017, 515] on button "Done" at bounding box center [1030, 512] width 54 height 22
type input "08 Sep 2025"
type input "29 Sep 2025"
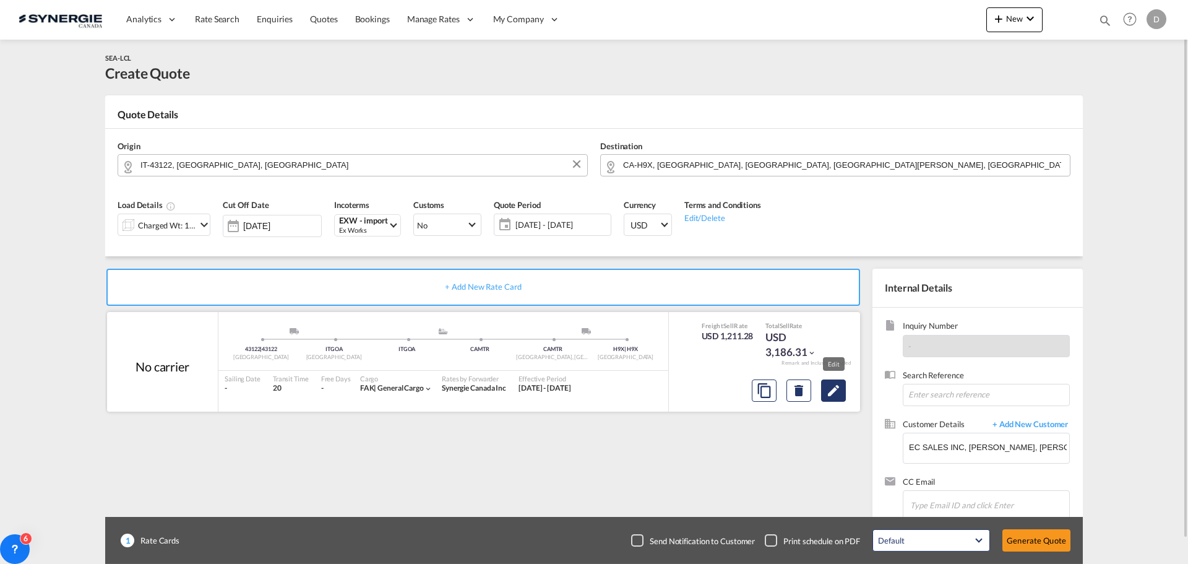
click at [839, 391] on md-icon "Edit" at bounding box center [833, 390] width 15 height 15
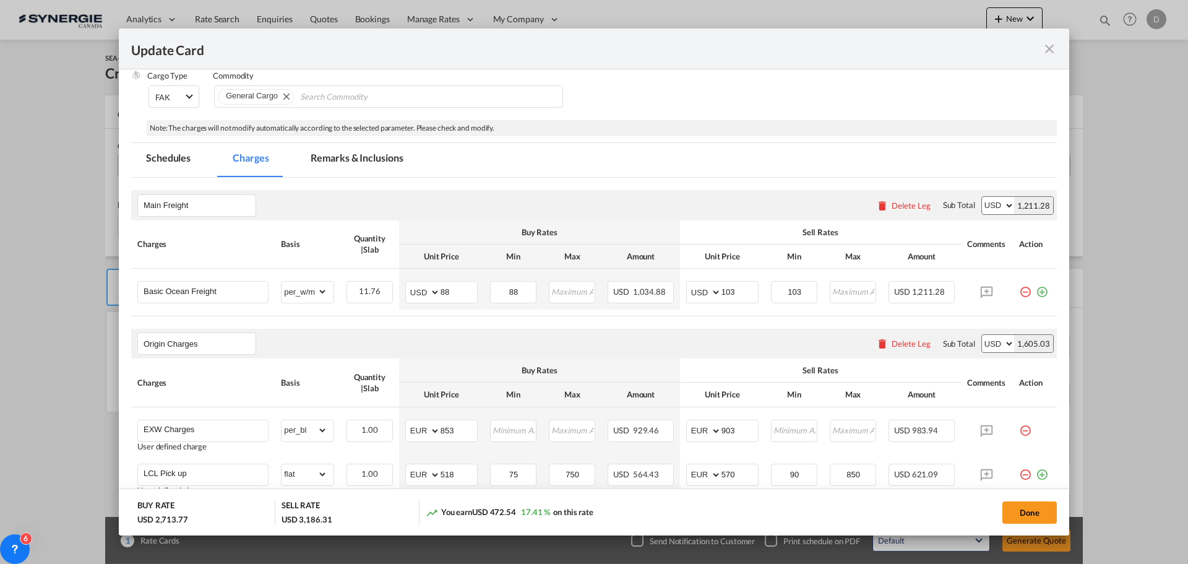
scroll to position [248, 0]
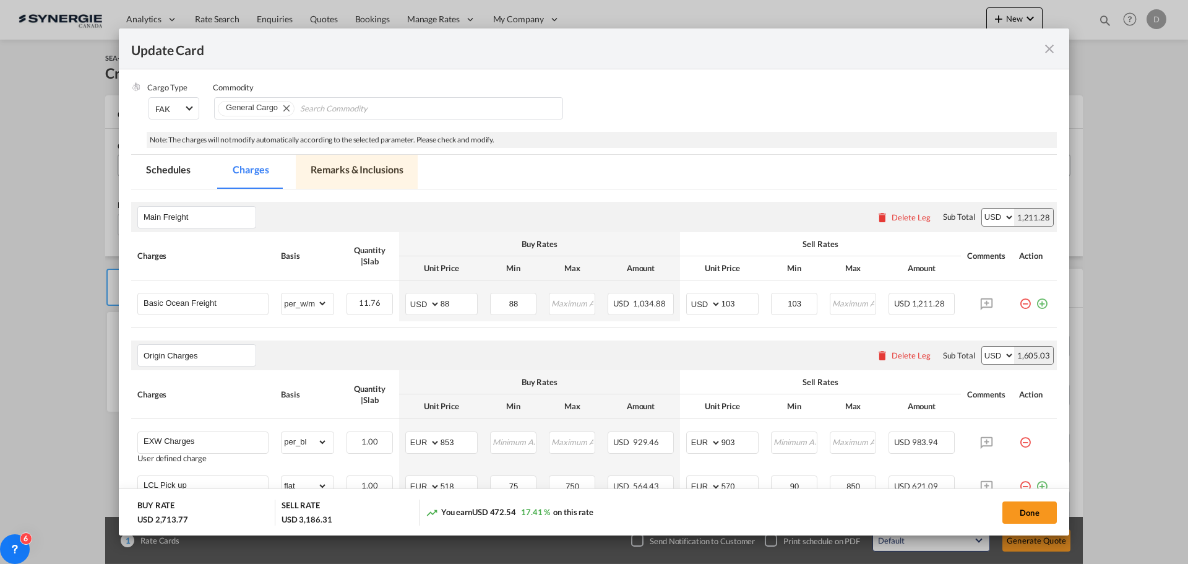
click at [382, 166] on md-tab-item "Remarks & Inclusions" at bounding box center [357, 172] width 122 height 34
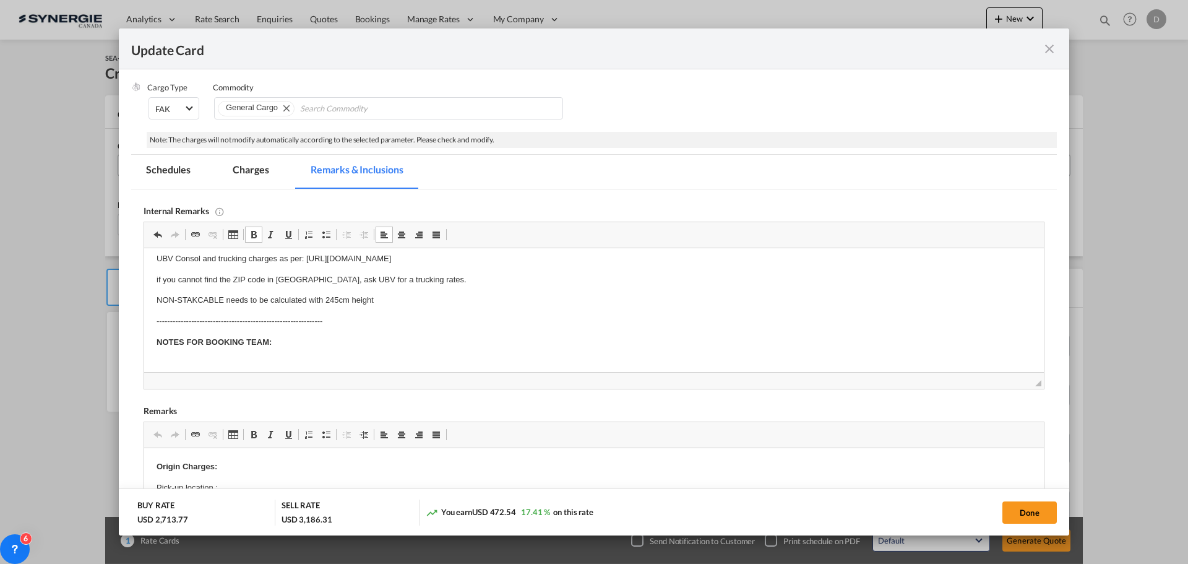
scroll to position [40, 0]
click at [187, 345] on body "IMPORTANT NOTES FOR PRICING: UBV Consol and trucking charges as per: https://do…" at bounding box center [594, 290] width 875 height 139
click at [224, 352] on p "Delivery DMS Charges" at bounding box center [594, 353] width 875 height 13
click at [613, 333] on p "NOTES FOR BOOKING TEAM:" at bounding box center [594, 332] width 875 height 13
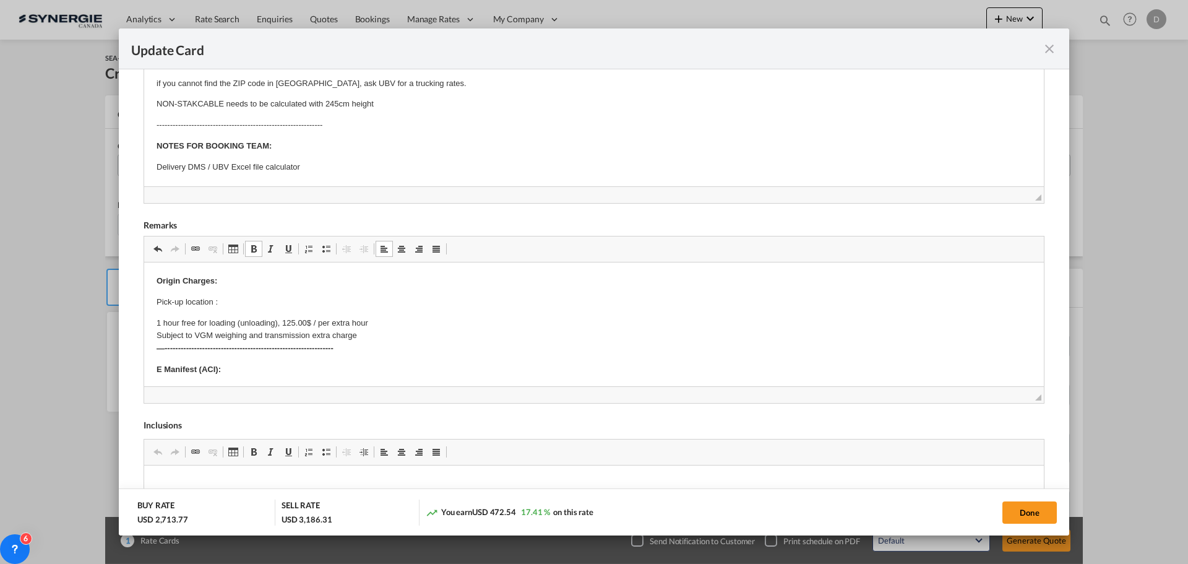
scroll to position [6, 0]
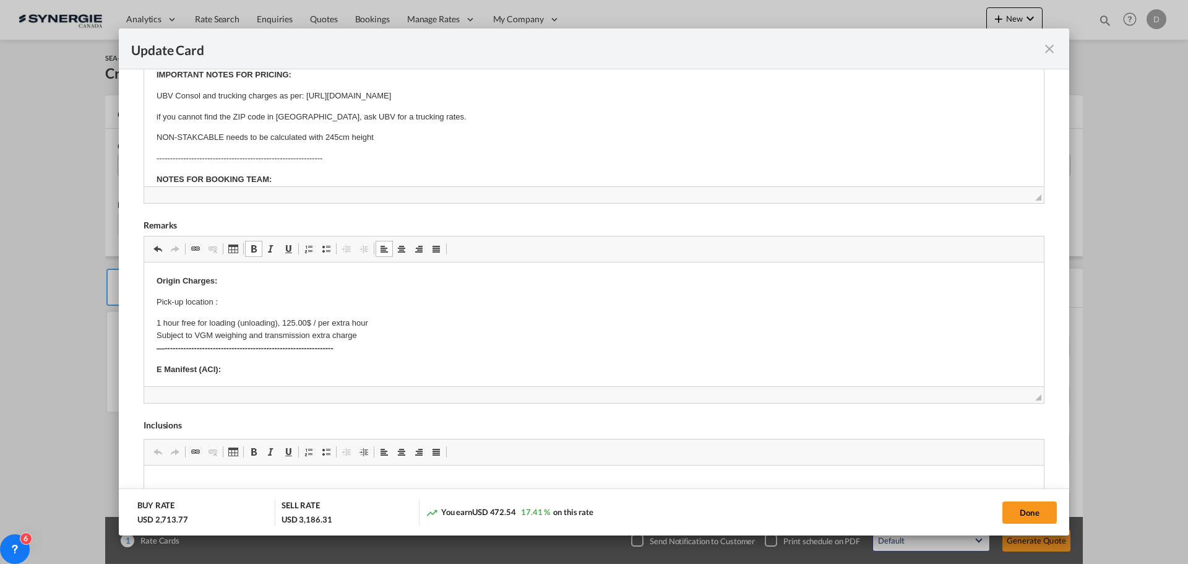
click at [228, 297] on p "Pick-up location :" at bounding box center [594, 302] width 875 height 13
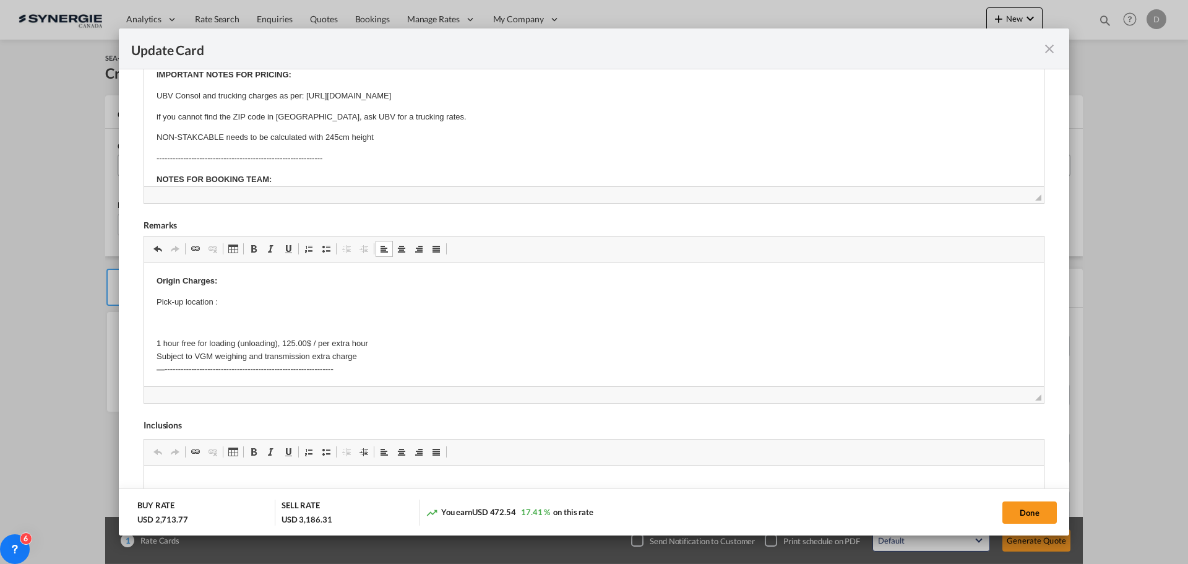
scroll to position [6, 0]
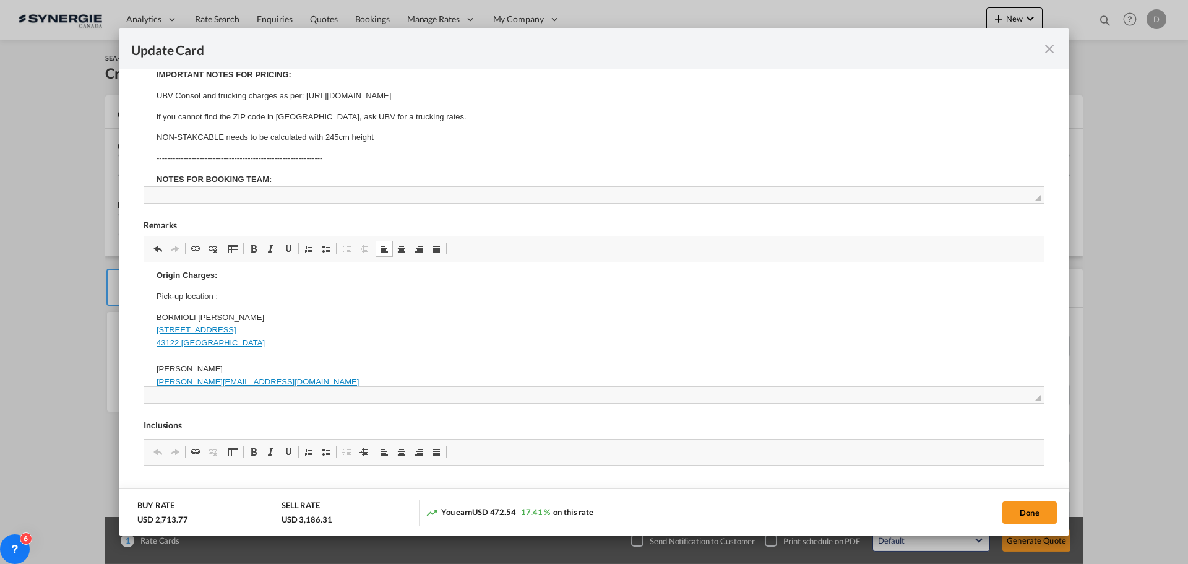
click at [166, 356] on p "BORMIOLI LUIGI S.P.A. VIALE EUROPA 72/A 43122 PARMA Davide Bonazzi davide.bonaz…" at bounding box center [594, 349] width 875 height 77
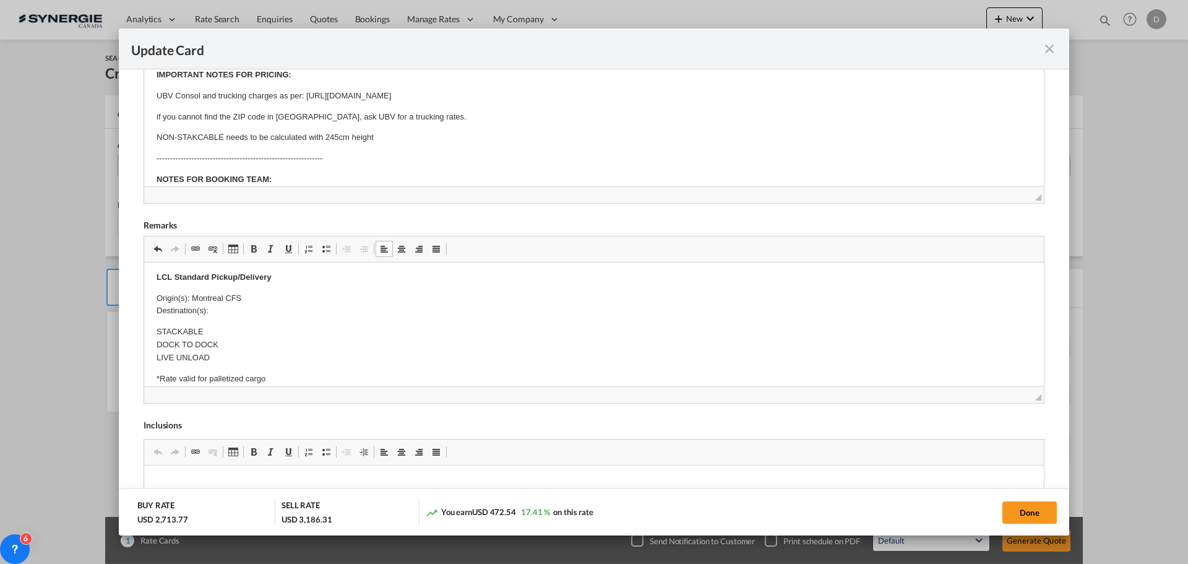
scroll to position [377, 0]
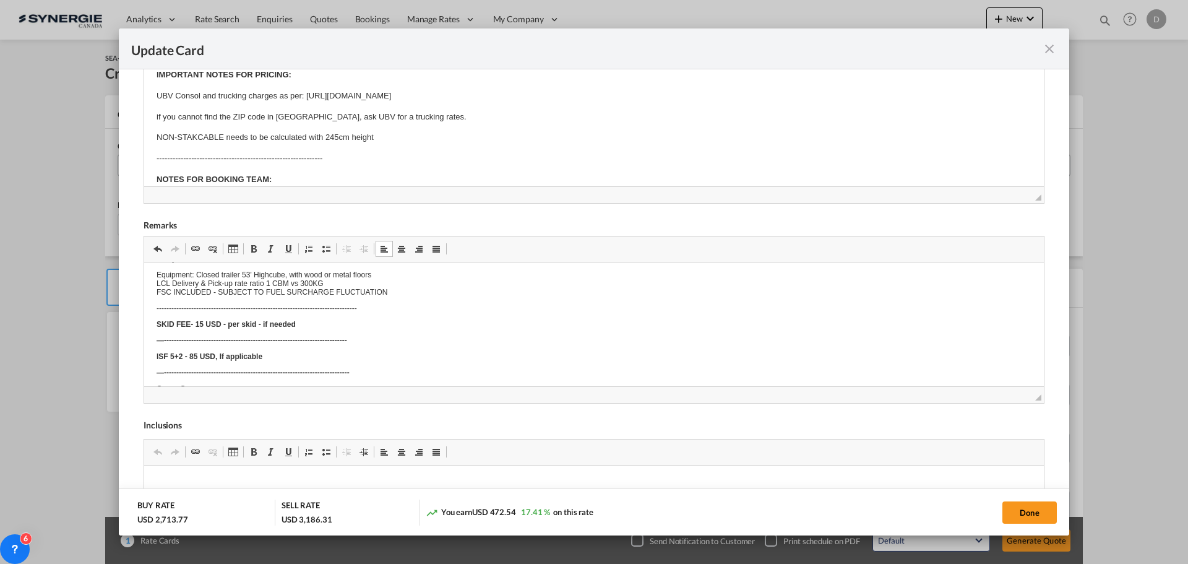
click at [228, 291] on body "Origin Charges: Pick-up location : BORMIOLI LUIGI S.P.A. VIALE EUROPA 72/A 4312…" at bounding box center [594, 174] width 875 height 553
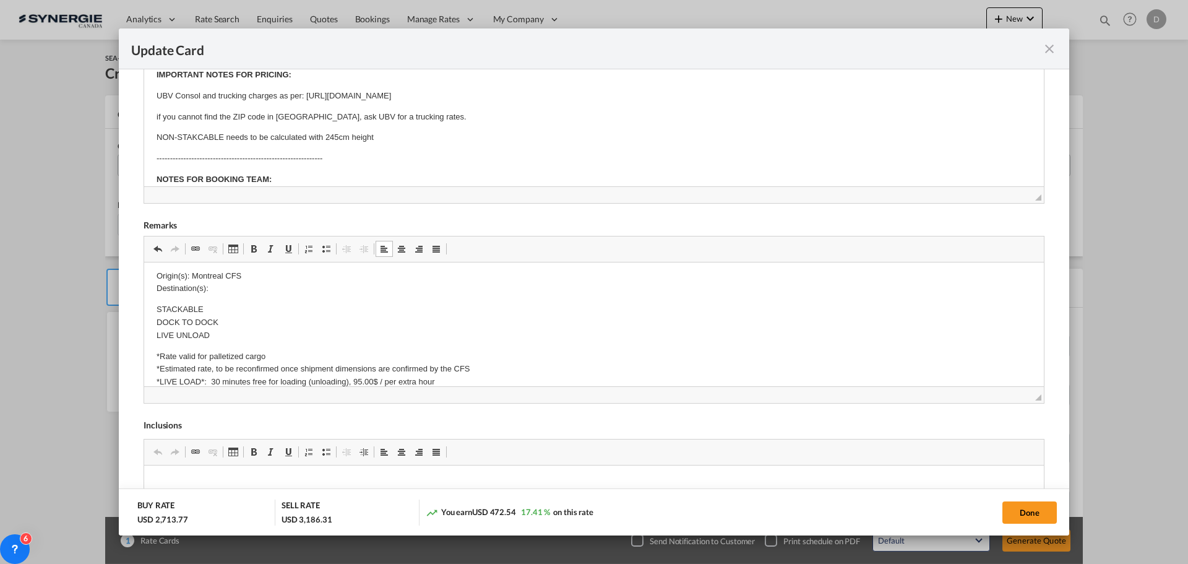
click at [212, 291] on p "Origin(s): Montreal CFS Destination(s):" at bounding box center [594, 283] width 875 height 26
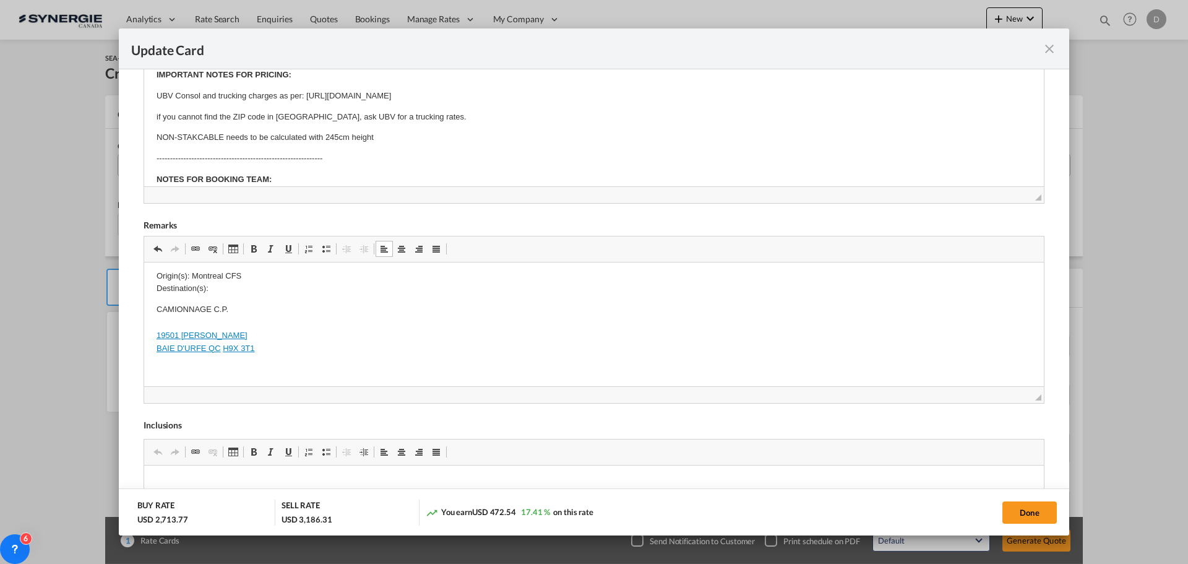
scroll to position [406, 0]
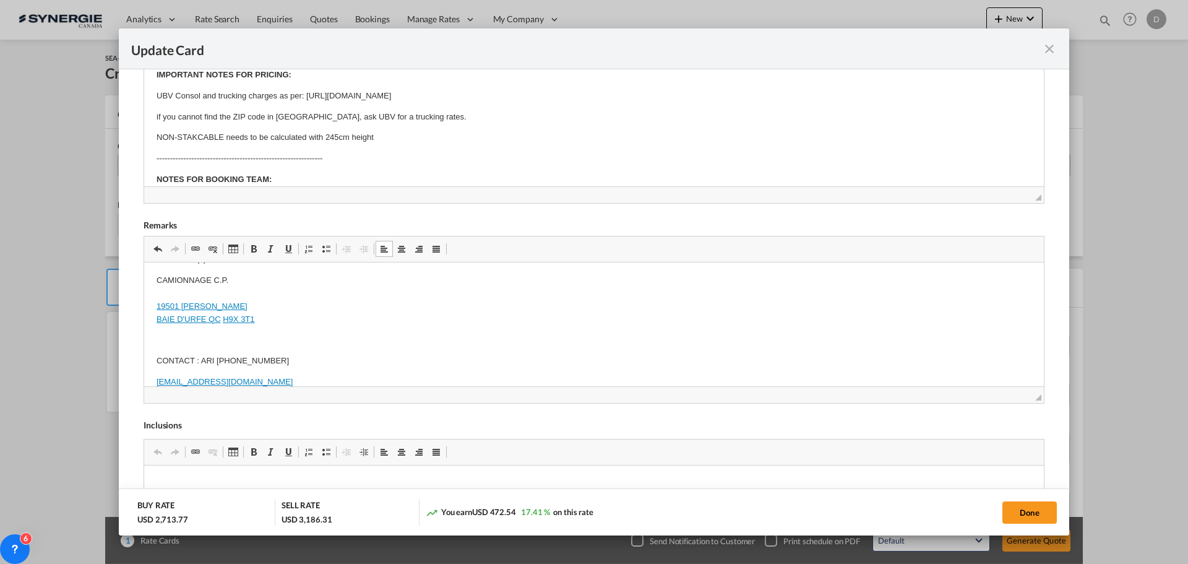
click at [162, 296] on p "CAMIONNAGE C.P. 19501 CLARK GRAHAM BAIE D'URFE QC H9X 3T1" at bounding box center [594, 299] width 875 height 51
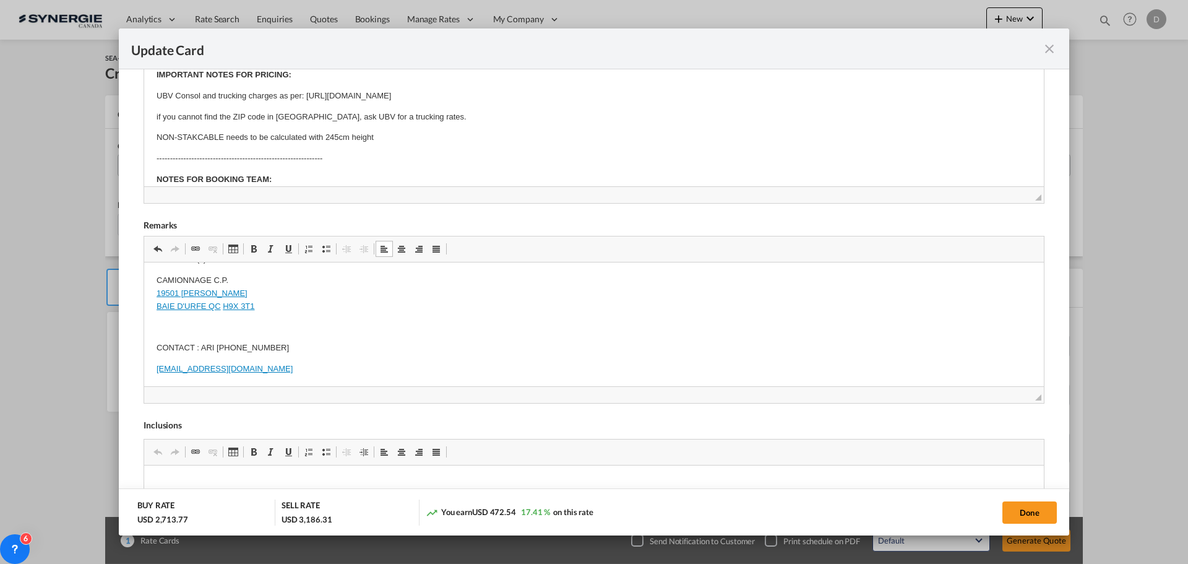
click at [188, 321] on p "Editor, editor17" at bounding box center [594, 327] width 875 height 13
click at [174, 340] on body "Origin Charges: Pick-up location : BORMIOLI LUIGI S.P.A. VIALE EUROPA 72/A 4312…" at bounding box center [594, 291] width 875 height 845
click at [1025, 513] on button "Done" at bounding box center [1030, 512] width 54 height 22
type input "08 Sep 2025"
type input "29 Sep 2025"
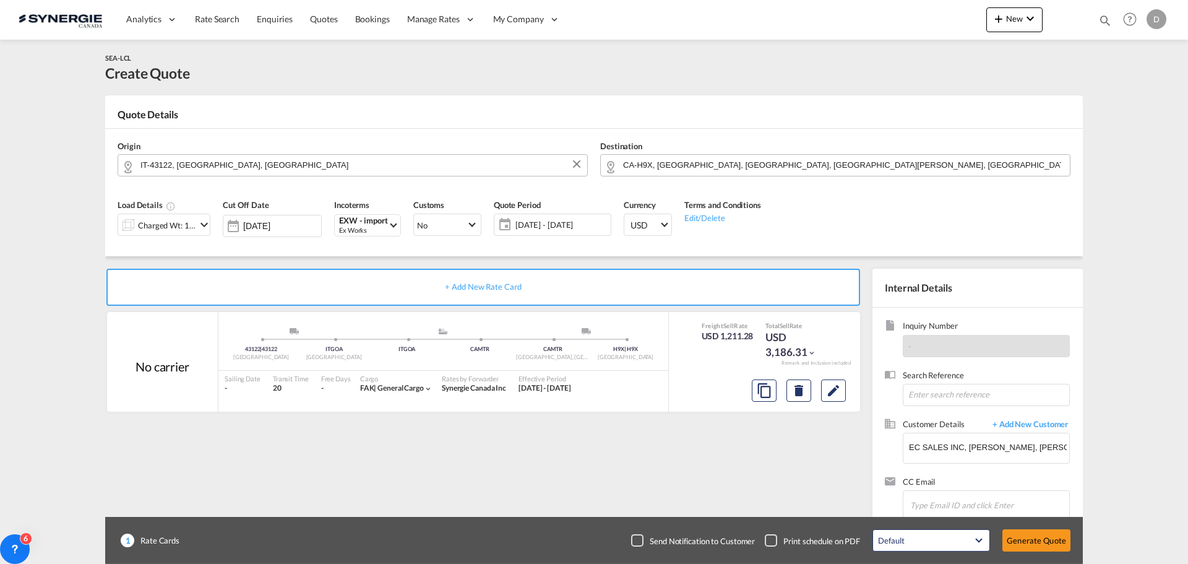
scroll to position [189, 0]
click at [1032, 541] on button "Generate Quote" at bounding box center [1037, 540] width 68 height 22
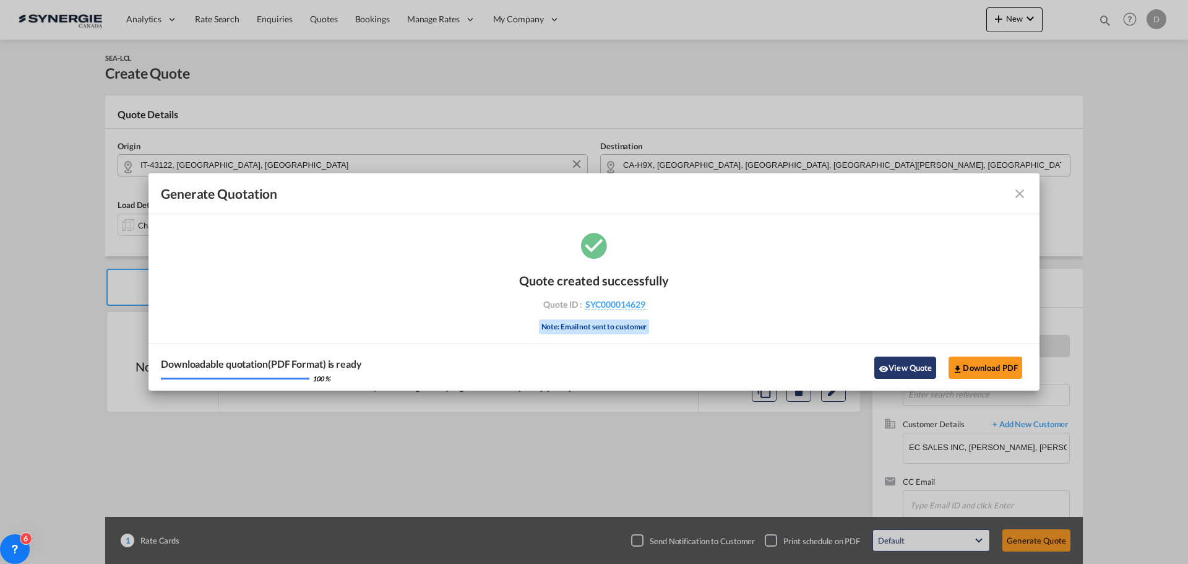
click at [891, 365] on button "View Quote" at bounding box center [906, 368] width 62 height 22
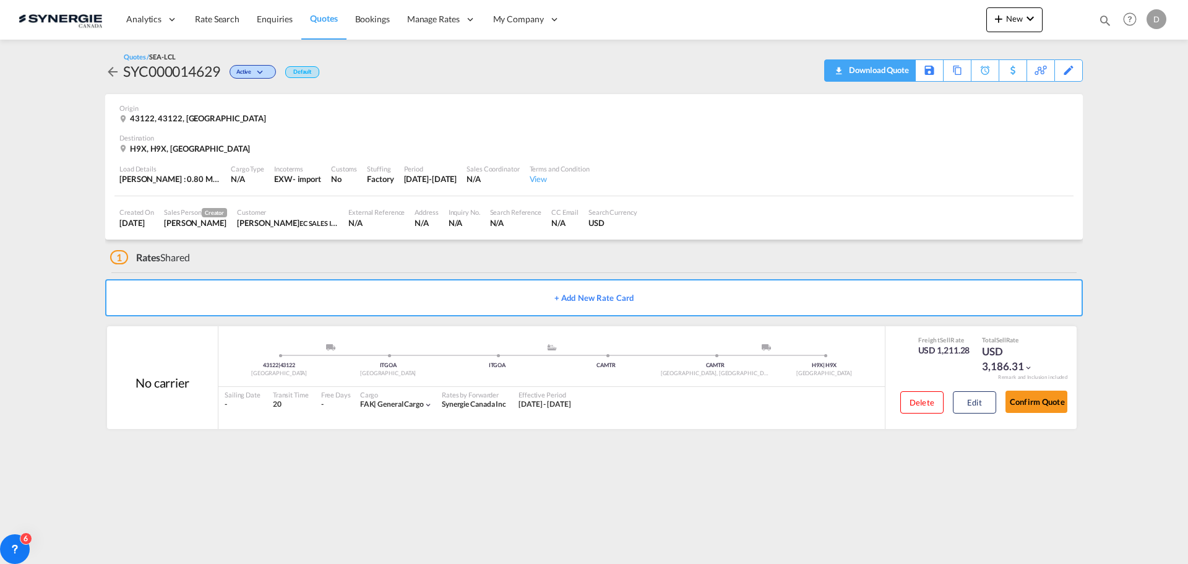
click at [893, 72] on div "Download Quote" at bounding box center [877, 70] width 63 height 20
